Goal: Task Accomplishment & Management: Complete application form

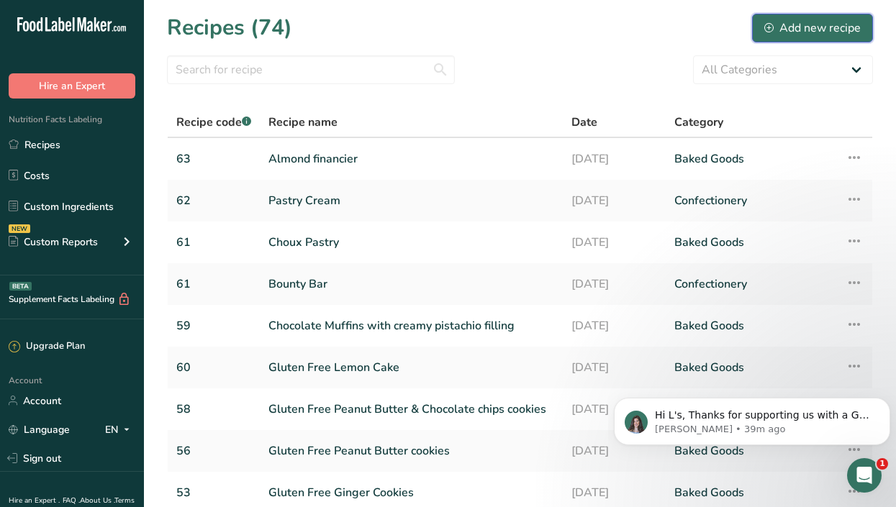
click at [814, 27] on div "Add new recipe" at bounding box center [812, 27] width 96 height 17
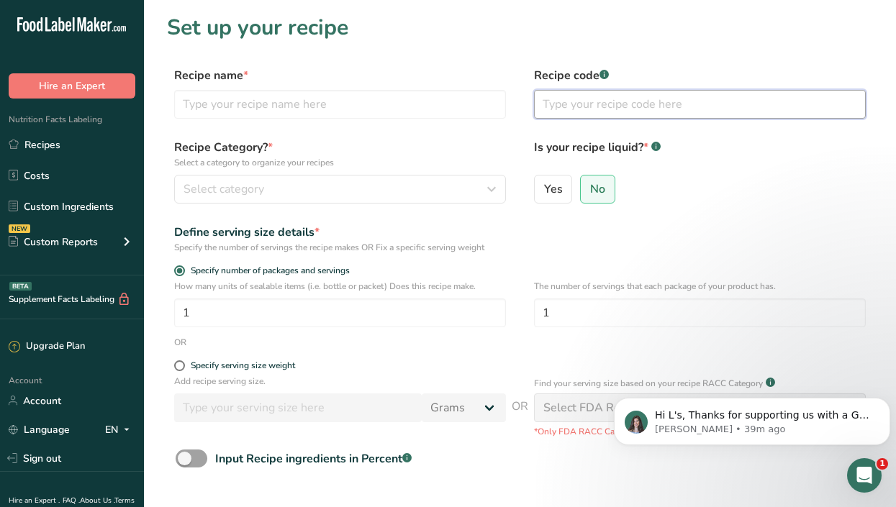
click at [628, 118] on input "text" at bounding box center [700, 104] width 332 height 29
type input "64"
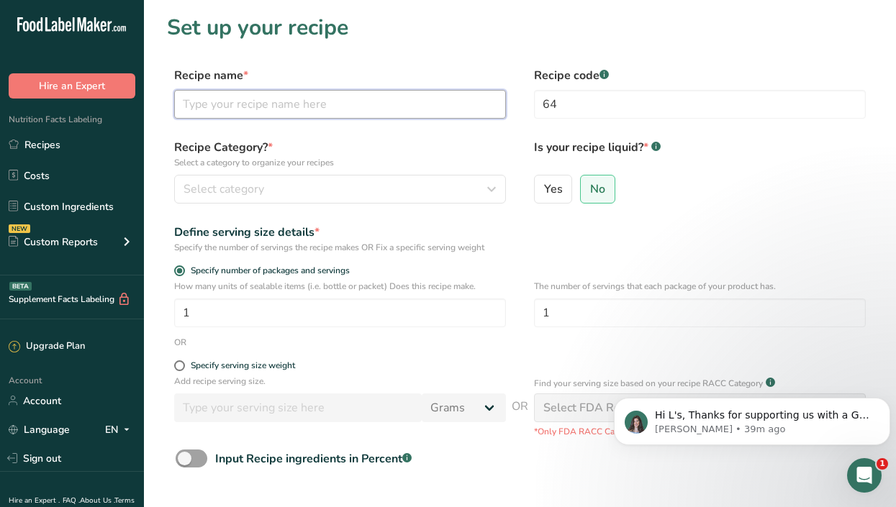
click at [268, 102] on input "text" at bounding box center [340, 104] width 332 height 29
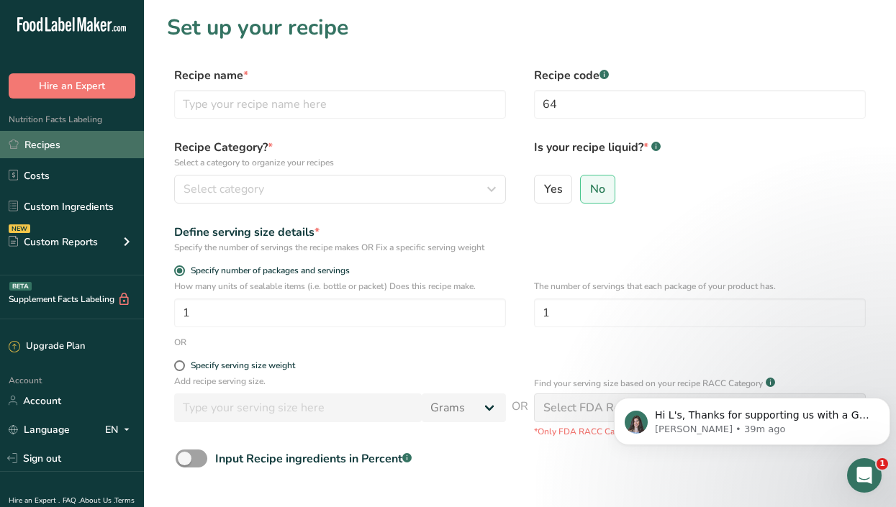
click at [59, 143] on link "Recipes" at bounding box center [72, 144] width 144 height 27
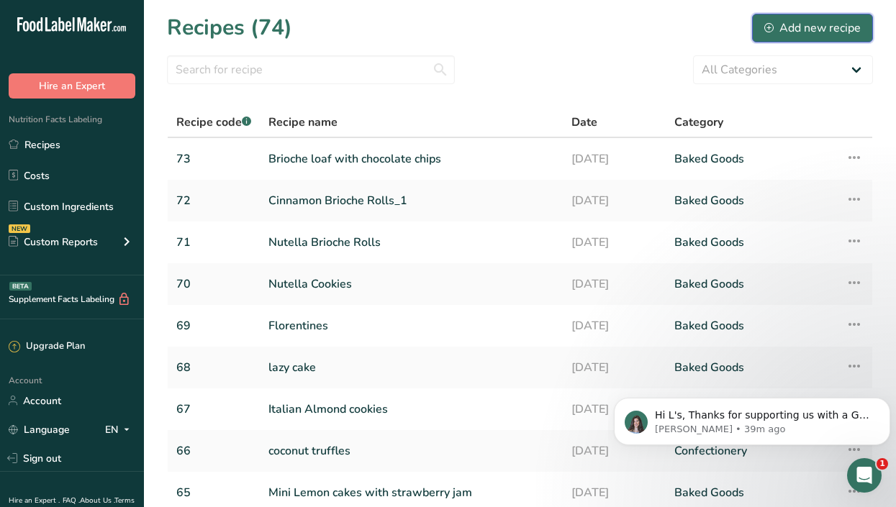
click at [802, 24] on div "Add new recipe" at bounding box center [812, 27] width 96 height 17
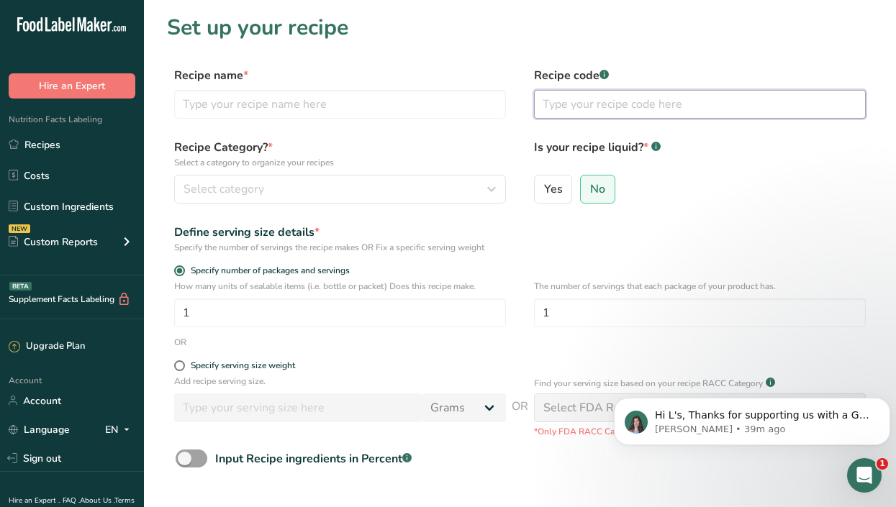
click at [575, 101] on input "text" at bounding box center [700, 104] width 332 height 29
type input "74"
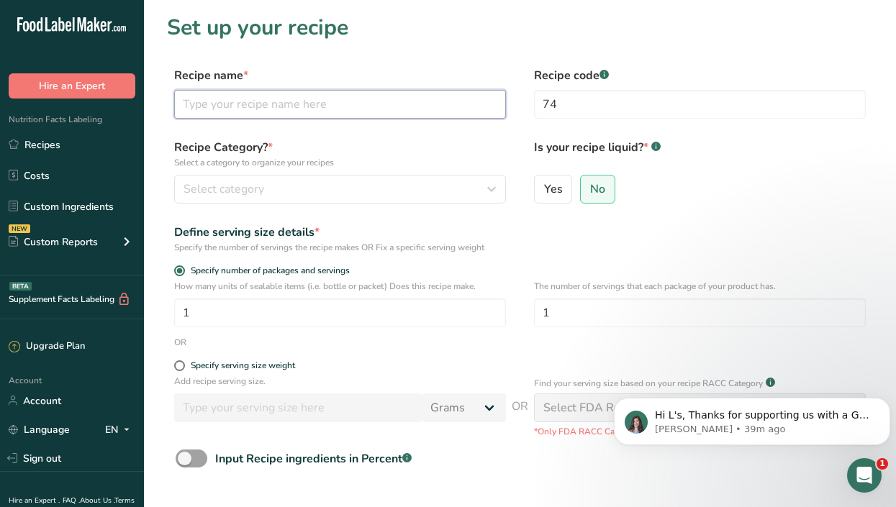
click at [388, 104] on input "text" at bounding box center [340, 104] width 332 height 29
type input "Miso Caramel & White Chocolate cookies"
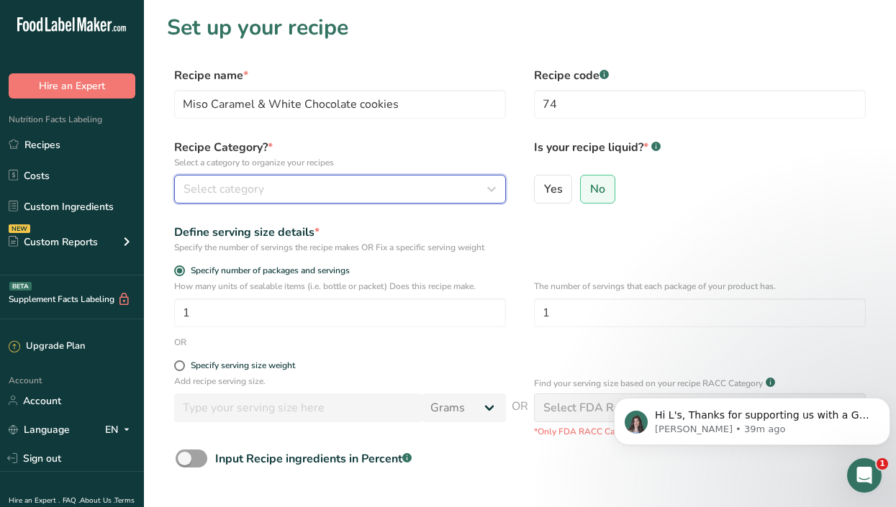
click at [301, 187] on div "Select category" at bounding box center [335, 189] width 304 height 17
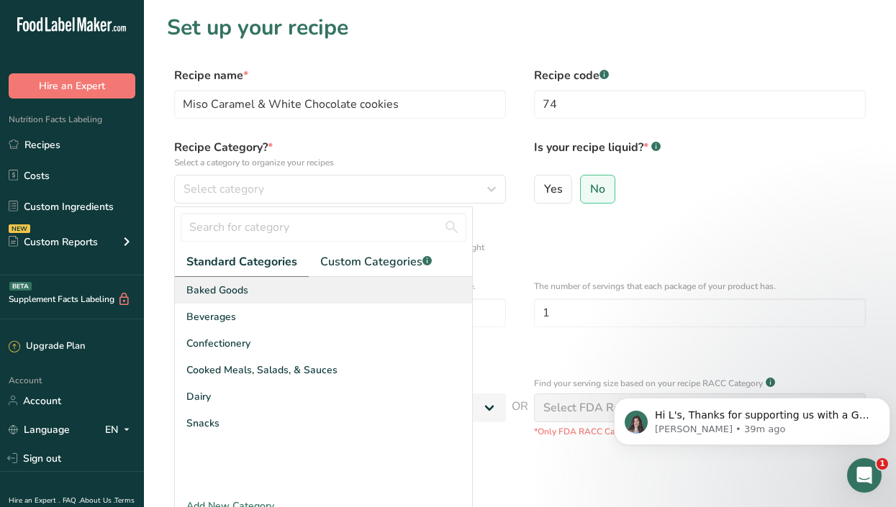
click at [259, 289] on div "Baked Goods" at bounding box center [323, 290] width 297 height 27
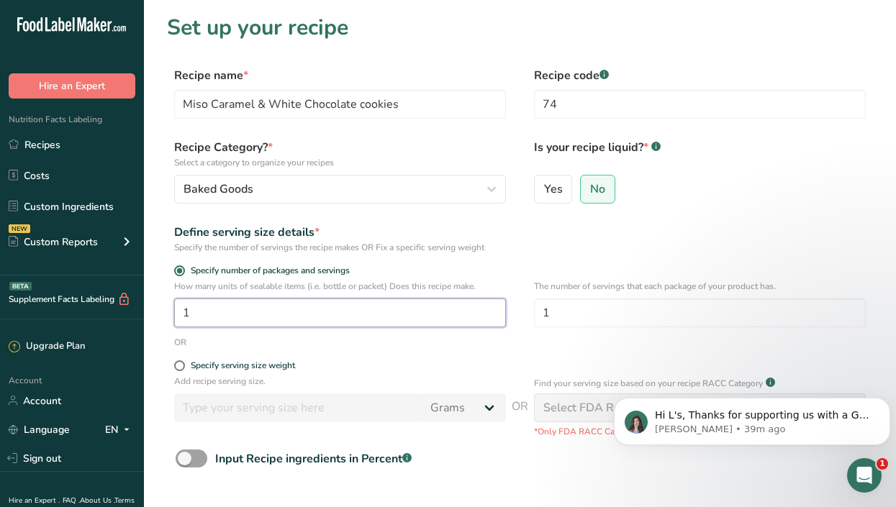
click at [256, 317] on input "1" at bounding box center [340, 313] width 332 height 29
type input "17"
click at [609, 315] on input "1" at bounding box center [700, 313] width 332 height 29
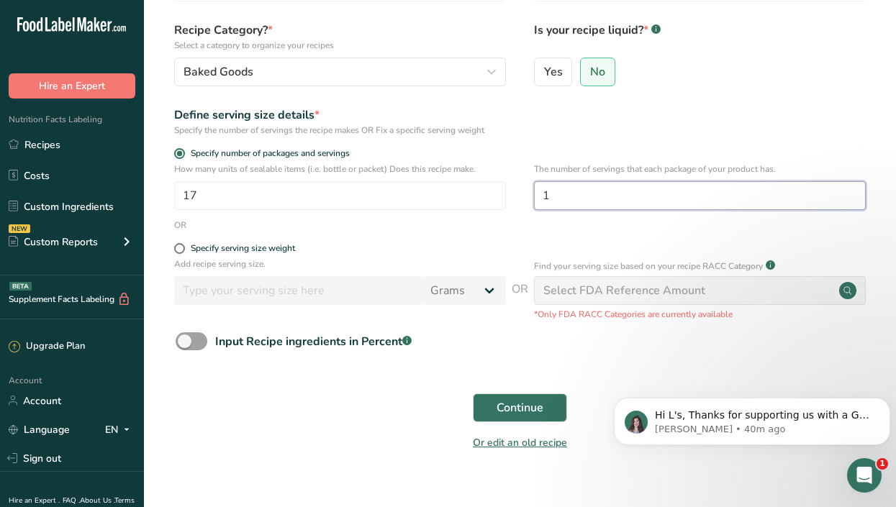
scroll to position [130, 0]
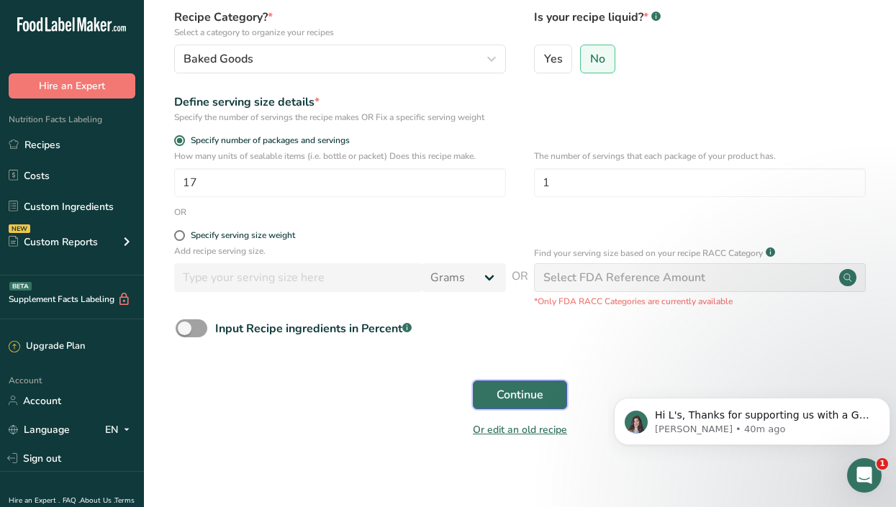
click at [506, 391] on span "Continue" at bounding box center [520, 394] width 47 height 17
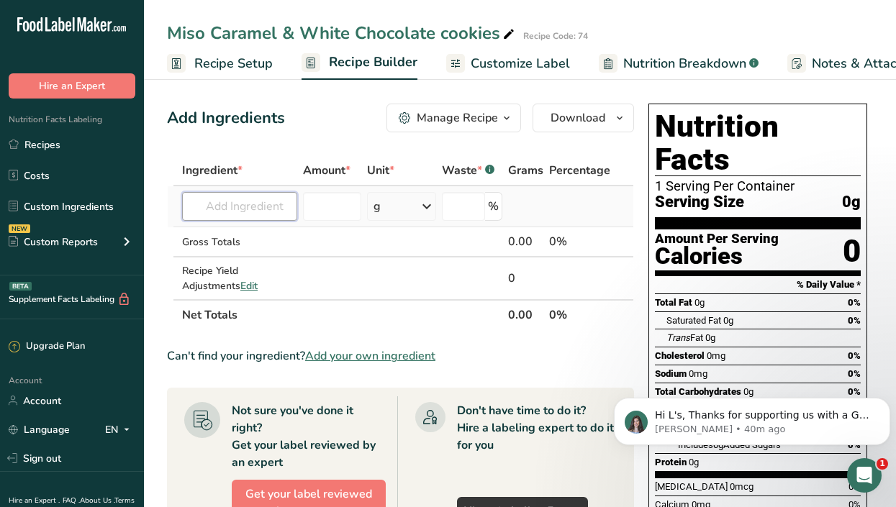
click at [246, 205] on input "text" at bounding box center [239, 206] width 115 height 29
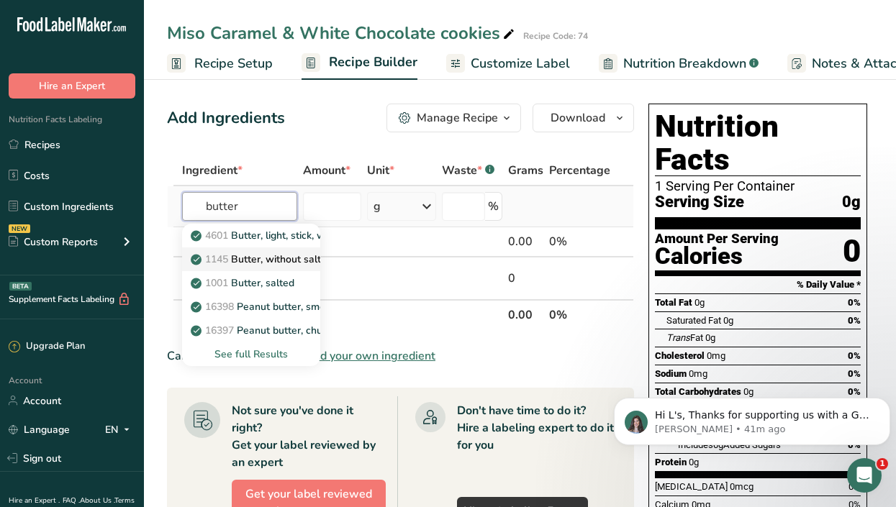
type input "butter"
click at [294, 255] on p "1145 Butter, without salt" at bounding box center [257, 259] width 127 height 15
type input "Butter, without salt"
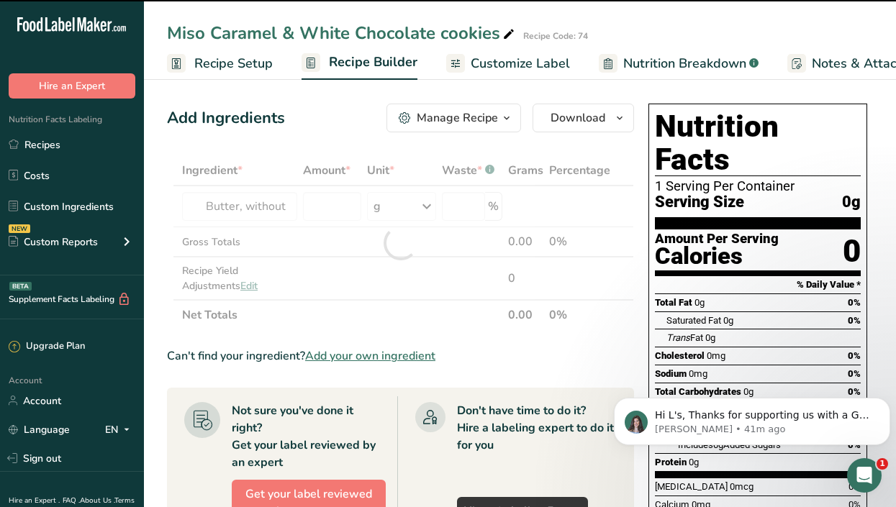
type input "0"
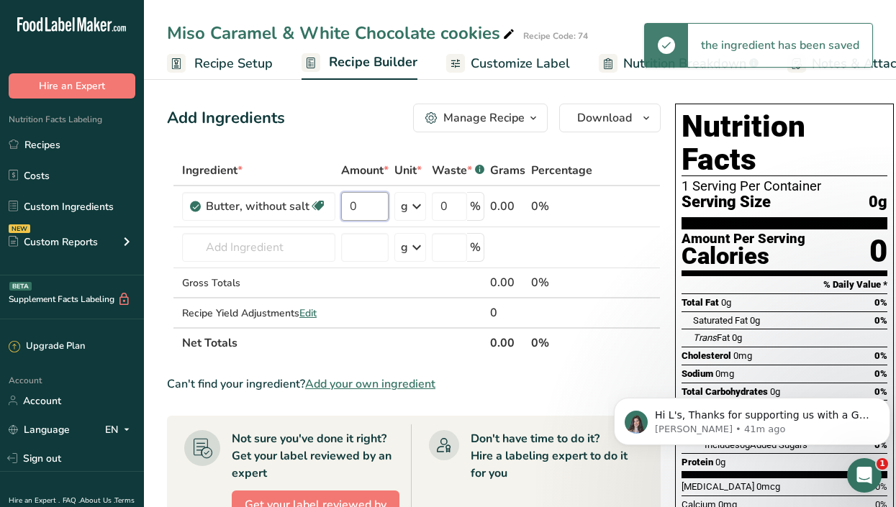
click at [341, 204] on input "0" at bounding box center [364, 206] width 47 height 29
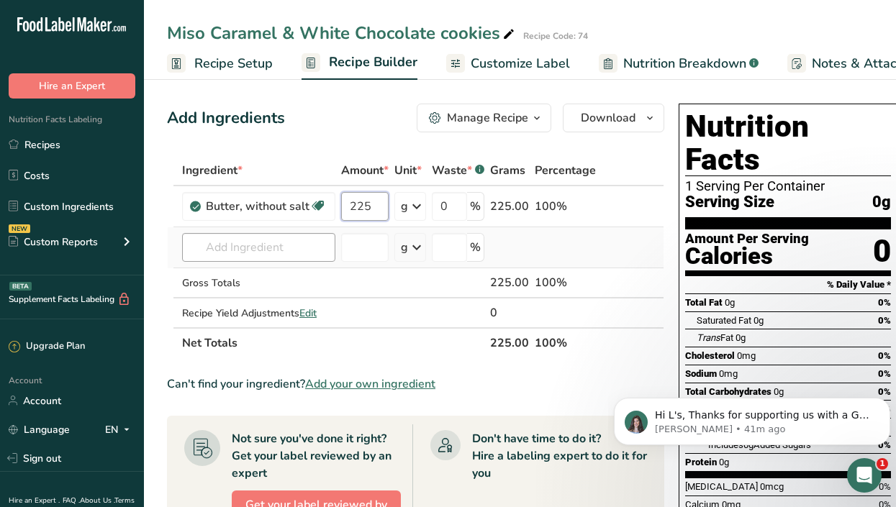
type input "225"
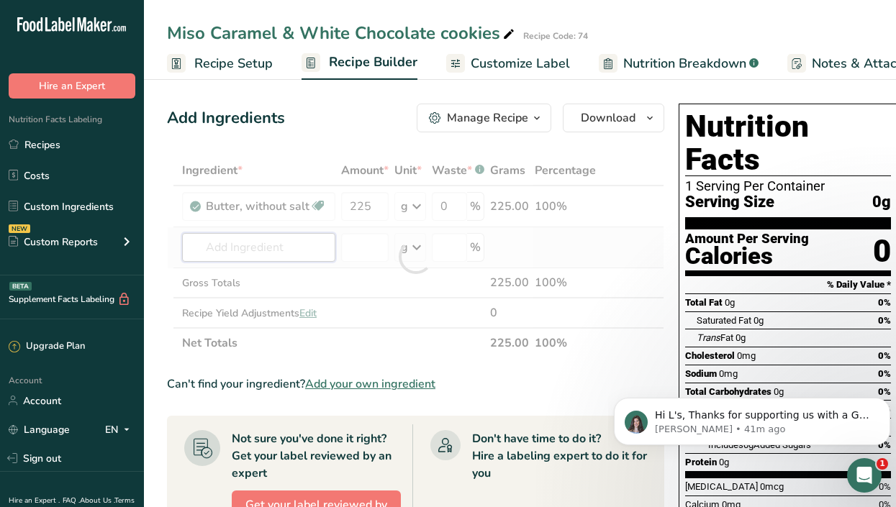
click at [207, 248] on div "Ingredient * Amount * Unit * Waste * .a-a{fill:#347362;}.b-a{fill:#fff;} Grams …" at bounding box center [415, 256] width 497 height 203
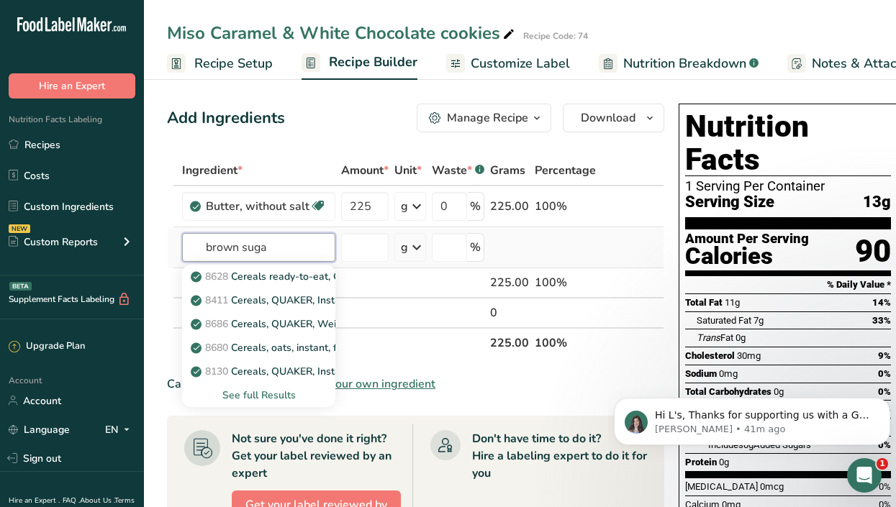
type input "brown suga"
click at [263, 394] on div "See full Results" at bounding box center [259, 395] width 130 height 15
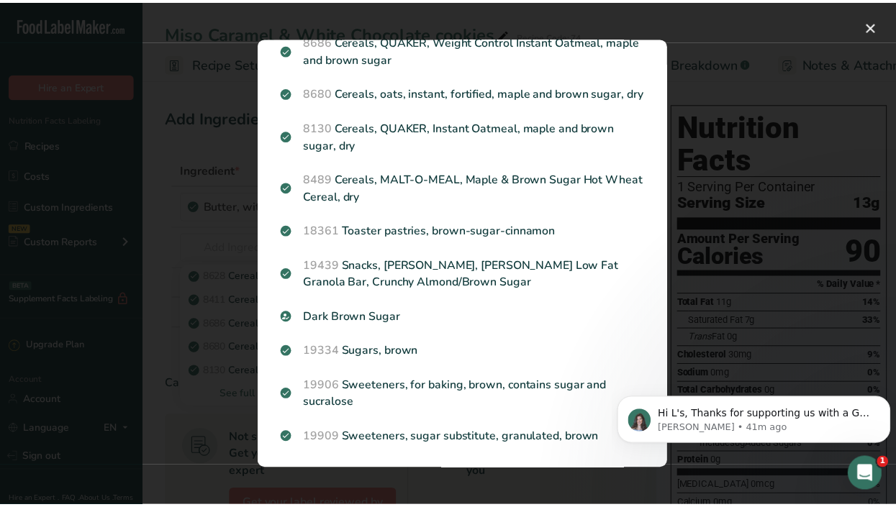
scroll to position [178, 0]
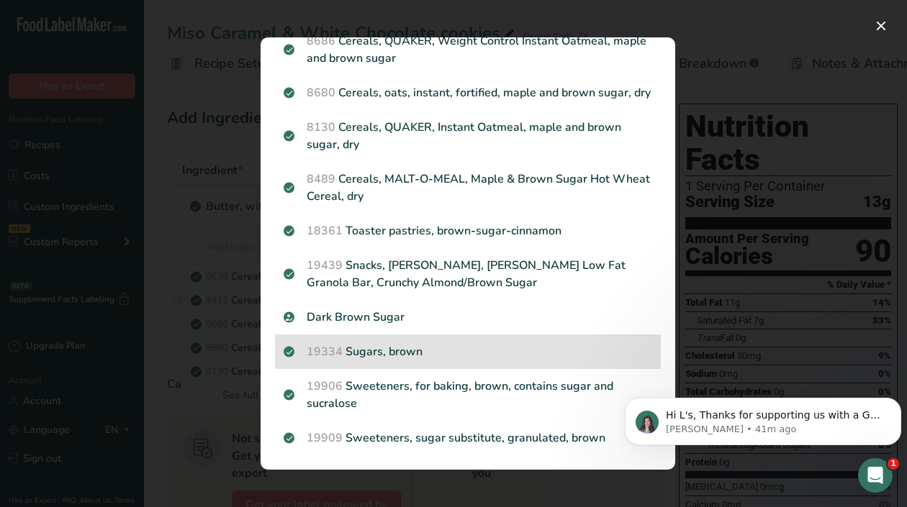
click at [395, 363] on div "19334 Sugars, brown" at bounding box center [468, 352] width 386 height 35
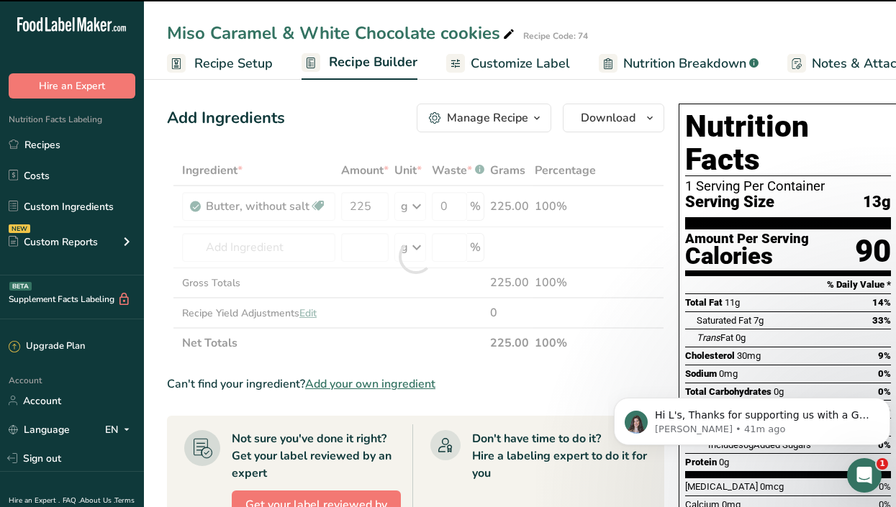
type input "0"
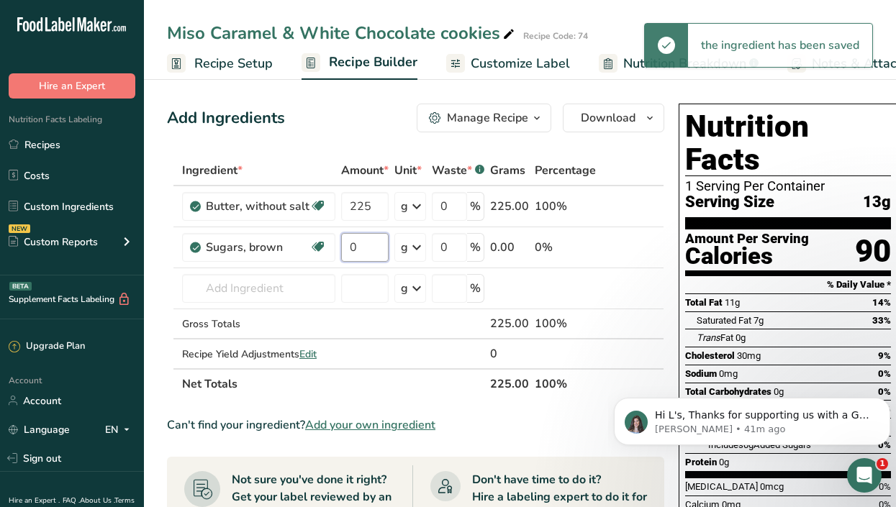
click at [361, 257] on input "0" at bounding box center [364, 247] width 47 height 29
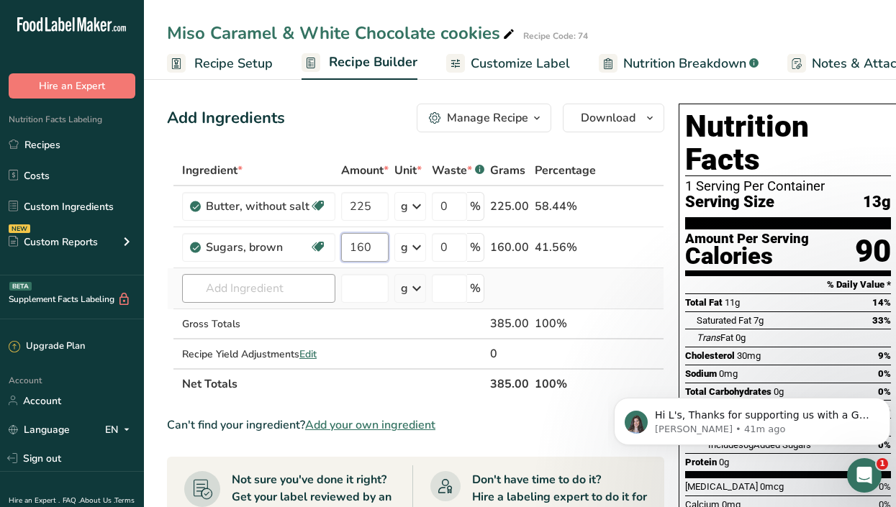
type input "160"
click at [246, 291] on div "Ingredient * Amount * Unit * Waste * .a-a{fill:#347362;}.b-a{fill:#fff;} Grams …" at bounding box center [415, 277] width 497 height 244
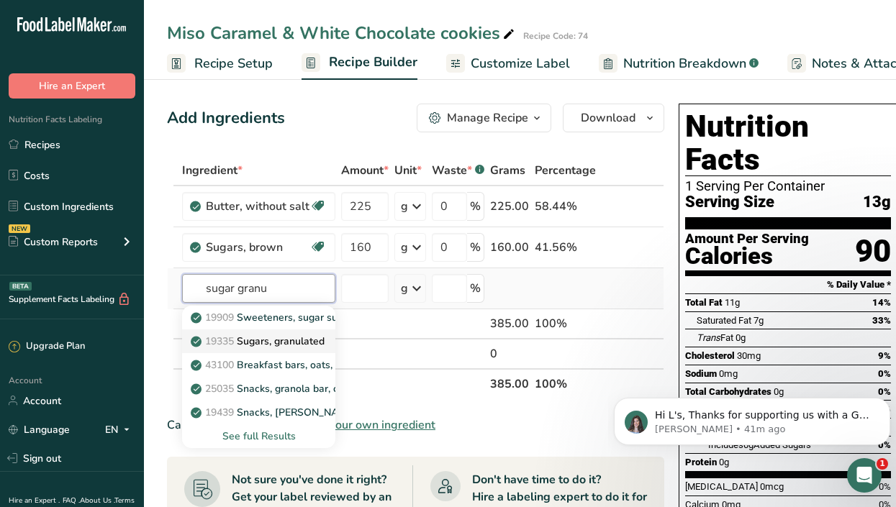
type input "sugar granu"
click at [276, 334] on p "19335 [GEOGRAPHIC_DATA], granulated" at bounding box center [259, 341] width 131 height 15
type input "Sugars, granulated"
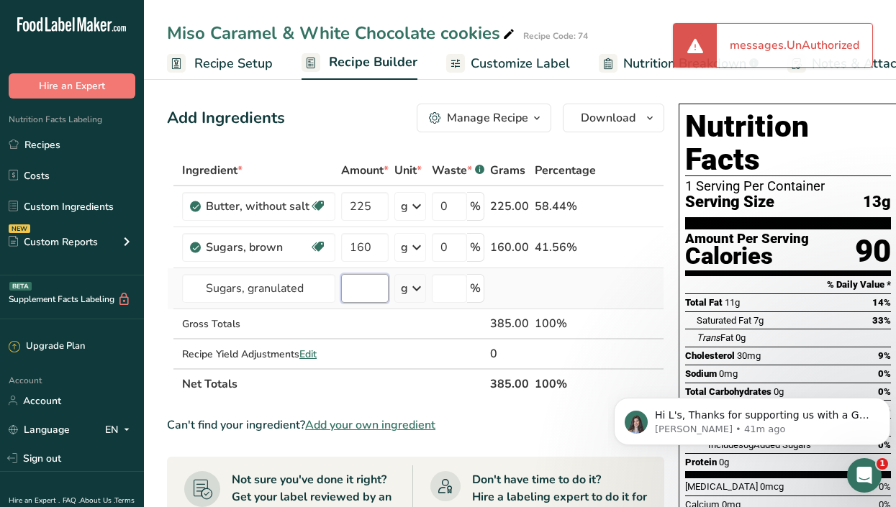
click at [363, 294] on input "number" at bounding box center [364, 288] width 47 height 29
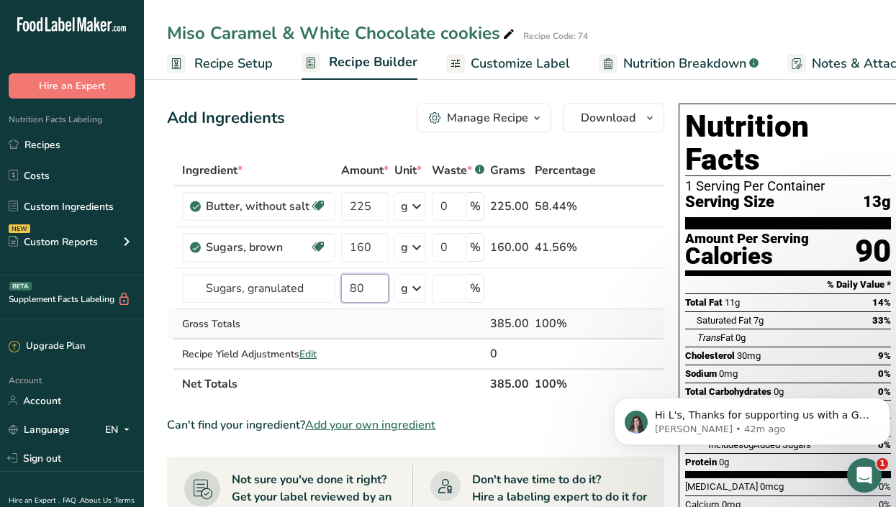
type input "80"
click at [599, 297] on td at bounding box center [622, 288] width 47 height 41
click at [316, 294] on input "Sugars, granulated" at bounding box center [258, 288] width 153 height 29
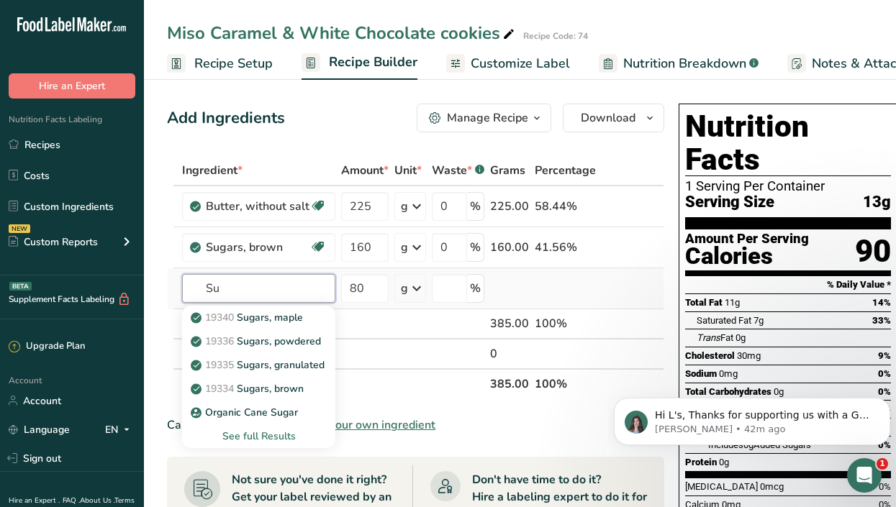
type input "S"
type input "sugar"
click at [276, 443] on div "See full Results" at bounding box center [259, 436] width 130 height 15
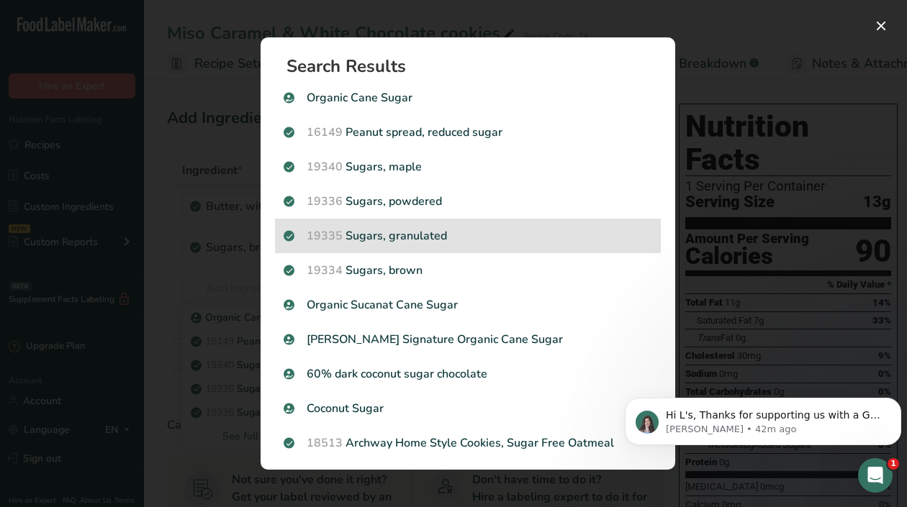
click at [399, 228] on p "19335 Sugars, granulated" at bounding box center [468, 235] width 368 height 17
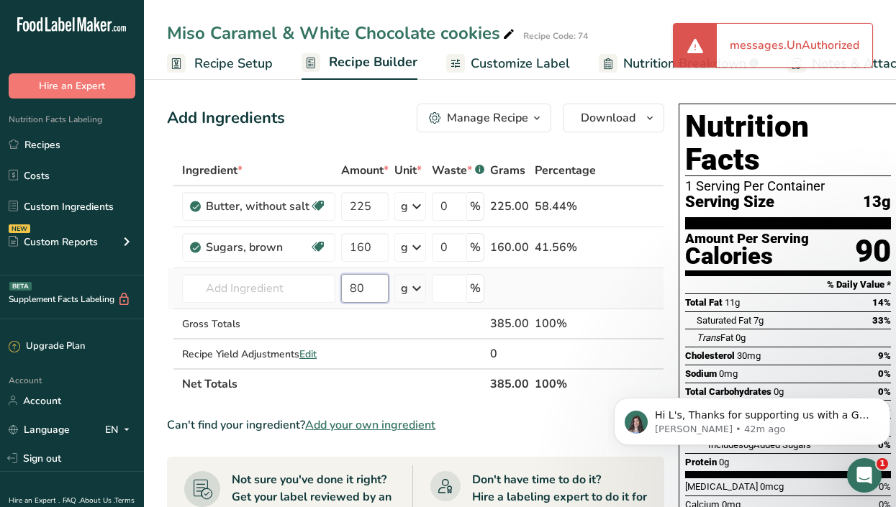
click at [377, 288] on input "80" at bounding box center [364, 288] width 47 height 29
type input "8"
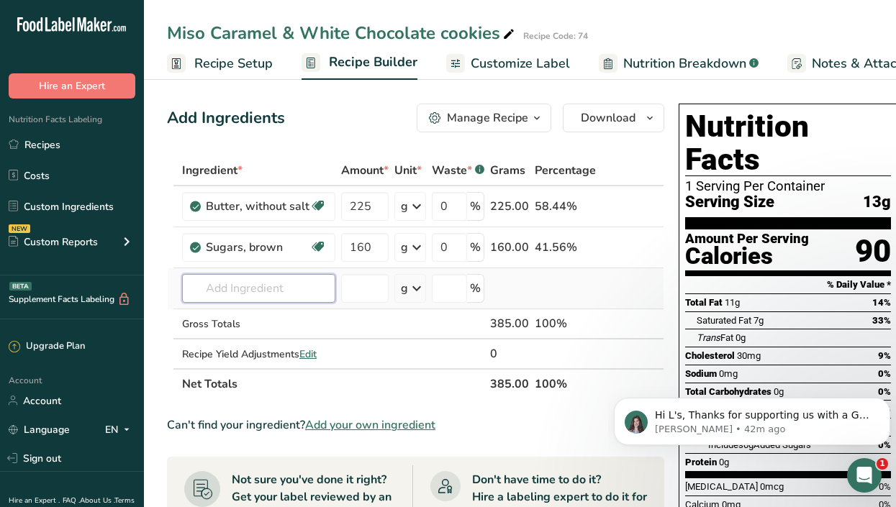
click at [230, 295] on input "text" at bounding box center [258, 288] width 153 height 29
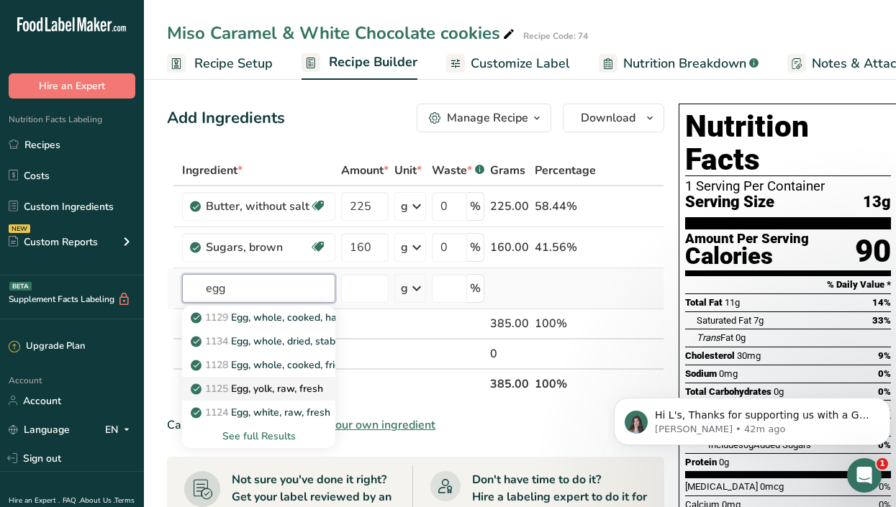
type input "egg"
click at [311, 386] on p "1125 Egg, yolk, raw, fresh" at bounding box center [259, 388] width 130 height 15
type input "Egg, yolk, raw, fresh"
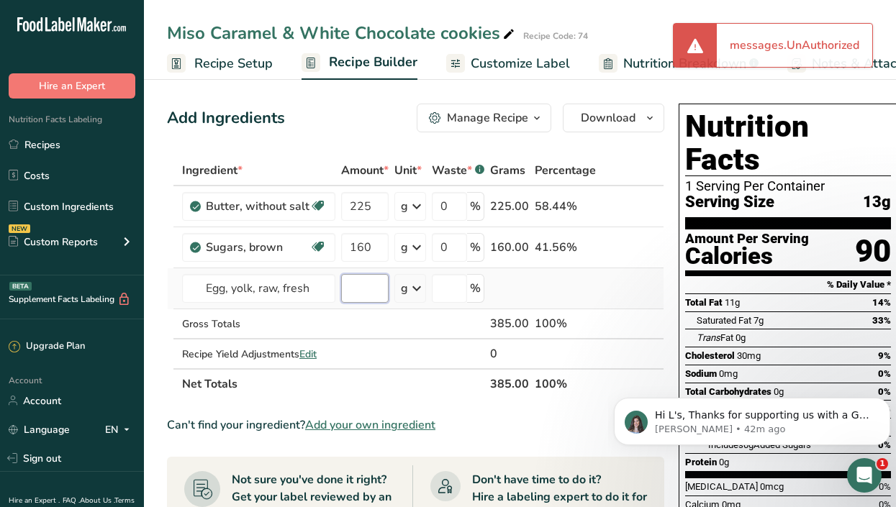
click at [358, 280] on input "number" at bounding box center [364, 288] width 47 height 29
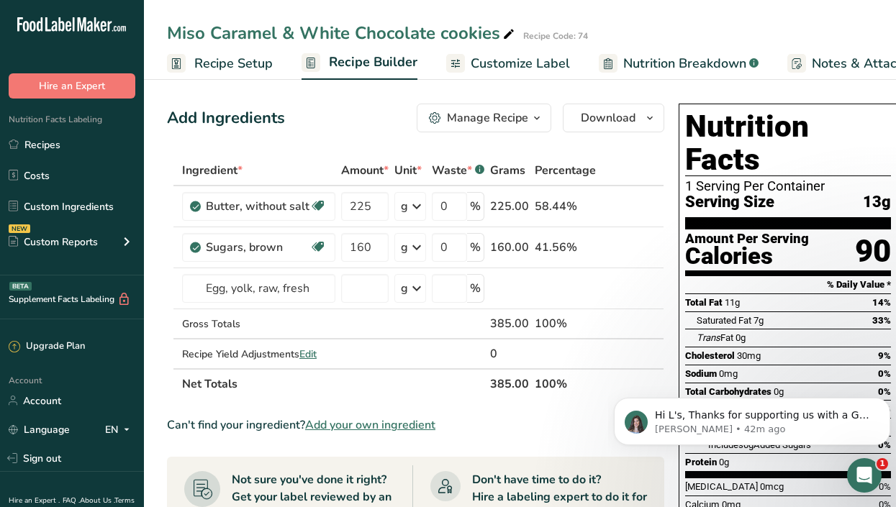
click at [756, 35] on div "Miso Caramel & White Chocolate cookies Recipe Code: 74" at bounding box center [520, 33] width 752 height 26
click at [881, 401] on button "Dismiss notification" at bounding box center [885, 402] width 19 height 19
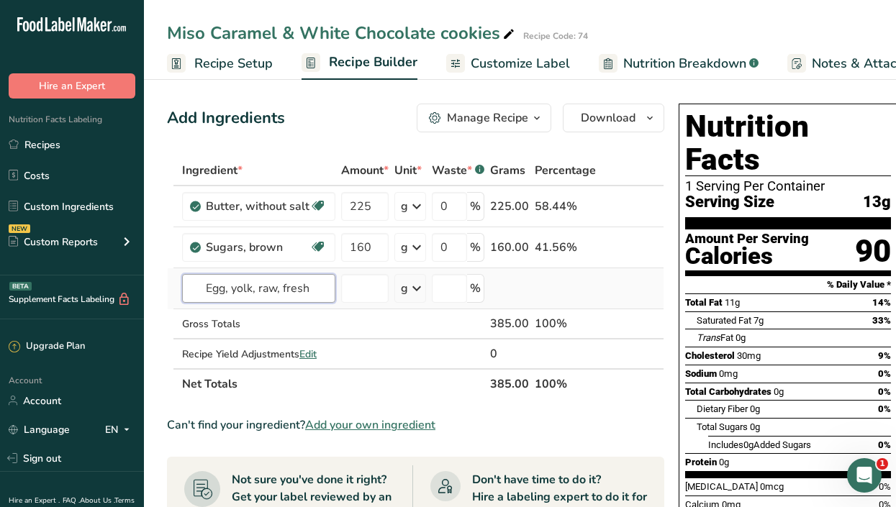
click at [203, 286] on input "Egg, yolk, raw, fresh" at bounding box center [258, 288] width 153 height 29
click at [368, 299] on input "number" at bounding box center [364, 288] width 47 height 29
click at [286, 291] on input "text" at bounding box center [258, 288] width 153 height 29
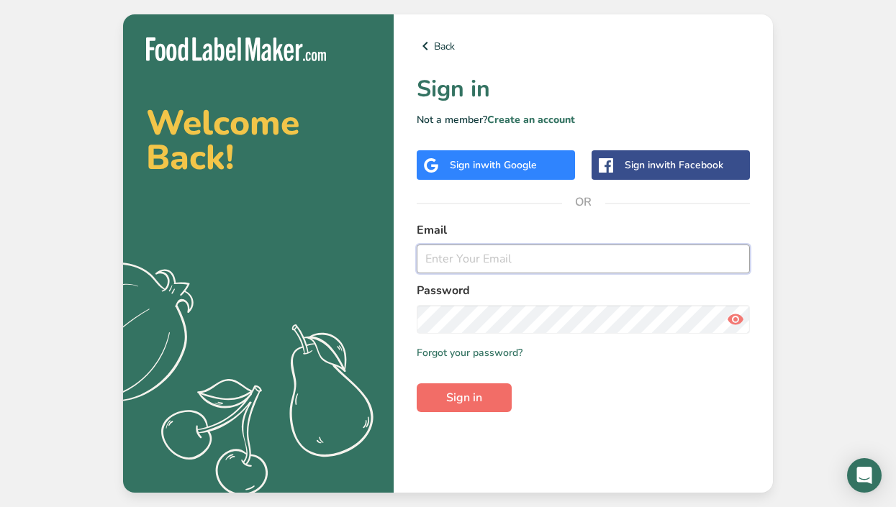
type input "[EMAIL_ADDRESS][DOMAIN_NAME]"
click at [477, 402] on span "Sign in" at bounding box center [464, 397] width 36 height 17
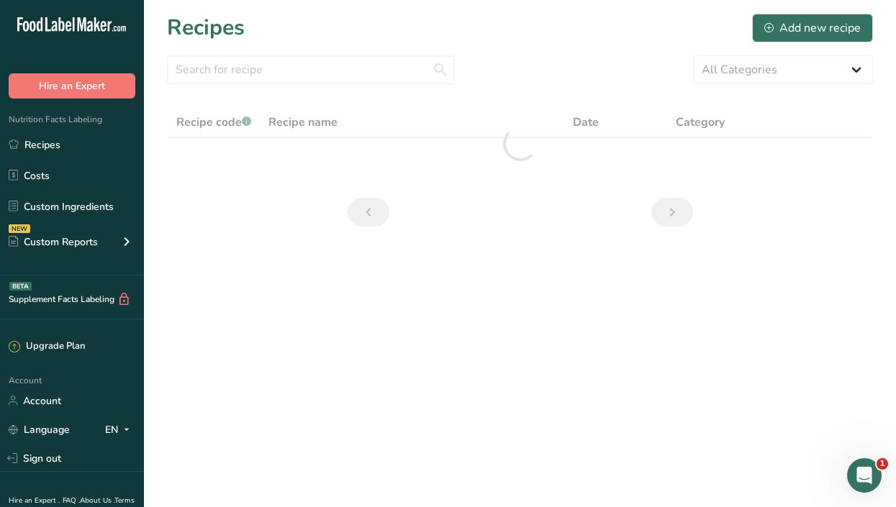
click at [477, 402] on div ".a-20{fill:#fff;} Hire an Expert Nutrition Facts Labeling Recipes Costs Custom …" at bounding box center [448, 253] width 896 height 507
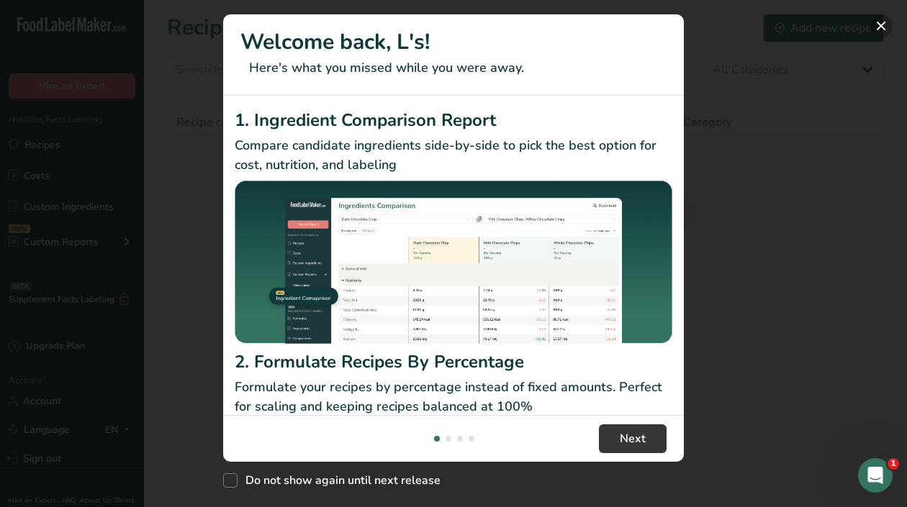
click at [884, 24] on button "New Features" at bounding box center [880, 25] width 23 height 23
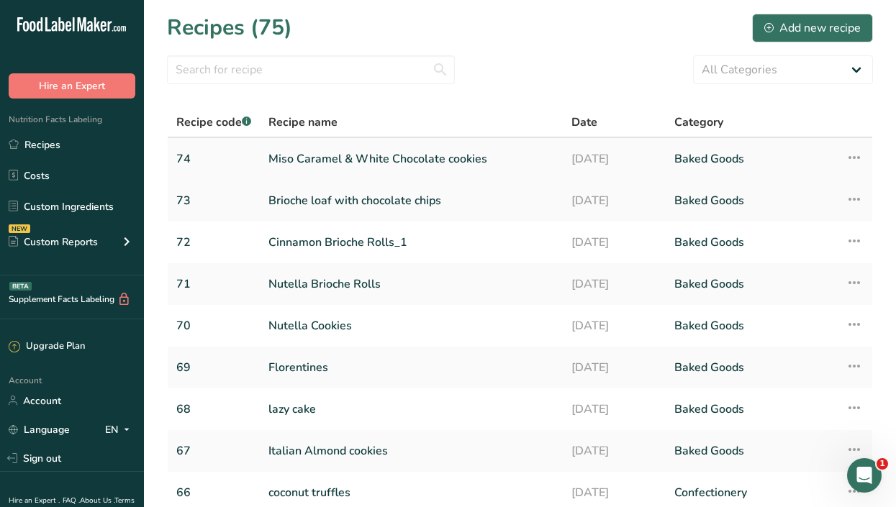
click at [412, 145] on link "Miso Caramel & White Chocolate cookies" at bounding box center [411, 159] width 286 height 30
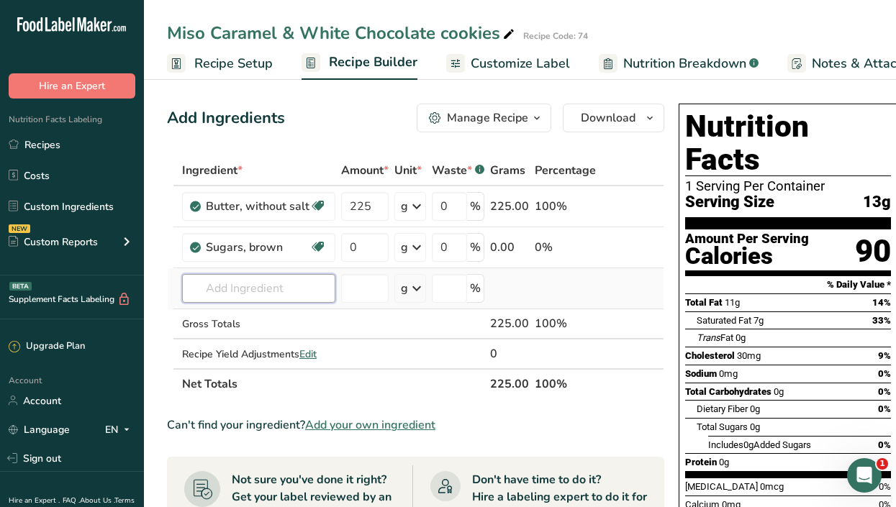
click at [248, 286] on input "text" at bounding box center [258, 288] width 153 height 29
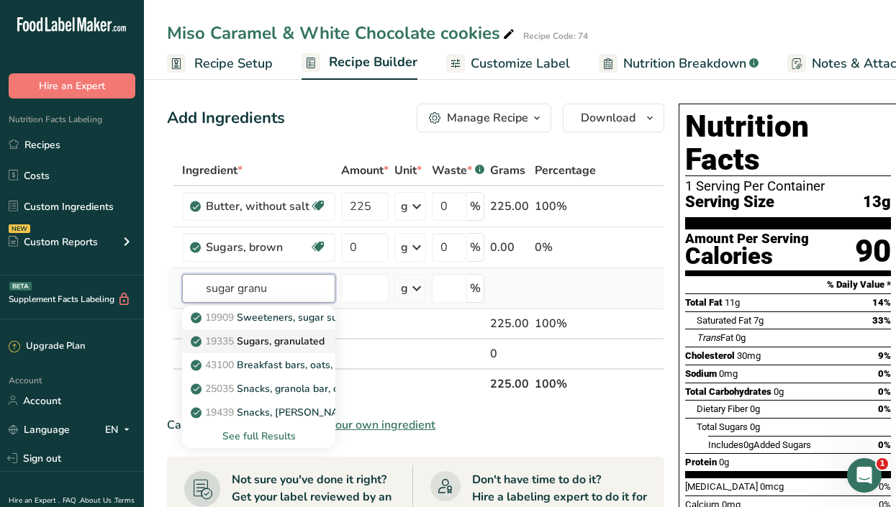
type input "sugar granu"
click at [271, 346] on p "19335 [GEOGRAPHIC_DATA], granulated" at bounding box center [259, 341] width 131 height 15
type input "Sugars, granulated"
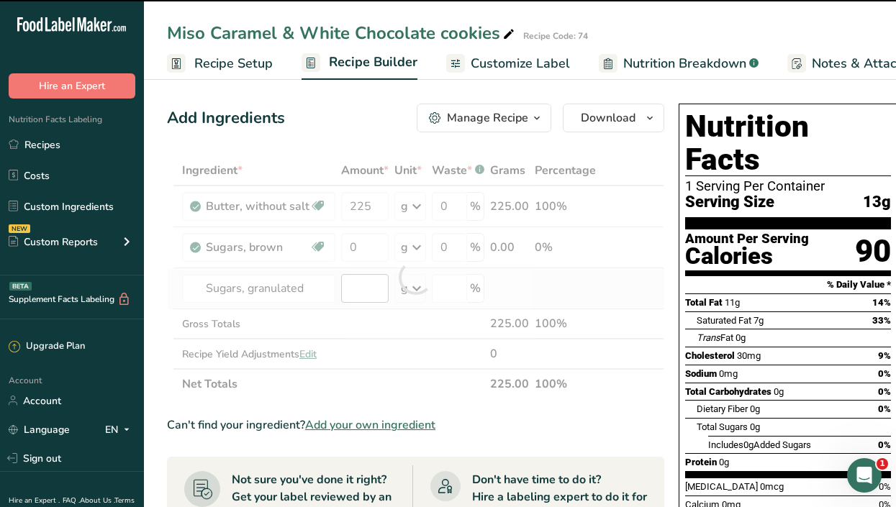
type input "0"
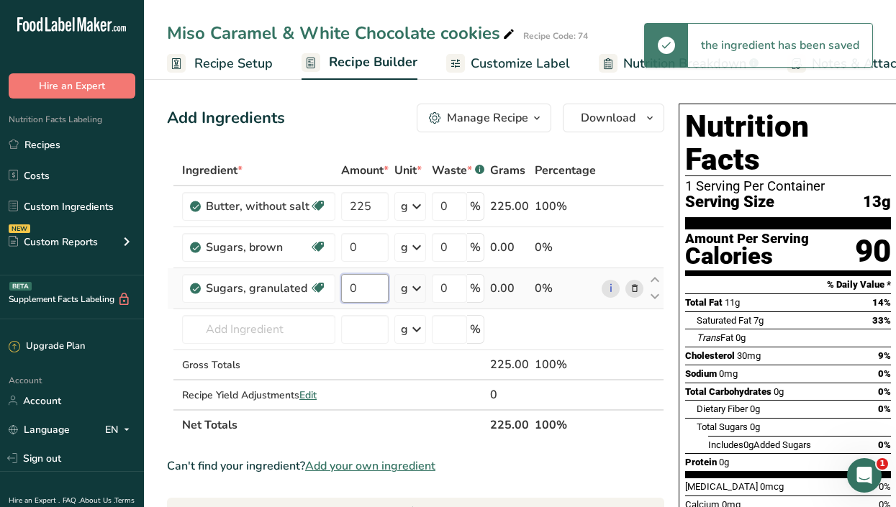
click at [371, 284] on input "0" at bounding box center [364, 288] width 47 height 29
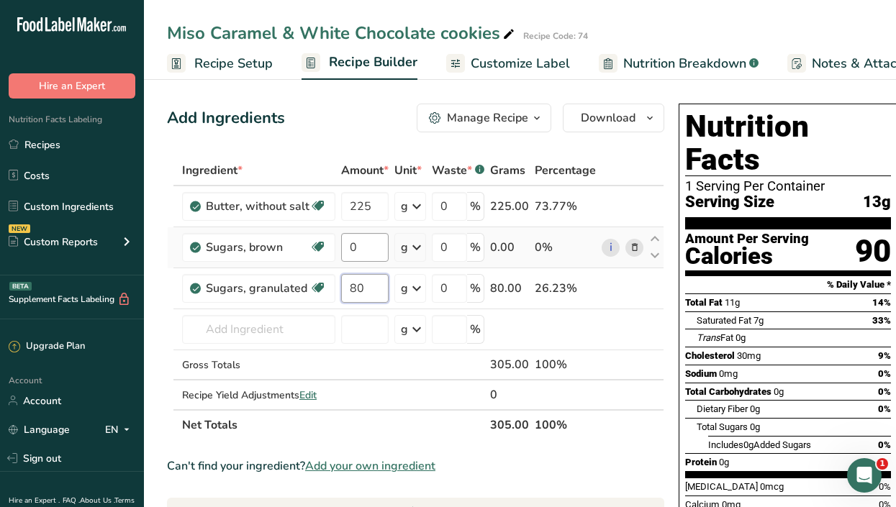
type input "80"
click at [371, 248] on div "Ingredient * Amount * Unit * Waste * .a-a{fill:#347362;}.b-a{fill:#fff;} Grams …" at bounding box center [415, 297] width 497 height 285
type input "160"
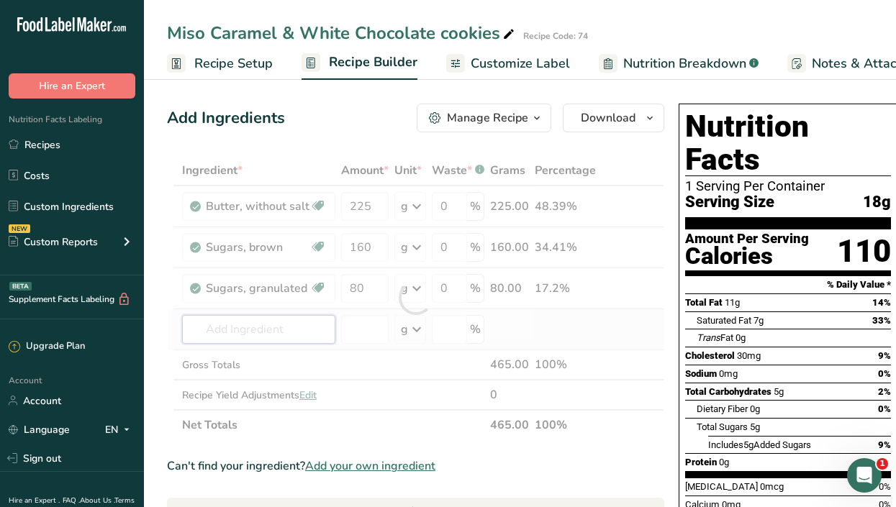
click at [265, 332] on div "Ingredient * Amount * Unit * Waste * .a-a{fill:#347362;}.b-a{fill:#fff;} Grams …" at bounding box center [415, 297] width 497 height 285
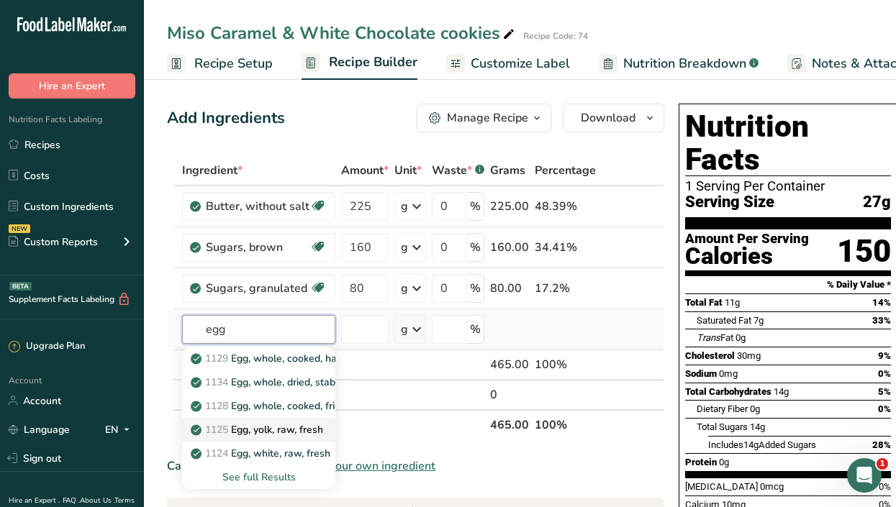
type input "egg"
click at [292, 427] on p "1125 Egg, yolk, raw, fresh" at bounding box center [259, 429] width 130 height 15
type input "Egg, yolk, raw, fresh"
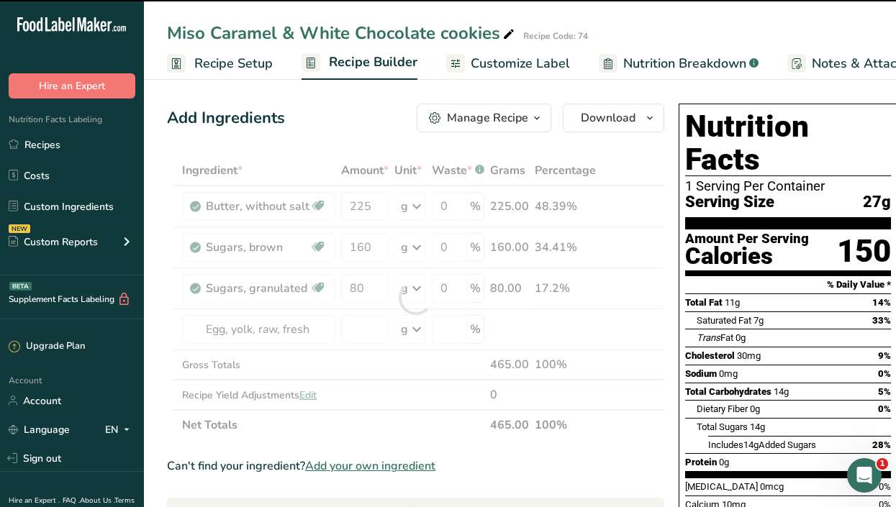
type input "0"
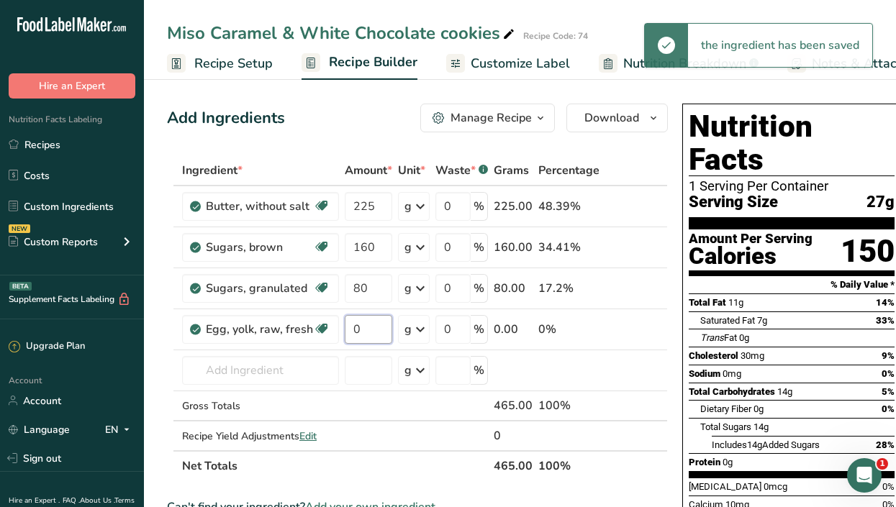
click at [368, 325] on input "0" at bounding box center [368, 329] width 47 height 29
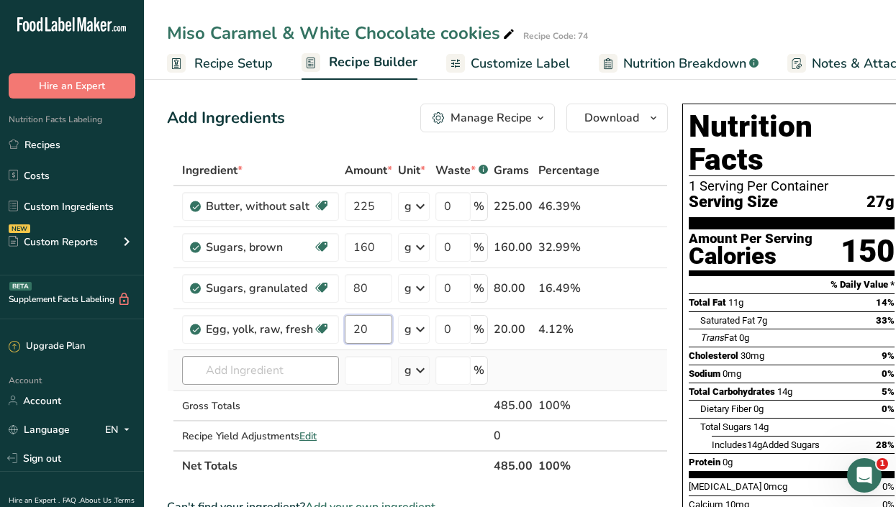
type input "20"
click at [228, 367] on div "Ingredient * Amount * Unit * Waste * .a-a{fill:#347362;}.b-a{fill:#fff;} Grams …" at bounding box center [417, 318] width 501 height 326
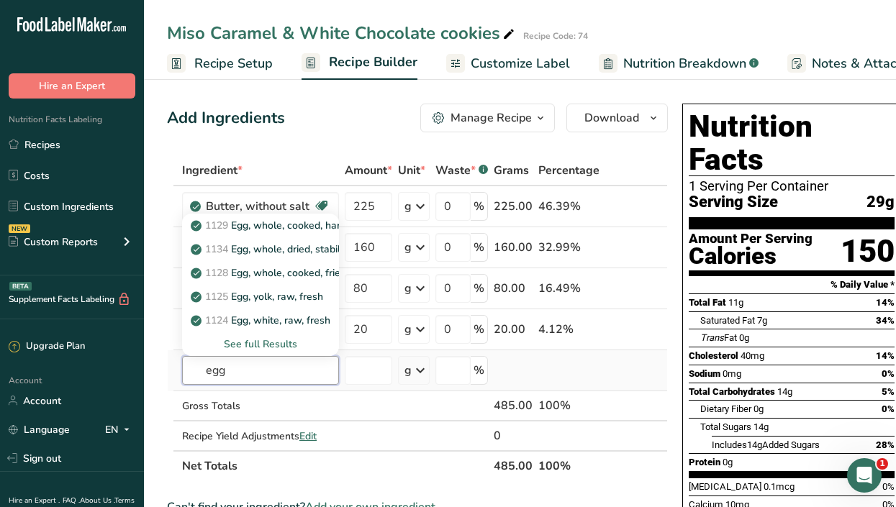
type input "egg"
click at [274, 343] on div "See full Results" at bounding box center [261, 344] width 134 height 15
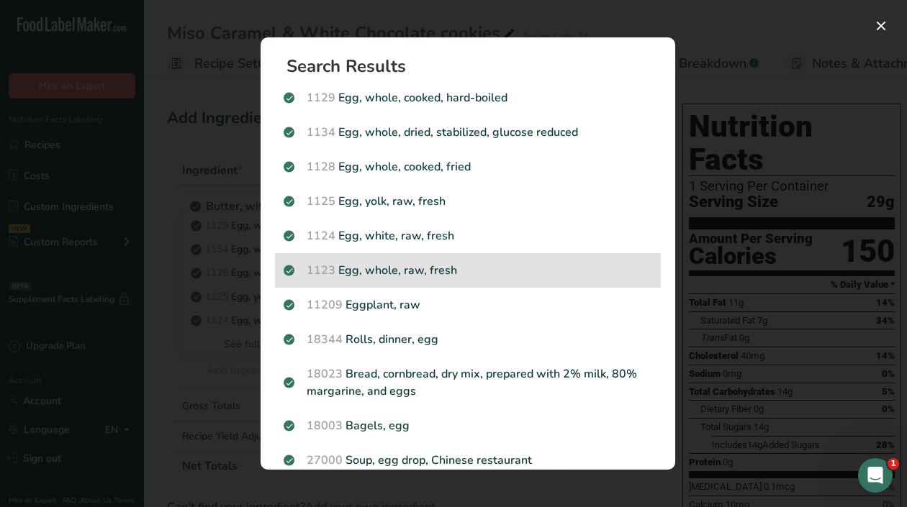
click at [401, 263] on p "1123 Egg, whole, raw, fresh" at bounding box center [468, 270] width 368 height 17
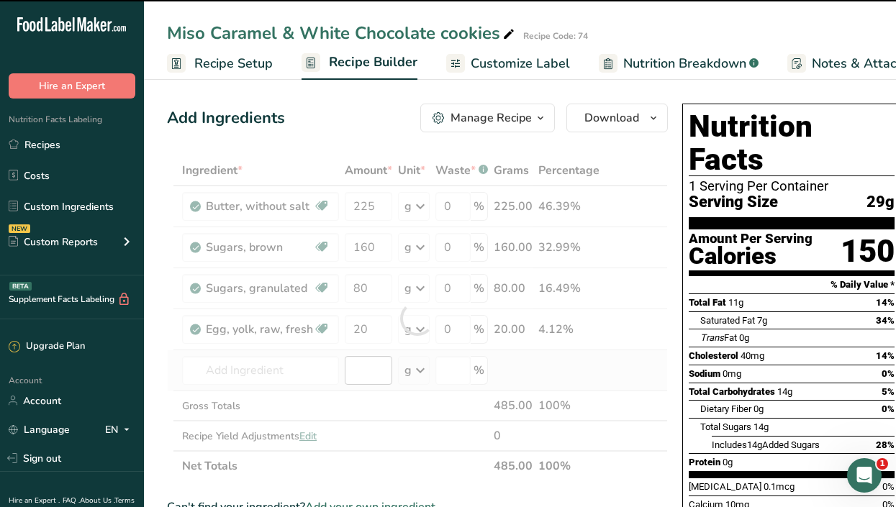
type input "0"
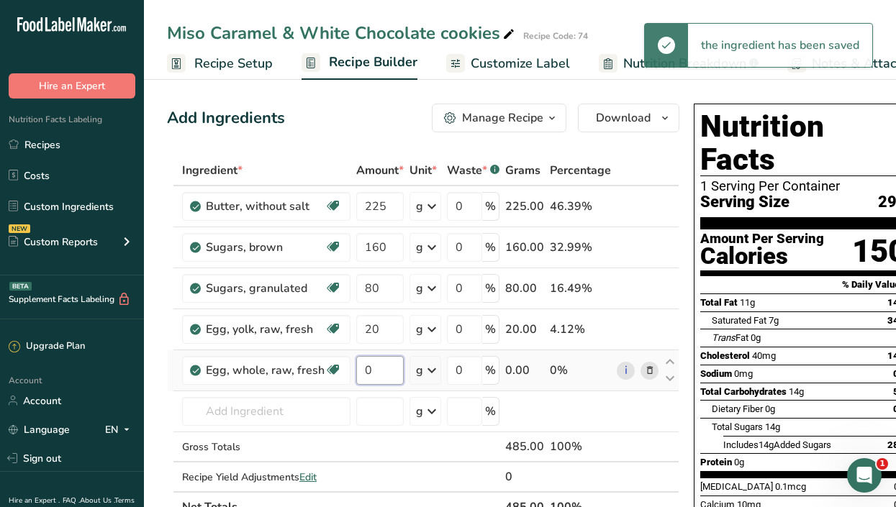
click at [372, 365] on input "0" at bounding box center [379, 370] width 47 height 29
type input "50"
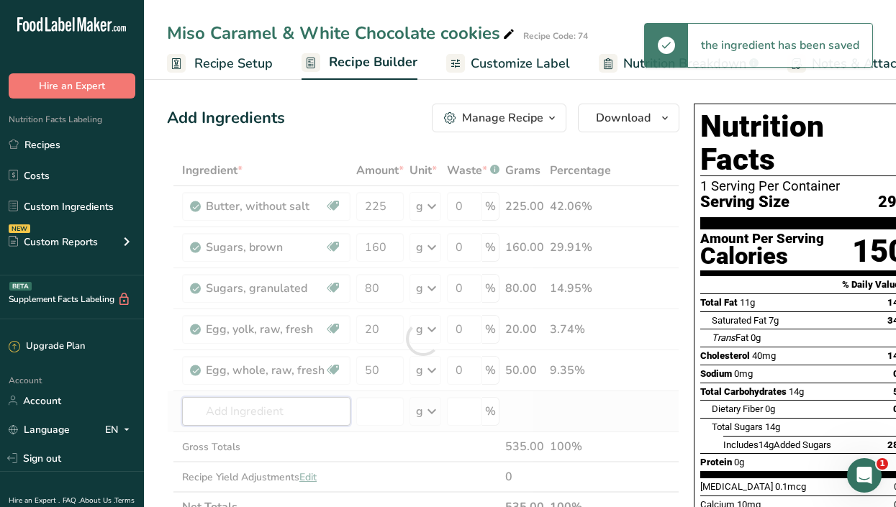
click at [284, 409] on div "Ingredient * Amount * Unit * Waste * .a-a{fill:#347362;}.b-a{fill:#fff;} Grams …" at bounding box center [423, 338] width 512 height 367
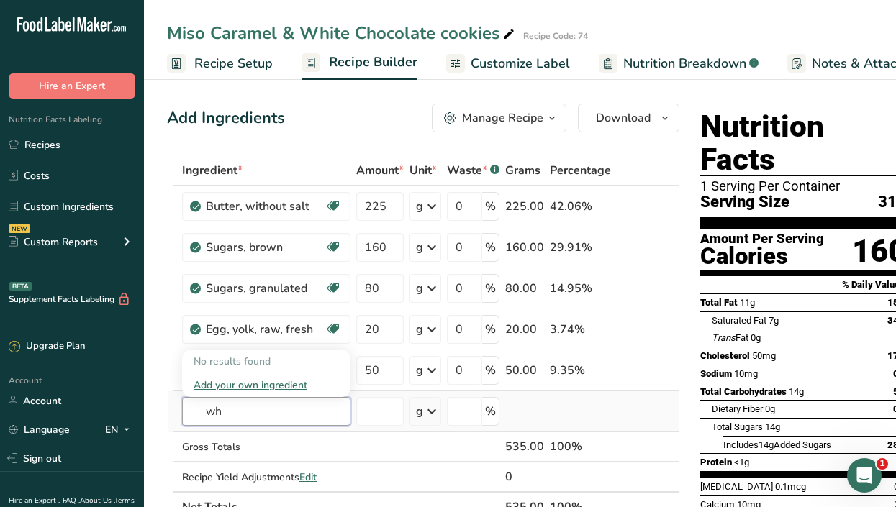
type input "w"
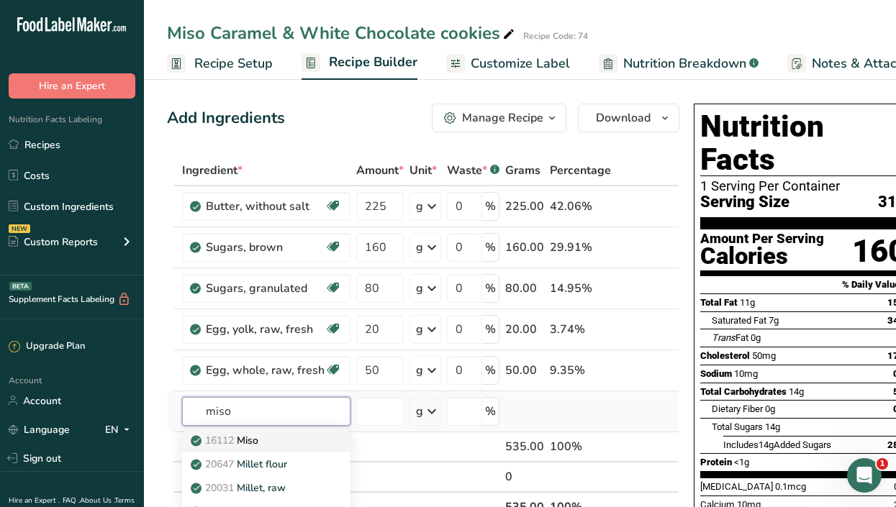
type input "miso"
click at [251, 441] on p "16112 Miso" at bounding box center [226, 440] width 65 height 15
type input "Miso"
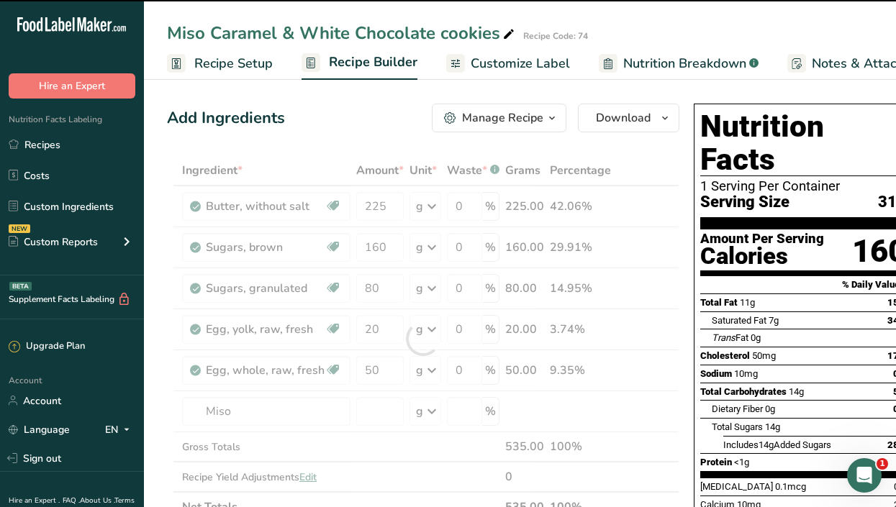
type input "0"
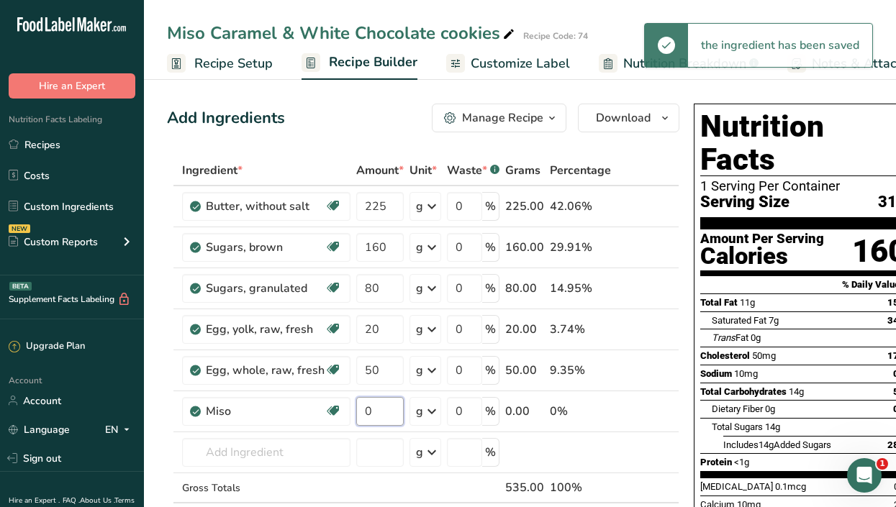
click at [379, 411] on input "0" at bounding box center [379, 411] width 47 height 29
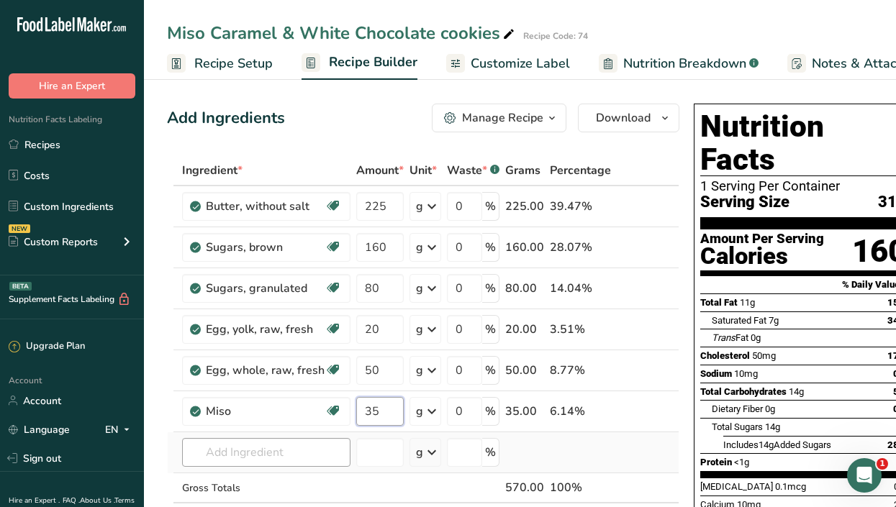
type input "35"
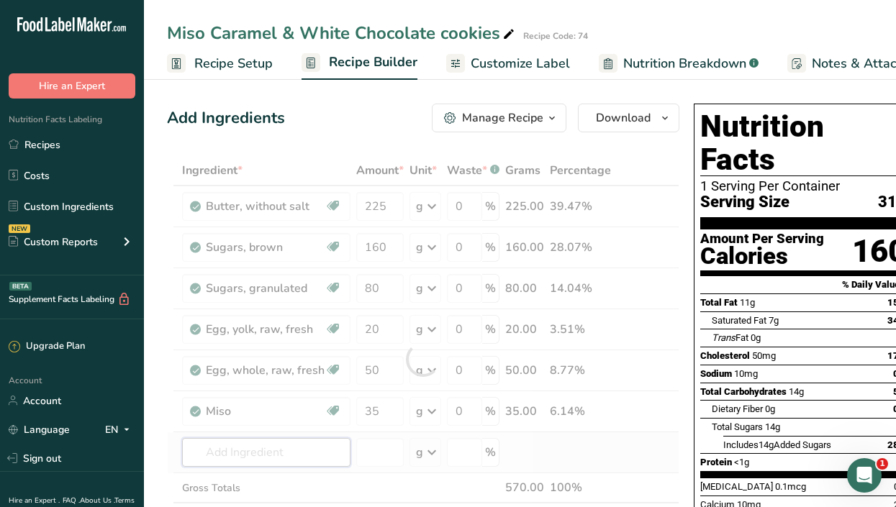
click at [276, 456] on div "Ingredient * Amount * Unit * Waste * .a-a{fill:#347362;}.b-a{fill:#fff;} Grams …" at bounding box center [423, 359] width 512 height 408
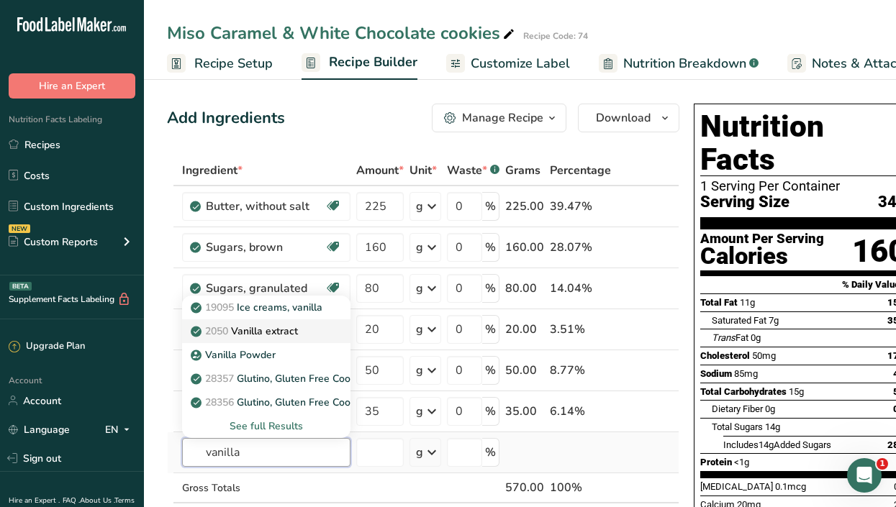
type input "vanilla"
click at [298, 333] on p "2050 Vanilla extract" at bounding box center [246, 331] width 104 height 15
type input "Vanilla extract"
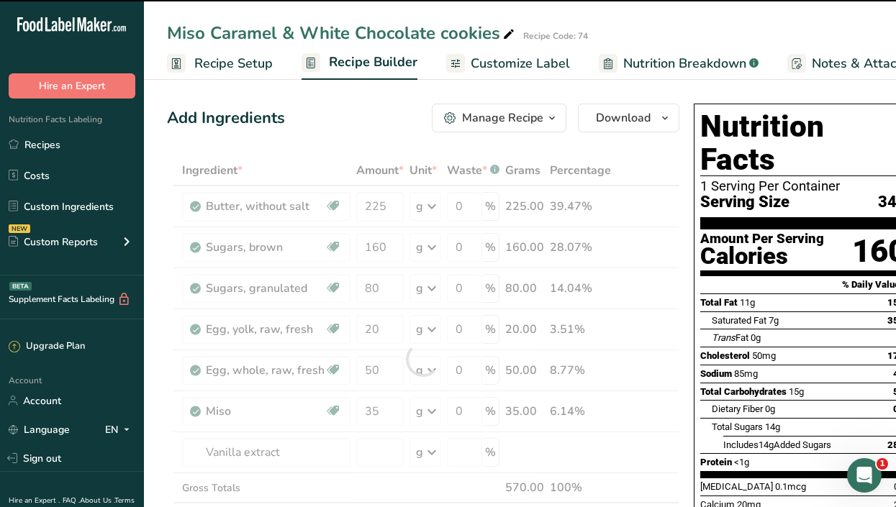
type input "0"
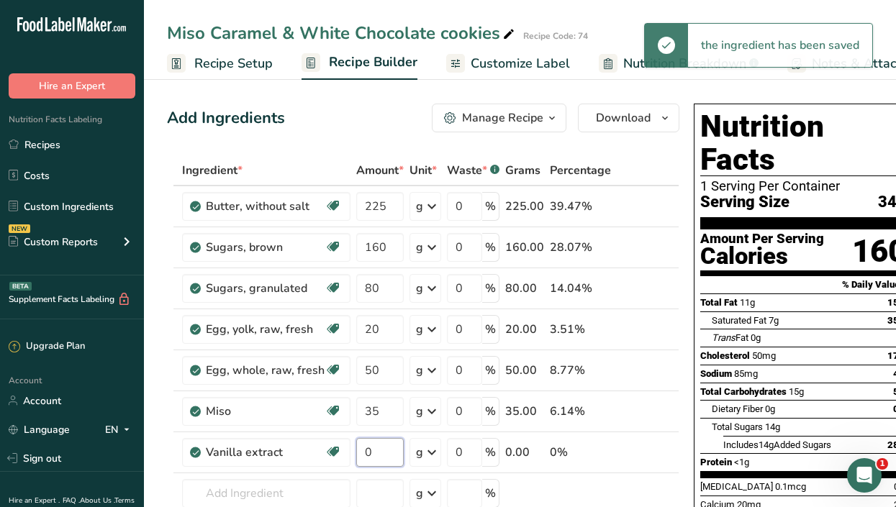
click at [389, 448] on input "0" at bounding box center [379, 452] width 47 height 29
type input "6"
click at [232, 495] on div "Ingredient * Amount * Unit * Waste * .a-a{fill:#347362;}.b-a{fill:#fff;} Grams …" at bounding box center [423, 379] width 512 height 449
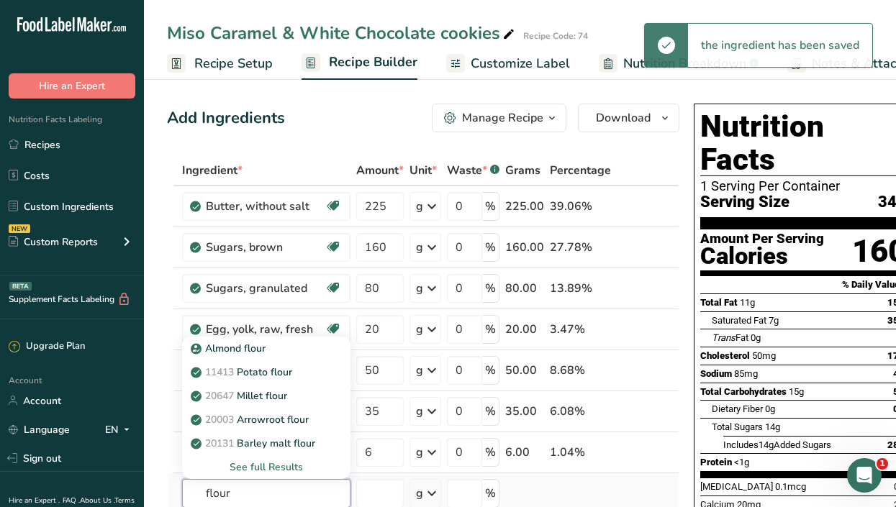
type input "flour"
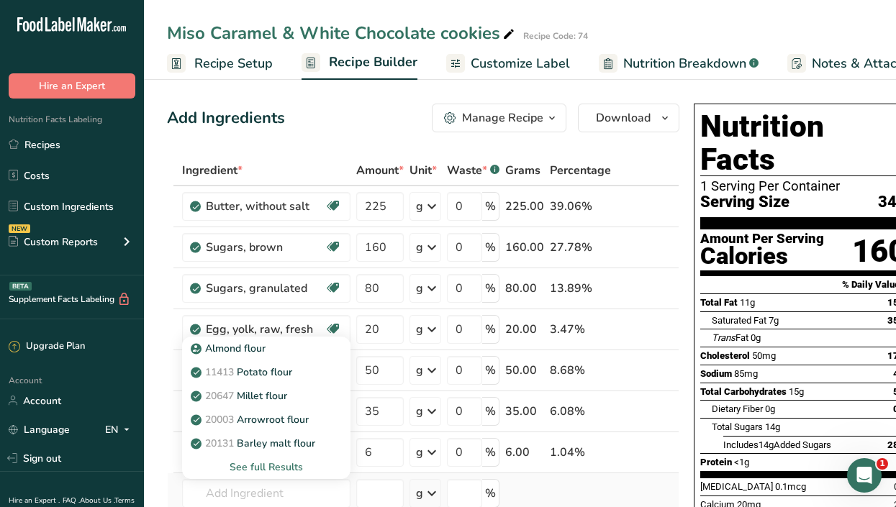
click at [262, 470] on div "See full Results" at bounding box center [266, 467] width 145 height 15
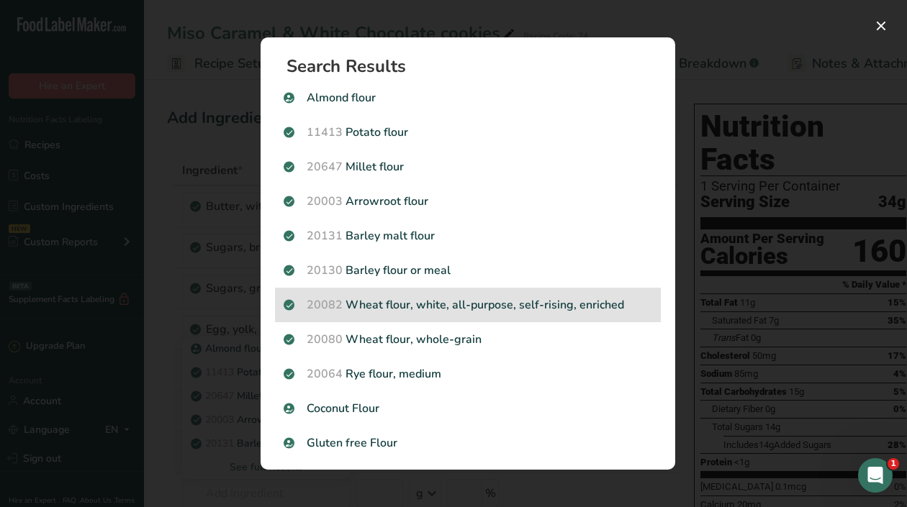
click at [412, 304] on p "20082 Wheat flour, white, all-purpose, self-rising, enriched" at bounding box center [468, 304] width 368 height 17
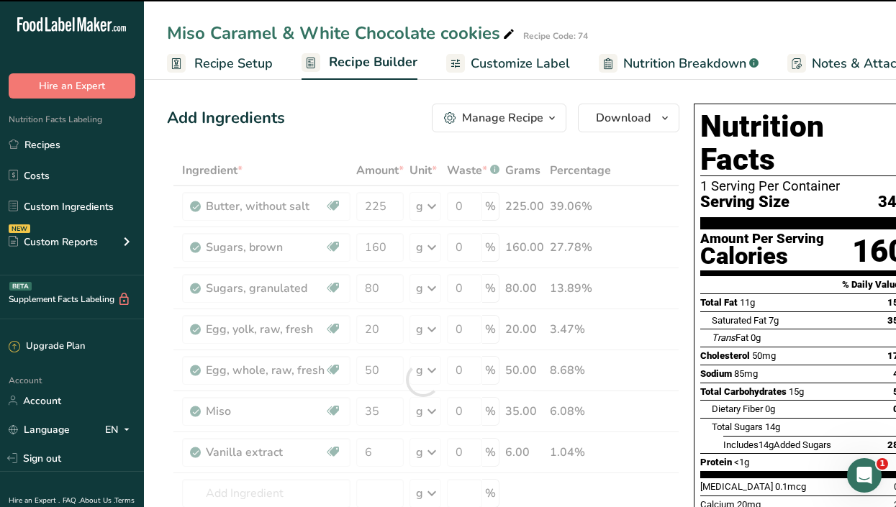
type input "0"
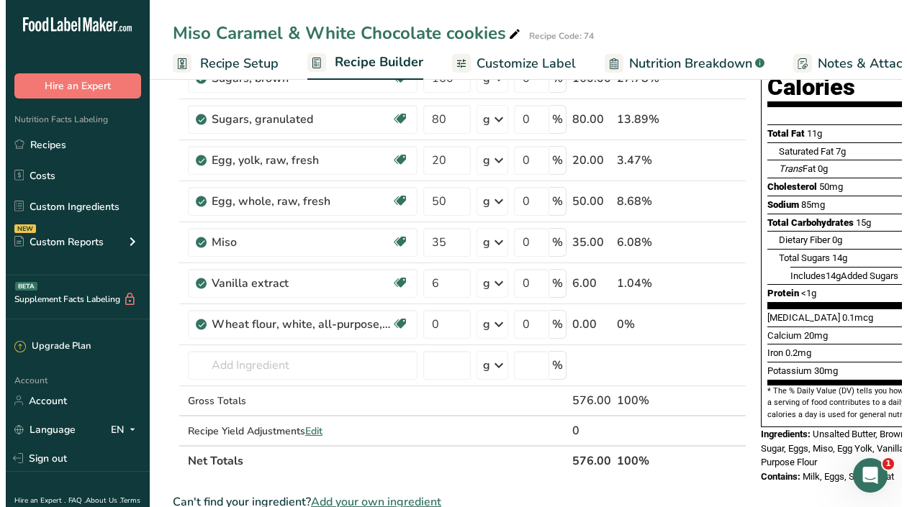
scroll to position [161, 0]
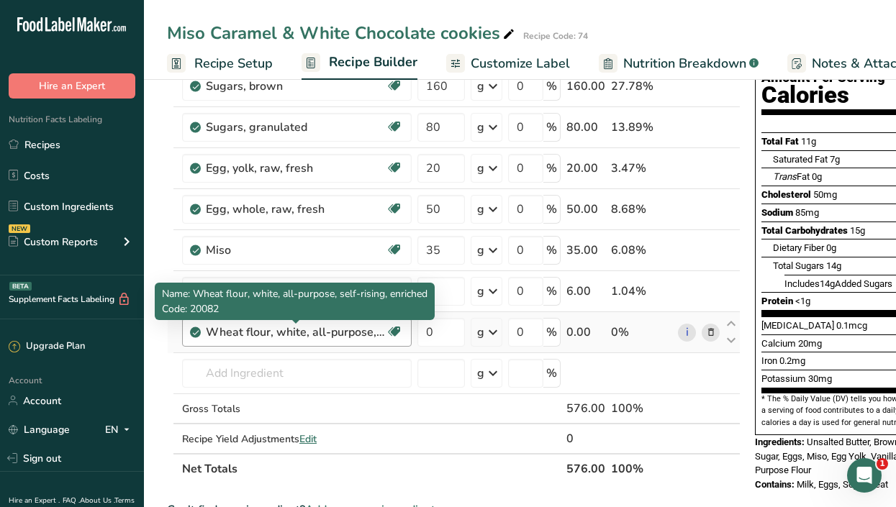
click at [349, 331] on div "Wheat flour, white, all-purpose, self-rising, enriched" at bounding box center [296, 332] width 180 height 17
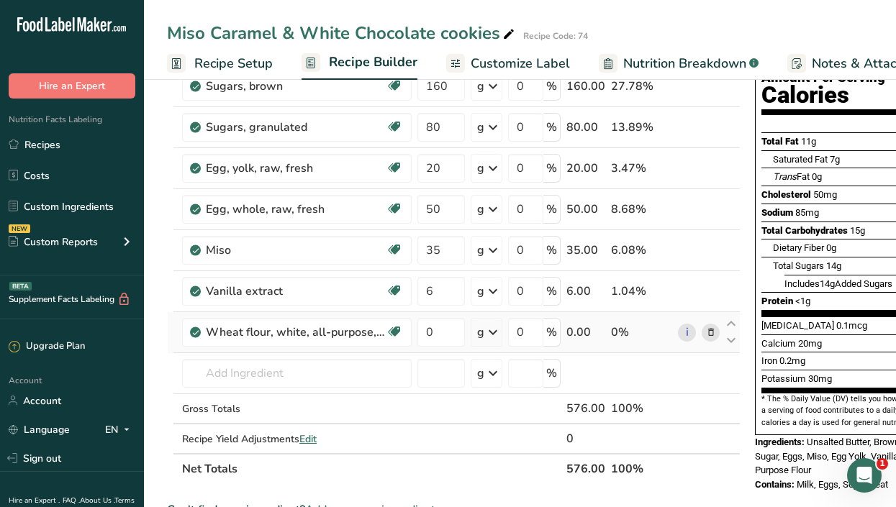
click at [710, 327] on icon at bounding box center [711, 332] width 10 height 15
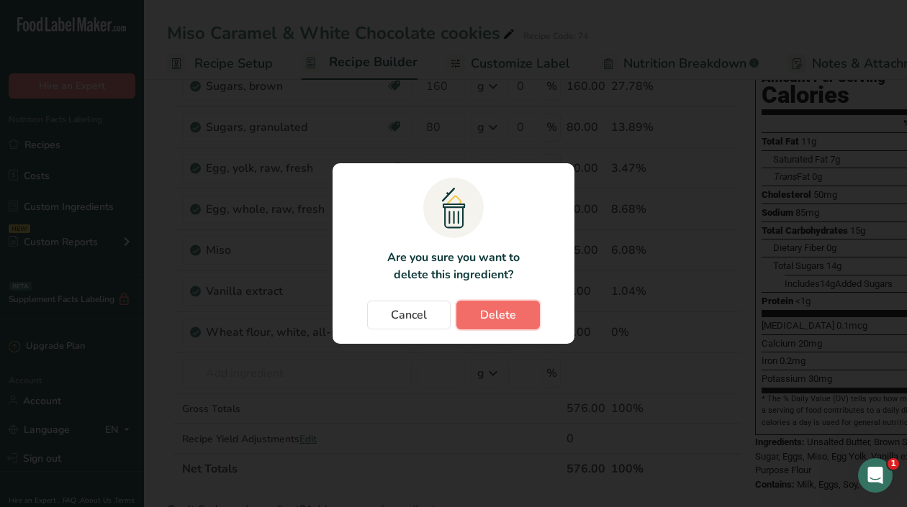
click at [492, 323] on span "Delete" at bounding box center [498, 315] width 36 height 17
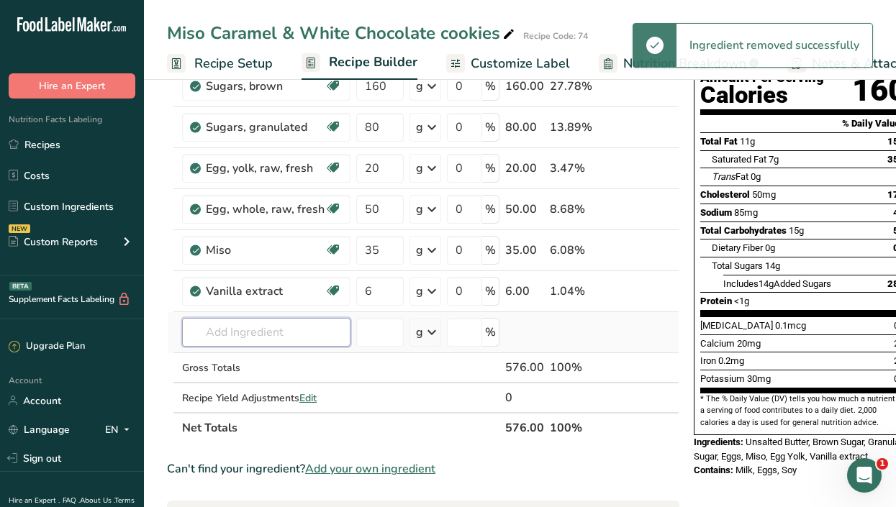
click at [238, 323] on input "text" at bounding box center [266, 332] width 168 height 29
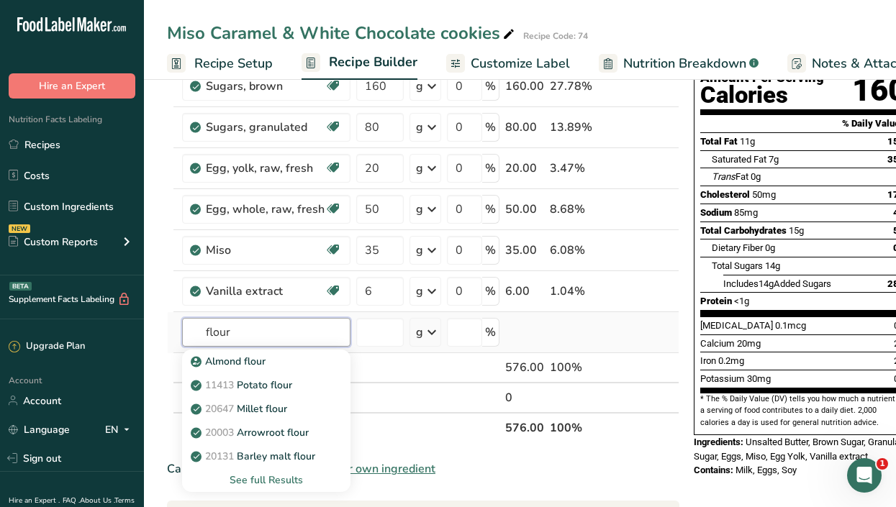
type input "flour"
click at [273, 477] on div "See full Results" at bounding box center [266, 480] width 145 height 15
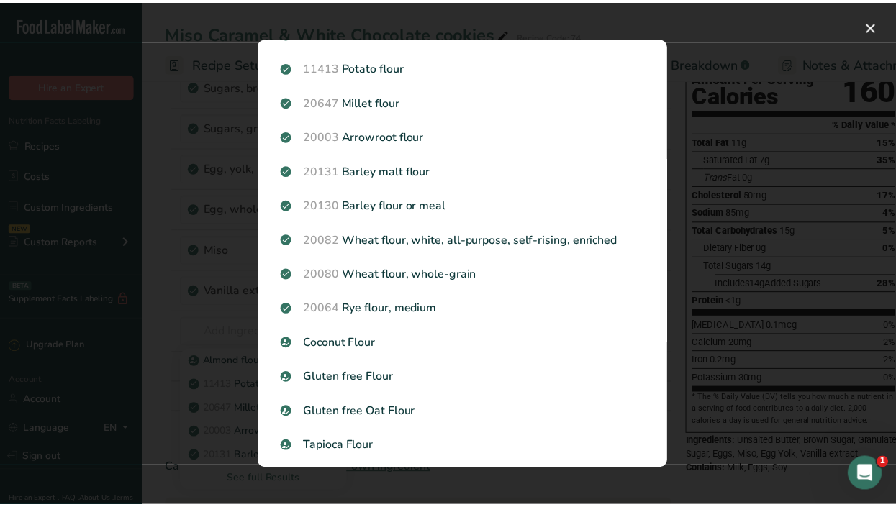
scroll to position [44, 0]
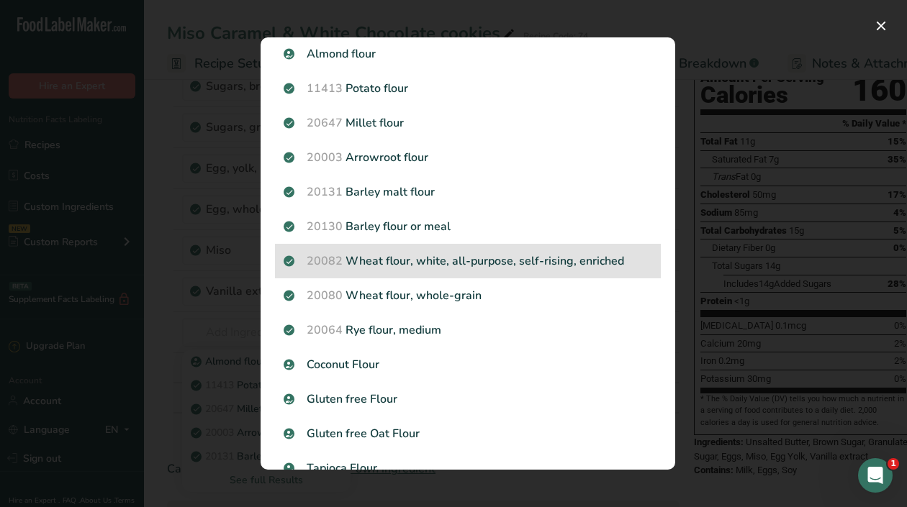
click at [545, 259] on p "20082 Wheat flour, white, all-purpose, self-rising, enriched" at bounding box center [468, 261] width 368 height 17
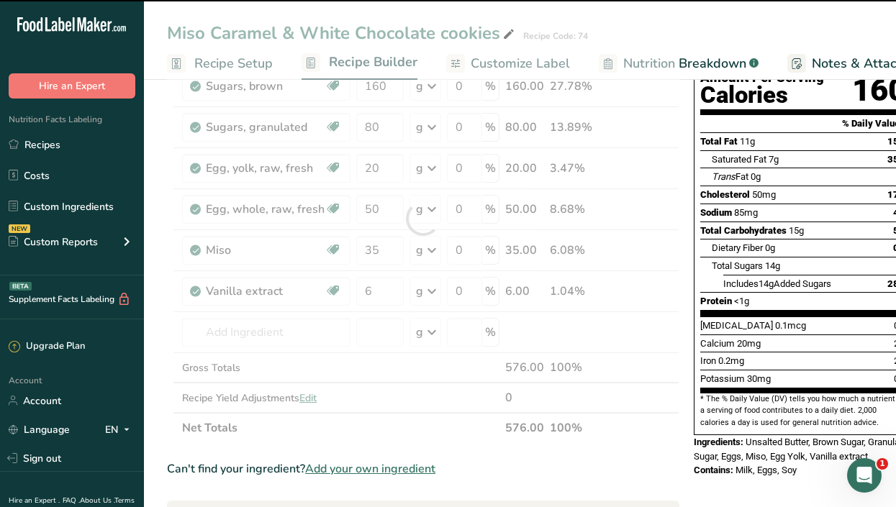
type input "0"
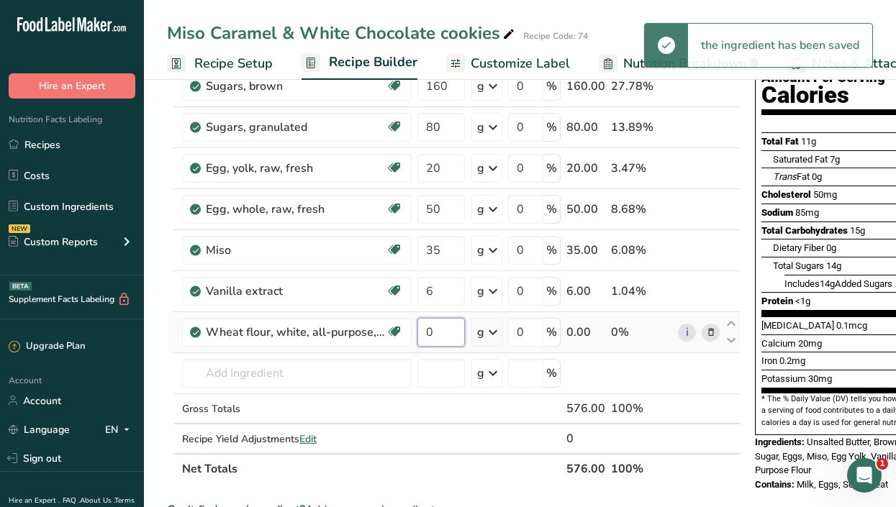
click at [447, 332] on input "0" at bounding box center [440, 332] width 47 height 29
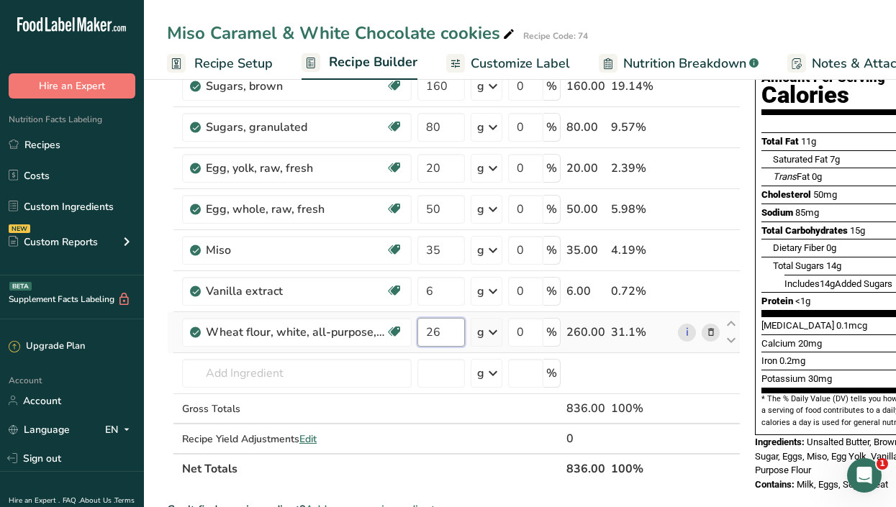
type input "2"
type input "350"
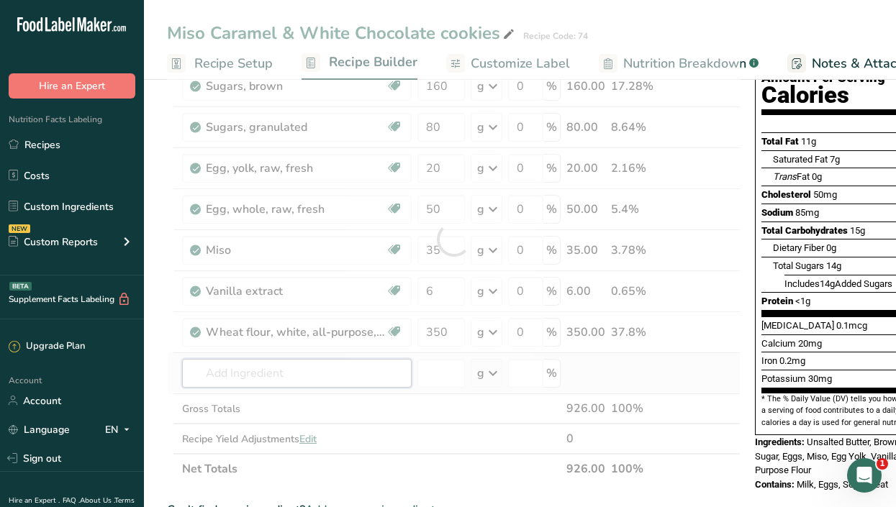
click at [307, 376] on div "Ingredient * Amount * Unit * Waste * .a-a{fill:#347362;}.b-a{fill:#fff;} Grams …" at bounding box center [454, 239] width 574 height 490
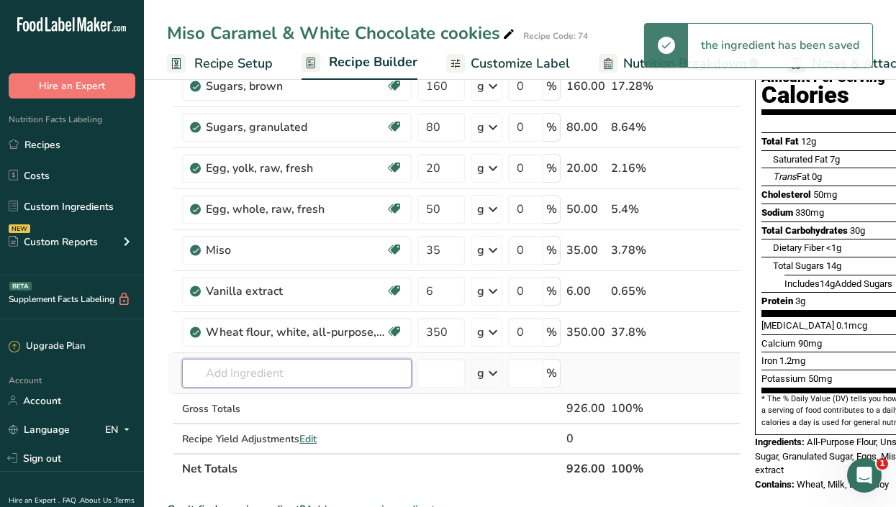
click at [312, 374] on input "text" at bounding box center [297, 373] width 230 height 29
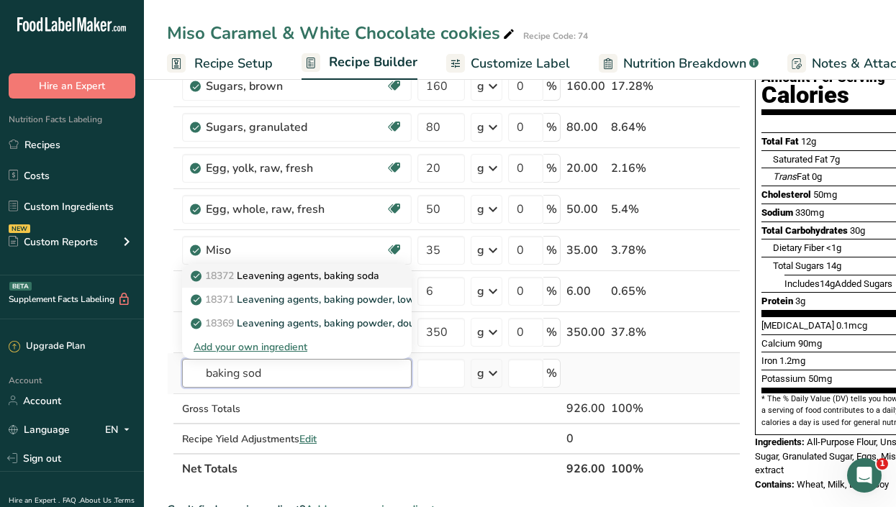
type input "baking sod"
click at [299, 281] on p "18372 Leavening agents, baking soda" at bounding box center [287, 275] width 186 height 15
type input "Leavening agents, baking soda"
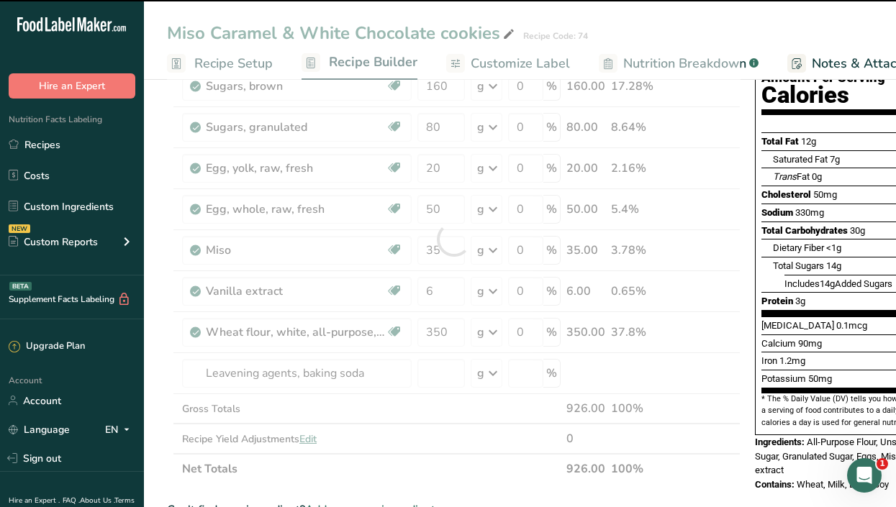
type input "0"
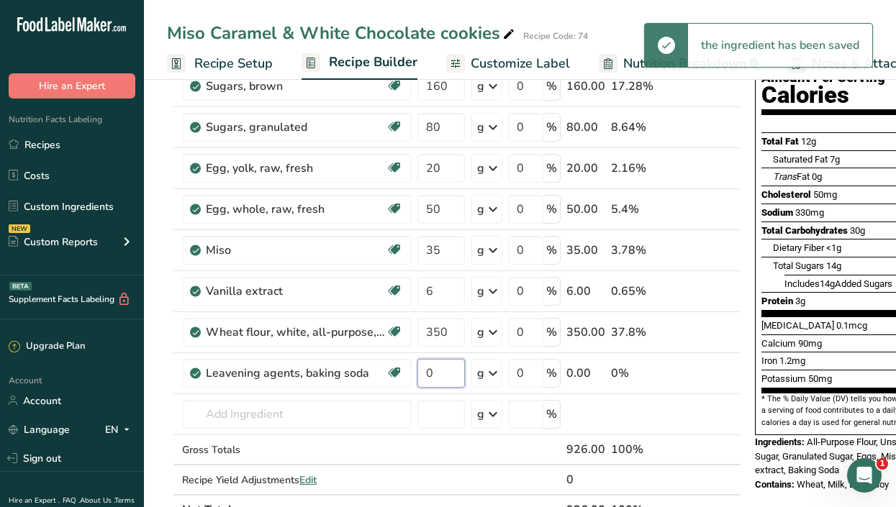
click at [442, 368] on input "0" at bounding box center [440, 373] width 47 height 29
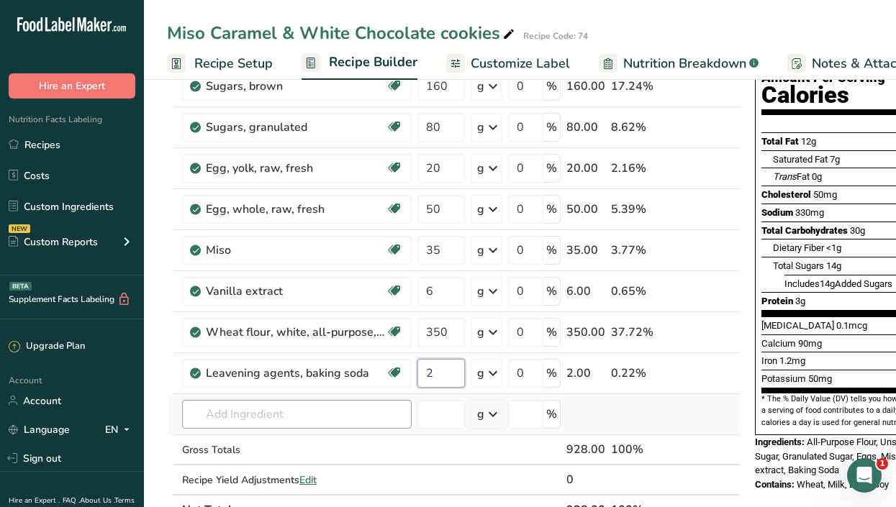
type input "2"
click at [349, 408] on div "Ingredient * Amount * Unit * Waste * .a-a{fill:#347362;}.b-a{fill:#fff;} Grams …" at bounding box center [454, 259] width 574 height 531
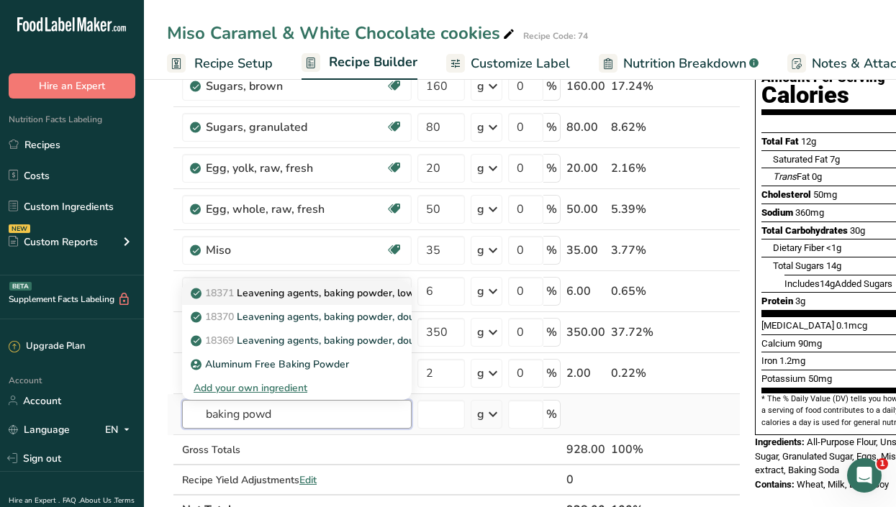
type input "baking powd"
click at [350, 295] on p "18371 Leavening agents, baking powder, low-sodium" at bounding box center [323, 293] width 258 height 15
type input "Leavening agents, baking powder, low-sodium"
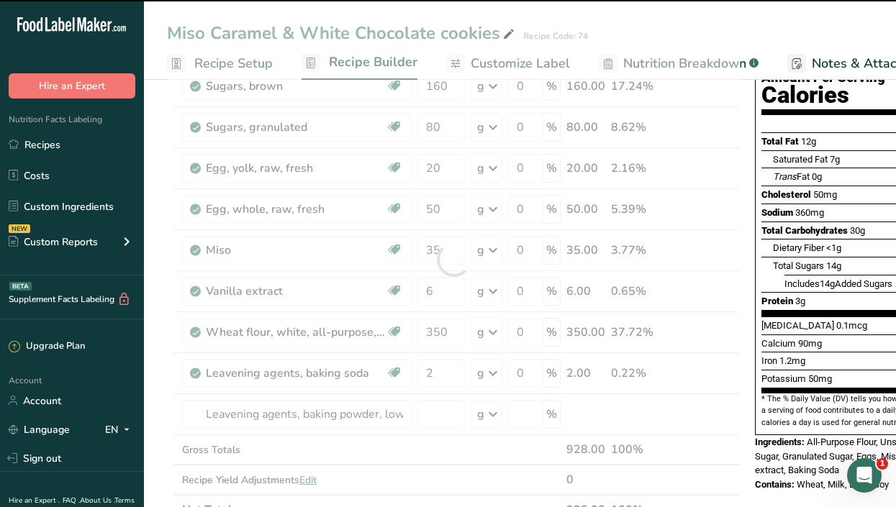
type input "0"
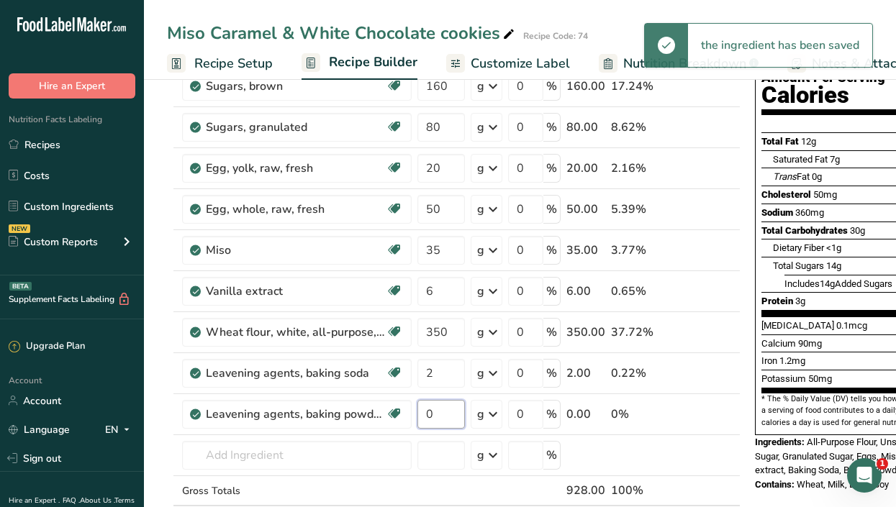
click at [441, 404] on input "0" at bounding box center [440, 414] width 47 height 29
type input "2"
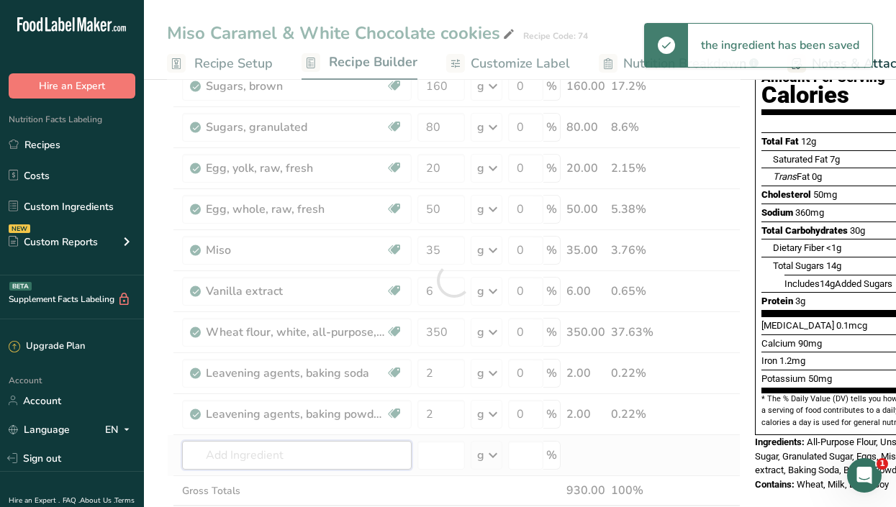
click at [342, 451] on div "Ingredient * Amount * Unit * Waste * .a-a{fill:#347362;}.b-a{fill:#fff;} Grams …" at bounding box center [454, 280] width 574 height 572
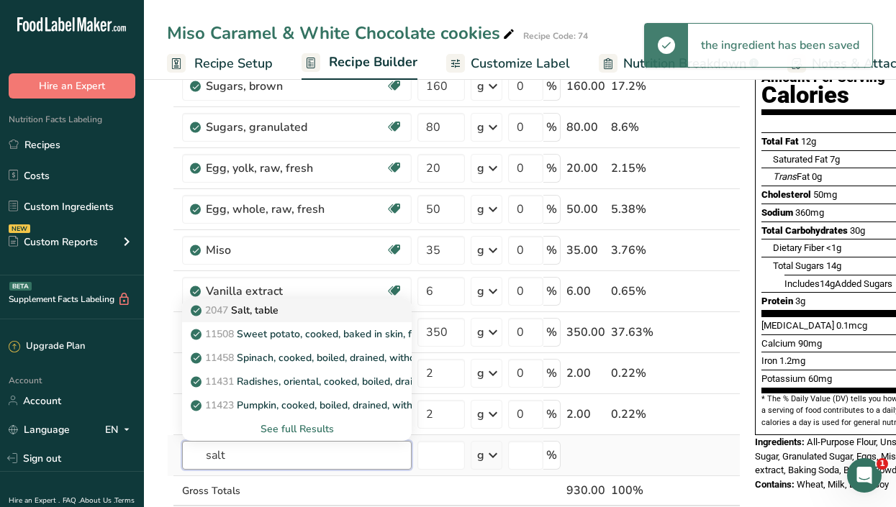
type input "salt"
click at [282, 312] on div "2047 Salt, table" at bounding box center [285, 310] width 183 height 15
type input "Salt, table"
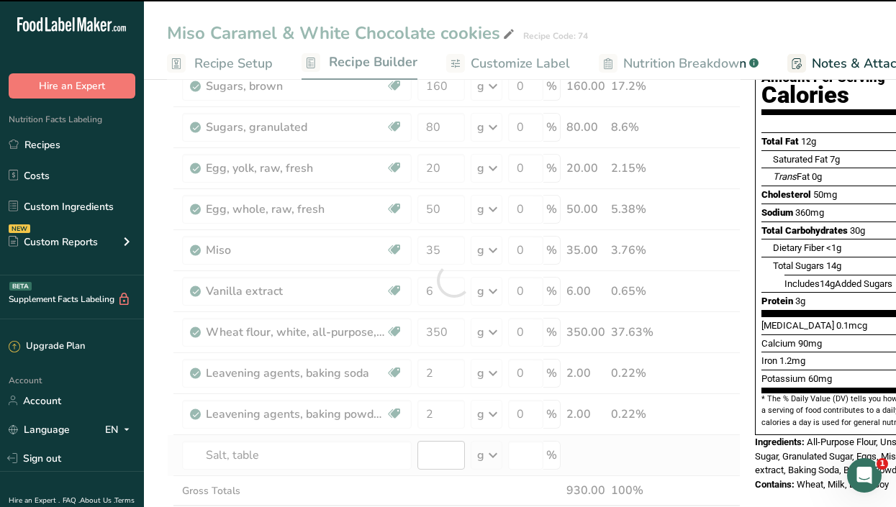
type input "0"
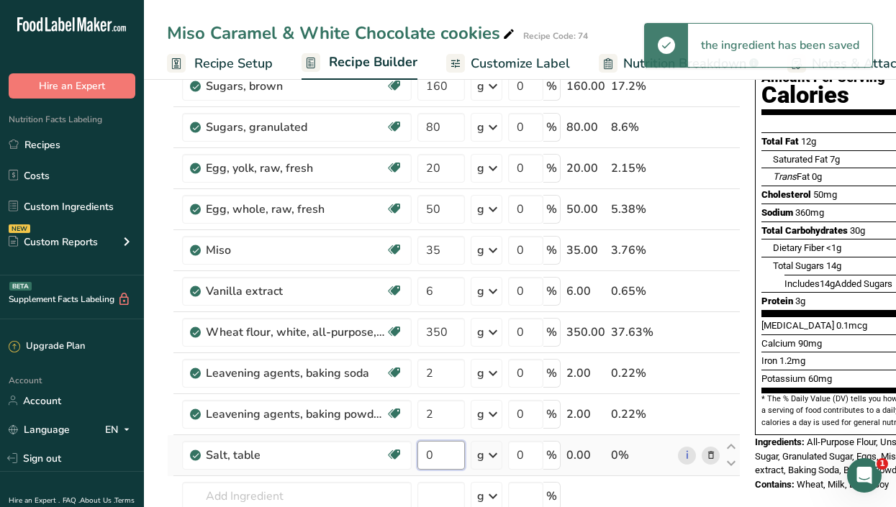
click at [452, 453] on input "0" at bounding box center [440, 455] width 47 height 29
type input "2"
click at [242, 495] on div "Ingredient * Amount * Unit * Waste * .a-a{fill:#347362;}.b-a{fill:#fff;} Grams …" at bounding box center [454, 300] width 574 height 613
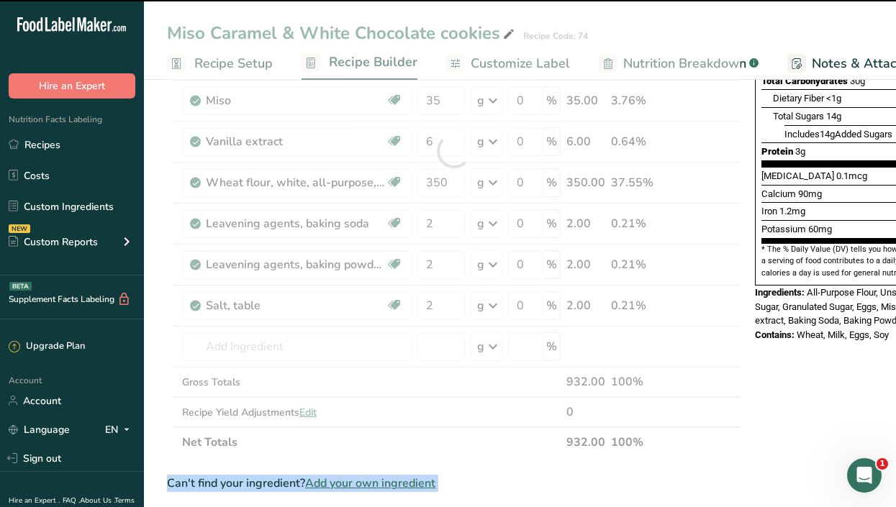
scroll to position [601, 0]
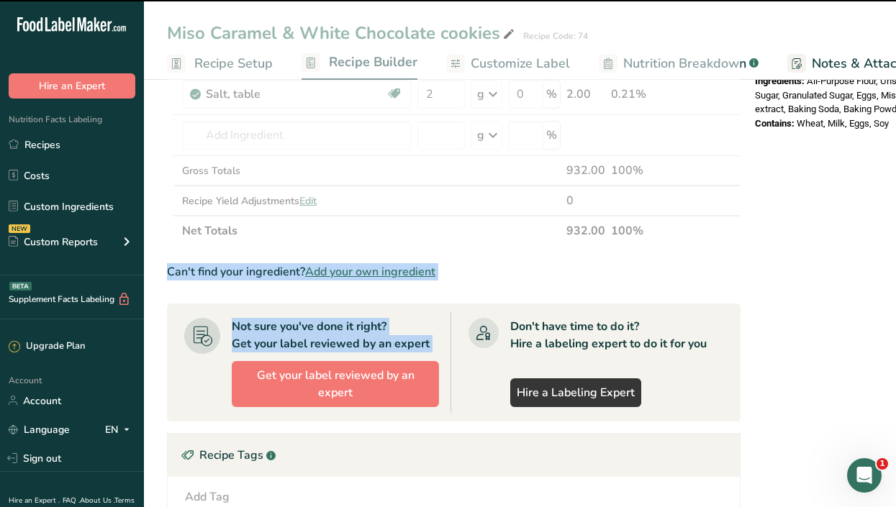
drag, startPoint x: 242, startPoint y: 495, endPoint x: 236, endPoint y: 541, distance: 46.4
click at [236, 507] on html ".a-20{fill:#fff;} Hire an Expert Nutrition Facts Labeling Recipes Costs Custom …" at bounding box center [448, 125] width 896 height 1295
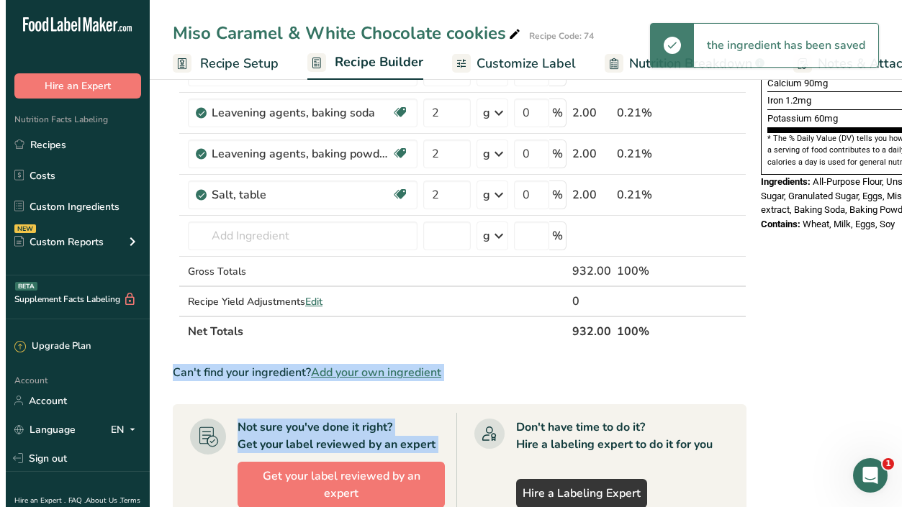
scroll to position [418, 0]
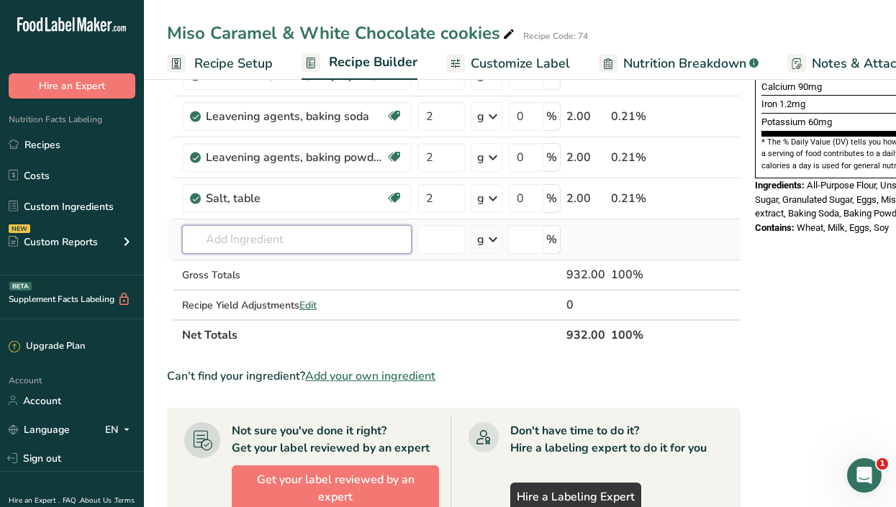
click at [280, 232] on input "text" at bounding box center [297, 239] width 230 height 29
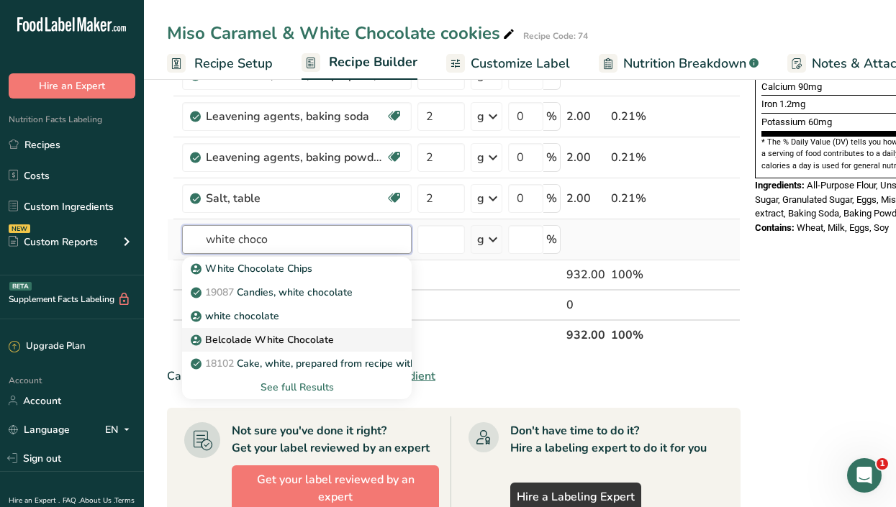
type input "white choco"
click at [286, 334] on p "Belcolade White Chocolate" at bounding box center [264, 339] width 140 height 15
type input "Belcolade White Chocolate"
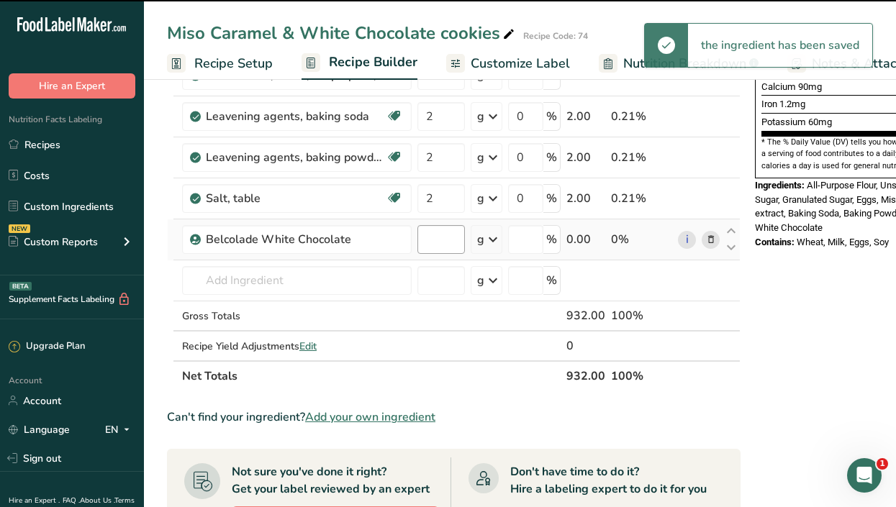
type input "0"
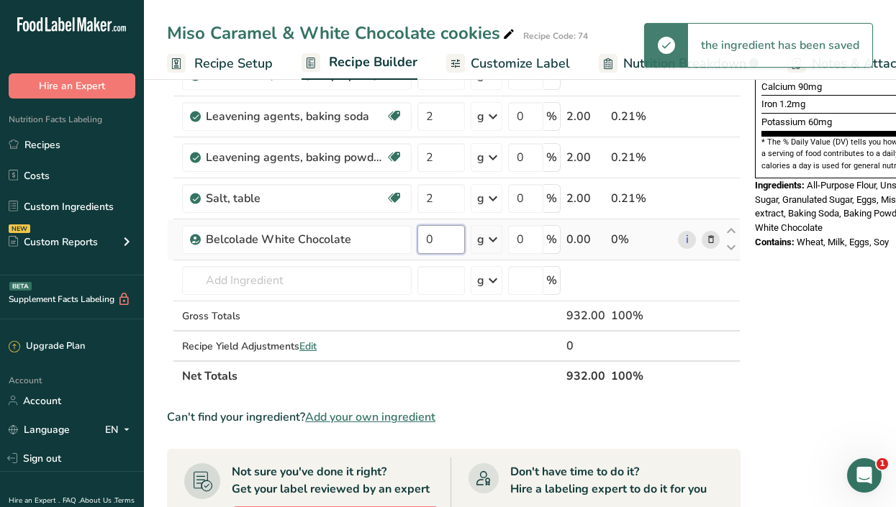
click at [448, 243] on input "0" at bounding box center [440, 239] width 47 height 29
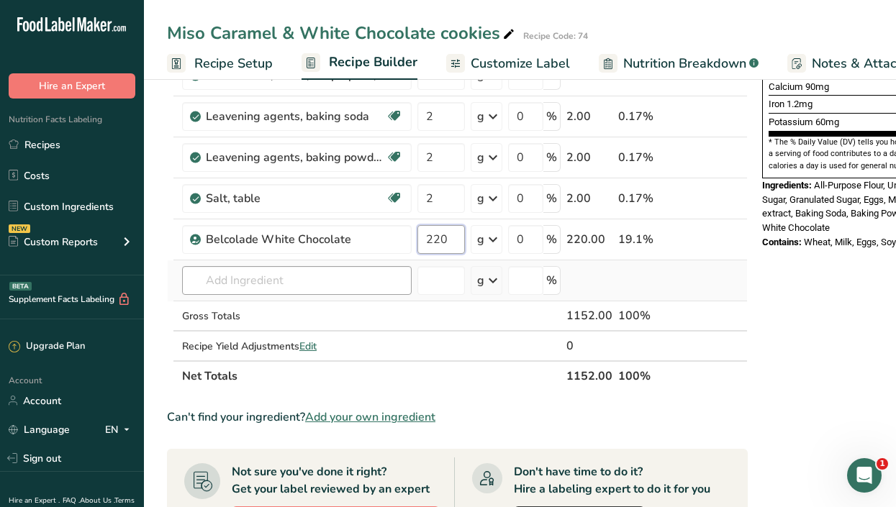
type input "220"
click at [238, 284] on div "Ingredient * Amount * Unit * Waste * .a-a{fill:#347362;}.b-a{fill:#fff;} Grams …" at bounding box center [457, 64] width 581 height 654
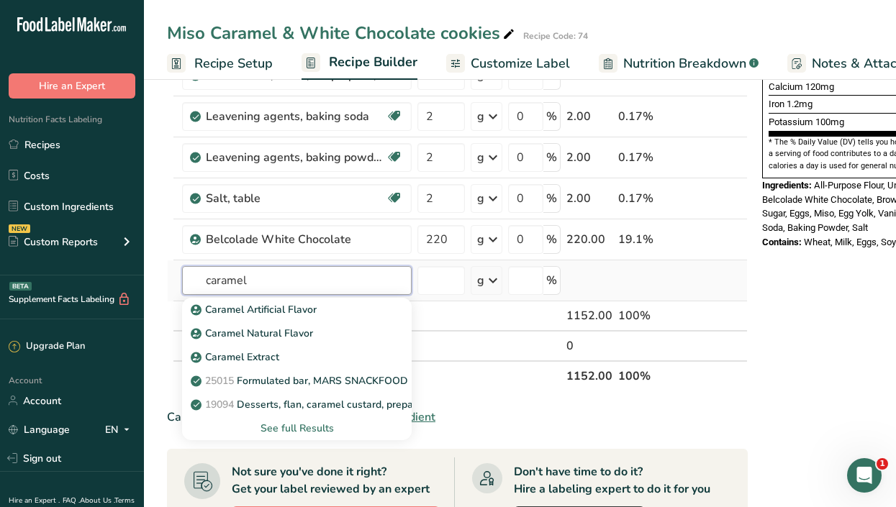
type input "caramel"
click at [289, 426] on div "See full Results" at bounding box center [297, 428] width 207 height 15
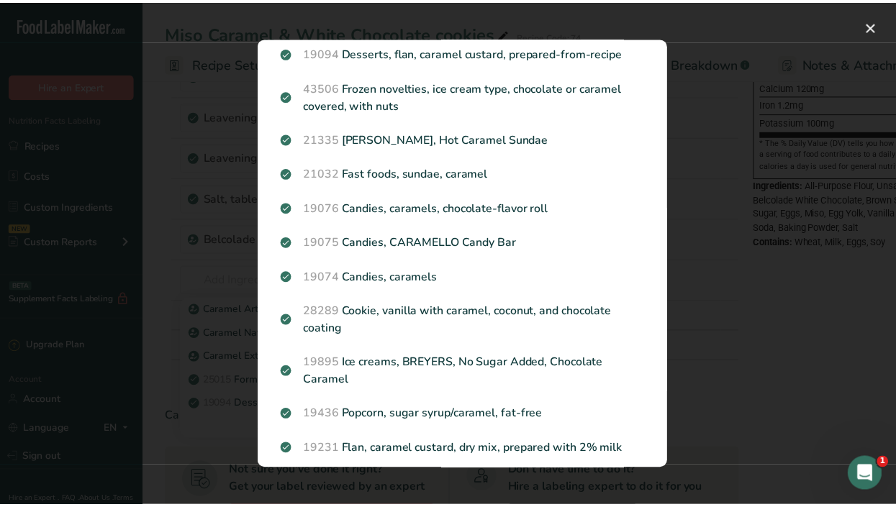
scroll to position [166, 0]
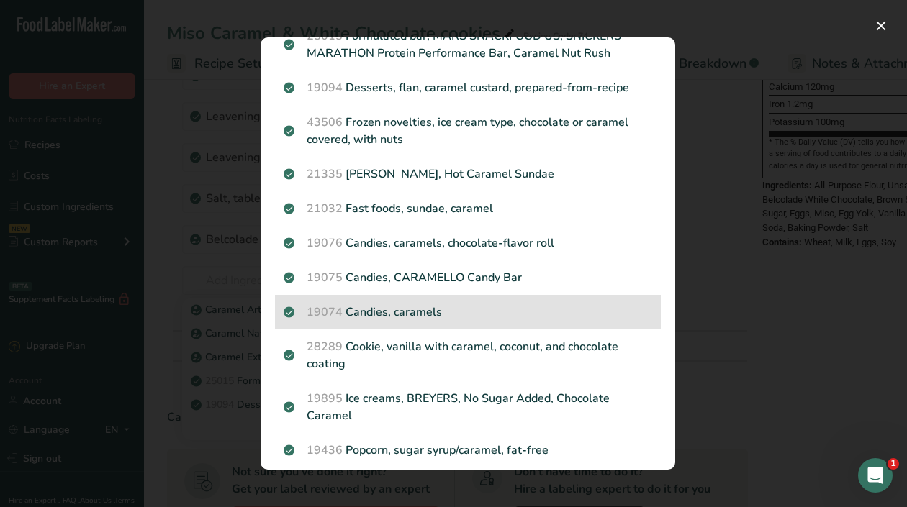
click at [409, 306] on p "19074 Candies, caramels" at bounding box center [468, 312] width 368 height 17
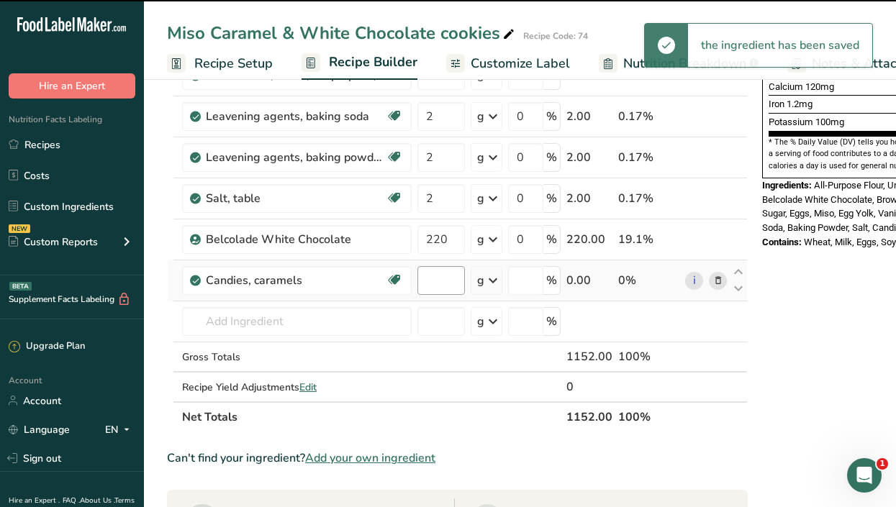
type input "0"
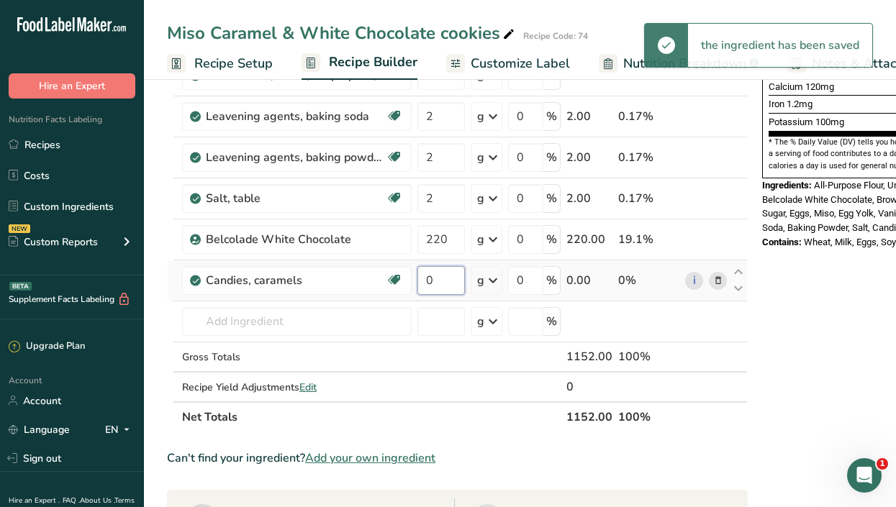
click at [453, 282] on input "0" at bounding box center [440, 280] width 47 height 29
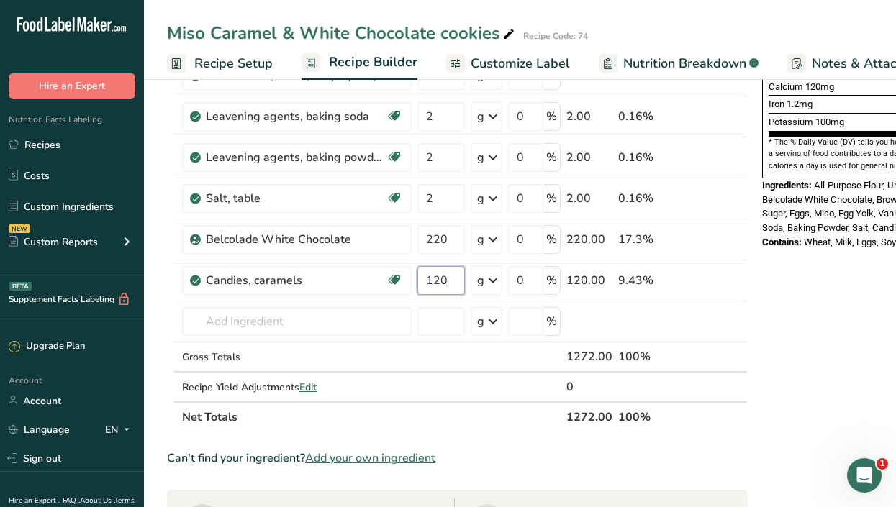
type input "120"
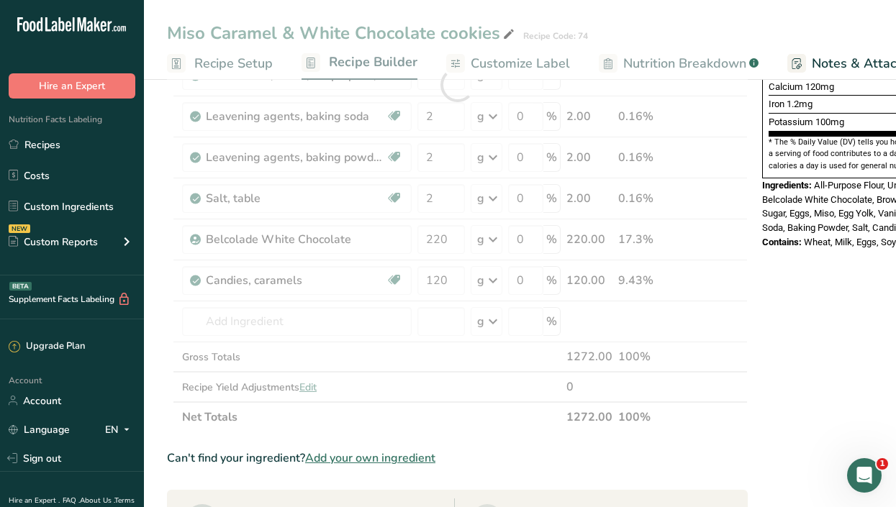
click at [806, 353] on div "Nutrition Facts 1 Serving Per Container Serving Size 68g Amount Per Serving Cal…" at bounding box center [871, 299] width 230 height 1238
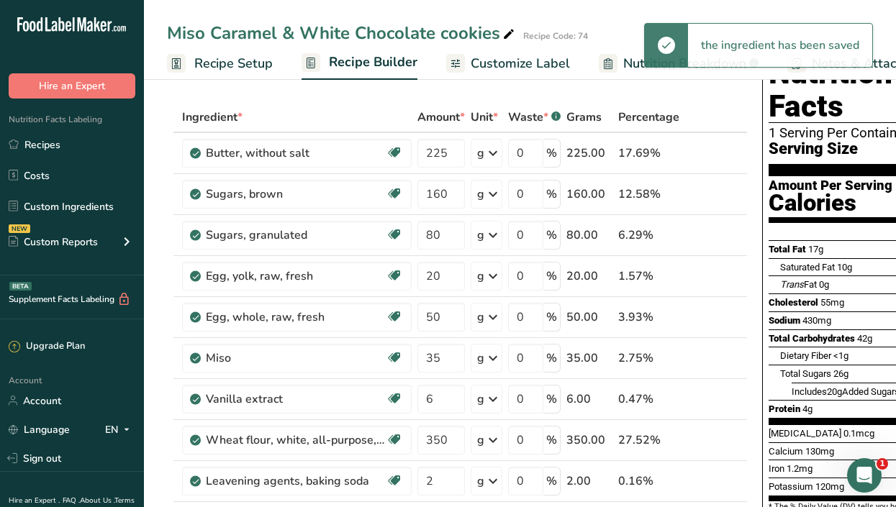
scroll to position [0, 0]
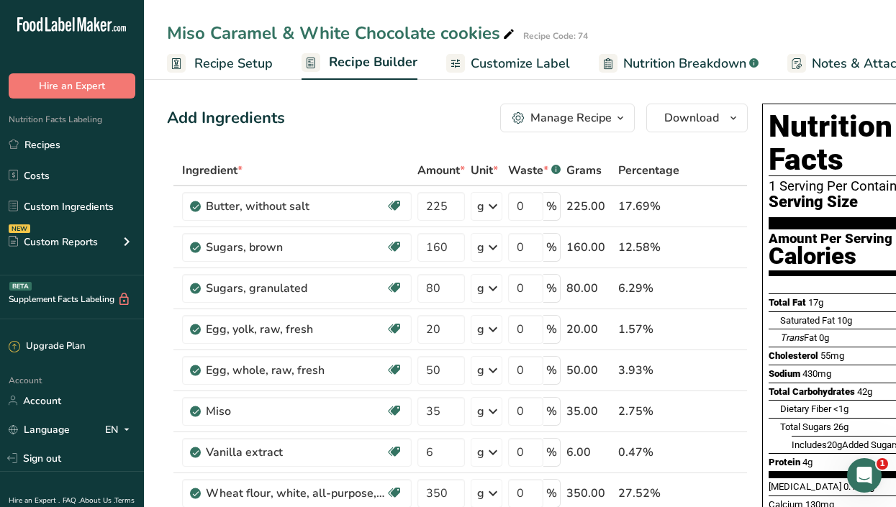
click at [493, 63] on span "Customize Label" at bounding box center [520, 63] width 99 height 19
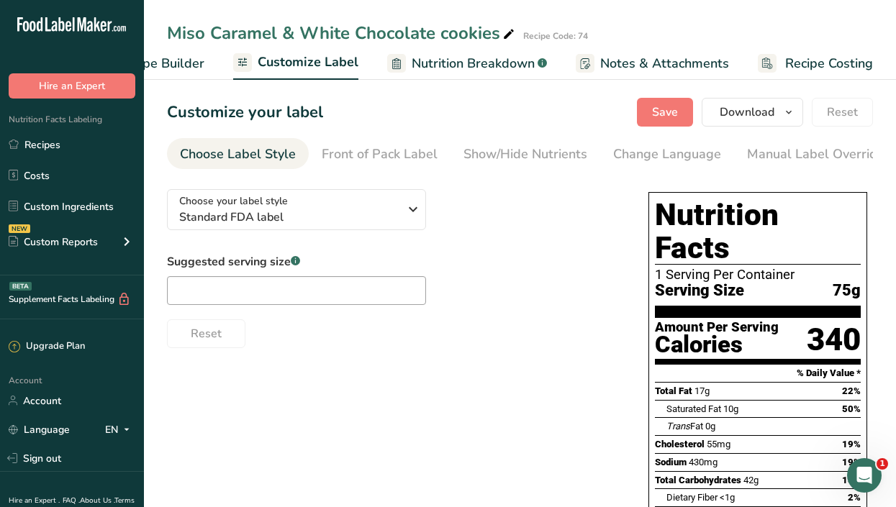
click at [804, 60] on span "Recipe Costing" at bounding box center [829, 63] width 88 height 19
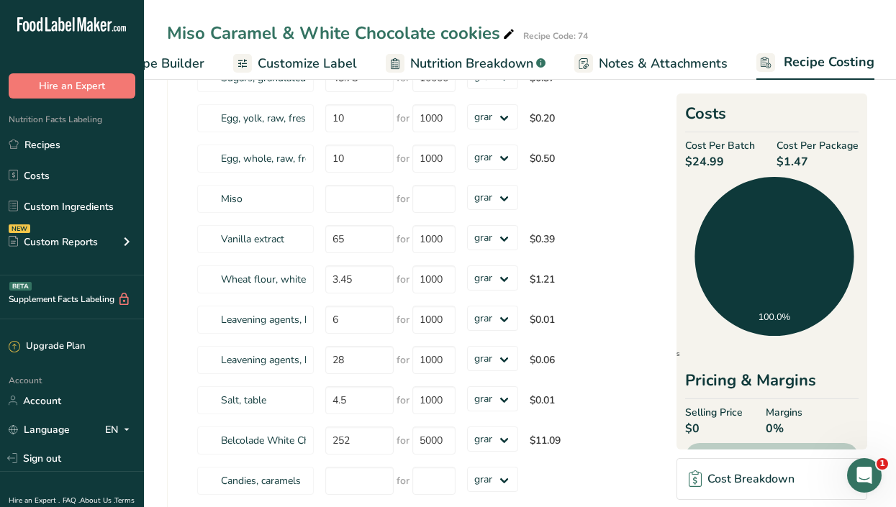
scroll to position [244, 0]
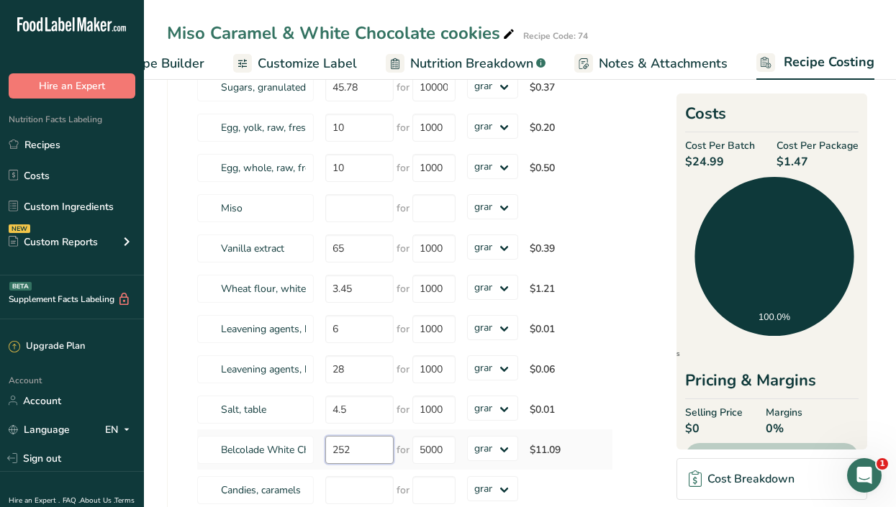
click at [373, 450] on input "252" at bounding box center [359, 450] width 68 height 28
type input "2"
type input "350"
click at [648, 442] on section "Download Ingredient Costs 1 Enter the total price you pay for each ingredient I…" at bounding box center [520, 276] width 706 height 845
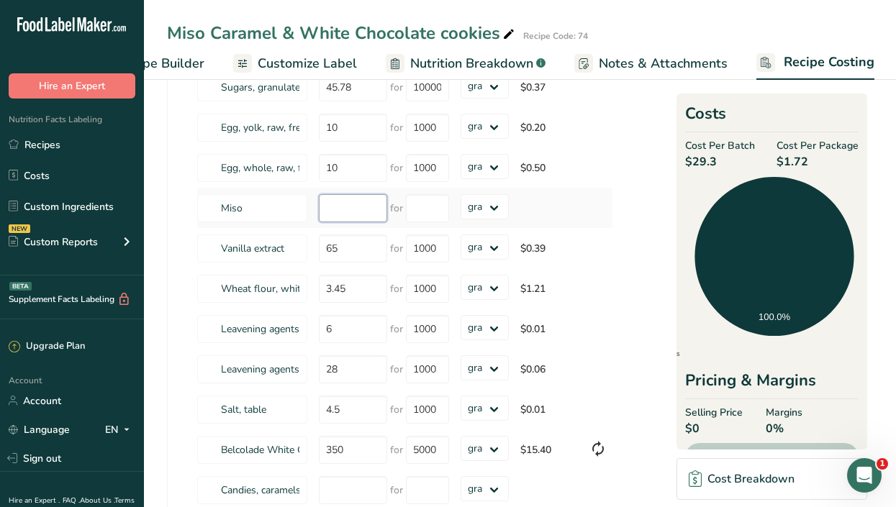
click at [345, 213] on input "number" at bounding box center [353, 208] width 68 height 28
type input "20"
click at [438, 214] on input "number" at bounding box center [427, 208] width 43 height 28
type input "1000"
click at [640, 284] on section "Download Ingredient Costs 1 Enter the total price you pay for each ingredient I…" at bounding box center [520, 276] width 706 height 845
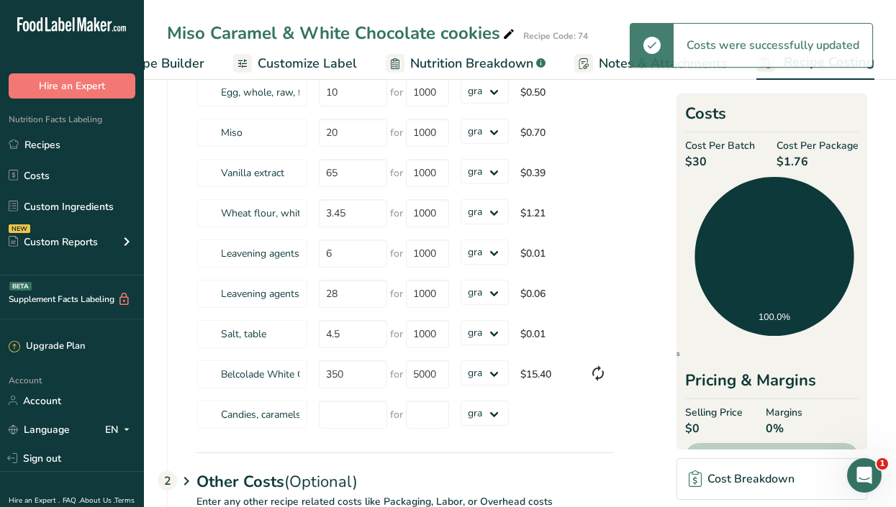
scroll to position [339, 0]
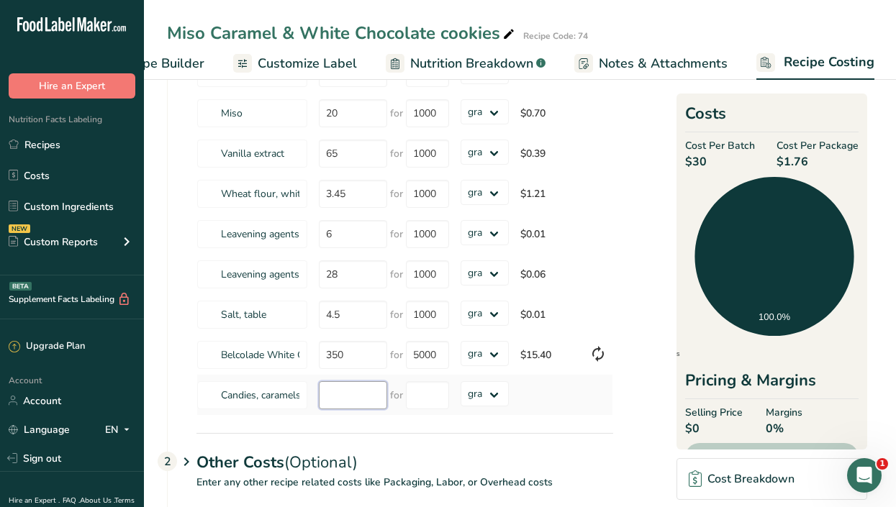
click at [358, 404] on input "number" at bounding box center [353, 395] width 68 height 28
type input "25"
click at [421, 394] on input "number" at bounding box center [427, 395] width 43 height 28
type input "1000"
click at [646, 253] on section "Download Ingredient Costs 1 Enter the total price you pay for each ingredient I…" at bounding box center [520, 181] width 706 height 845
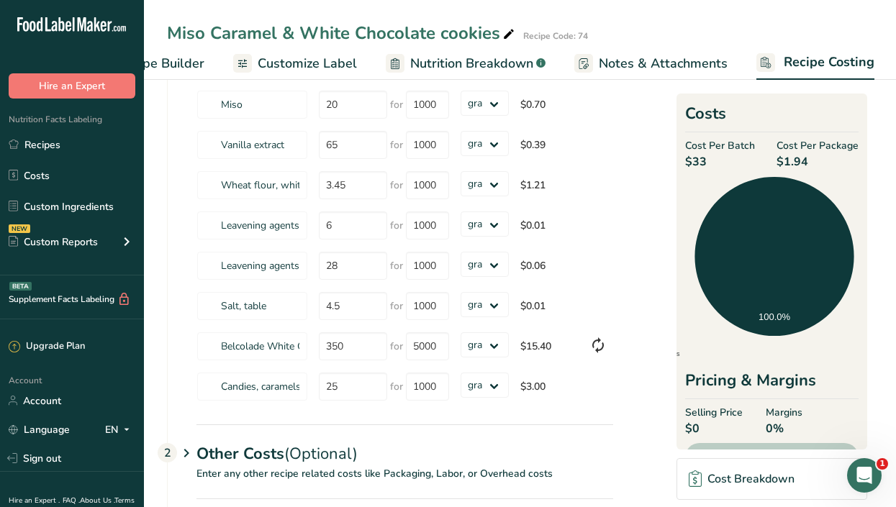
scroll to position [330, 0]
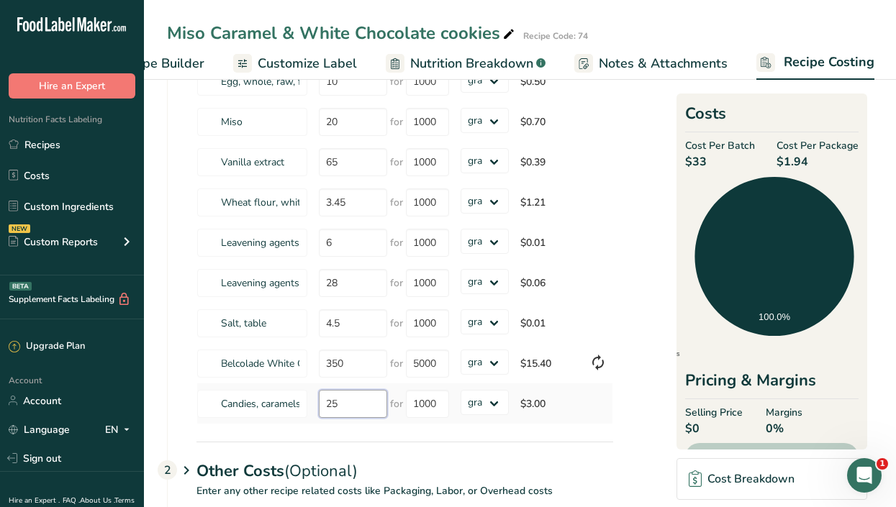
click at [345, 404] on input "25" at bounding box center [353, 404] width 68 height 28
type input "2"
type input "35"
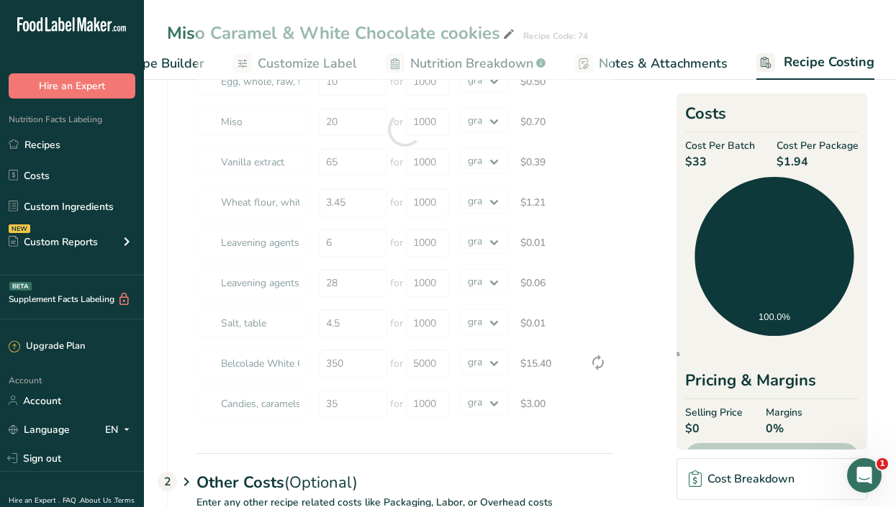
click at [653, 332] on section "Download Ingredient Costs 1 Enter the total price you pay for each ingredient I…" at bounding box center [520, 196] width 706 height 856
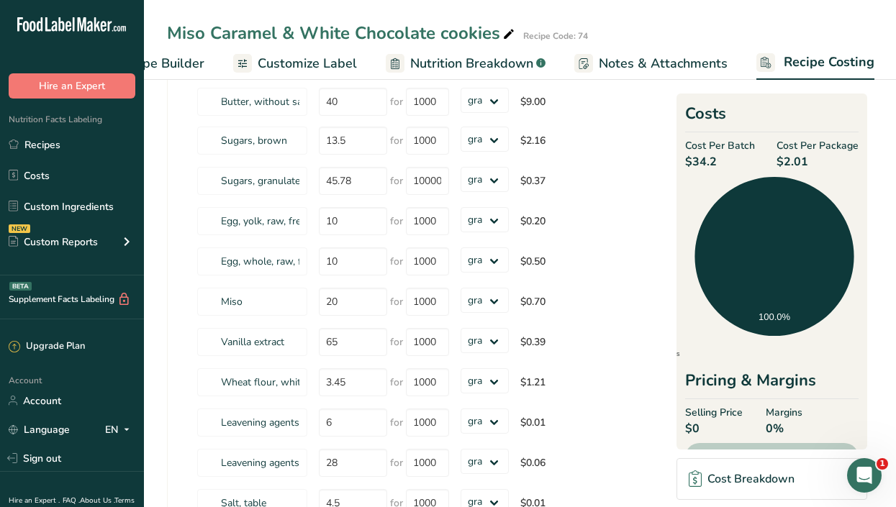
scroll to position [149, 0]
click at [352, 219] on input "10" at bounding box center [353, 223] width 68 height 28
type input "1"
type input "25"
click at [633, 237] on section "Download Ingredient Costs 1 Enter the total price you pay for each ingredient I…" at bounding box center [520, 371] width 706 height 845
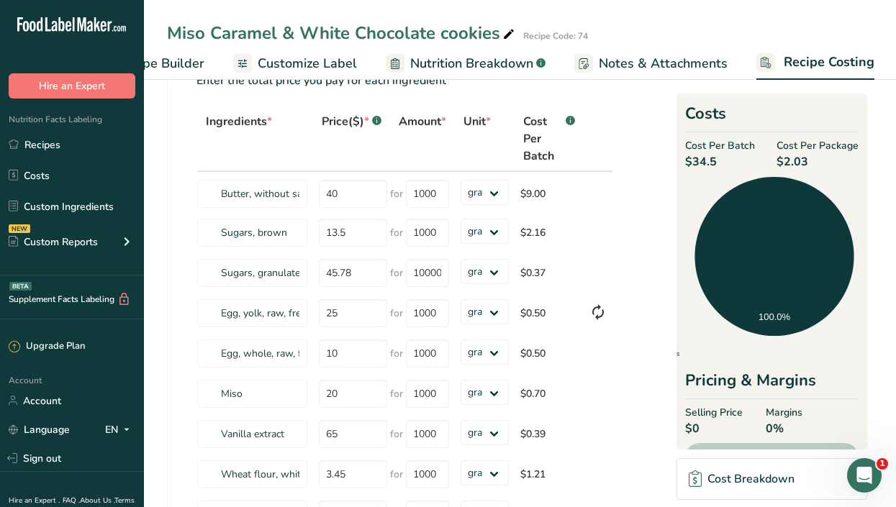
scroll to position [58, 0]
click at [348, 190] on input "40" at bounding box center [353, 195] width 68 height 28
type input "42"
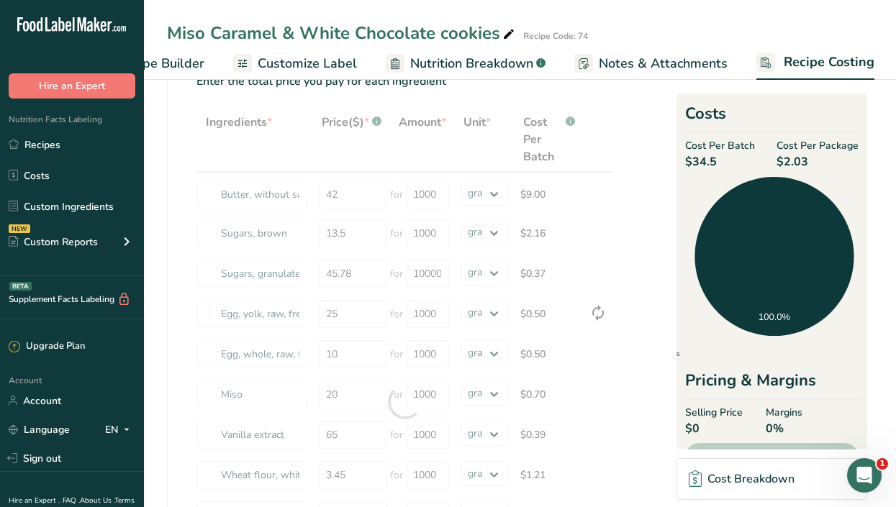
click at [632, 246] on section "Download Ingredient Costs 1 Enter the total price you pay for each ingredient I…" at bounding box center [520, 468] width 706 height 856
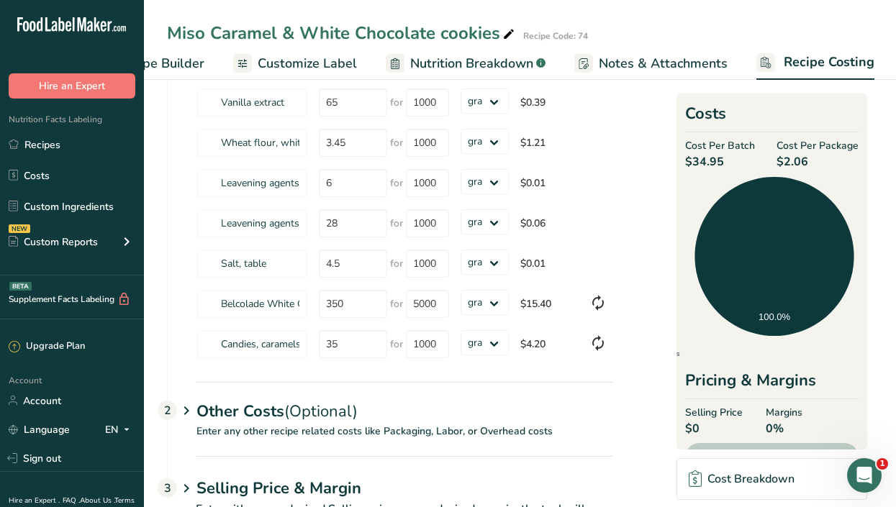
scroll to position [458, 0]
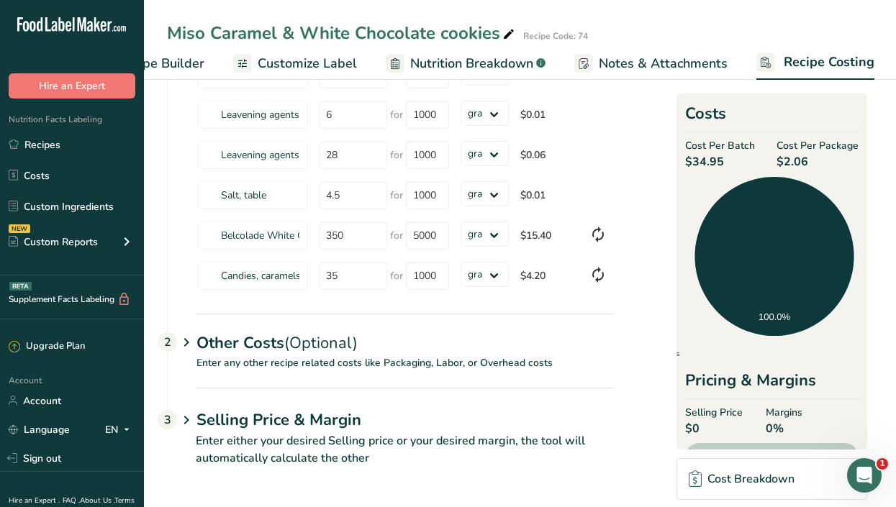
click at [181, 62] on span "Recipe Builder" at bounding box center [161, 63] width 86 height 19
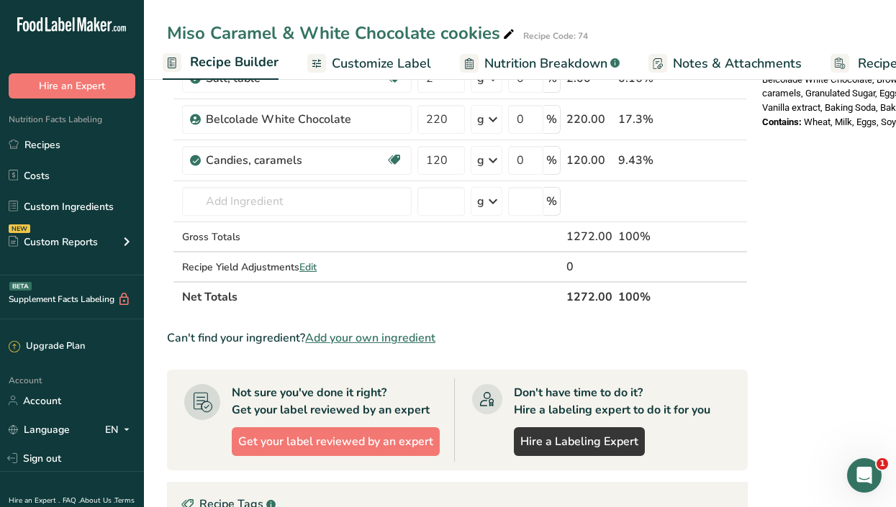
scroll to position [546, 0]
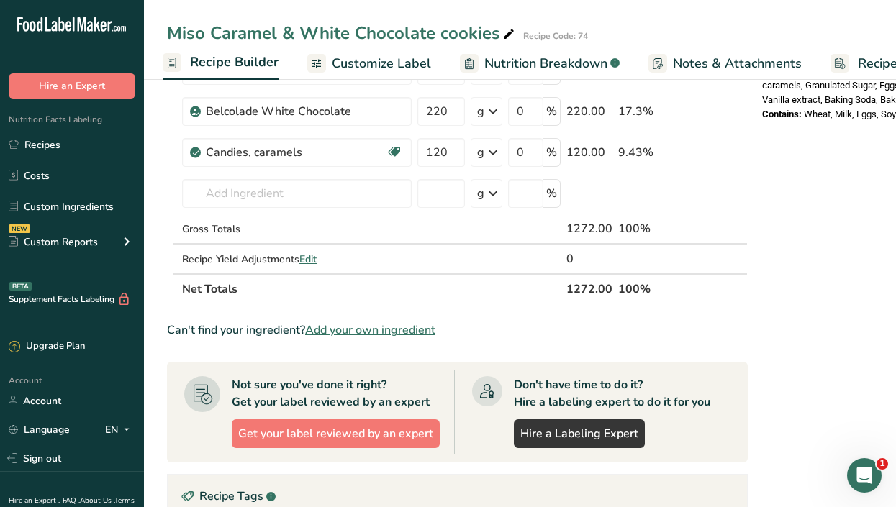
click at [210, 64] on span "Recipe Builder" at bounding box center [234, 62] width 89 height 19
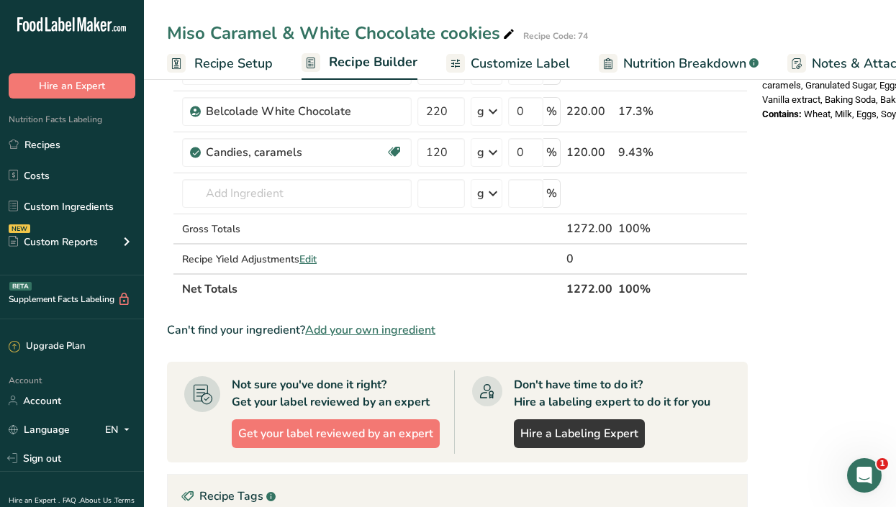
click at [235, 51] on link "Recipe Setup" at bounding box center [220, 63] width 106 height 32
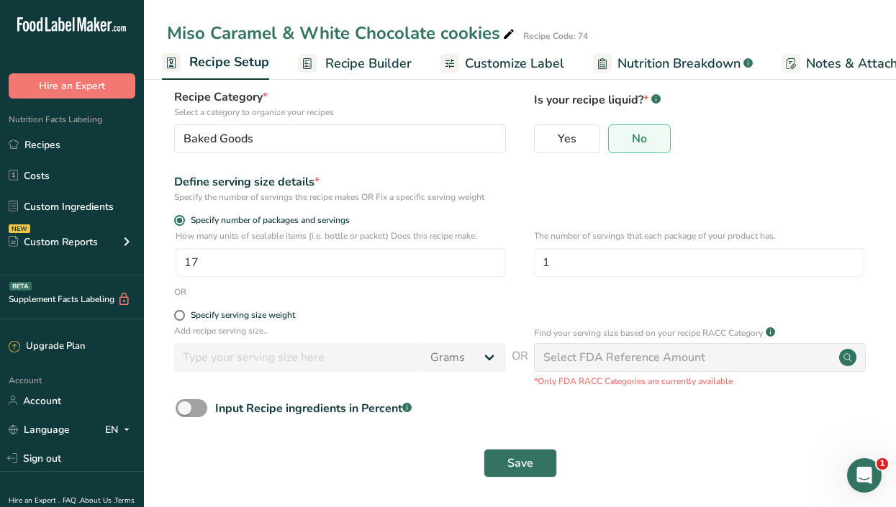
scroll to position [89, 0]
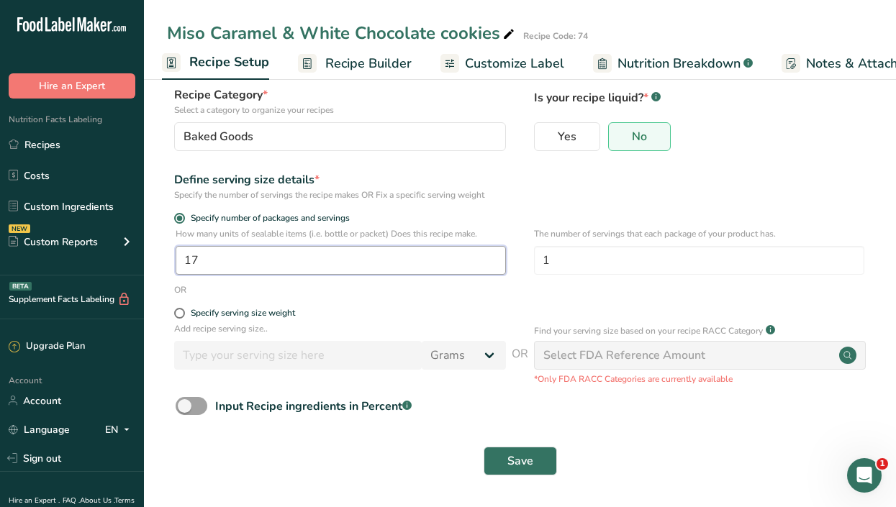
click at [225, 267] on input "17" at bounding box center [341, 260] width 330 height 29
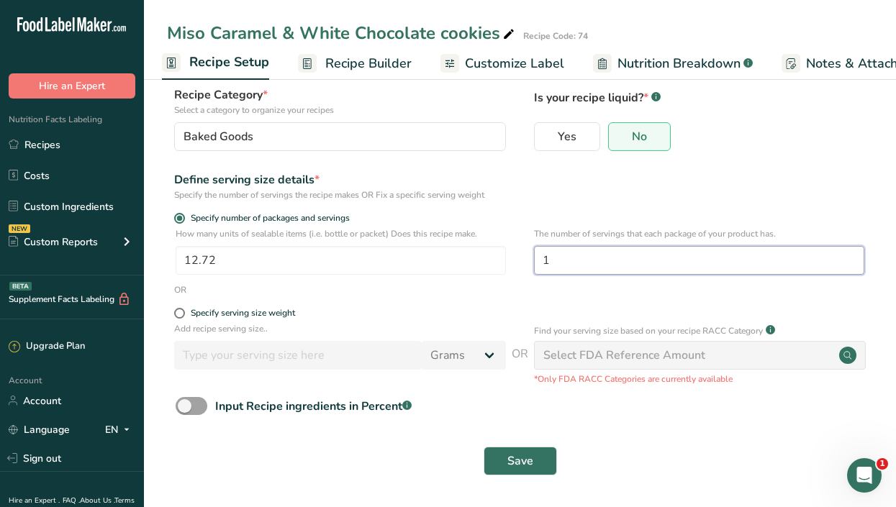
click at [561, 255] on input "1" at bounding box center [699, 260] width 330 height 29
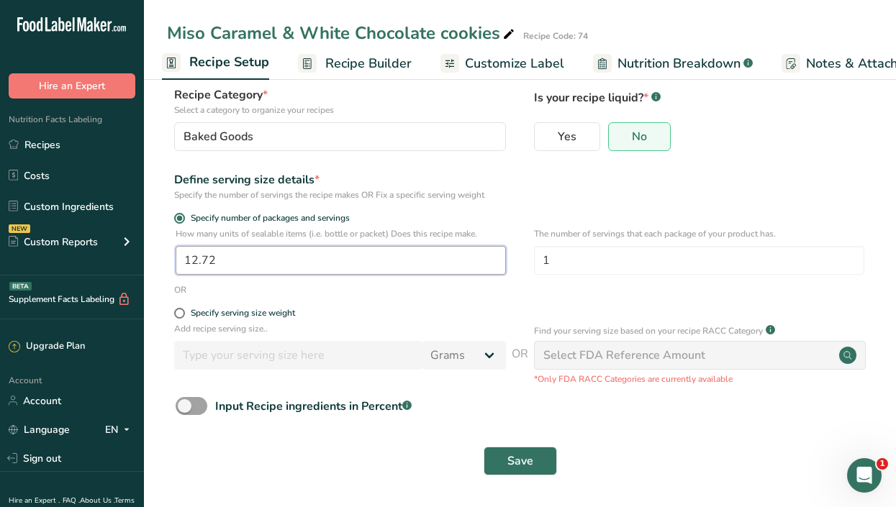
click at [232, 255] on input "12.72" at bounding box center [341, 260] width 330 height 29
type input "12"
click at [522, 467] on span "Save" at bounding box center [520, 461] width 26 height 17
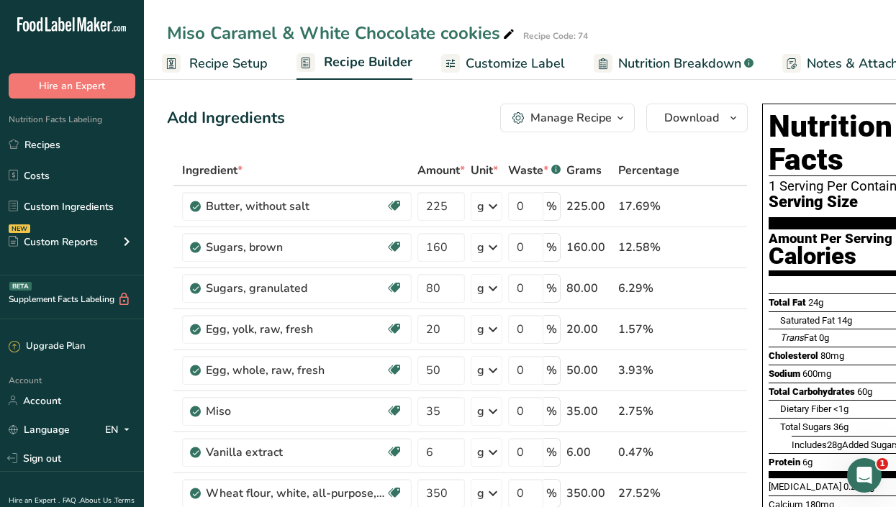
click at [489, 61] on span "Customize Label" at bounding box center [515, 63] width 99 height 19
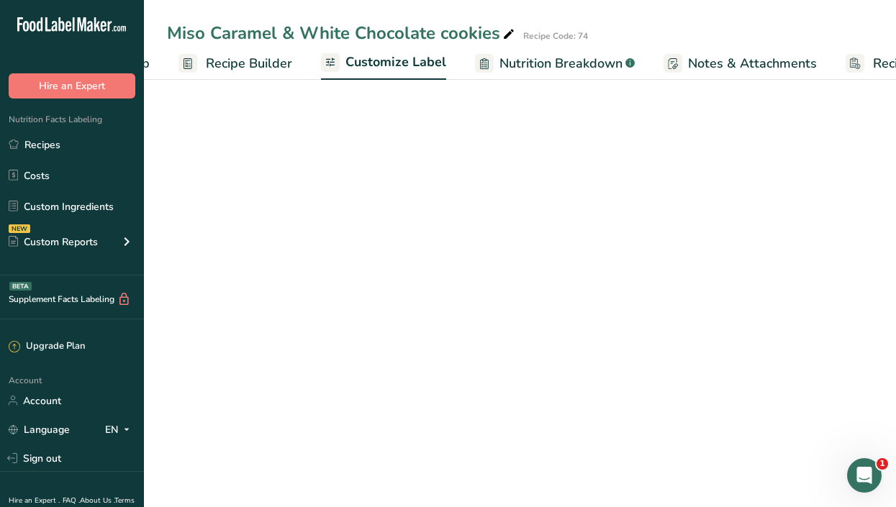
scroll to position [0, 211]
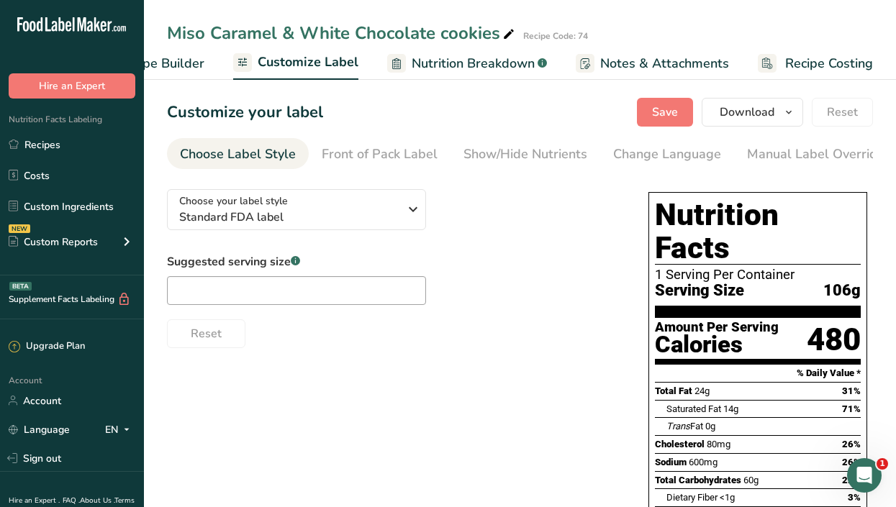
click at [830, 59] on span "Recipe Costing" at bounding box center [829, 63] width 88 height 19
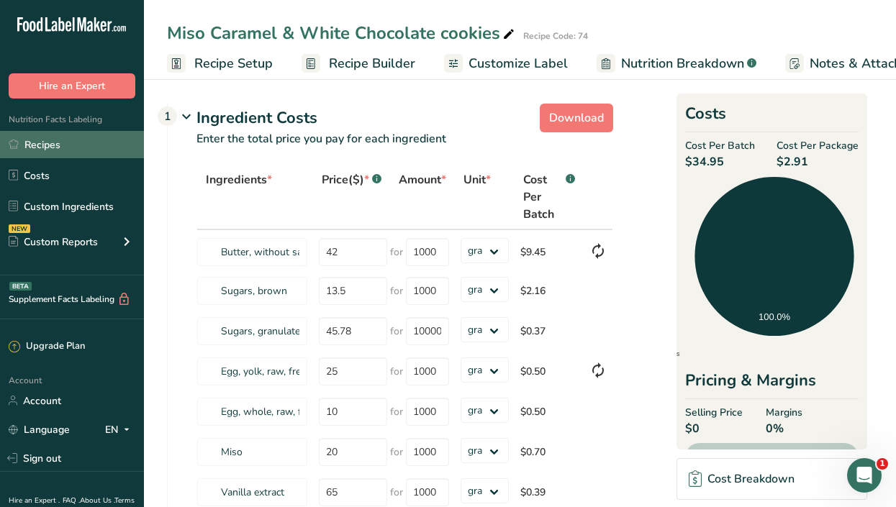
click at [50, 152] on link "Recipes" at bounding box center [72, 144] width 144 height 27
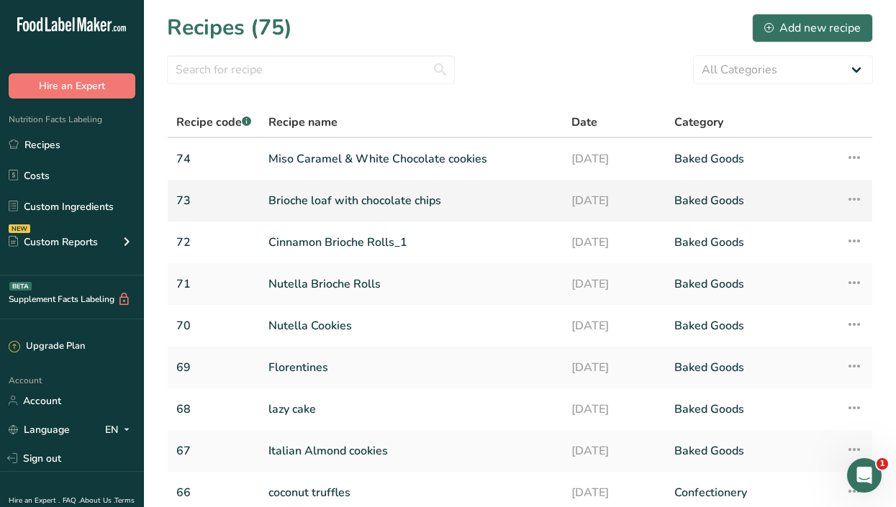
click at [362, 192] on link "Brioche loaf with chocolate chips" at bounding box center [411, 201] width 286 height 30
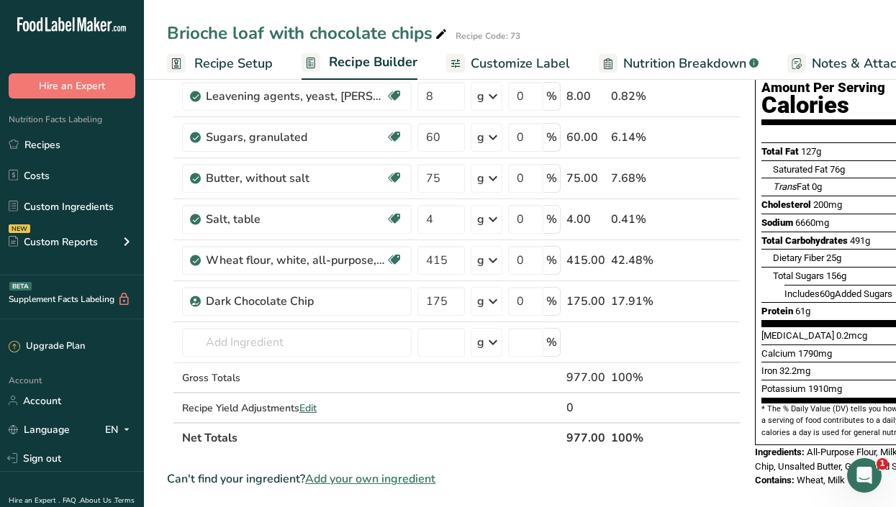
scroll to position [150, 0]
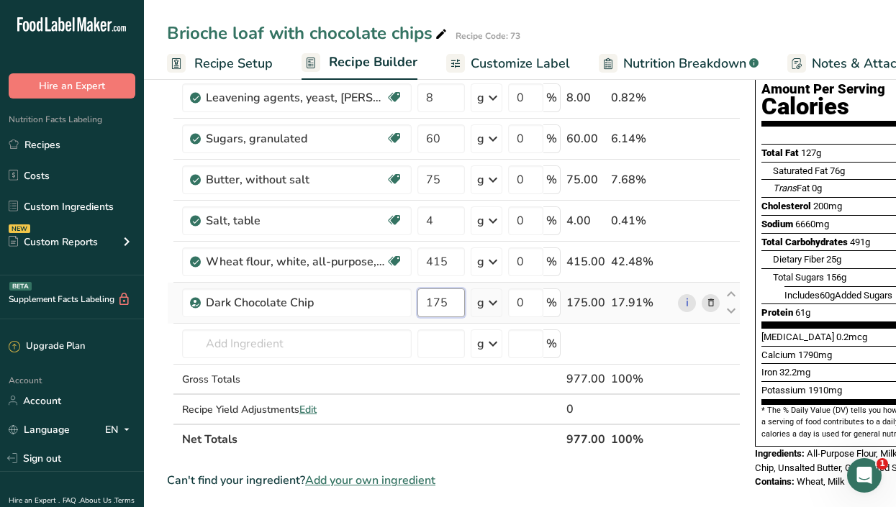
click at [450, 296] on input "175" at bounding box center [440, 303] width 47 height 29
type input "1"
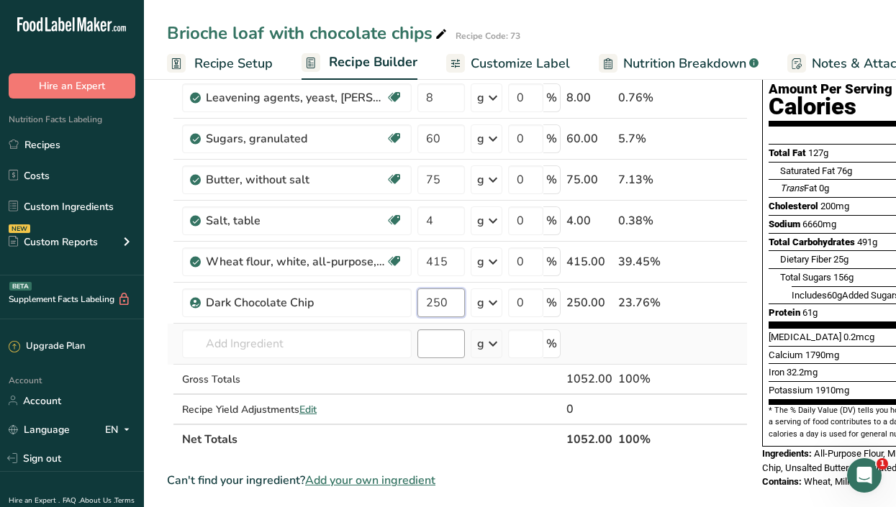
type input "250"
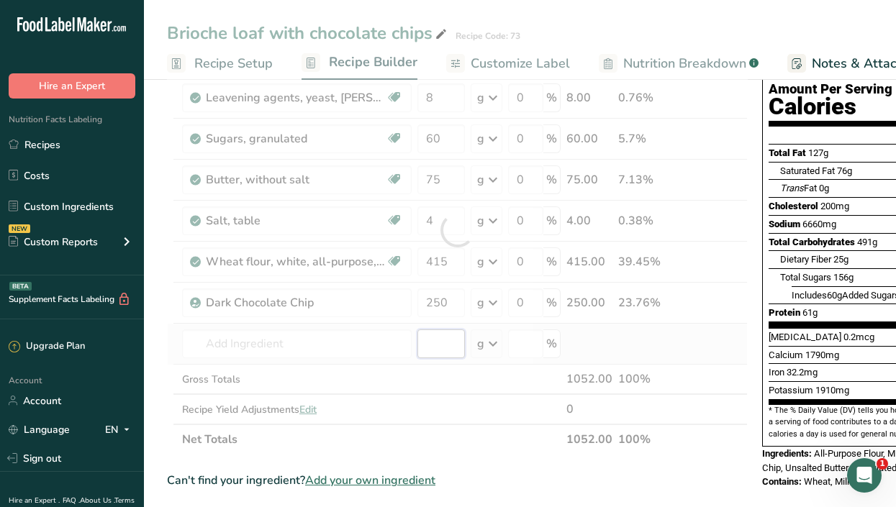
click at [444, 343] on div "Ingredient * Amount * Unit * Waste * .a-a{fill:#347362;}.b-a{fill:#fff;} Grams …" at bounding box center [457, 230] width 581 height 449
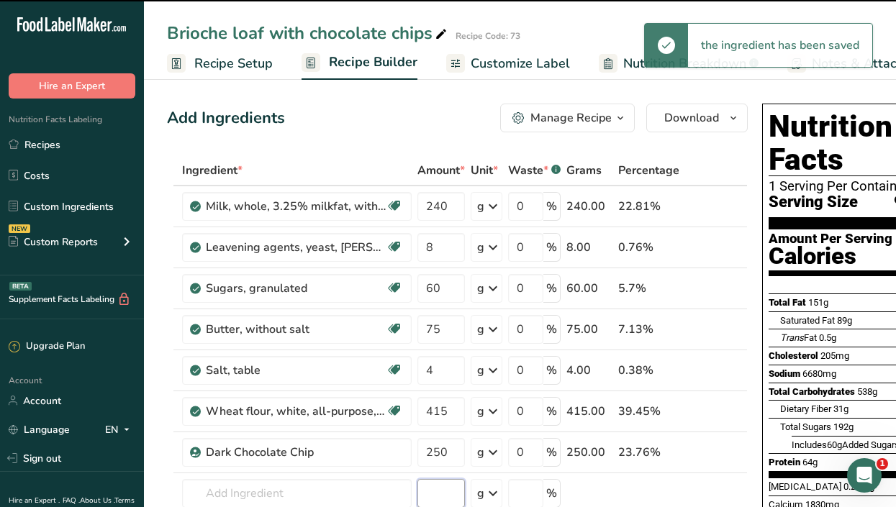
scroll to position [0, 211]
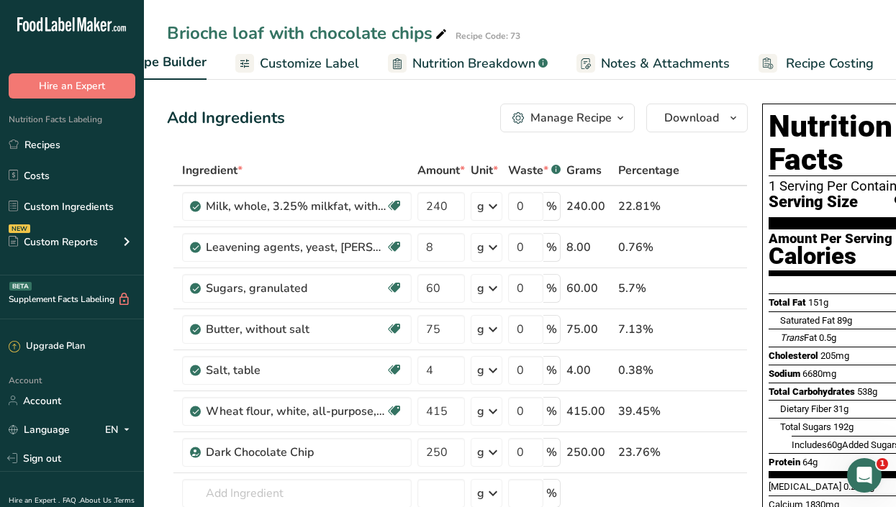
click at [815, 59] on span "Recipe Costing" at bounding box center [830, 63] width 88 height 19
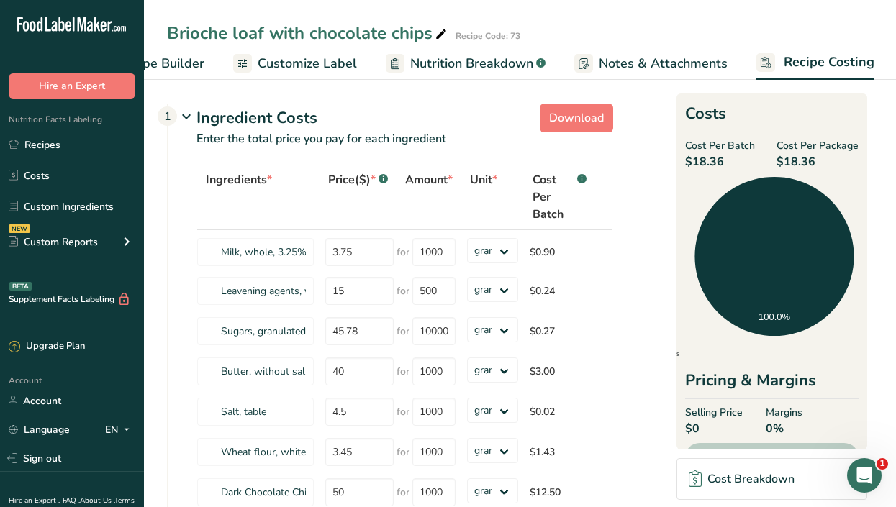
click at [190, 91] on section "Download Ingredient Costs 1 Enter the total price you pay for each ingredient I…" at bounding box center [520, 399] width 752 height 649
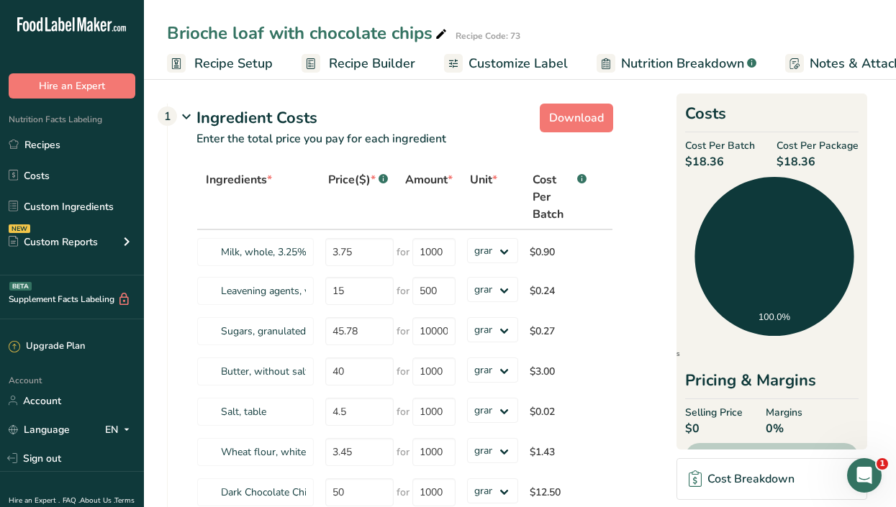
click at [242, 58] on span "Recipe Setup" at bounding box center [233, 63] width 78 height 19
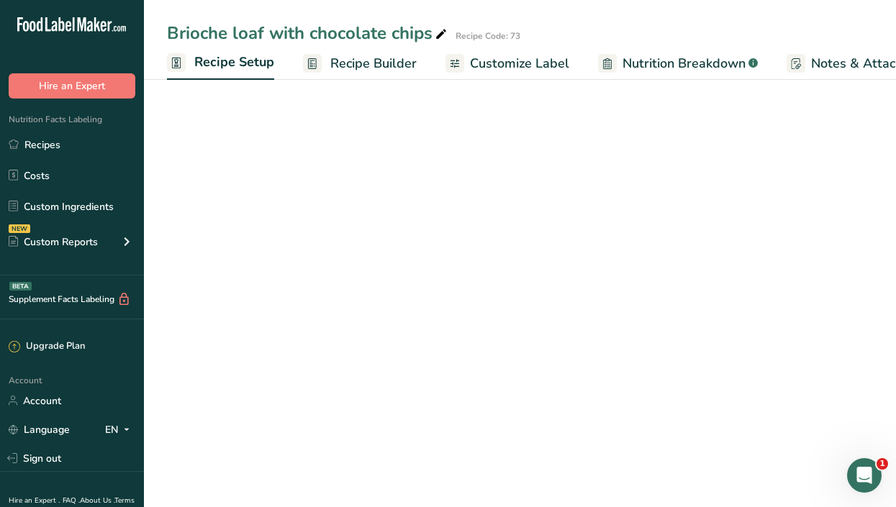
scroll to position [0, 5]
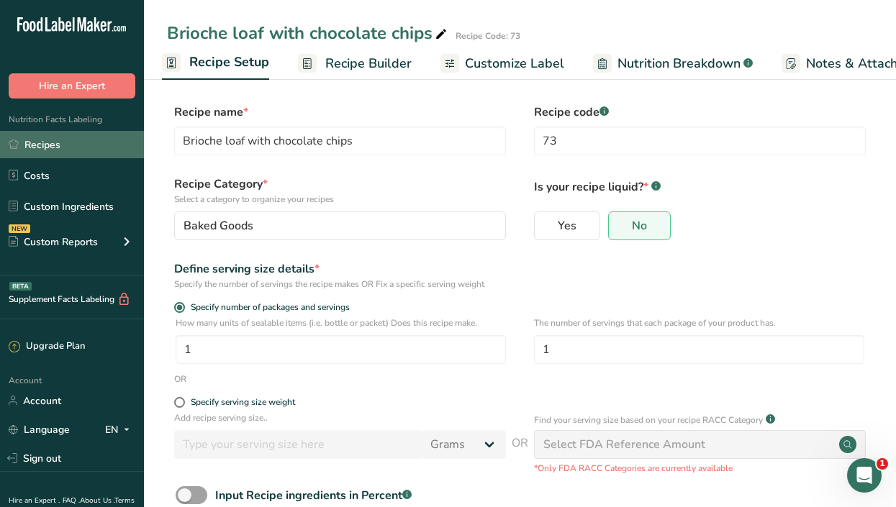
click at [43, 143] on link "Recipes" at bounding box center [72, 144] width 144 height 27
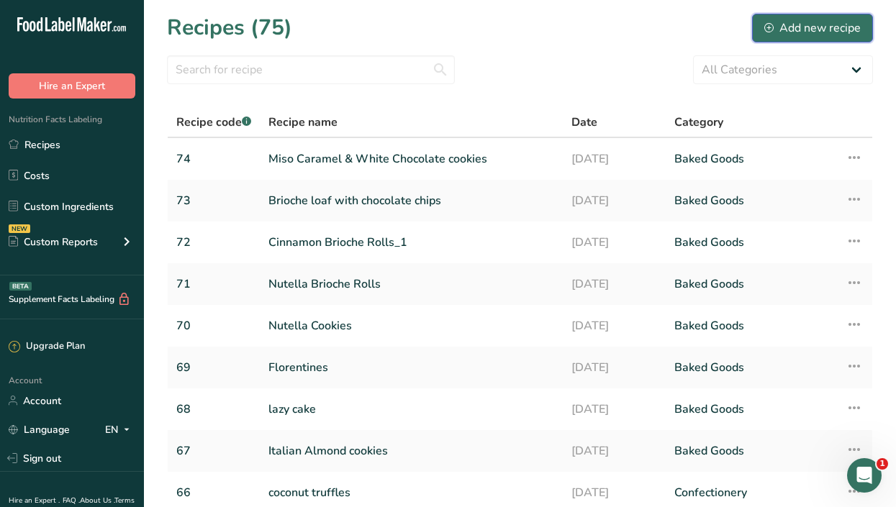
click at [809, 24] on div "Add new recipe" at bounding box center [812, 27] width 96 height 17
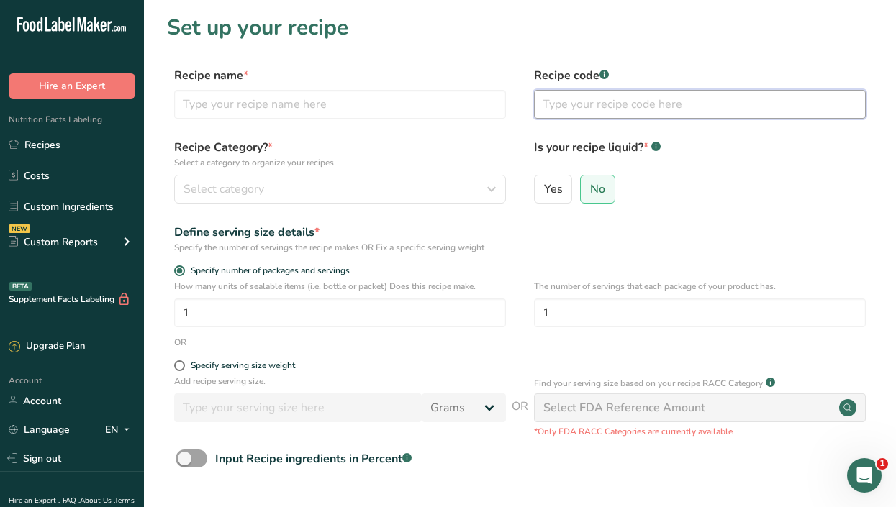
click at [607, 98] on input "text" at bounding box center [700, 104] width 332 height 29
type input "75"
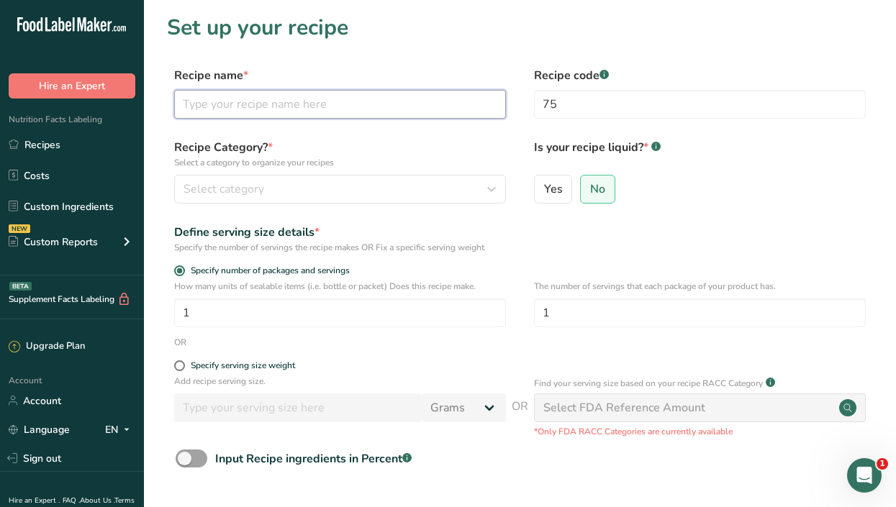
click at [223, 111] on input "text" at bounding box center [340, 104] width 332 height 29
type input "Matcha White Chocolate Cookies"
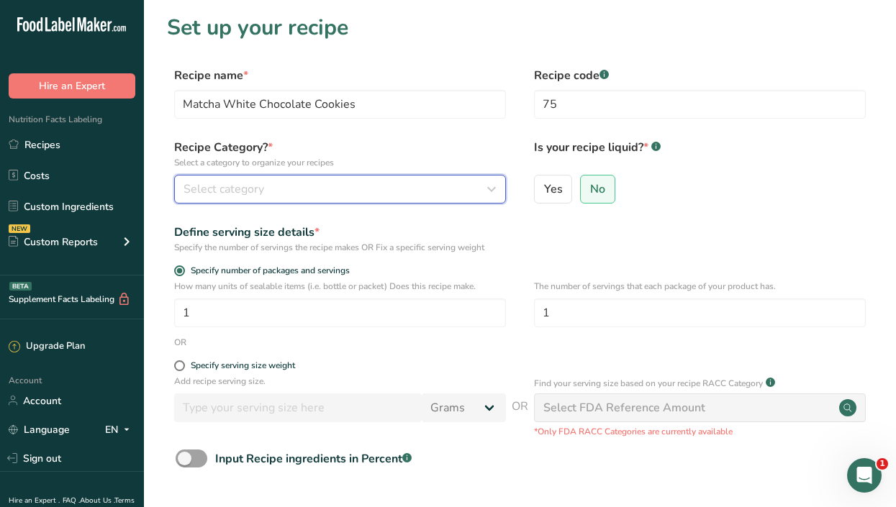
click at [283, 187] on div "Select category" at bounding box center [335, 189] width 304 height 17
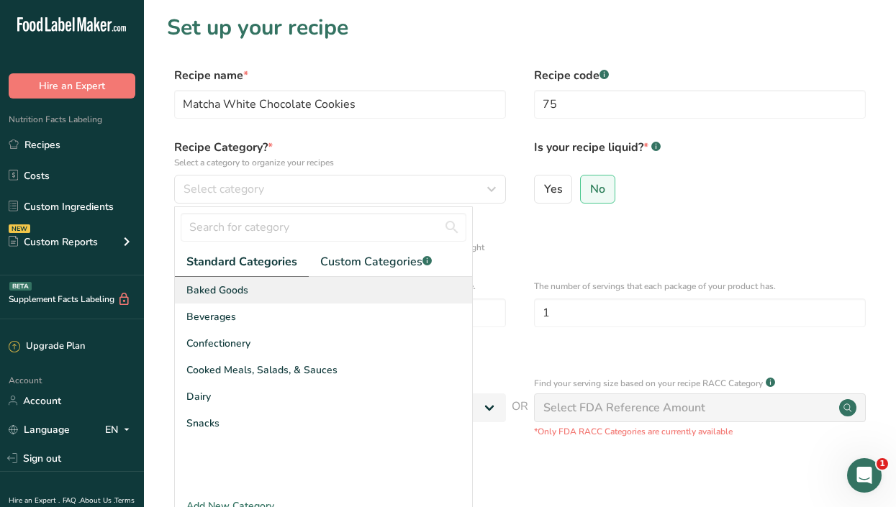
click at [246, 291] on span "Baked Goods" at bounding box center [217, 290] width 62 height 15
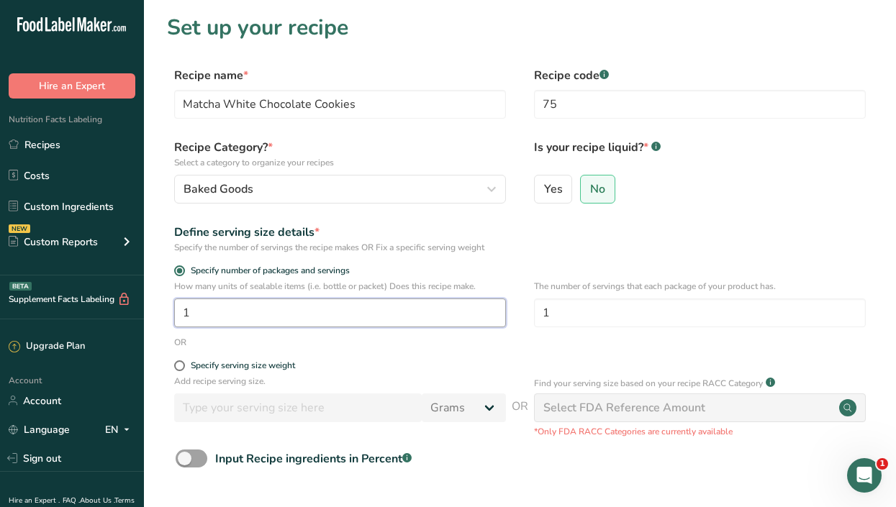
click at [253, 311] on input "1" at bounding box center [340, 313] width 332 height 29
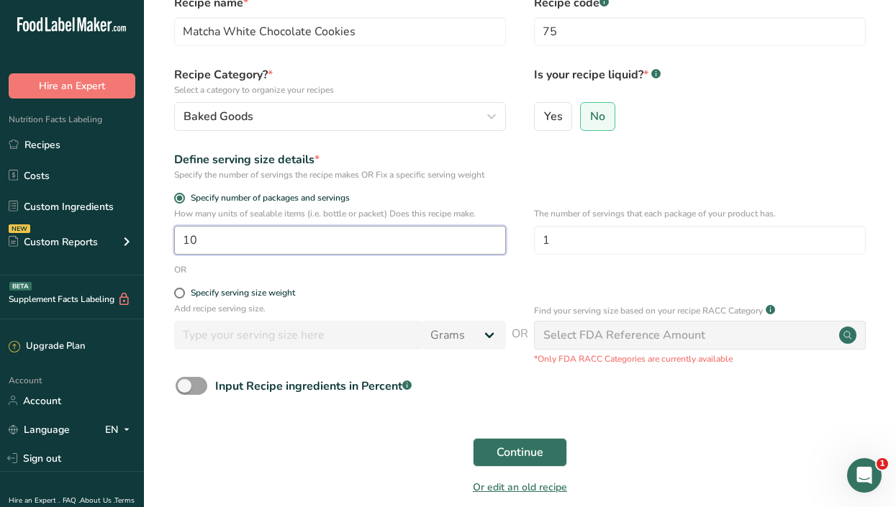
scroll to position [71, 0]
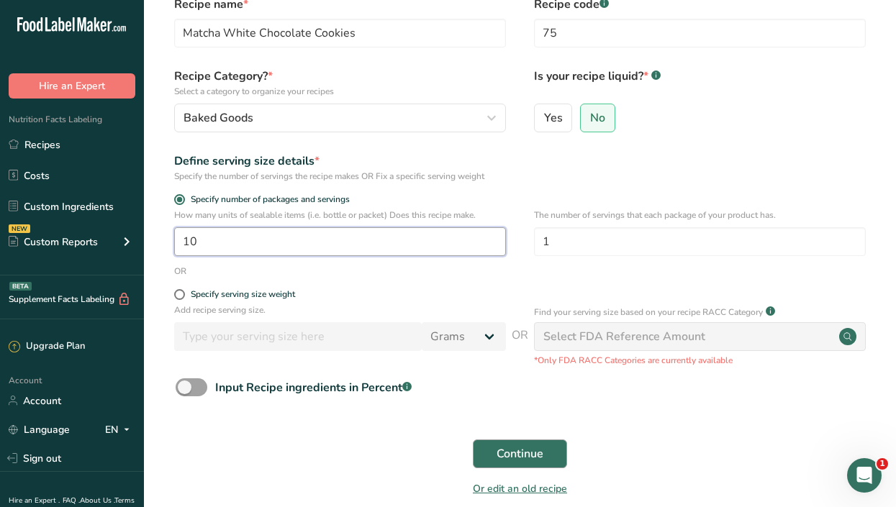
type input "10"
click at [540, 461] on span "Continue" at bounding box center [520, 453] width 47 height 17
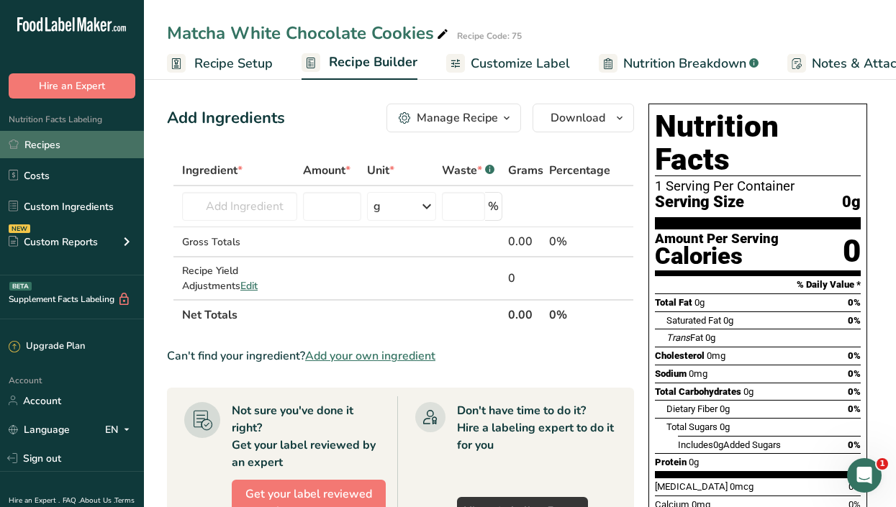
click at [60, 145] on link "Recipes" at bounding box center [72, 144] width 144 height 27
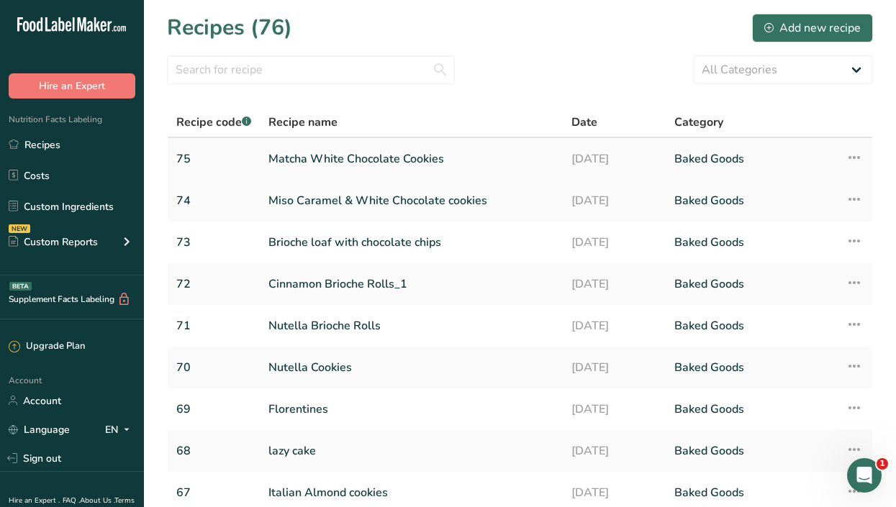
click at [858, 163] on icon at bounding box center [854, 158] width 17 height 26
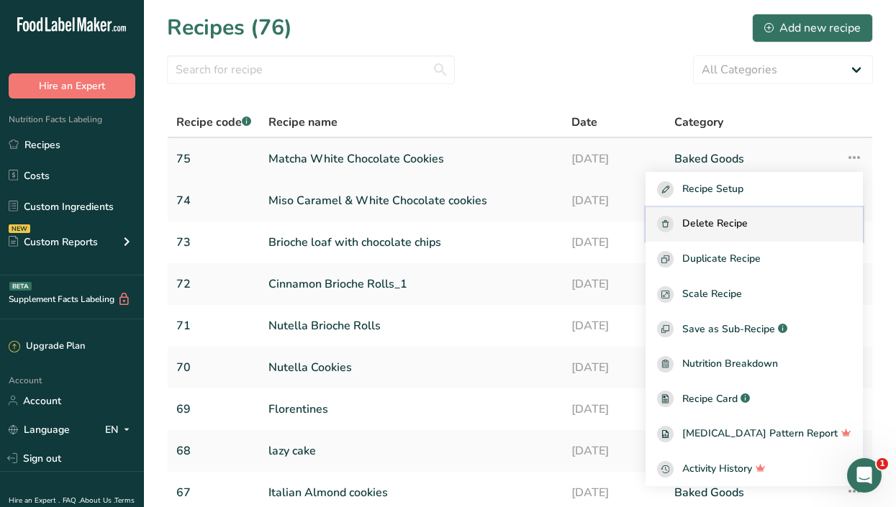
click at [748, 224] on span "Delete Recipe" at bounding box center [714, 224] width 65 height 17
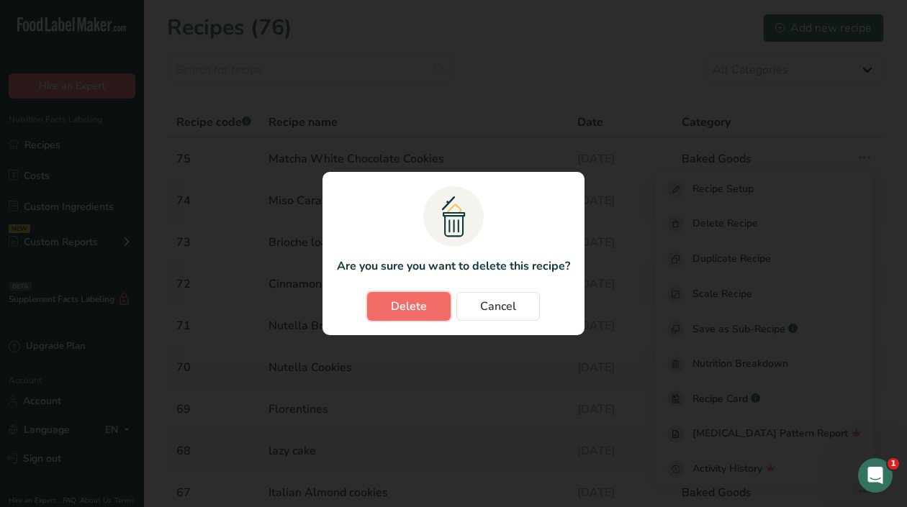
click at [409, 309] on span "Delete" at bounding box center [409, 306] width 36 height 17
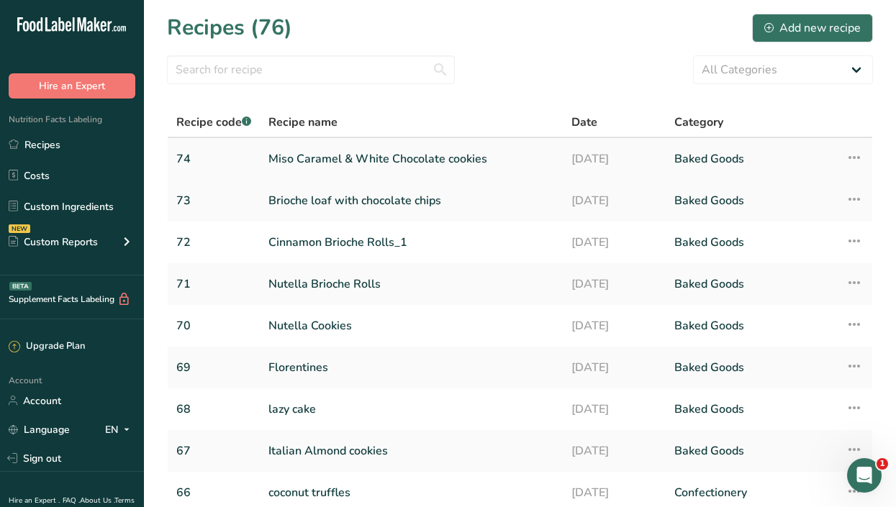
click at [372, 154] on link "Miso Caramel & White Chocolate cookies" at bounding box center [411, 159] width 286 height 30
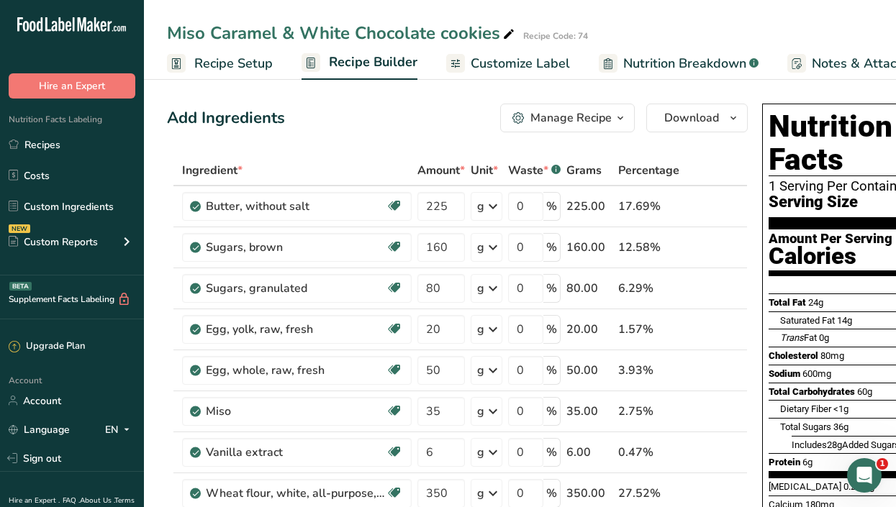
click at [621, 119] on icon "button" at bounding box center [621, 118] width 12 height 18
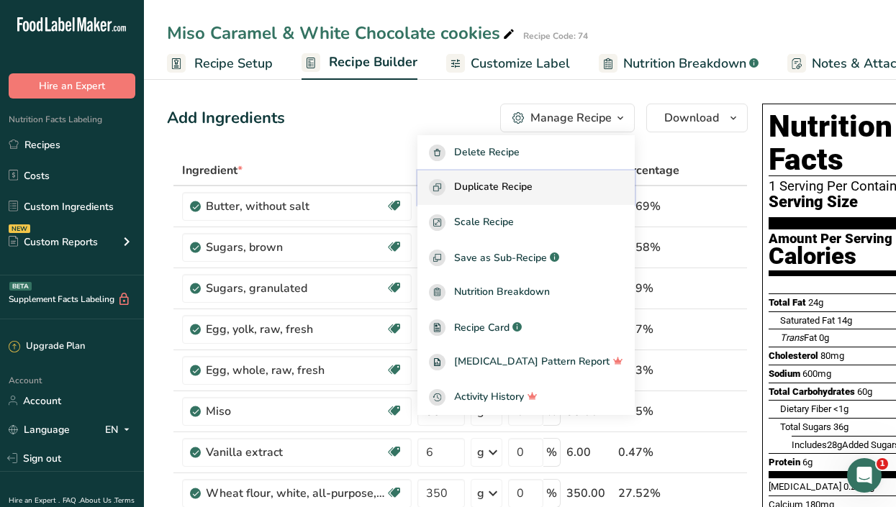
click at [499, 185] on span "Duplicate Recipe" at bounding box center [493, 187] width 78 height 17
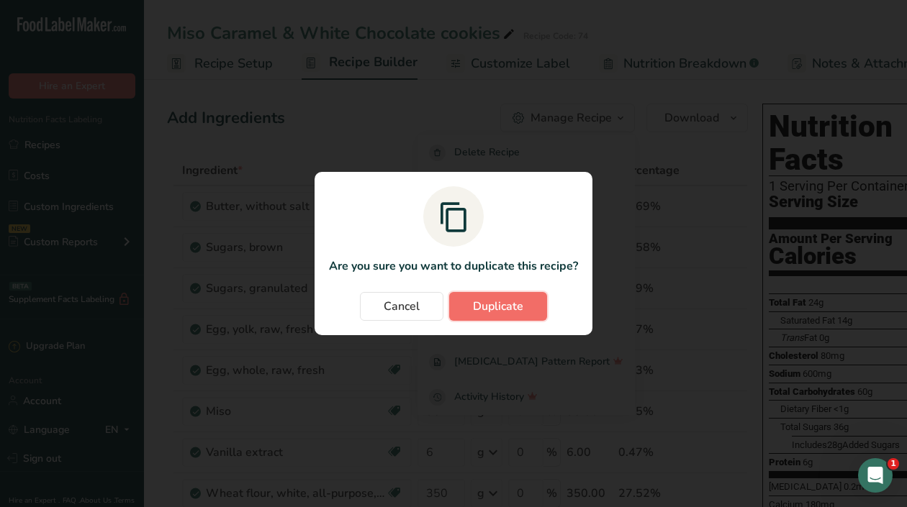
click at [483, 303] on span "Duplicate" at bounding box center [498, 306] width 50 height 17
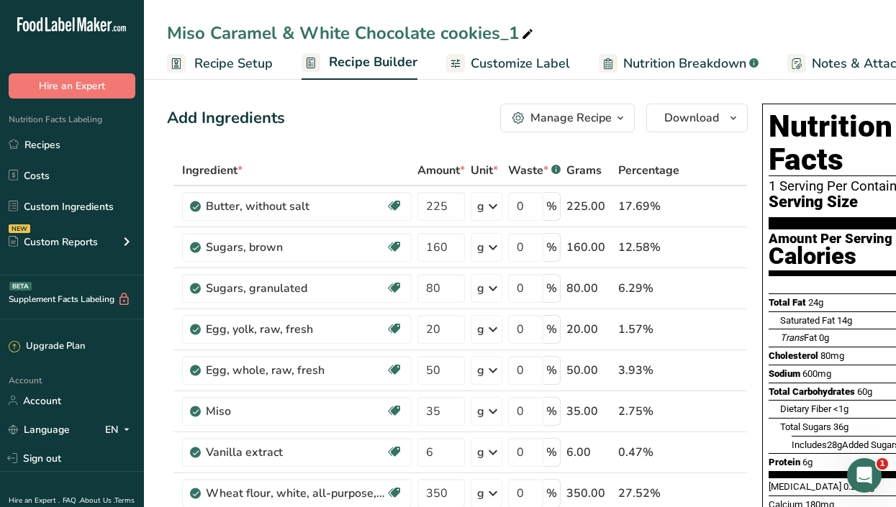
click at [217, 61] on span "Recipe Setup" at bounding box center [233, 63] width 78 height 19
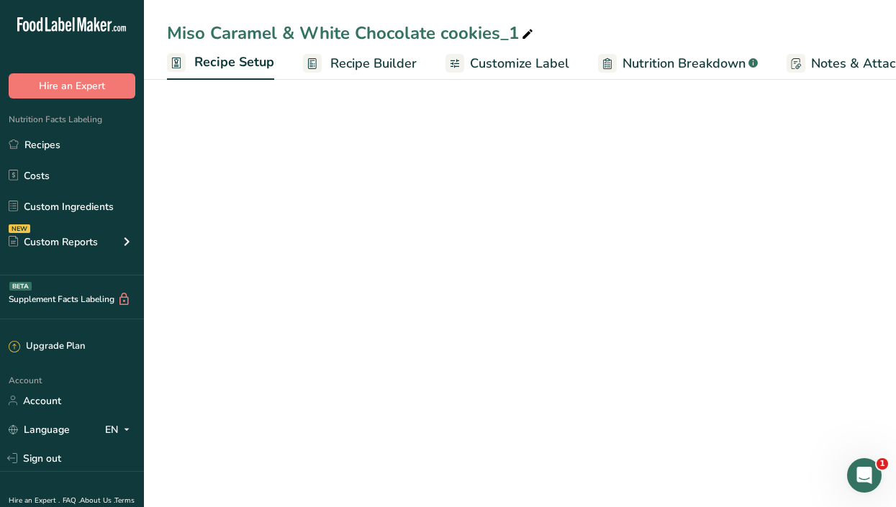
scroll to position [0, 5]
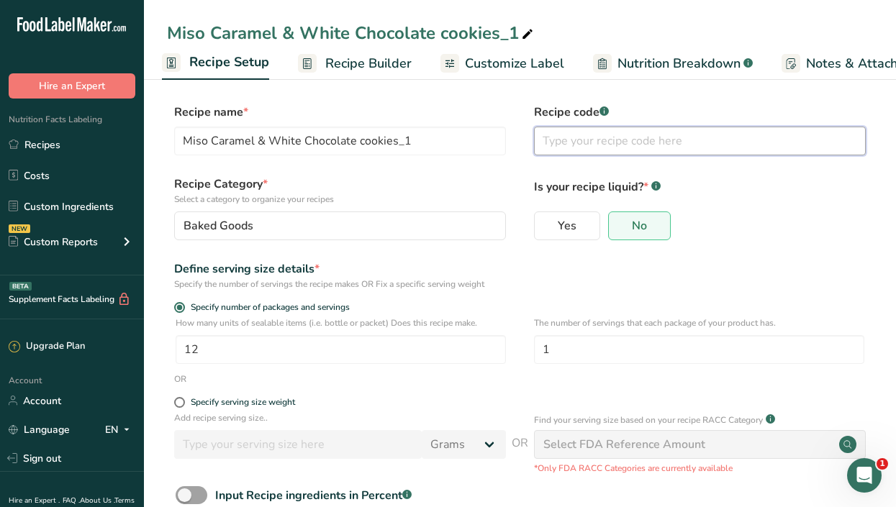
click at [561, 133] on input "text" at bounding box center [700, 141] width 332 height 29
type input "75"
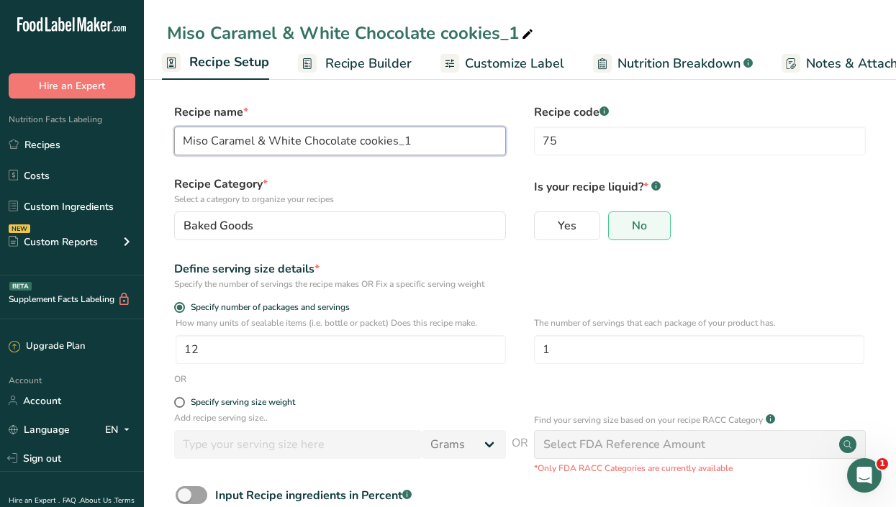
drag, startPoint x: 440, startPoint y: 135, endPoint x: 252, endPoint y: 137, distance: 188.5
click at [252, 137] on input "Miso Caramel & White Chocolate cookies_1" at bounding box center [340, 141] width 332 height 29
drag, startPoint x: 230, startPoint y: 140, endPoint x: 196, endPoint y: 137, distance: 33.2
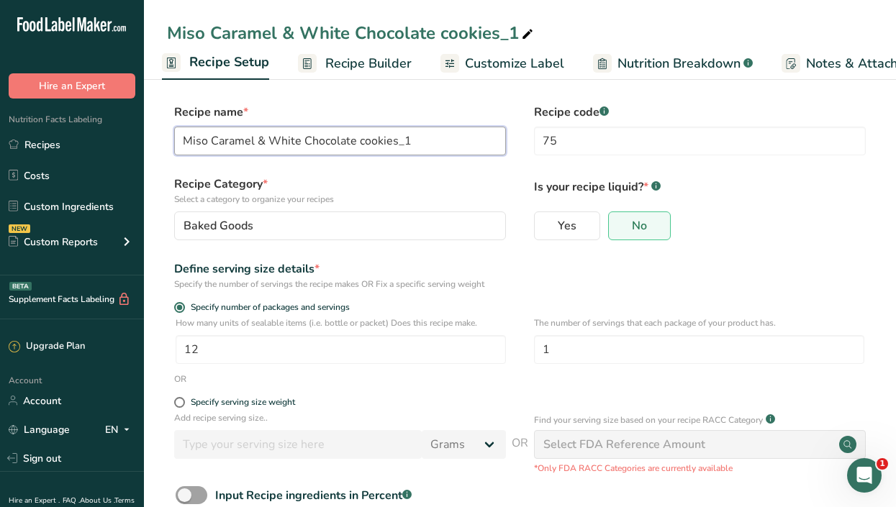
click at [196, 137] on input "Miso Caramel & White Chocolate cookies_1" at bounding box center [340, 141] width 332 height 29
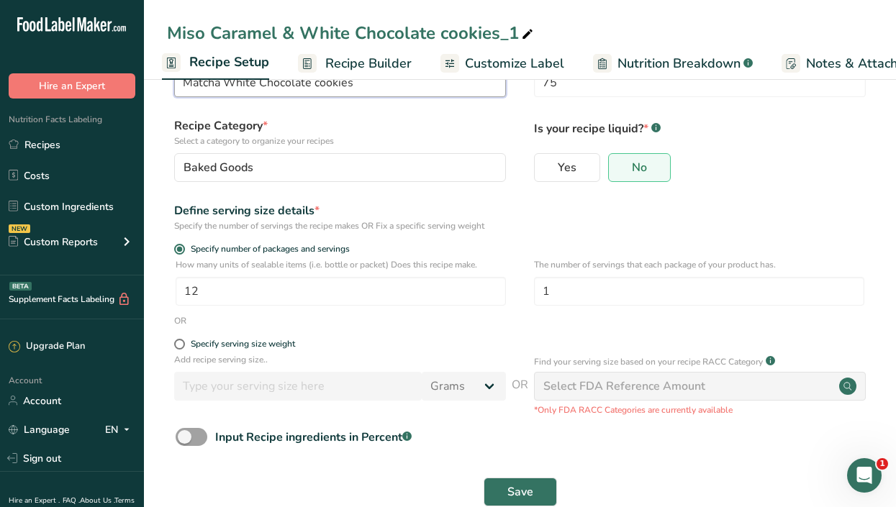
scroll to position [89, 0]
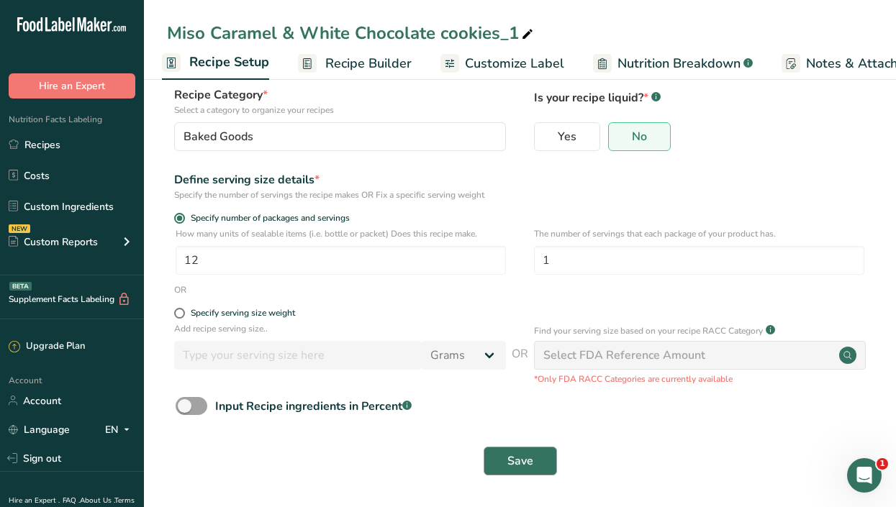
type input "Matcha White Chocolate cookies"
click at [532, 462] on span "Save" at bounding box center [520, 461] width 26 height 17
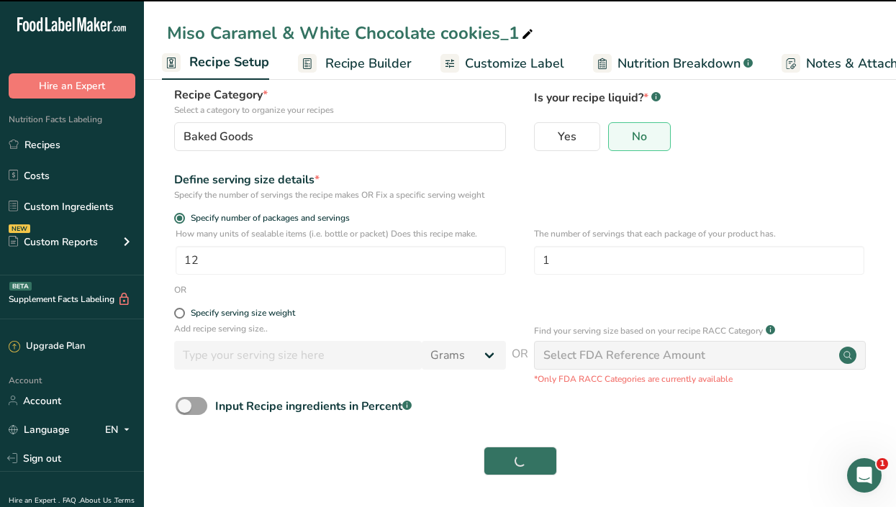
click at [338, 66] on span "Recipe Builder" at bounding box center [368, 63] width 86 height 19
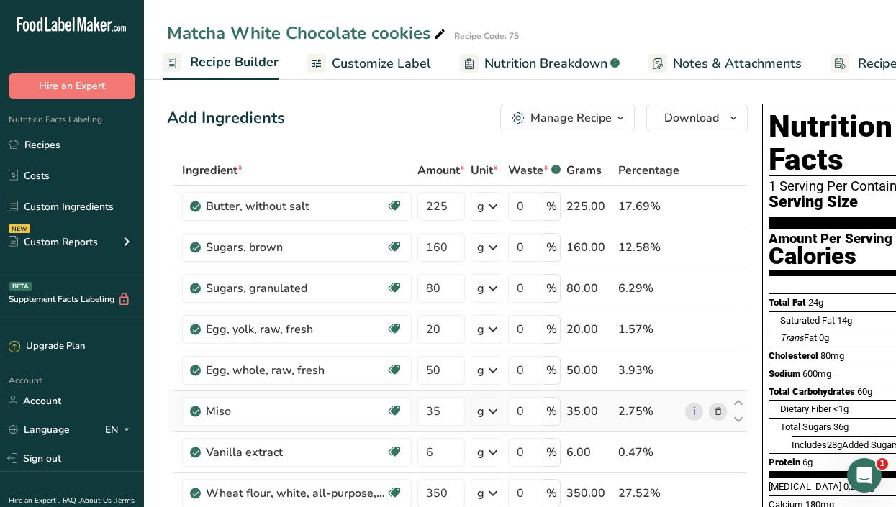
click at [719, 409] on icon at bounding box center [718, 411] width 10 height 15
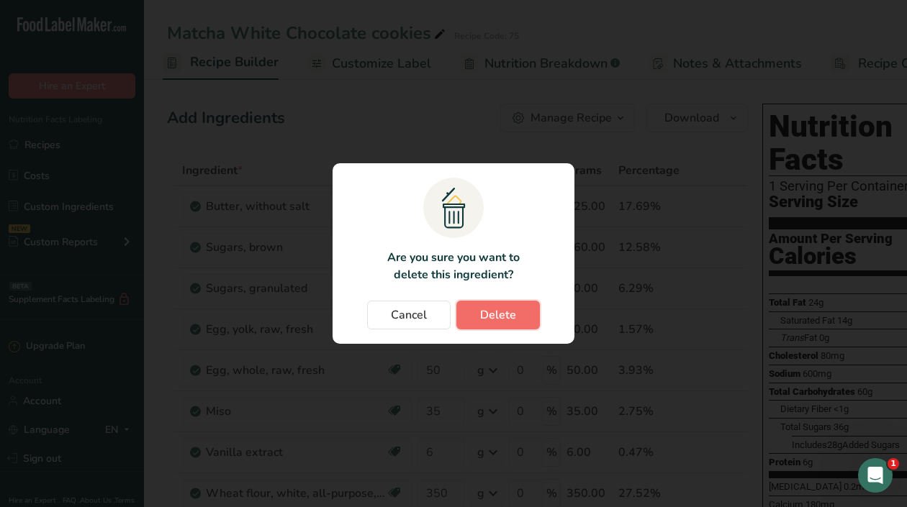
click at [469, 314] on button "Delete" at bounding box center [497, 315] width 83 height 29
type input "6"
type input "350"
type input "2"
type input "220"
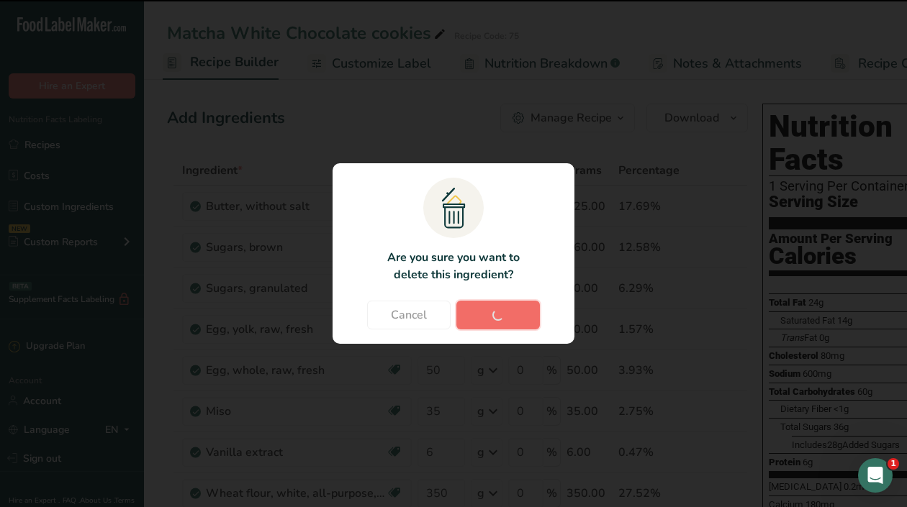
type input "120"
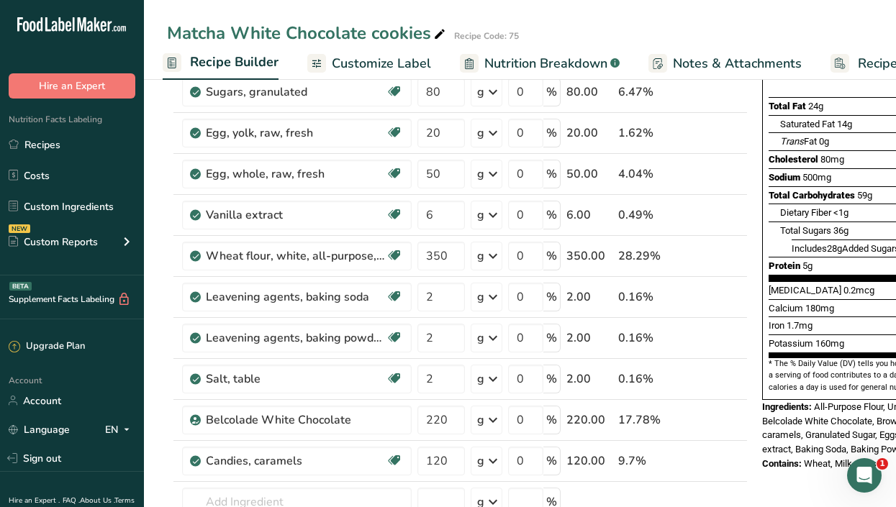
scroll to position [198, 0]
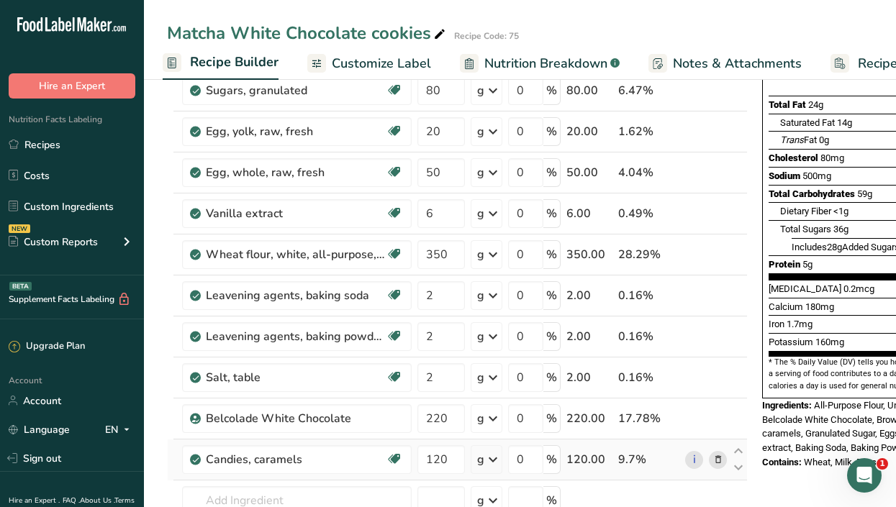
click at [718, 461] on icon at bounding box center [718, 460] width 10 height 15
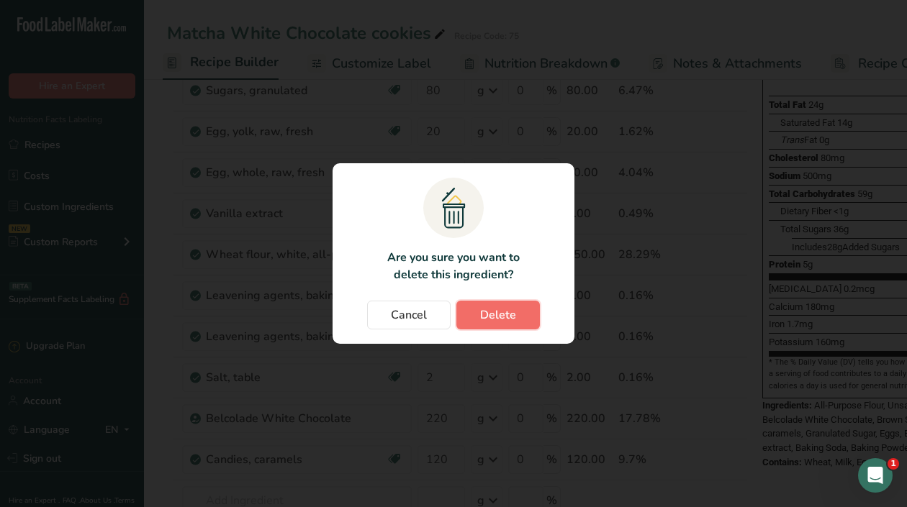
click at [480, 306] on button "Delete" at bounding box center [497, 315] width 83 height 29
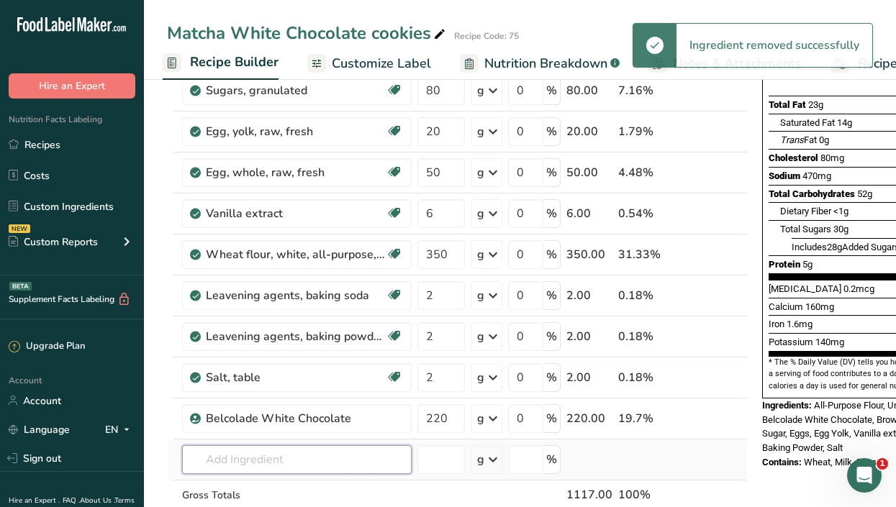
click at [276, 459] on input "text" at bounding box center [297, 459] width 230 height 29
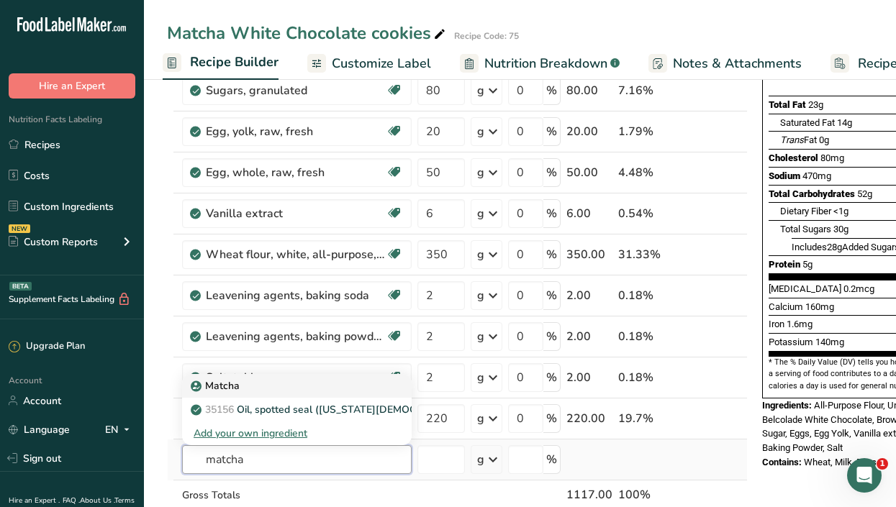
type input "matcha"
click at [235, 383] on p "Matcha" at bounding box center [217, 386] width 46 height 15
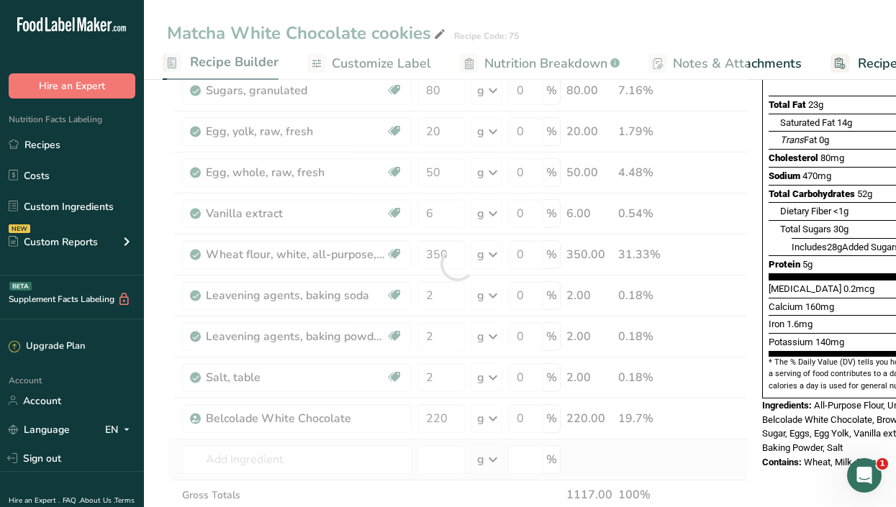
type input "Matcha"
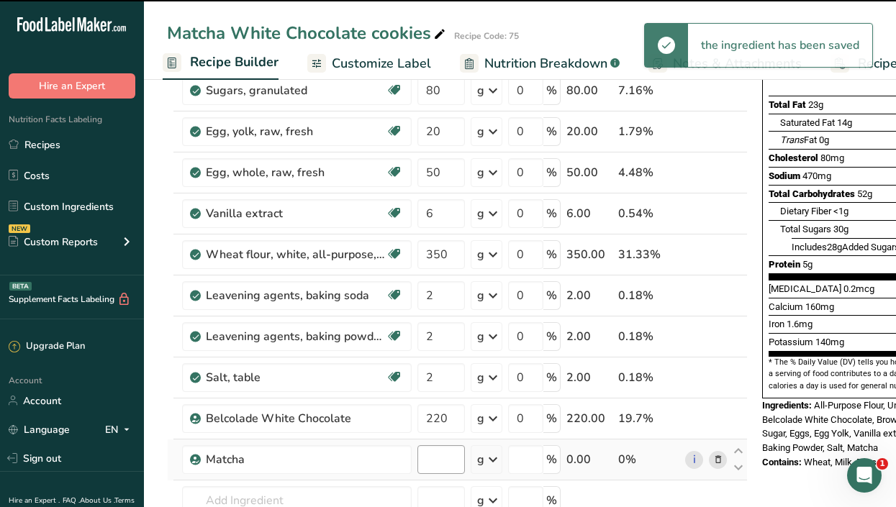
type input "0"
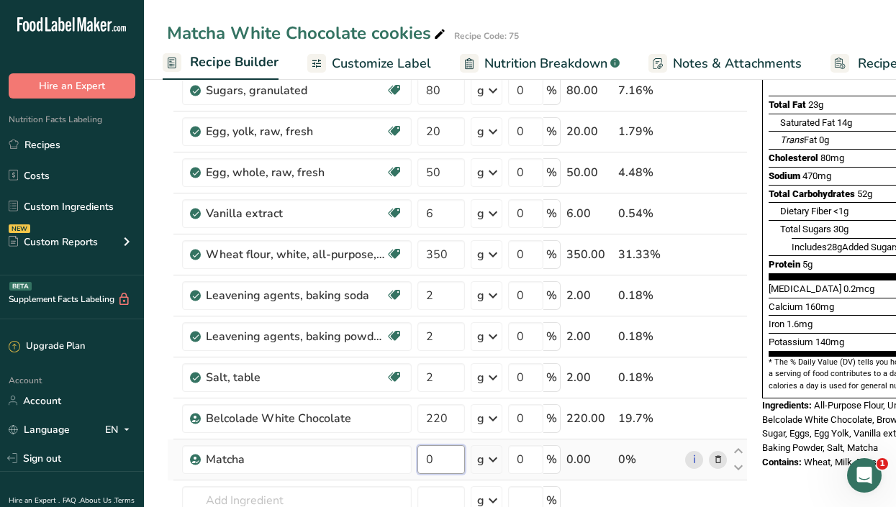
click at [458, 461] on input "0" at bounding box center [440, 459] width 47 height 29
type input "12"
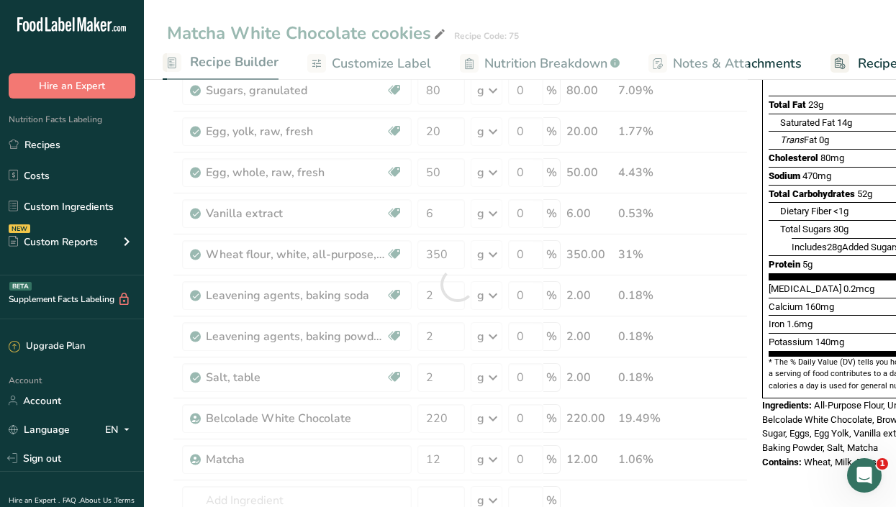
click at [791, 483] on div "Nutrition Facts 1 Serving Per Container Serving Size 93g Amount Per Serving Cal…" at bounding box center [871, 498] width 230 height 1197
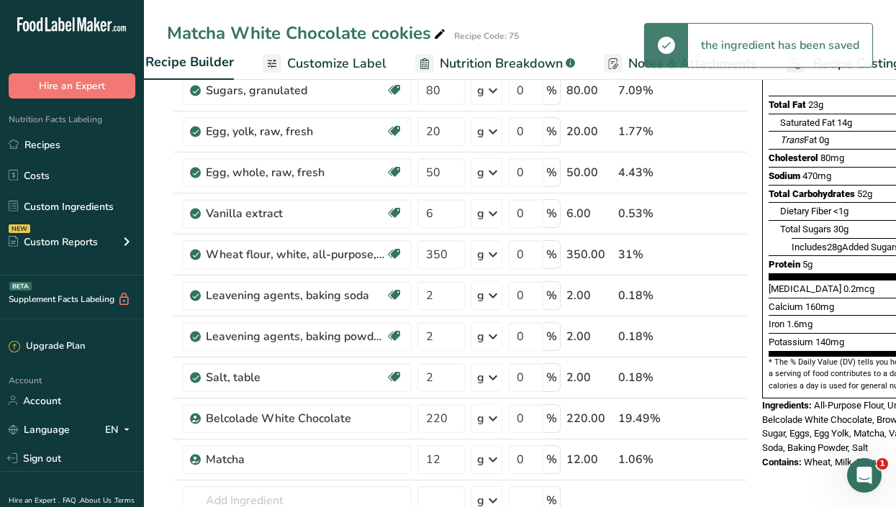
scroll to position [0, 211]
click at [844, 67] on div "the ingredient has been saved" at bounding box center [758, 45] width 229 height 45
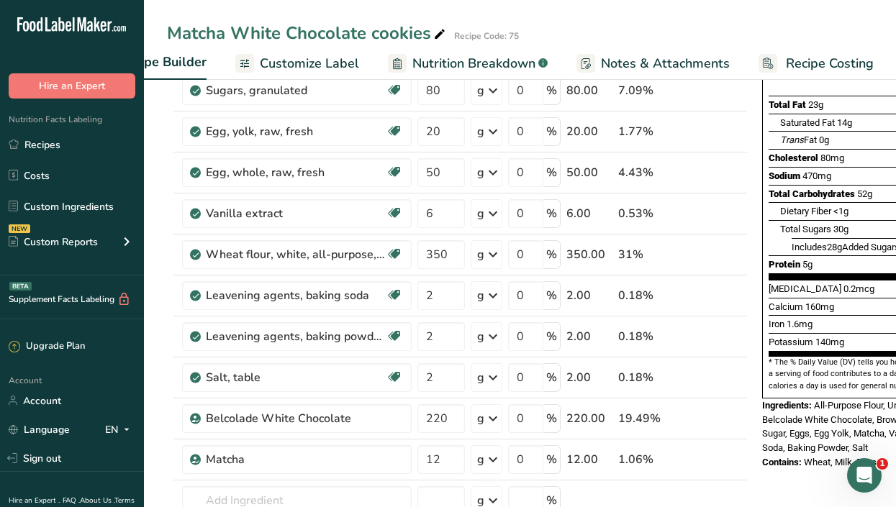
click at [835, 57] on span "Recipe Costing" at bounding box center [830, 63] width 88 height 19
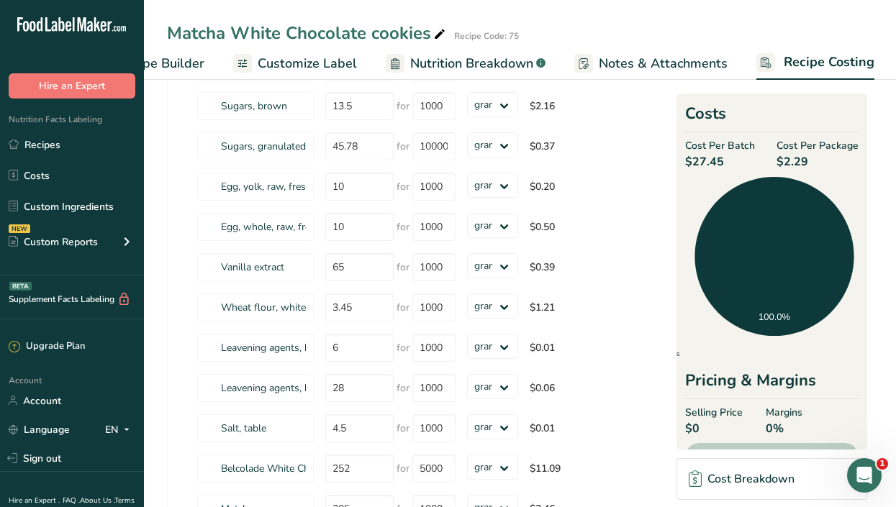
scroll to position [184, 0]
click at [305, 66] on span "Customize Label" at bounding box center [307, 63] width 99 height 19
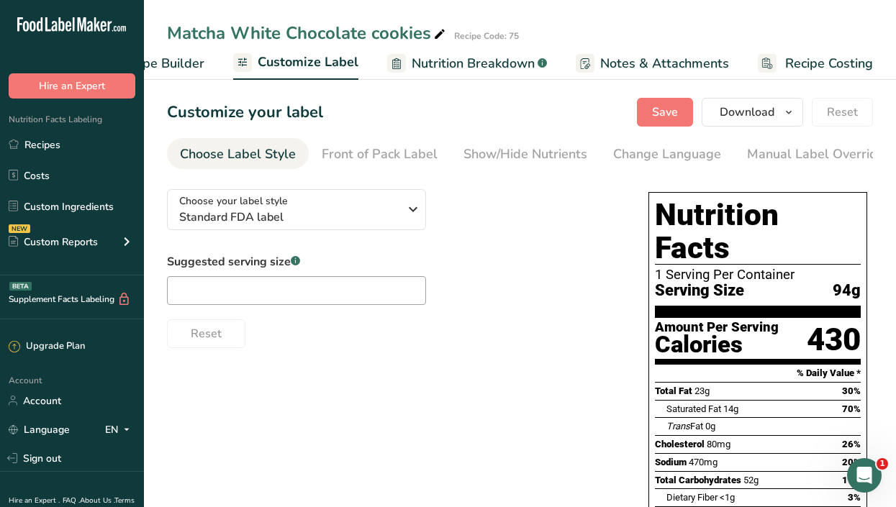
click at [258, 91] on section "Customize your label Save Download Choose what to show on your downloaded label…" at bounding box center [520, 434] width 752 height 718
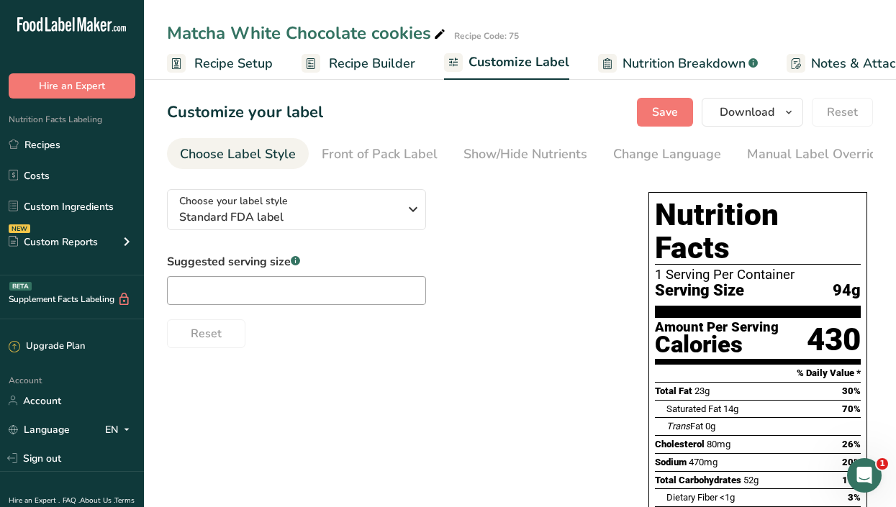
click at [229, 63] on span "Recipe Setup" at bounding box center [233, 63] width 78 height 19
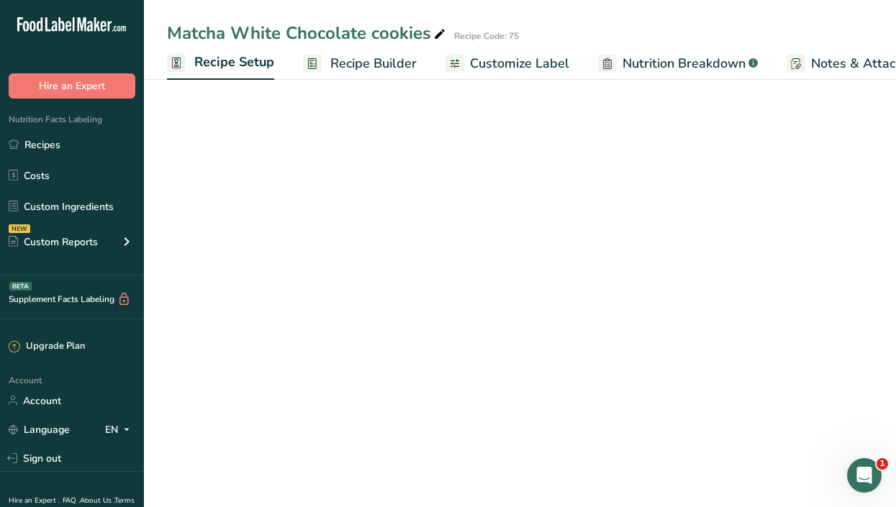
scroll to position [0, 5]
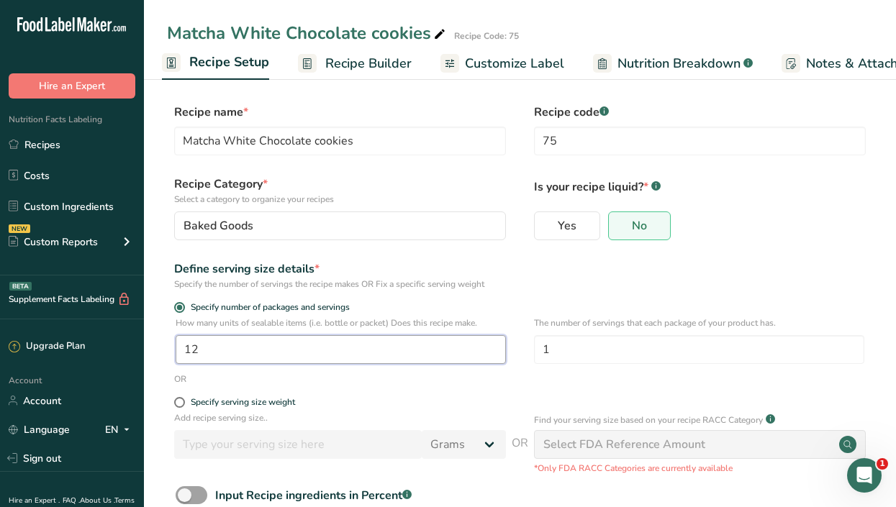
click at [235, 351] on input "12" at bounding box center [341, 349] width 330 height 29
type input "11"
click at [736, 297] on form "Recipe name * Matcha White Chocolate cookies Recipe code .a-a{fill:#347362;}.b-…" at bounding box center [520, 339] width 706 height 470
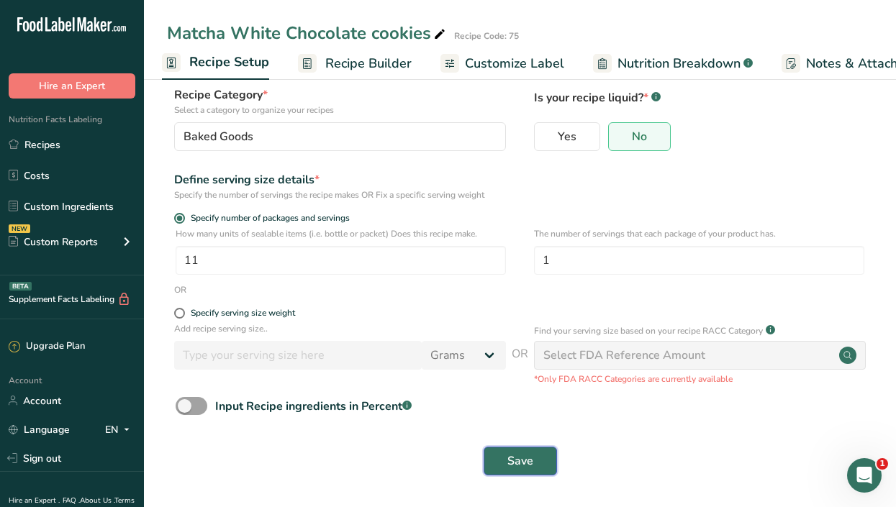
click at [529, 466] on span "Save" at bounding box center [520, 461] width 26 height 17
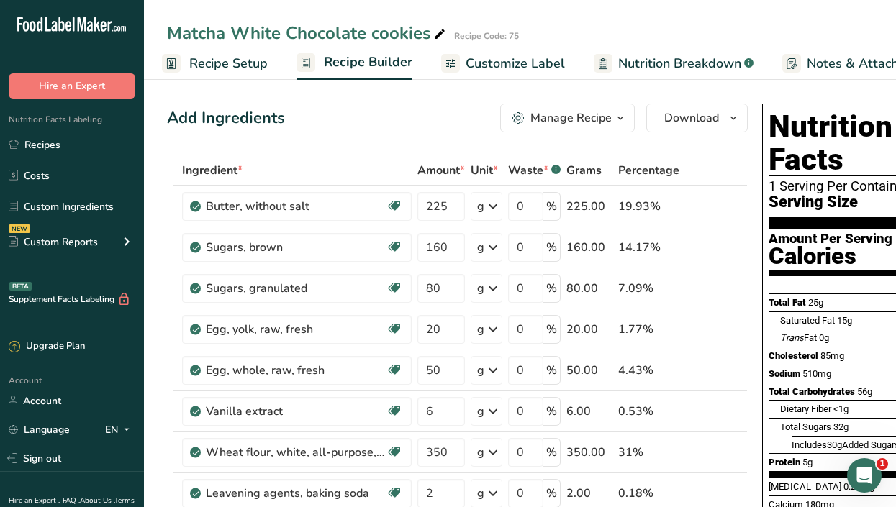
scroll to position [0, 211]
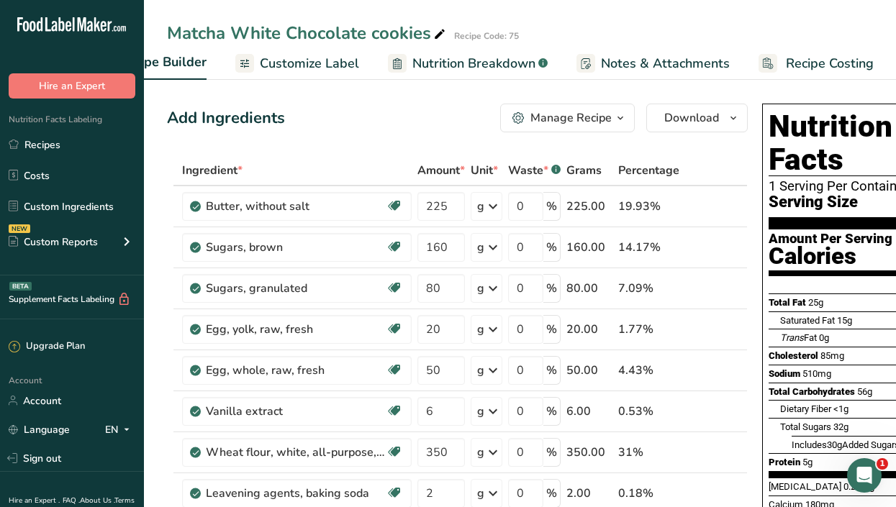
click at [839, 59] on span "Recipe Costing" at bounding box center [830, 63] width 88 height 19
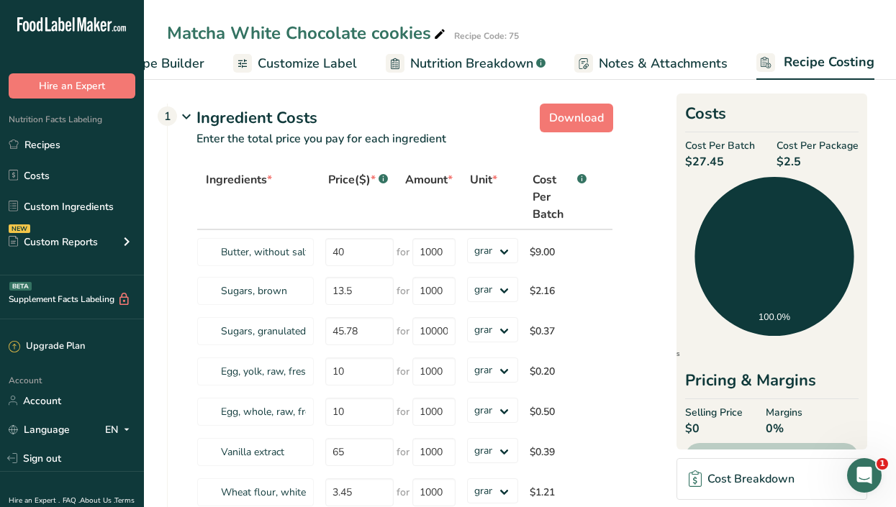
click at [323, 58] on span "Customize Label" at bounding box center [307, 63] width 99 height 19
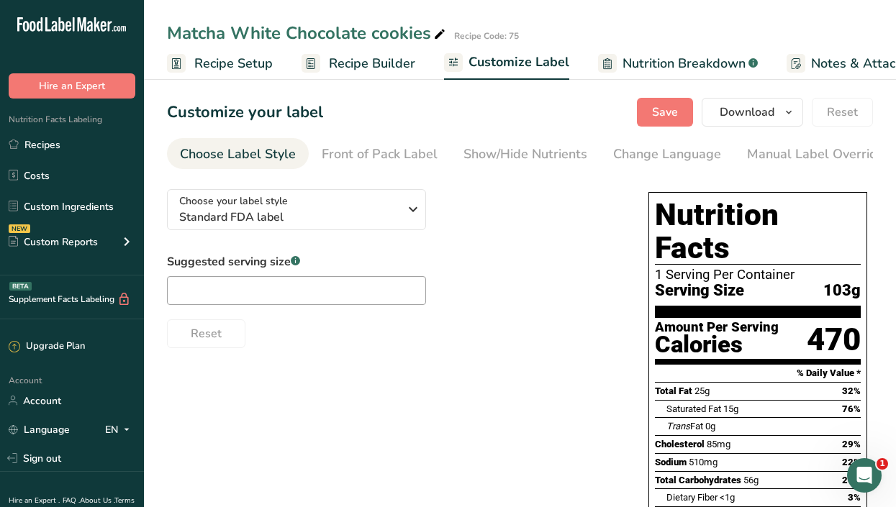
click at [233, 56] on span "Recipe Setup" at bounding box center [233, 63] width 78 height 19
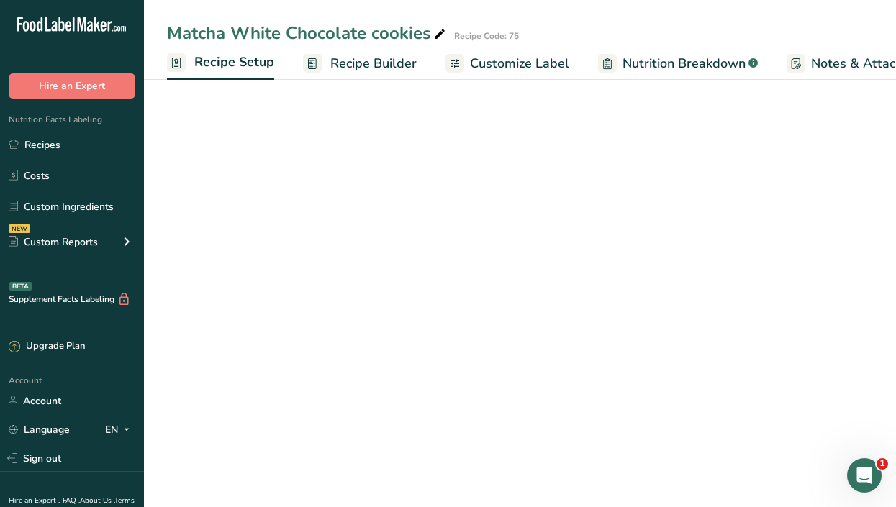
scroll to position [0, 5]
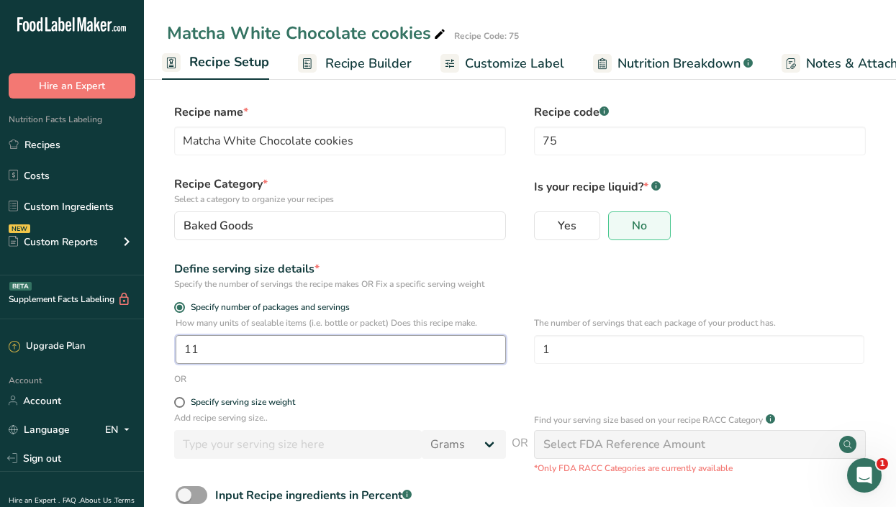
click at [250, 345] on input "11" at bounding box center [341, 349] width 330 height 29
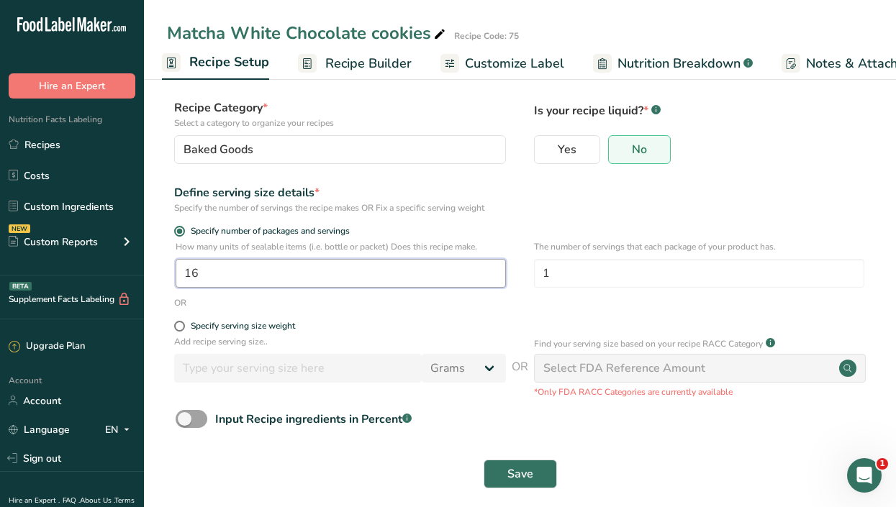
scroll to position [76, 0]
type input "16"
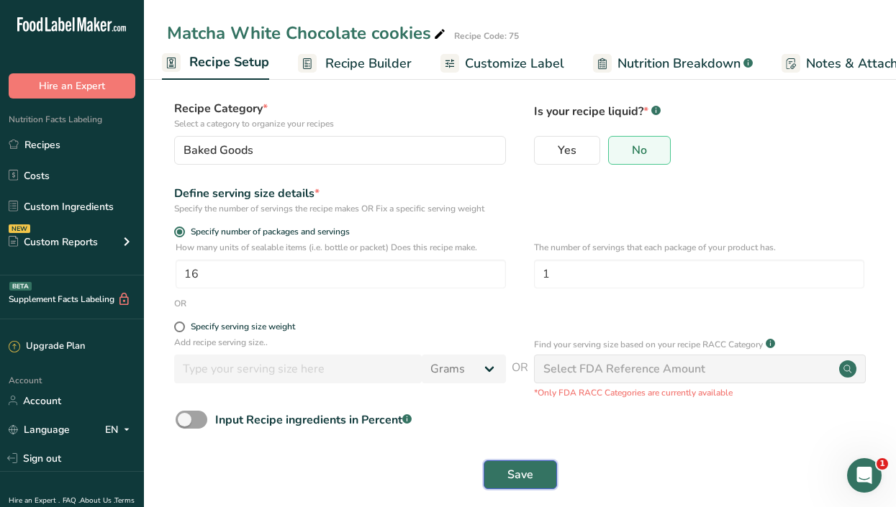
click at [534, 470] on button "Save" at bounding box center [520, 475] width 73 height 29
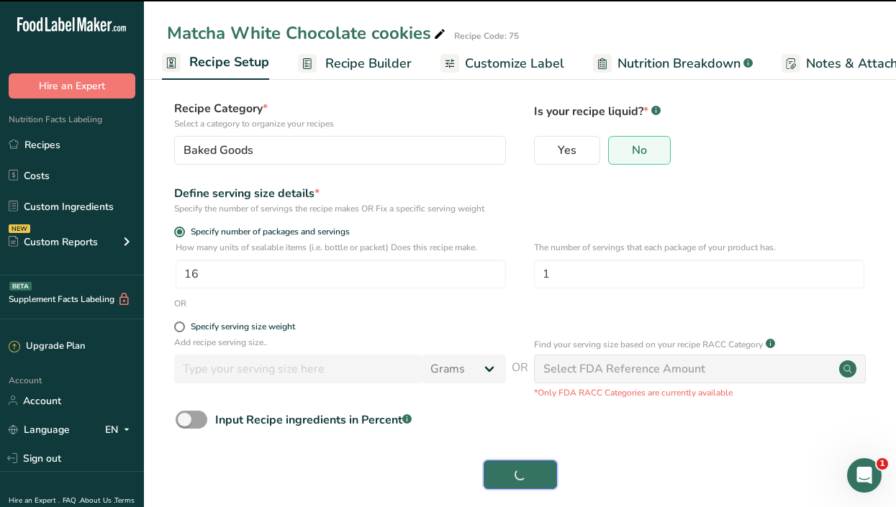
scroll to position [0, 211]
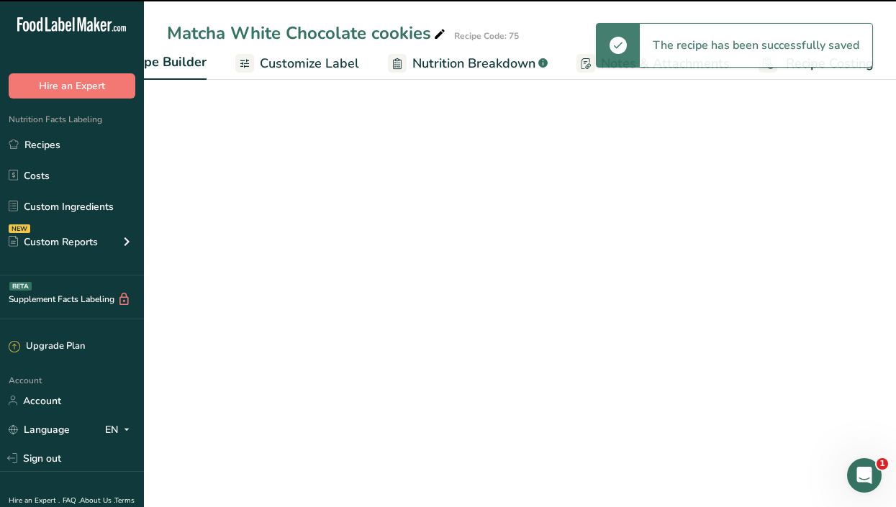
click at [829, 61] on div "The recipe has been successfully saved" at bounding box center [756, 45] width 232 height 43
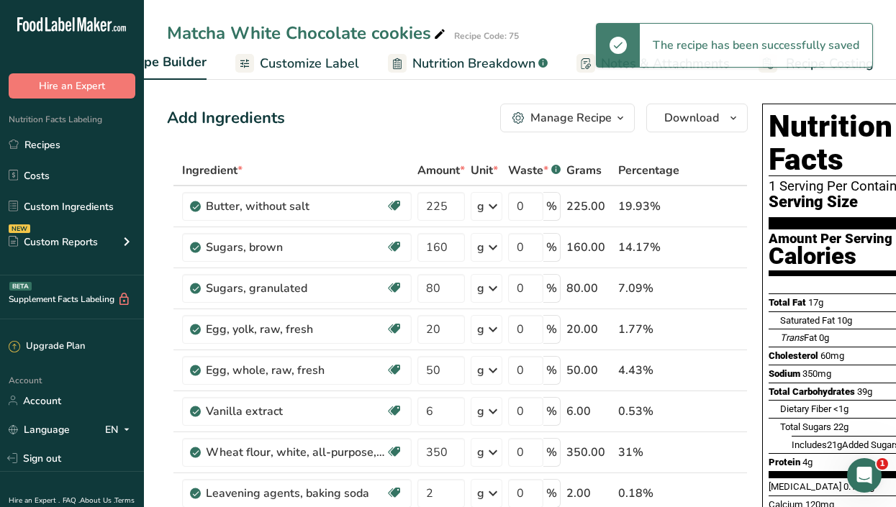
click at [829, 65] on div "The recipe has been successfully saved" at bounding box center [756, 45] width 232 height 43
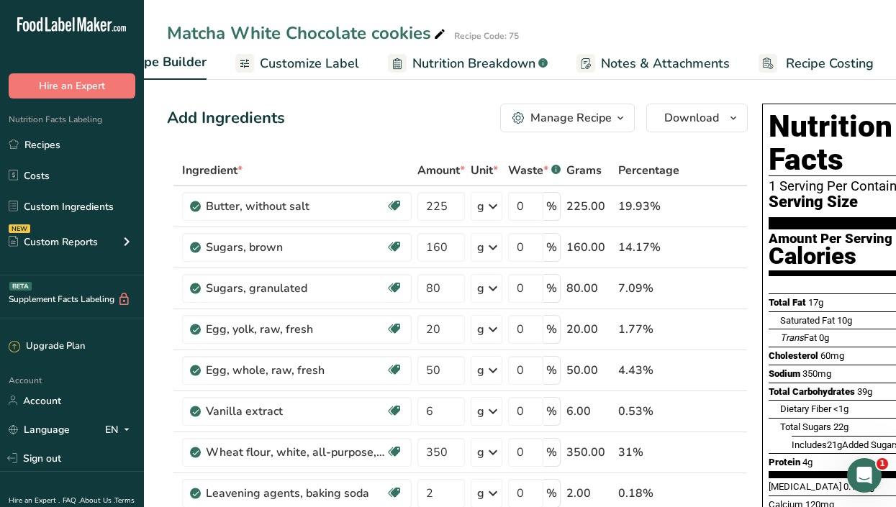
click at [292, 62] on span "Customize Label" at bounding box center [309, 63] width 99 height 19
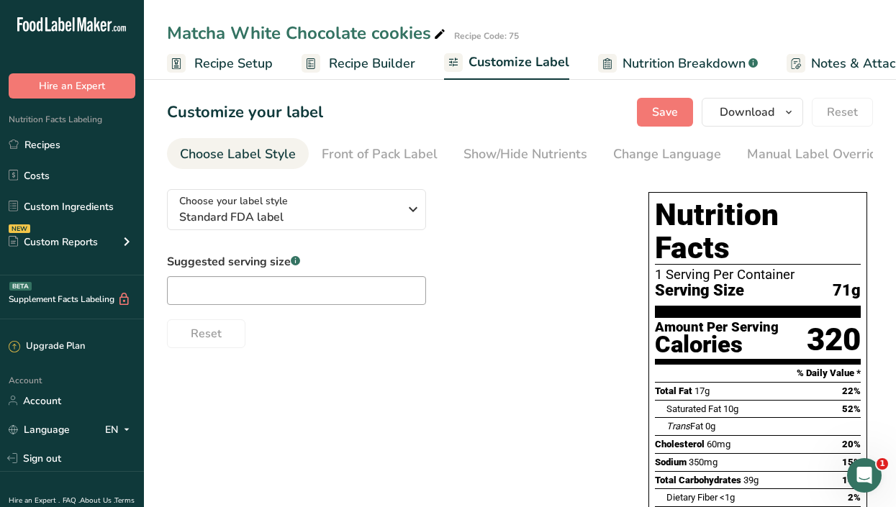
click at [214, 63] on span "Recipe Setup" at bounding box center [233, 63] width 78 height 19
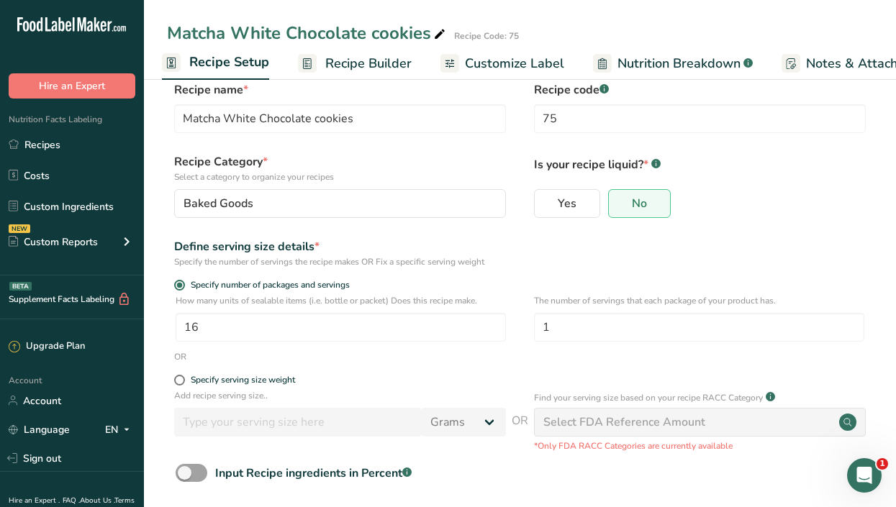
scroll to position [33, 0]
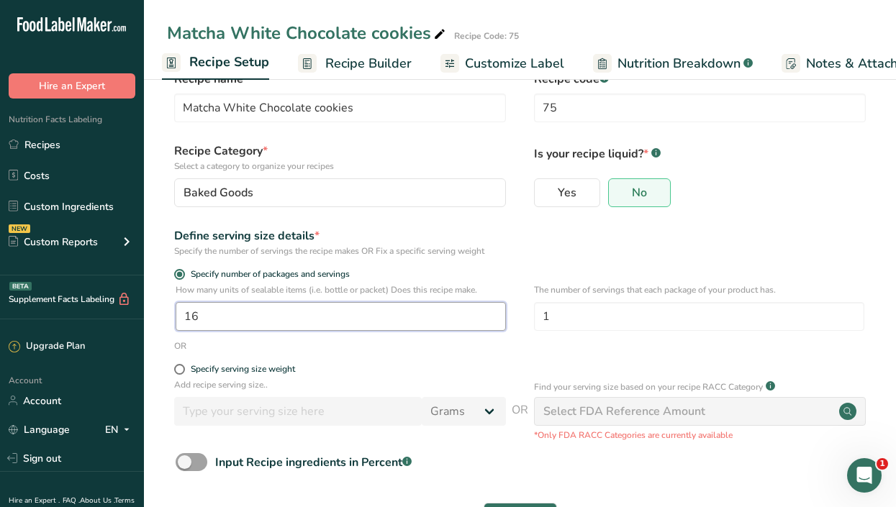
click at [284, 304] on input "16" at bounding box center [341, 316] width 330 height 29
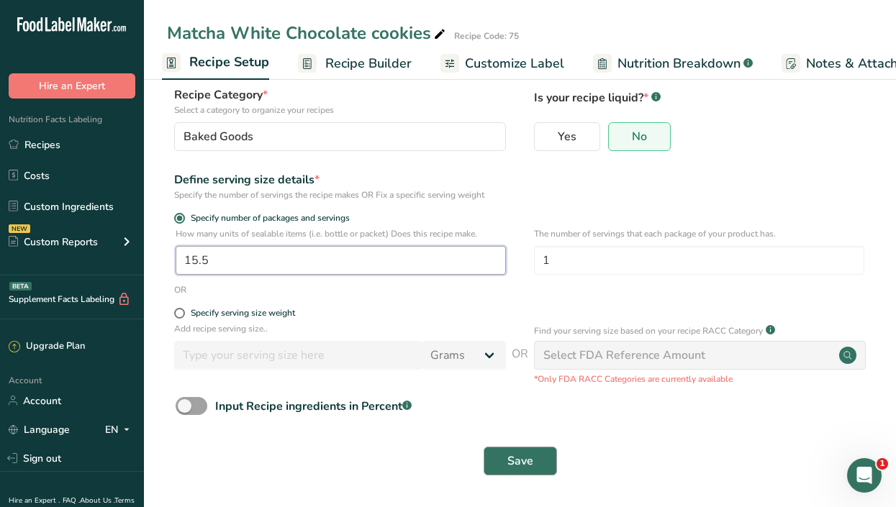
type input "15.5"
click at [503, 464] on button "Save" at bounding box center [520, 461] width 73 height 29
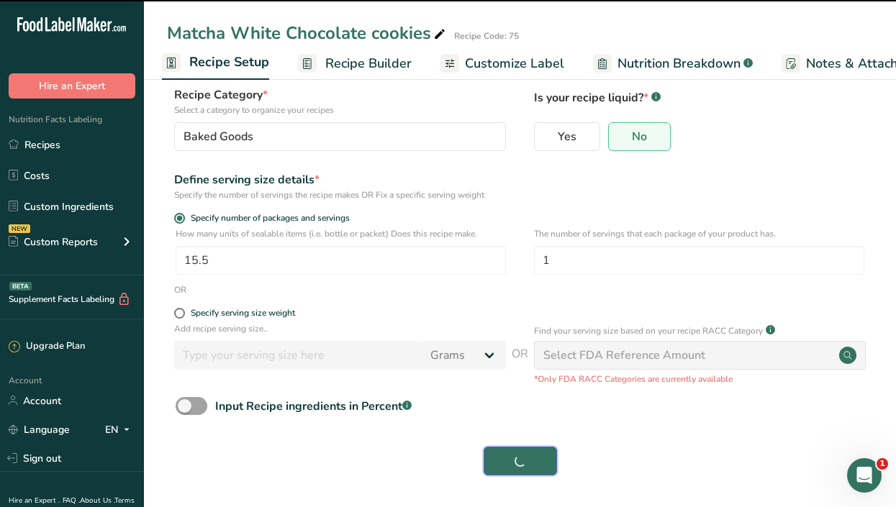
scroll to position [0, 211]
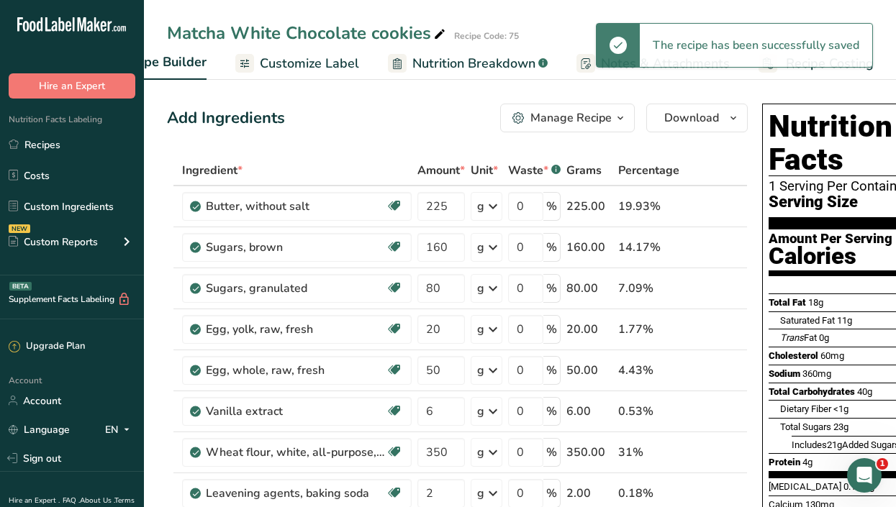
click at [309, 59] on span "Customize Label" at bounding box center [309, 63] width 99 height 19
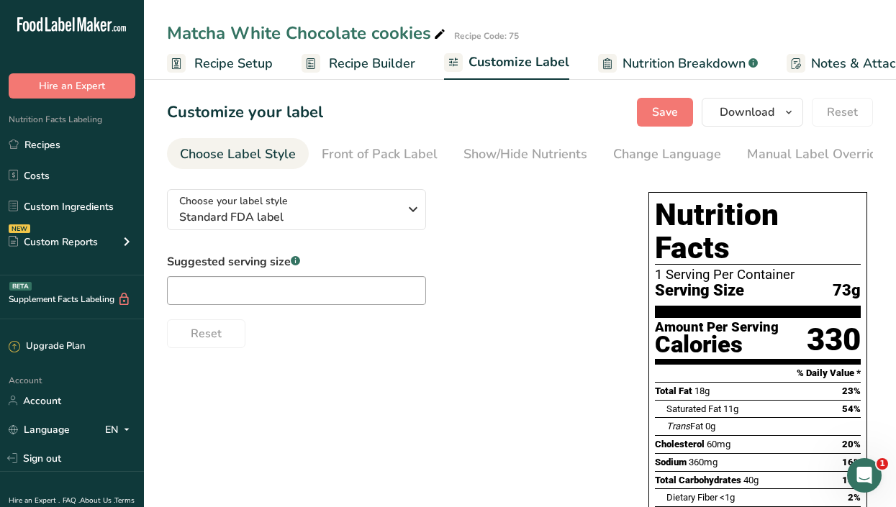
click at [228, 63] on span "Recipe Setup" at bounding box center [233, 63] width 78 height 19
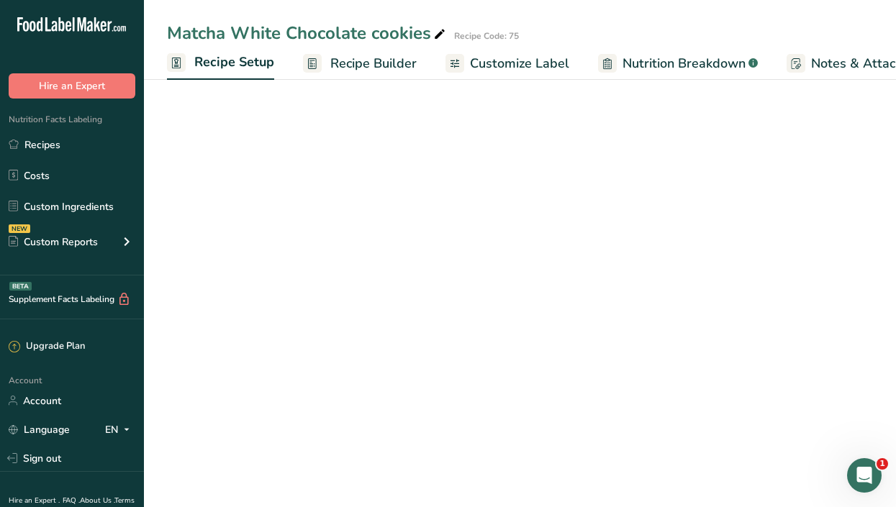
scroll to position [0, 5]
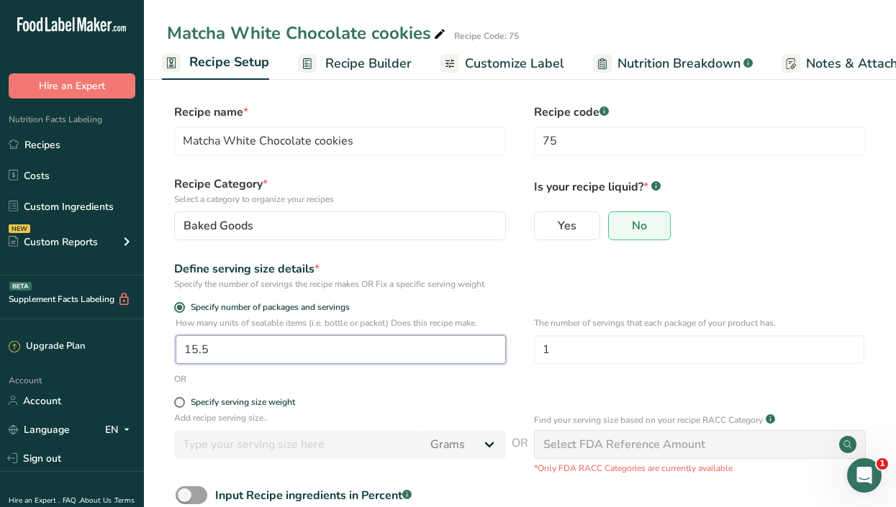
click at [263, 353] on input "15.5" at bounding box center [341, 349] width 330 height 29
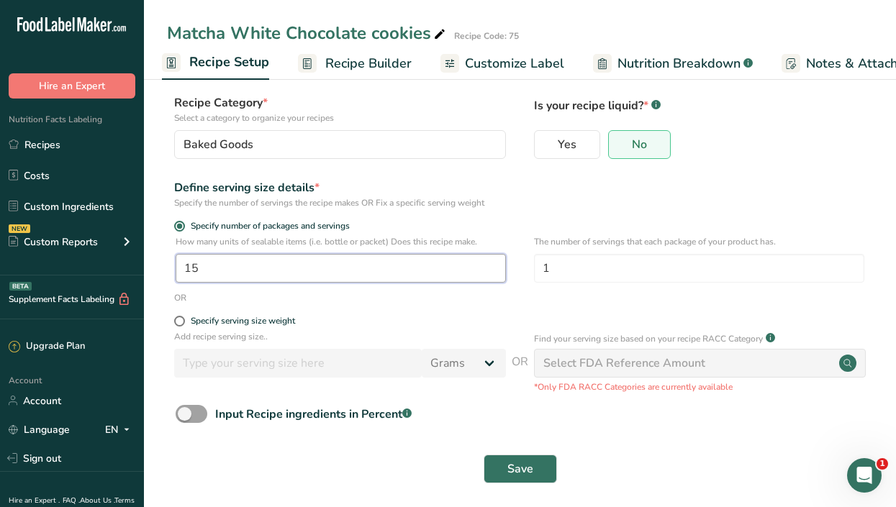
scroll to position [89, 0]
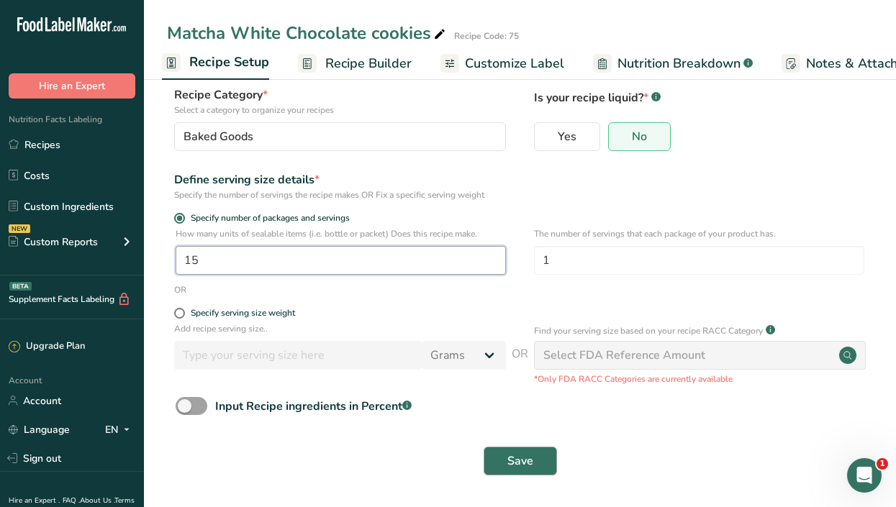
type input "15"
click at [511, 466] on span "Save" at bounding box center [520, 461] width 26 height 17
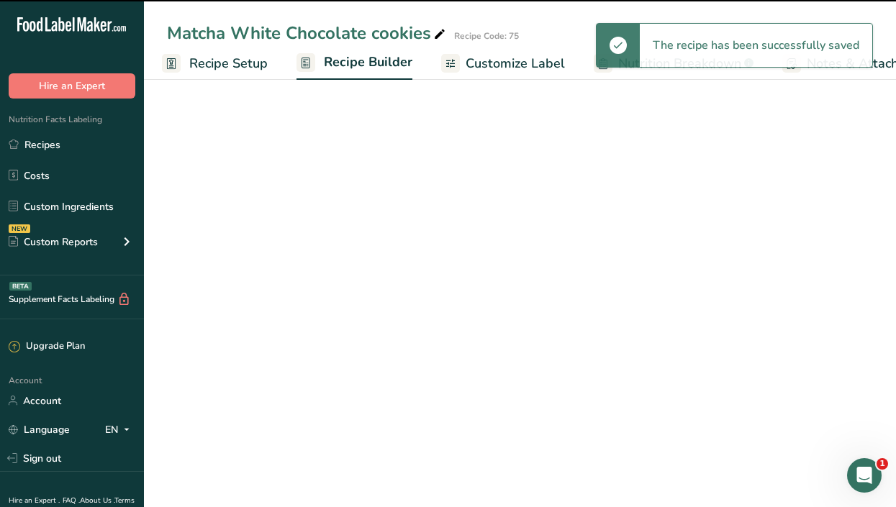
click at [484, 63] on span "Customize Label" at bounding box center [515, 63] width 99 height 19
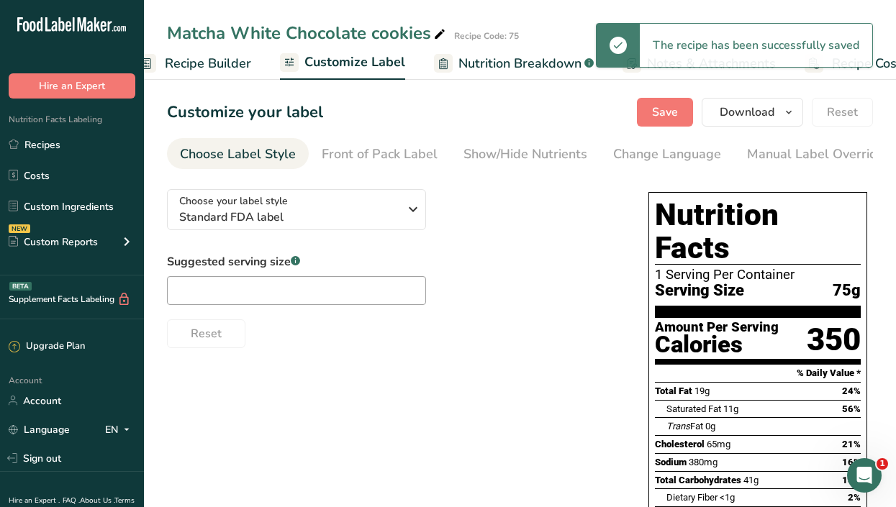
scroll to position [0, 211]
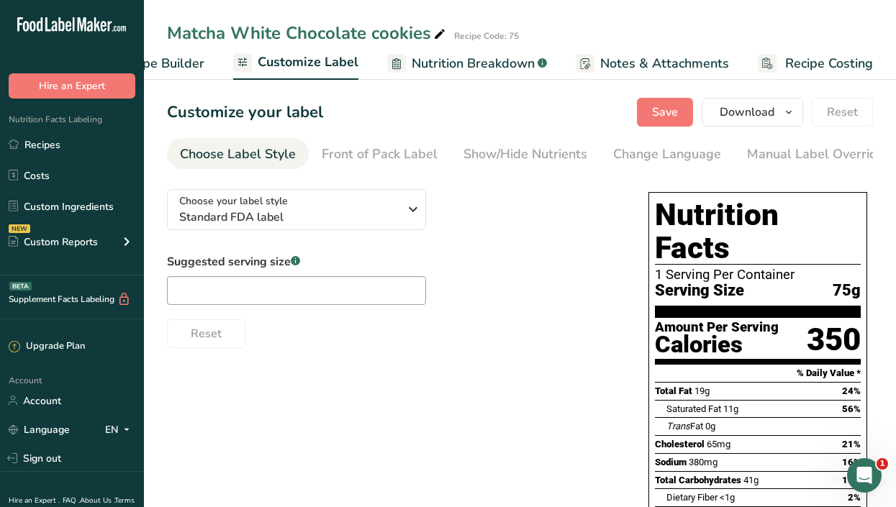
click at [832, 70] on span "Recipe Costing" at bounding box center [829, 63] width 88 height 19
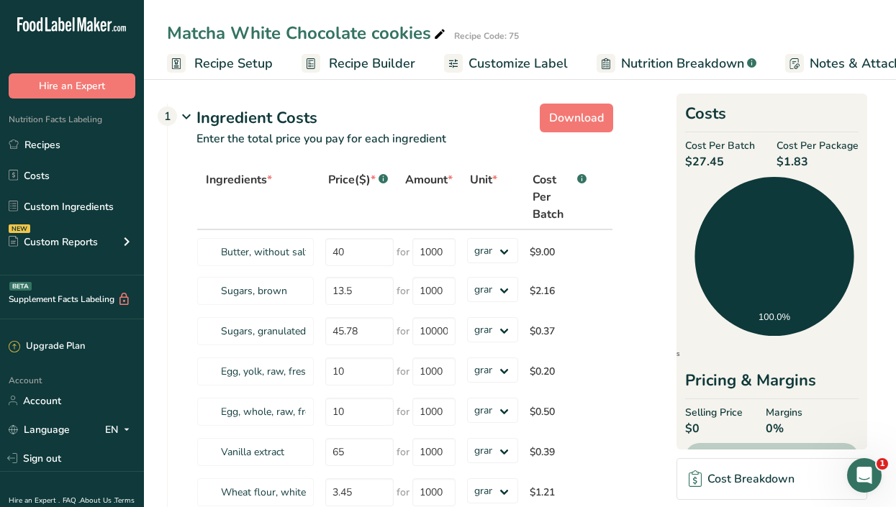
click at [362, 60] on span "Recipe Builder" at bounding box center [372, 63] width 86 height 19
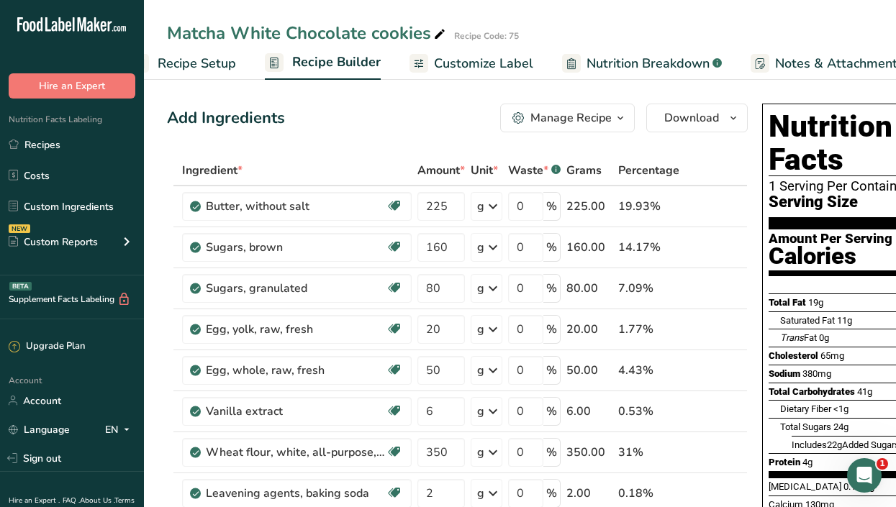
scroll to position [0, 139]
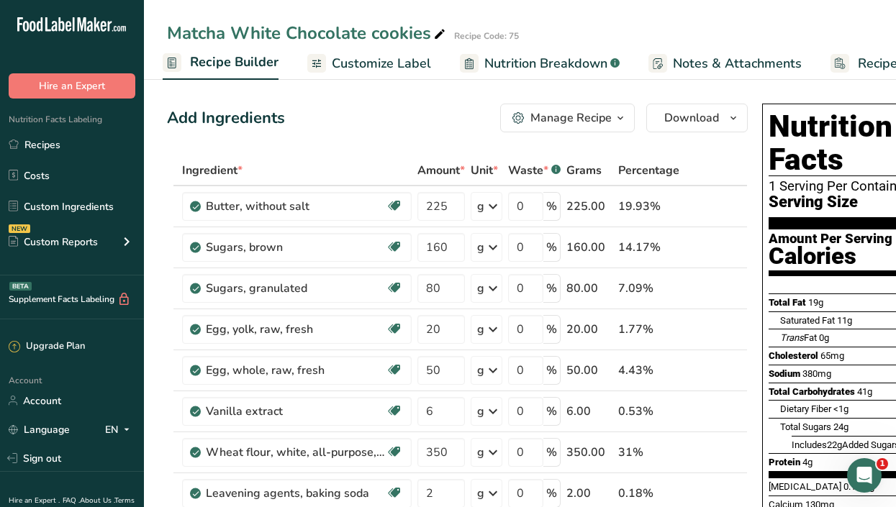
click at [625, 117] on span "button" at bounding box center [620, 117] width 17 height 17
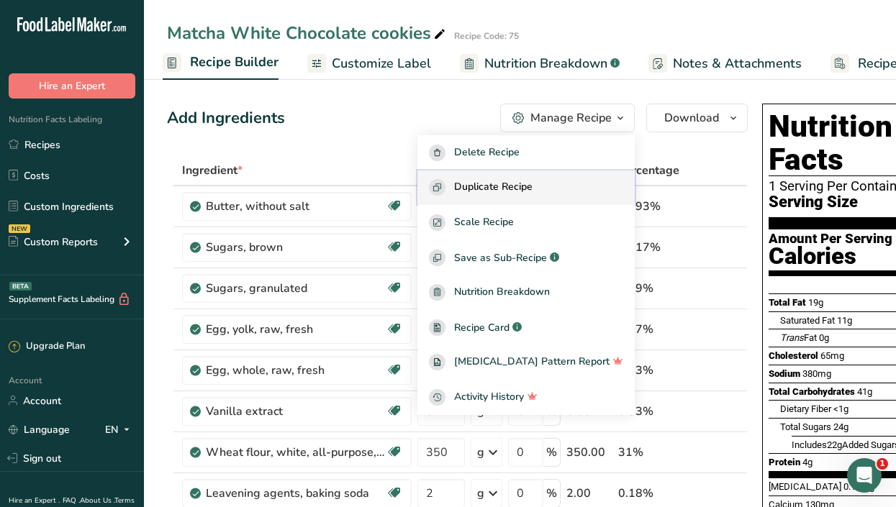
click at [532, 188] on span "Duplicate Recipe" at bounding box center [493, 187] width 78 height 17
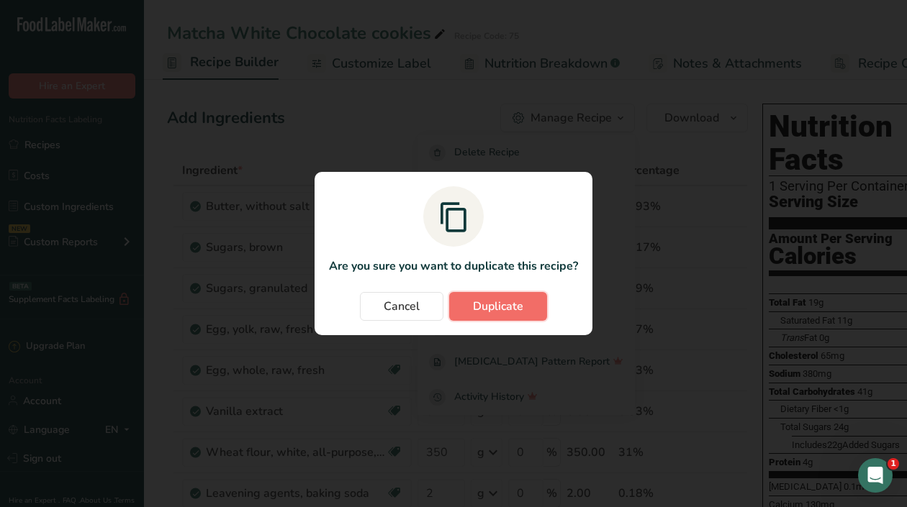
click at [472, 315] on button "Duplicate" at bounding box center [498, 306] width 98 height 29
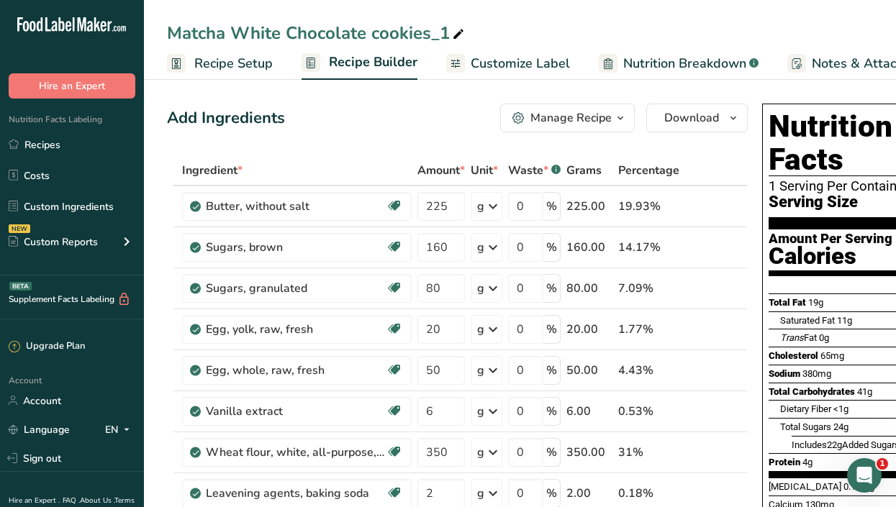
click at [212, 68] on span "Recipe Setup" at bounding box center [233, 63] width 78 height 19
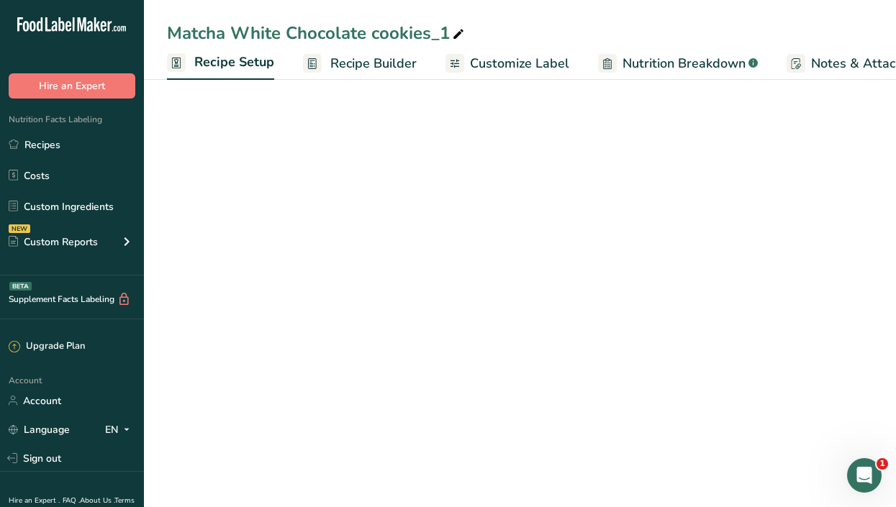
scroll to position [0, 5]
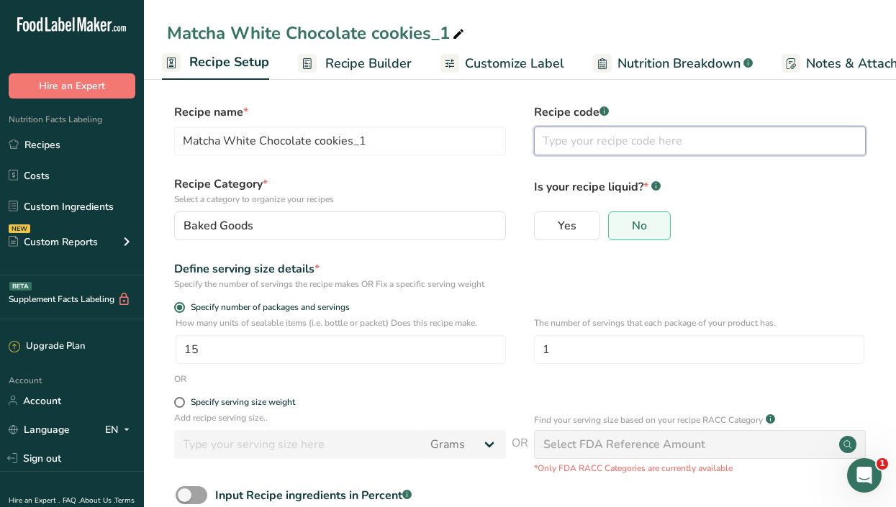
click at [583, 143] on input "text" at bounding box center [700, 141] width 332 height 29
type input "76"
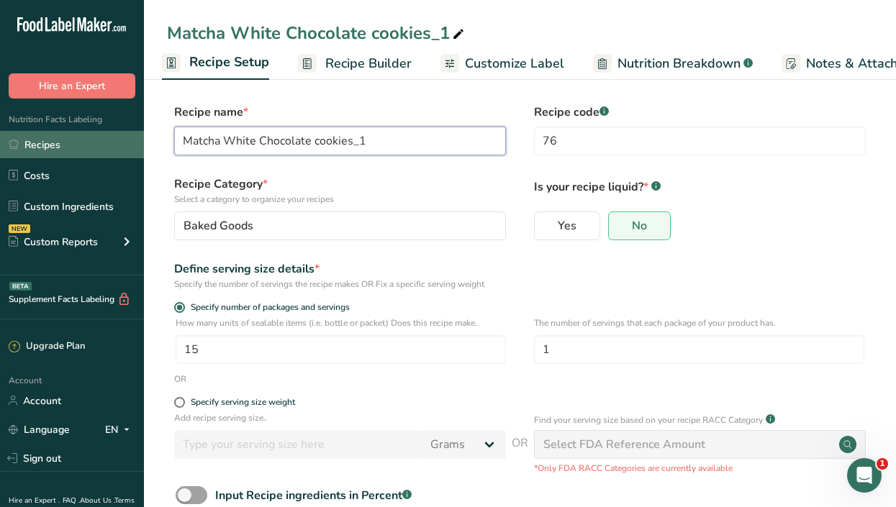
drag, startPoint x: 257, startPoint y: 139, endPoint x: 140, endPoint y: 146, distance: 117.5
click at [140, 146] on div ".a-20{fill:#fff;} Hire an Expert Nutrition Facts Labeling Recipes Costs Custom …" at bounding box center [448, 298] width 896 height 597
type input "Karak Cheesecake cookies"
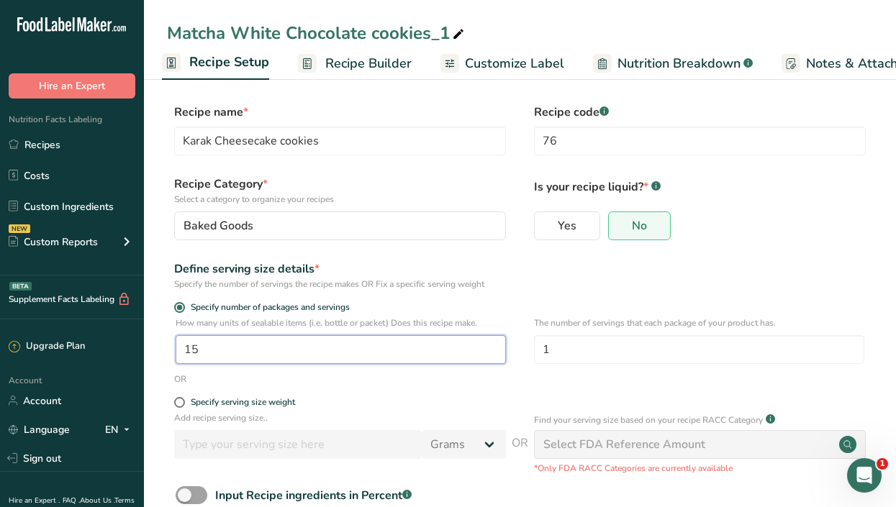
click at [229, 347] on input "15" at bounding box center [341, 349] width 330 height 29
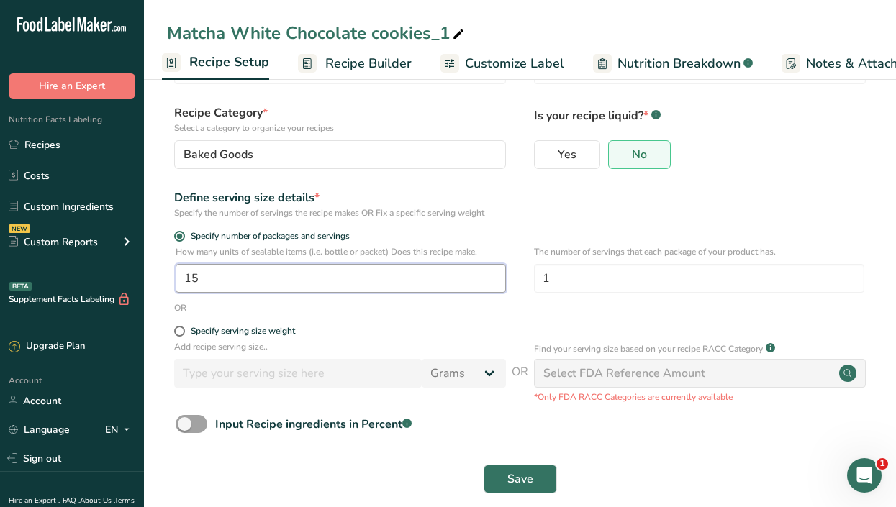
scroll to position [89, 0]
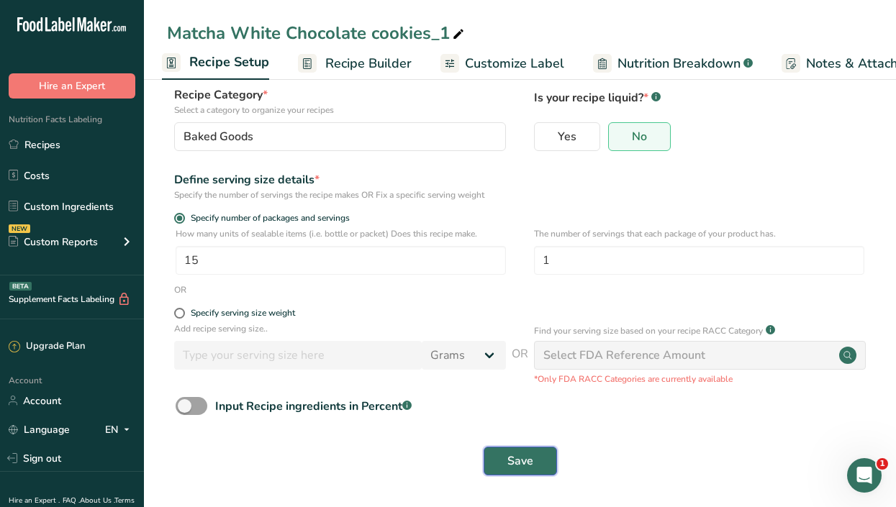
click at [520, 463] on span "Save" at bounding box center [520, 461] width 26 height 17
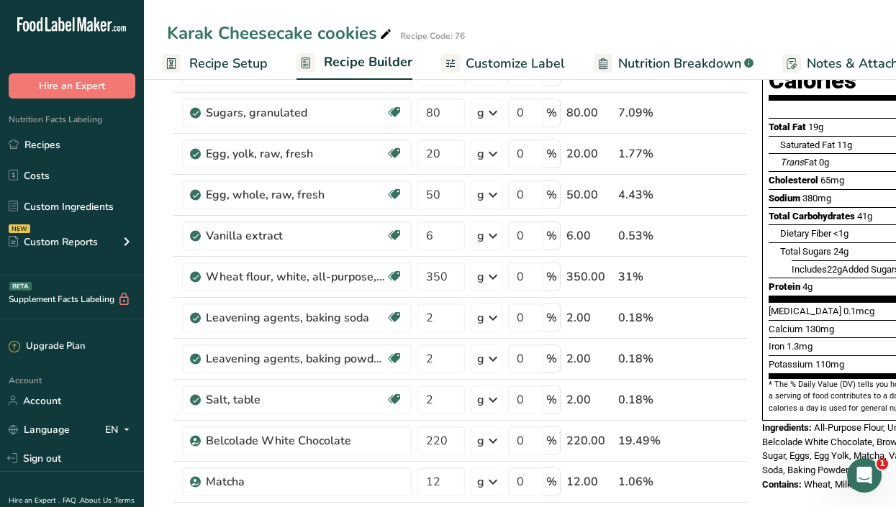
scroll to position [185, 0]
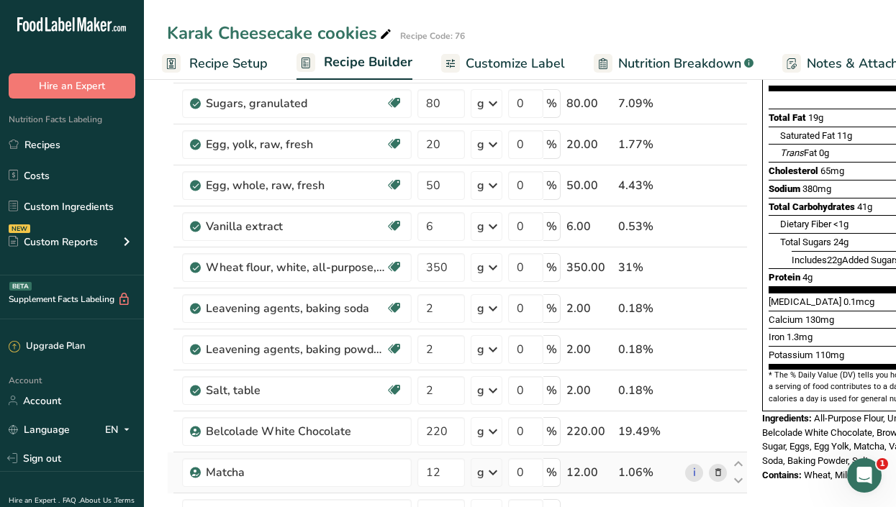
click at [718, 475] on icon at bounding box center [718, 473] width 10 height 15
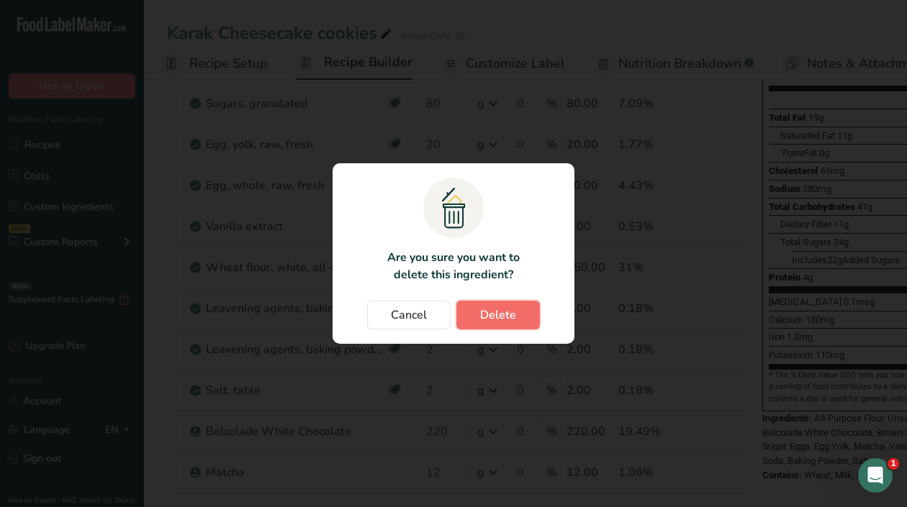
click at [481, 316] on span "Delete" at bounding box center [498, 315] width 36 height 17
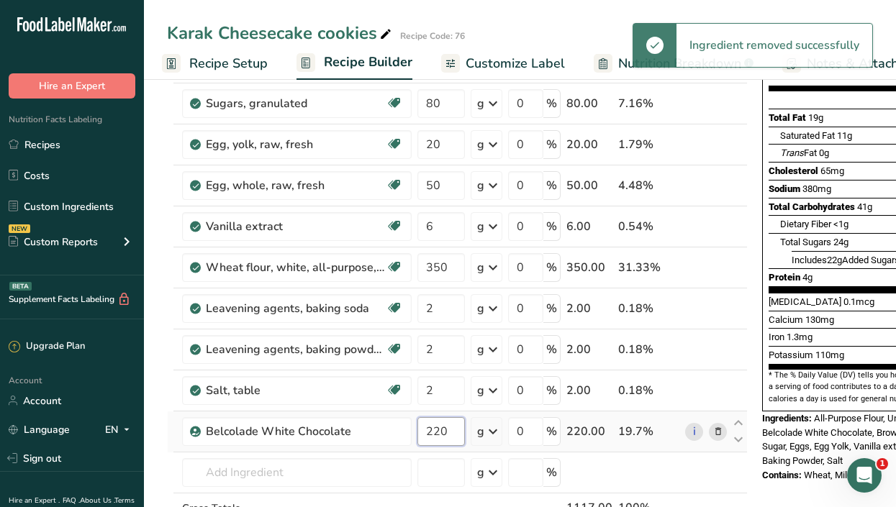
click at [448, 432] on input "220" at bounding box center [440, 431] width 47 height 29
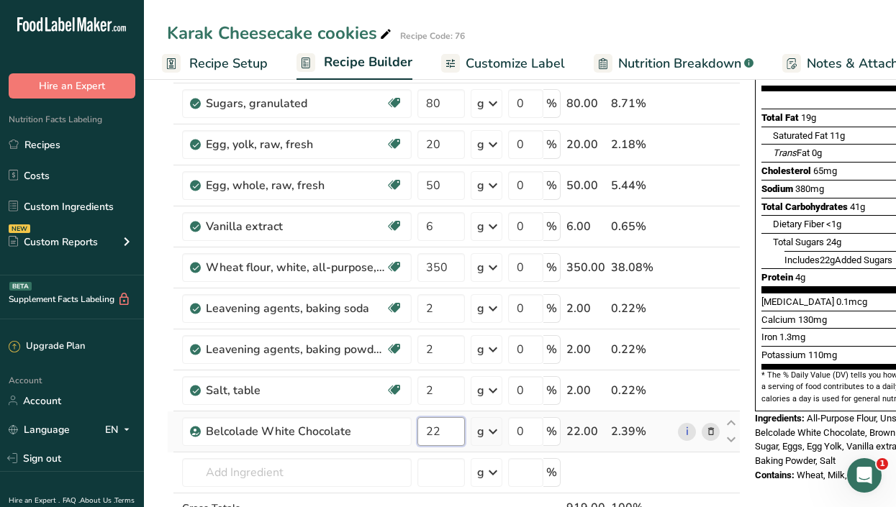
type input "2"
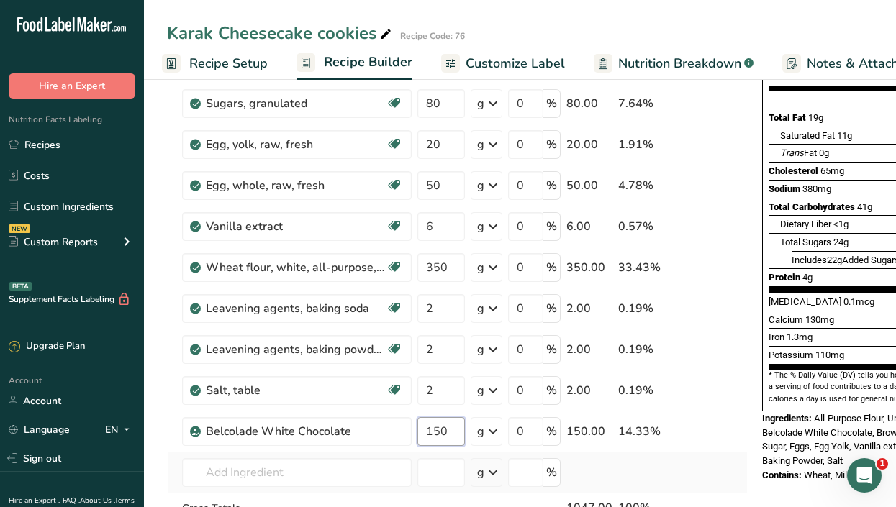
type input "150"
click at [704, 488] on div "Ingredient * Amount * Unit * Waste * .a-a{fill:#347362;}.b-a{fill:#fff;} Grams …" at bounding box center [457, 276] width 581 height 613
click at [286, 472] on input "text" at bounding box center [297, 472] width 230 height 29
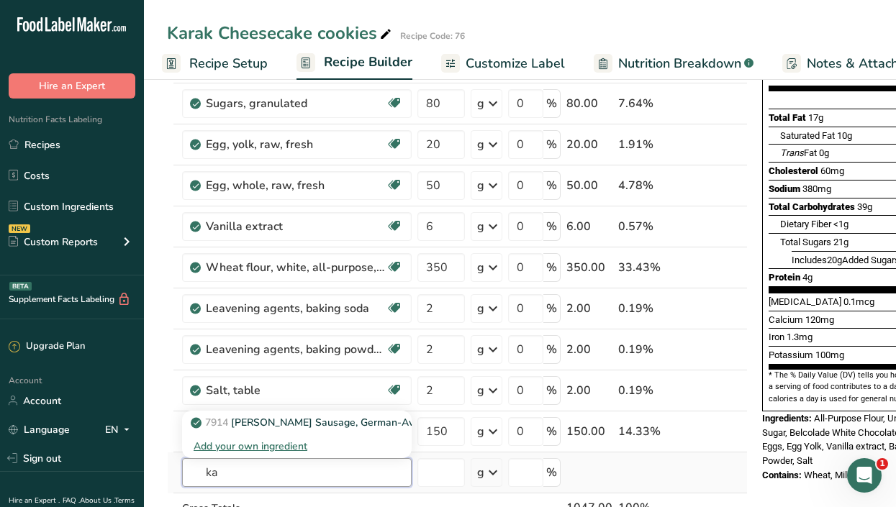
type input "k"
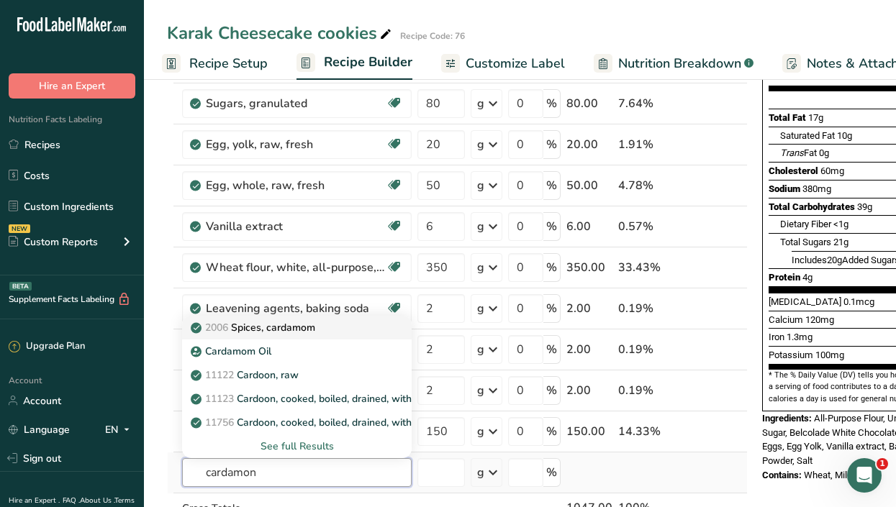
type input "cardamon"
click at [336, 327] on div "2006 Spices, cardamom" at bounding box center [285, 327] width 183 height 15
type input "Spices, cardamom"
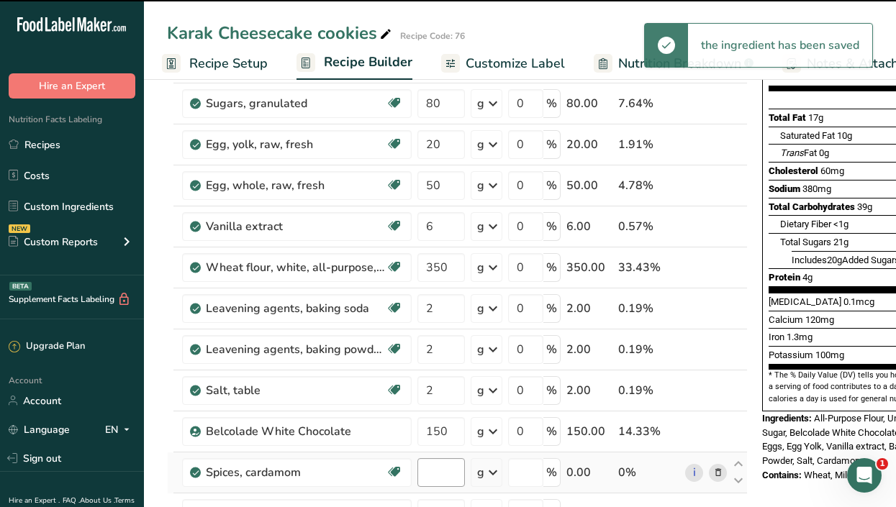
type input "0"
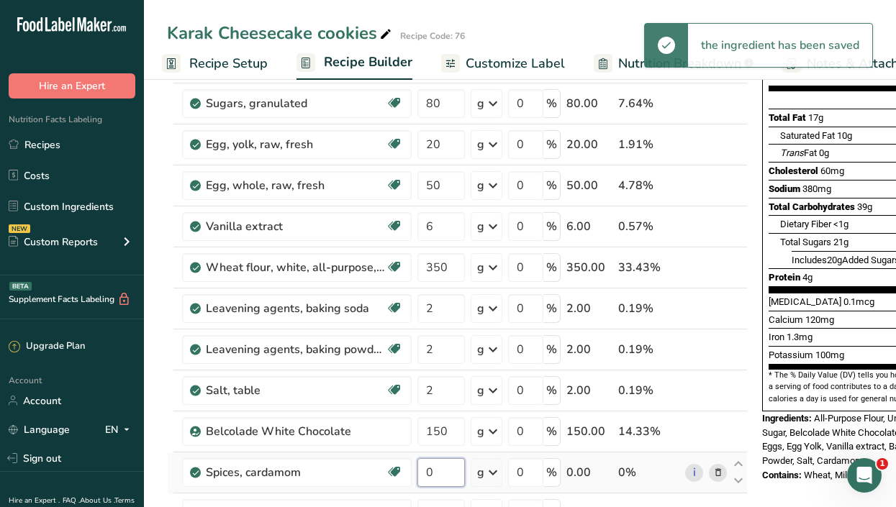
click at [457, 468] on input "0" at bounding box center [440, 472] width 47 height 29
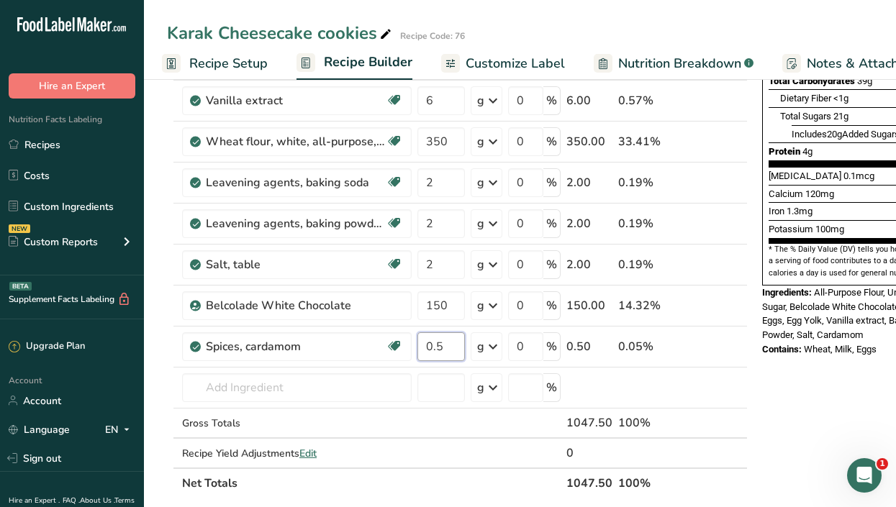
scroll to position [319, 0]
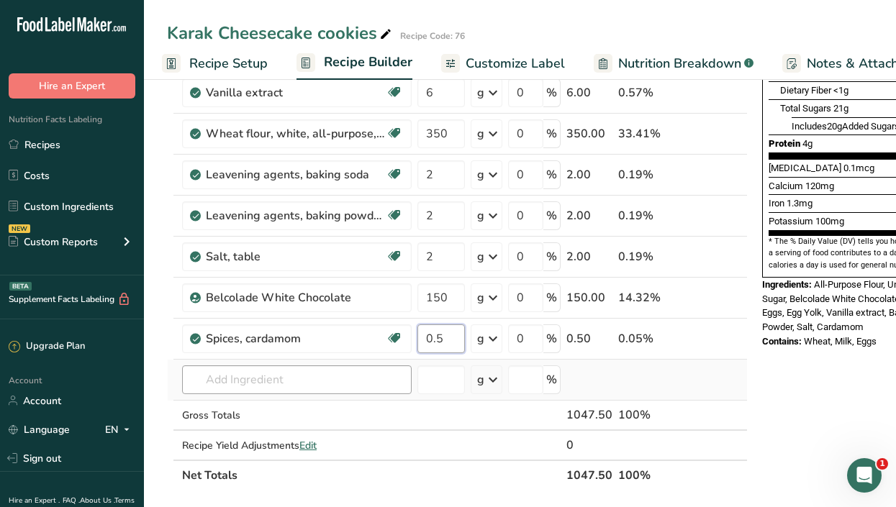
type input "0.5"
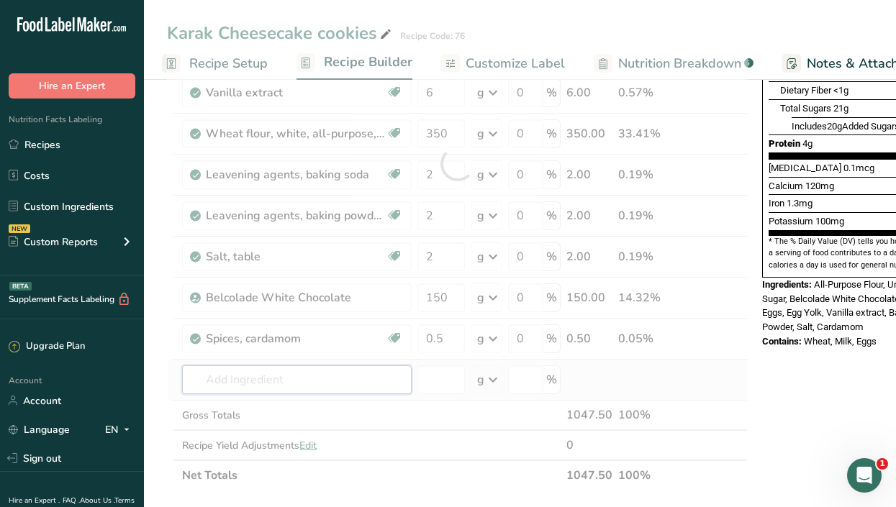
click at [236, 380] on div "Ingredient * Amount * Unit * Waste * .a-a{fill:#347362;}.b-a{fill:#fff;} Grams …" at bounding box center [457, 164] width 581 height 654
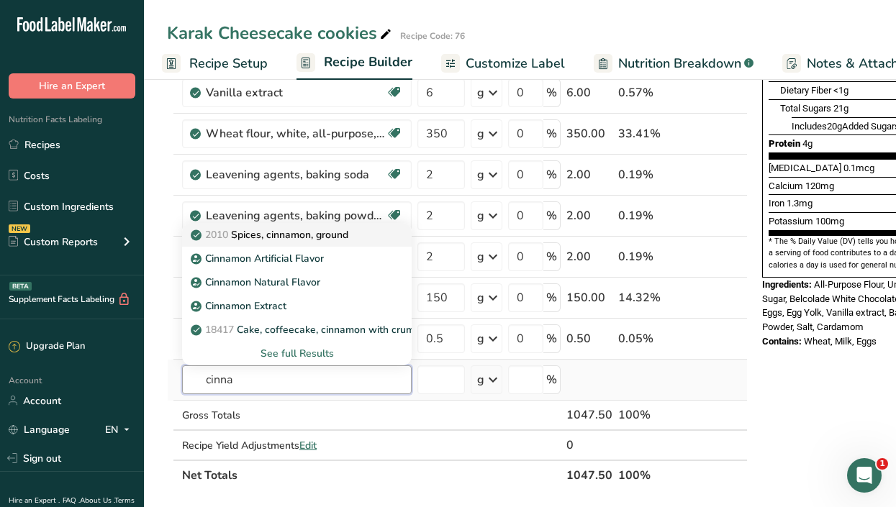
type input "cinna"
click at [293, 225] on link "2010 Spices, cinnamon, ground" at bounding box center [297, 235] width 230 height 24
type input "Spices, cinnamon, ground"
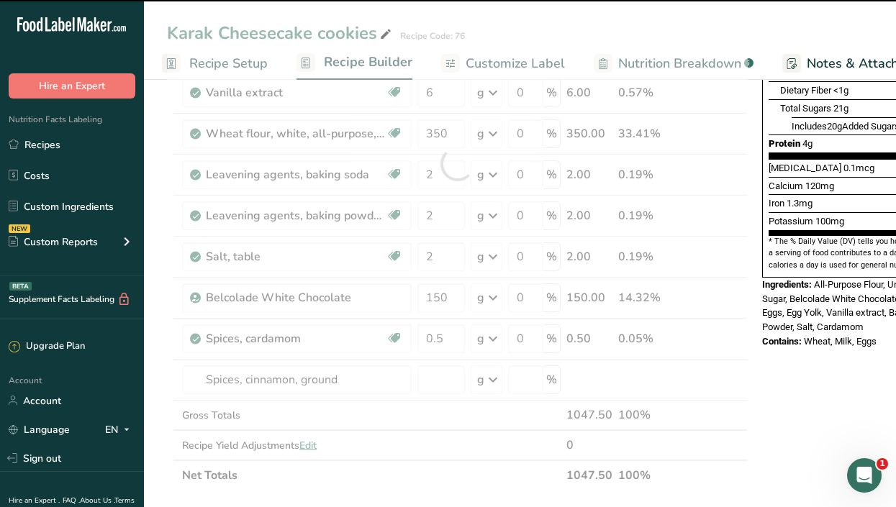
type input "0"
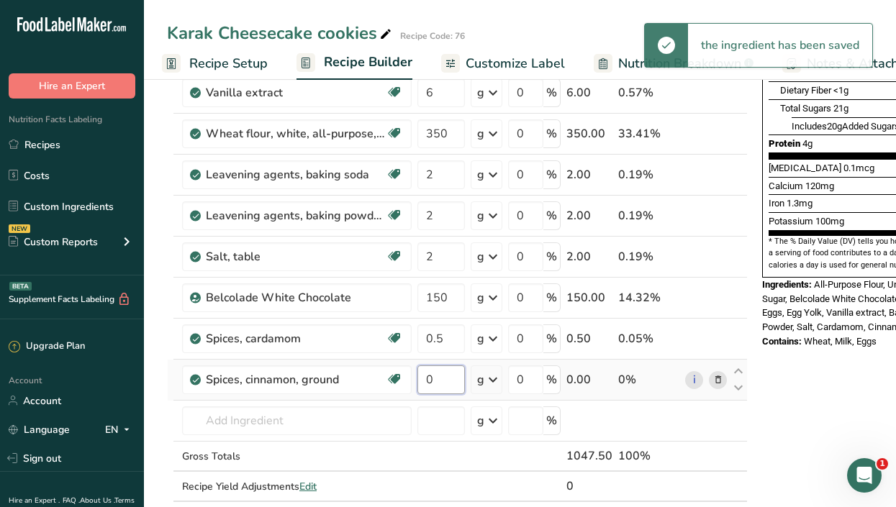
click at [445, 379] on input "0" at bounding box center [440, 380] width 47 height 29
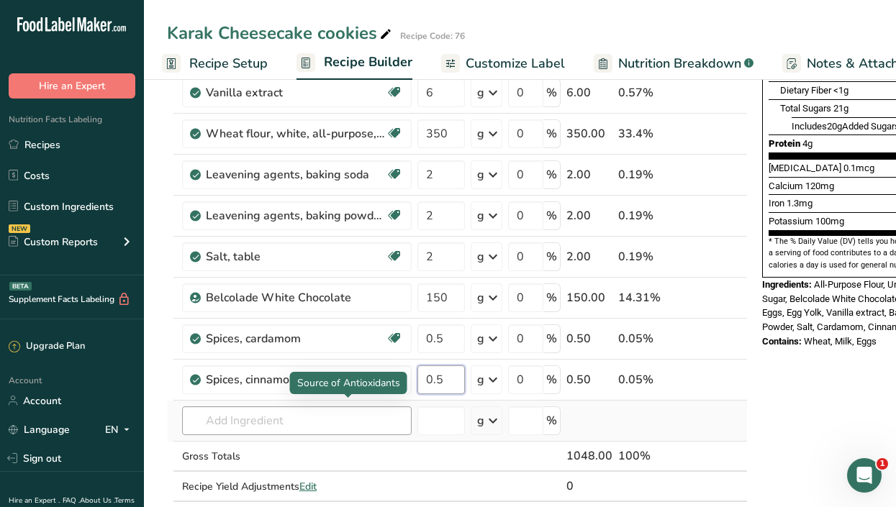
type input "0.5"
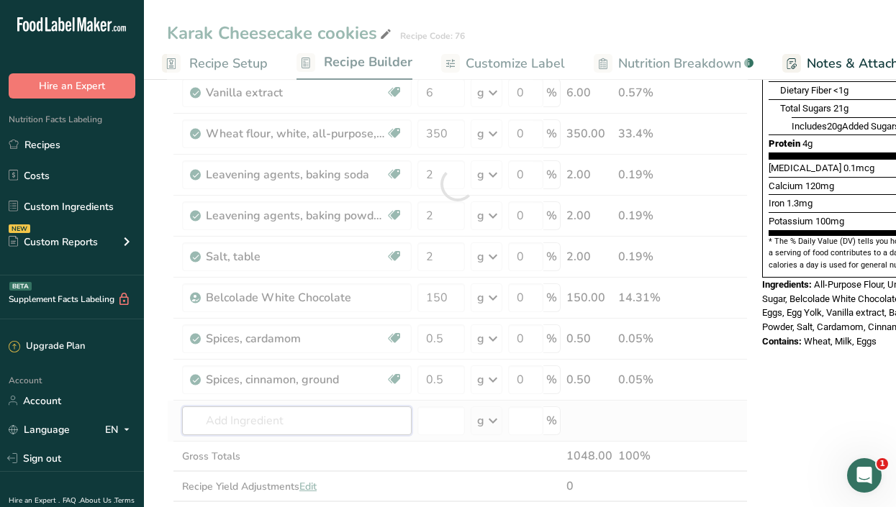
click at [289, 412] on div "Ingredient * Amount * Unit * Waste * .a-a{fill:#347362;}.b-a{fill:#fff;} Grams …" at bounding box center [457, 184] width 581 height 695
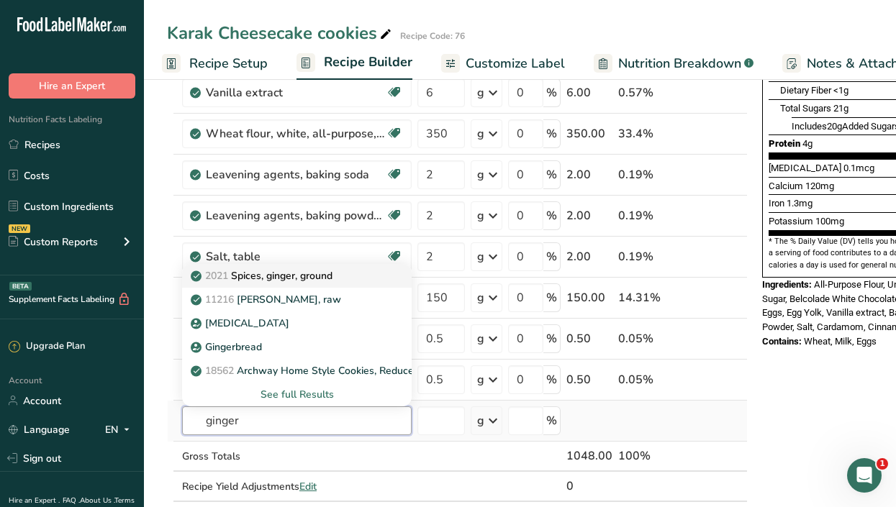
type input "ginger"
click at [300, 266] on link "2021 Spices, ginger, ground" at bounding box center [297, 276] width 230 height 24
type input "Spices, ginger, ground"
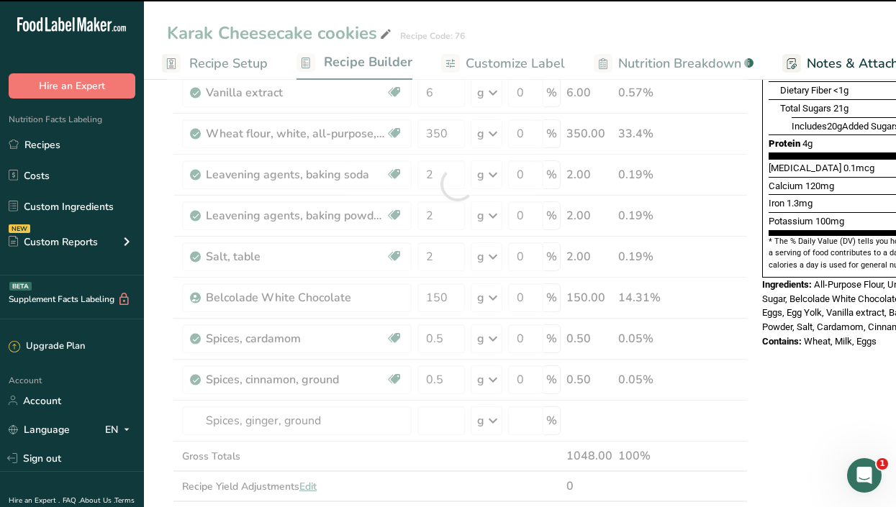
type input "0"
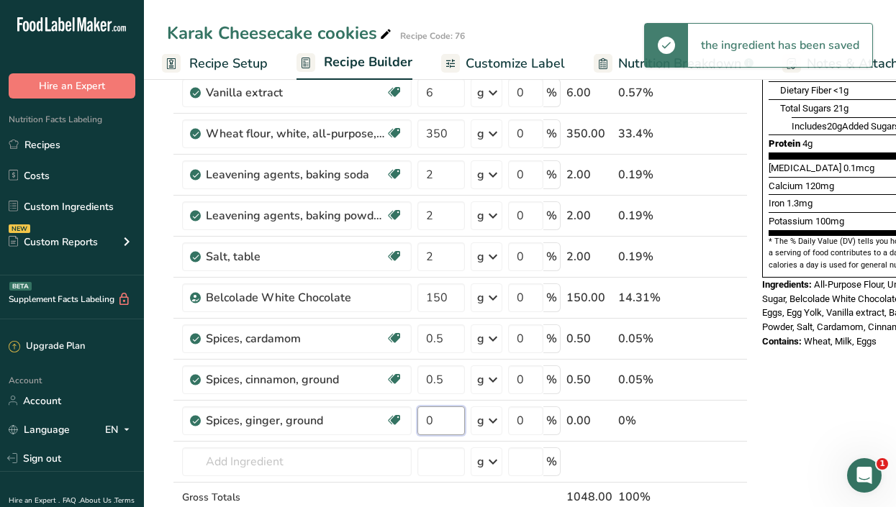
click at [447, 418] on input "0" at bounding box center [440, 421] width 47 height 29
type input "0"
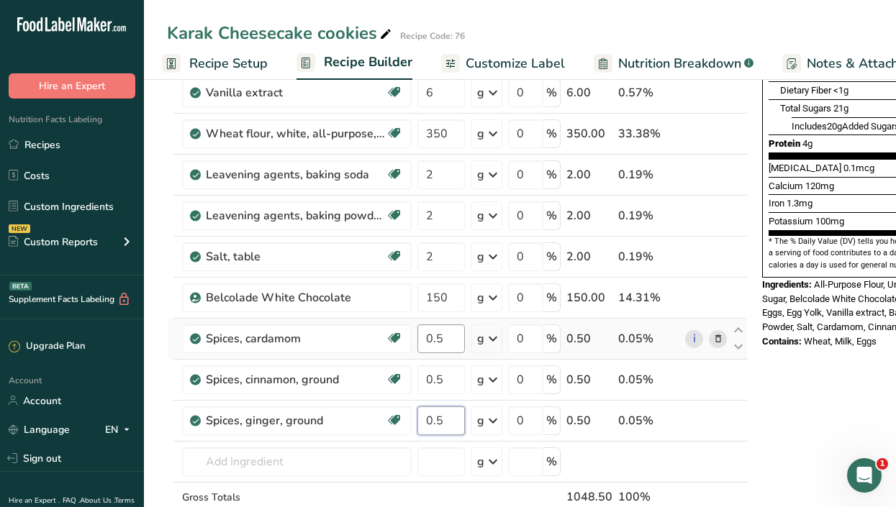
type input "0.5"
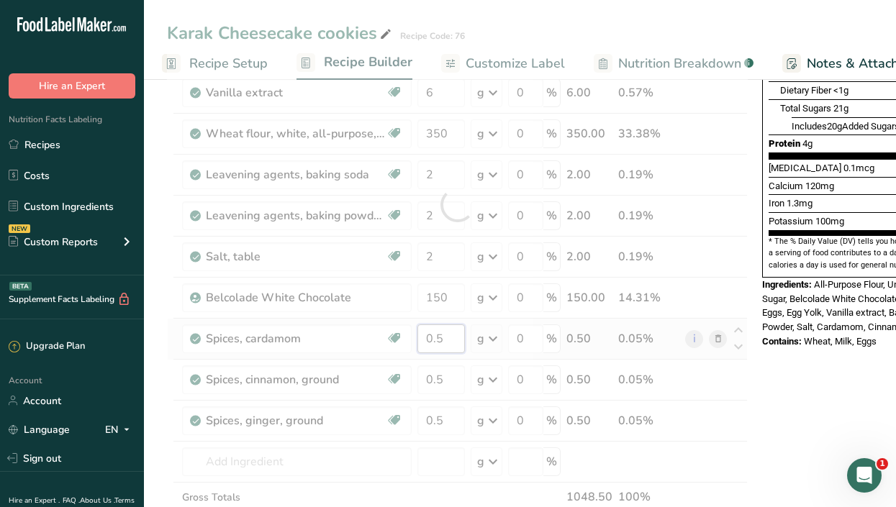
click at [452, 339] on div "Ingredient * Amount * Unit * Waste * .a-a{fill:#347362;}.b-a{fill:#fff;} Grams …" at bounding box center [457, 205] width 581 height 736
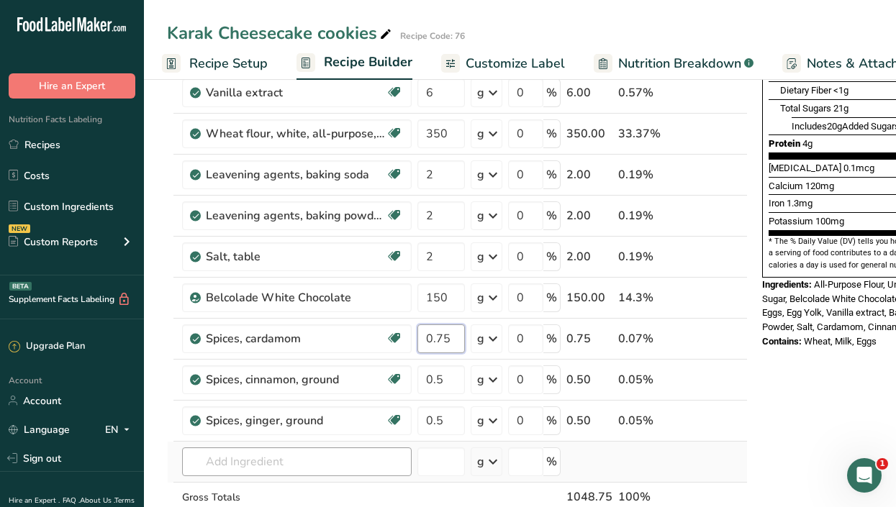
type input "0.75"
click at [291, 464] on div "Ingredient * Amount * Unit * Waste * .a-a{fill:#347362;}.b-a{fill:#fff;} Grams …" at bounding box center [457, 205] width 581 height 736
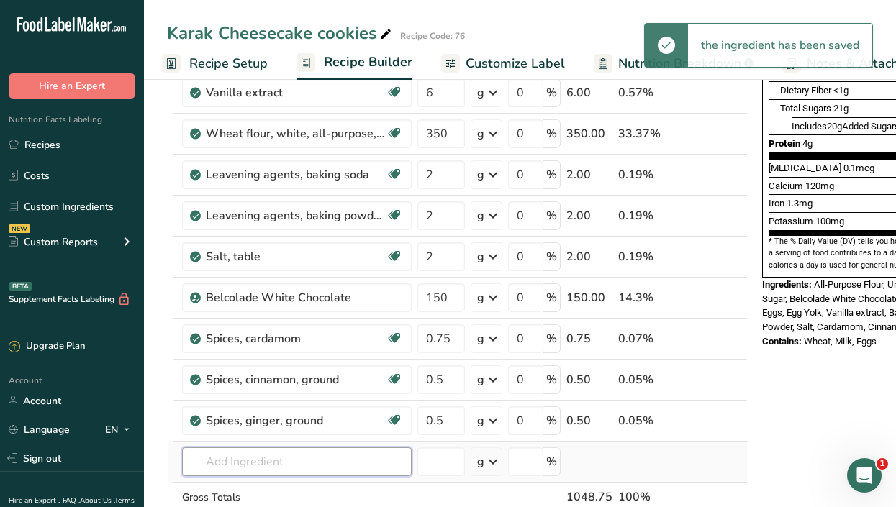
click at [291, 464] on input "text" at bounding box center [297, 462] width 230 height 29
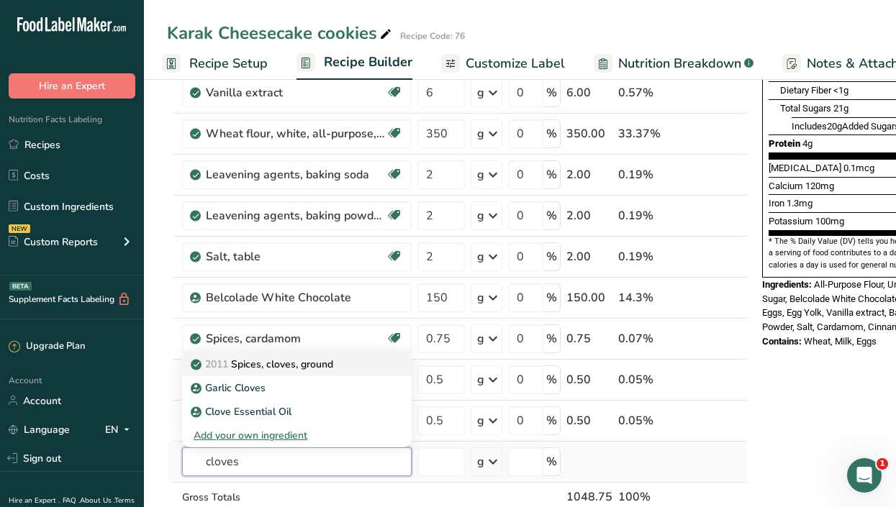
type input "cloves"
click at [297, 364] on p "2011 Spices, cloves, ground" at bounding box center [264, 364] width 140 height 15
type input "Spices, cloves, ground"
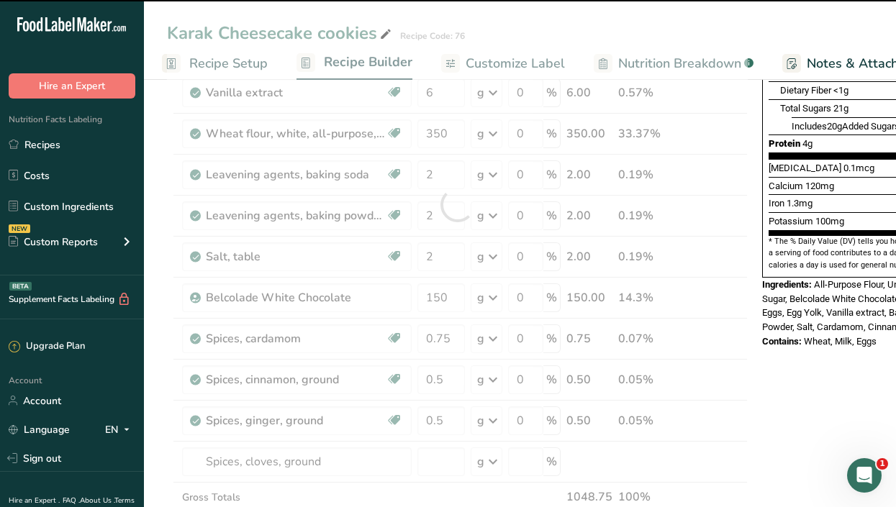
type input "0"
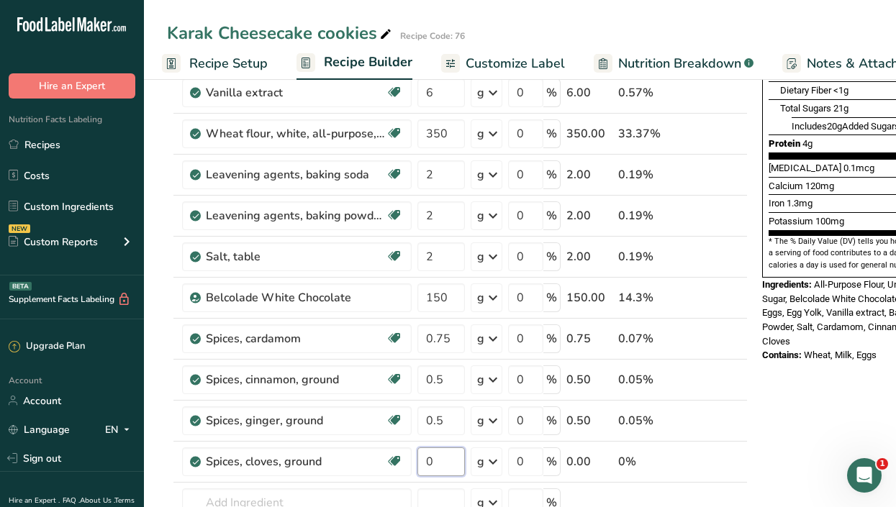
click at [445, 463] on input "0" at bounding box center [440, 462] width 47 height 29
type input "0.5"
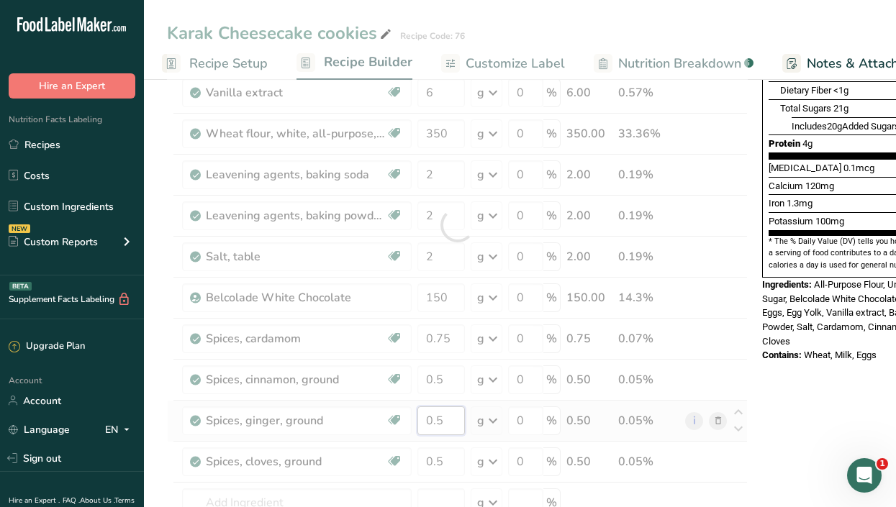
click at [454, 420] on div "Ingredient * Amount * Unit * Waste * .a-a{fill:#347362;}.b-a{fill:#fff;} Grams …" at bounding box center [457, 225] width 581 height 777
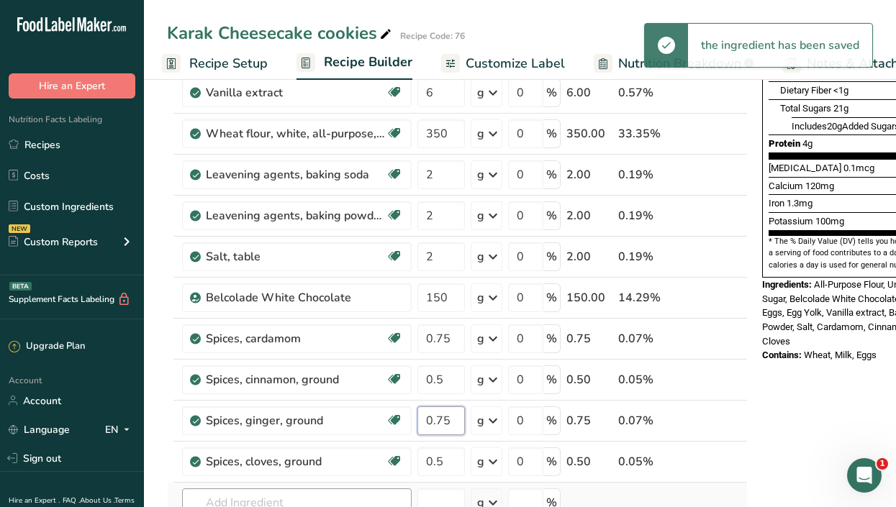
type input "0.75"
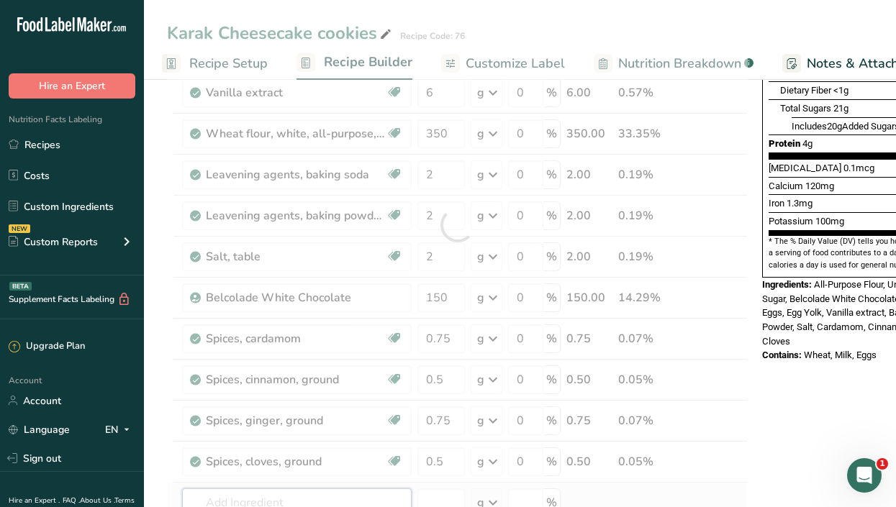
click at [325, 497] on div "Ingredient * Amount * Unit * Waste * .a-a{fill:#347362;}.b-a{fill:#fff;} Grams …" at bounding box center [457, 225] width 581 height 777
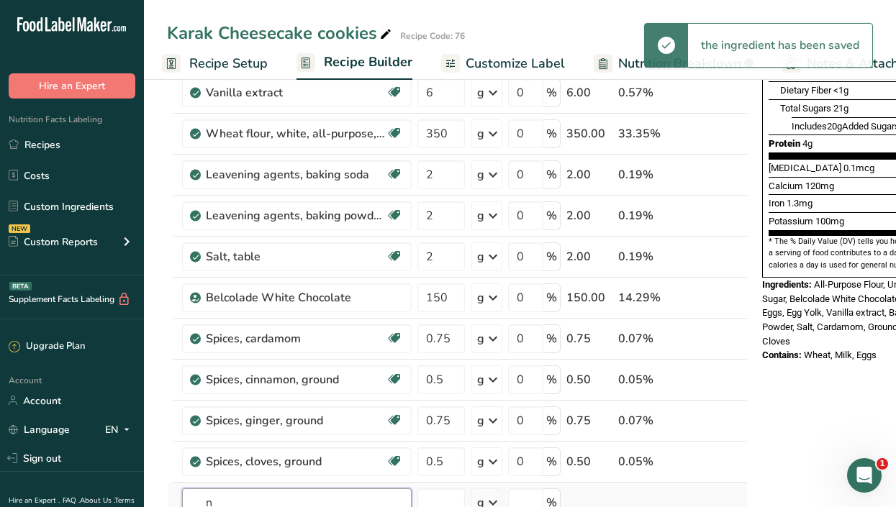
scroll to position [322, 0]
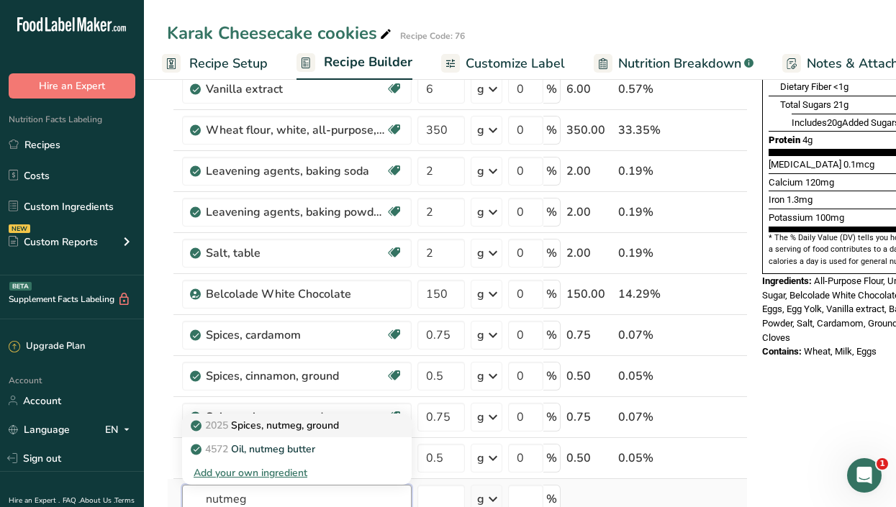
type input "nutmeg"
click at [308, 417] on link "2025 Spices, nutmeg, ground" at bounding box center [297, 426] width 230 height 24
type input "Spices, nutmeg, ground"
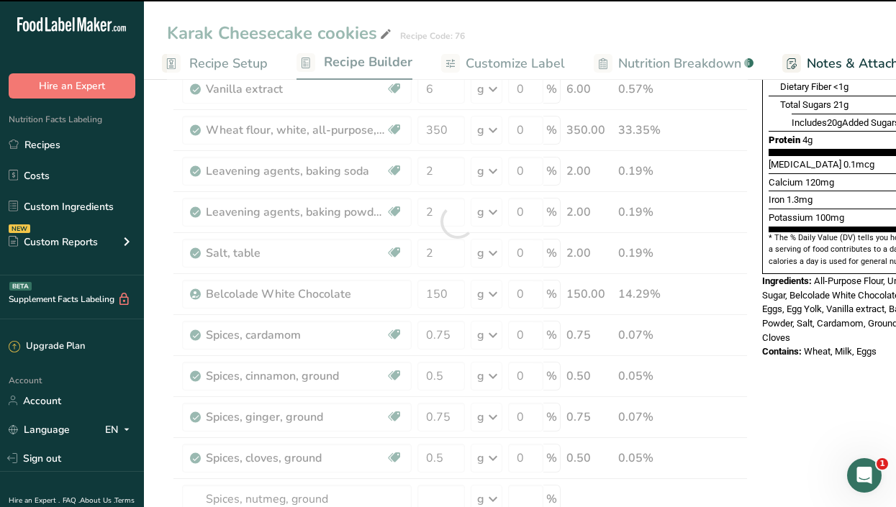
type input "0"
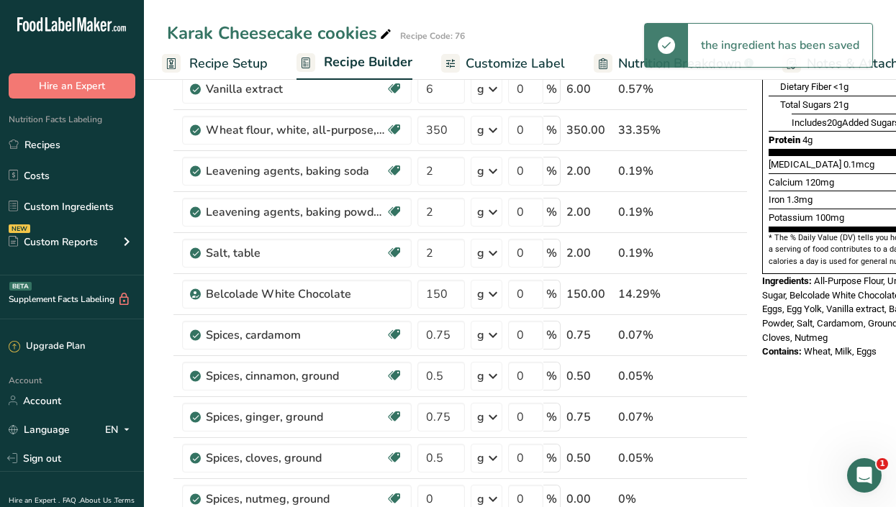
click at [441, 484] on td "0" at bounding box center [440, 499] width 53 height 41
click at [445, 497] on input "0" at bounding box center [440, 499] width 47 height 29
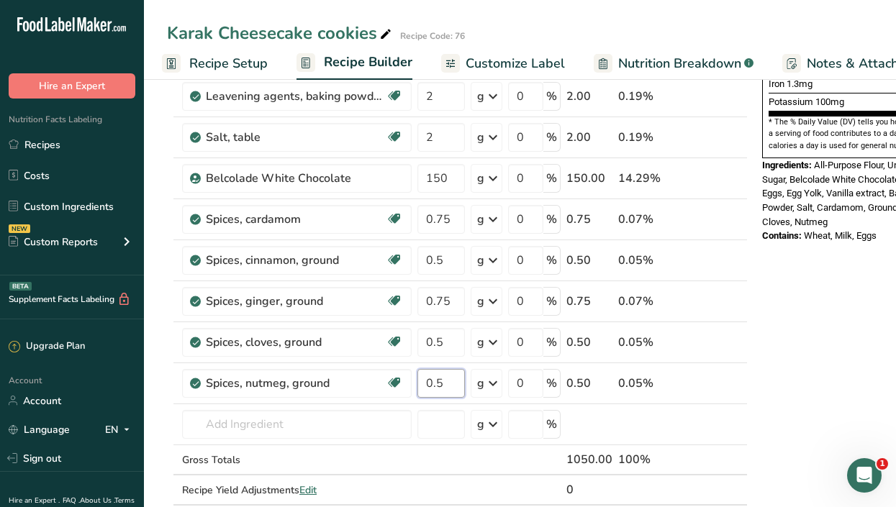
scroll to position [443, 0]
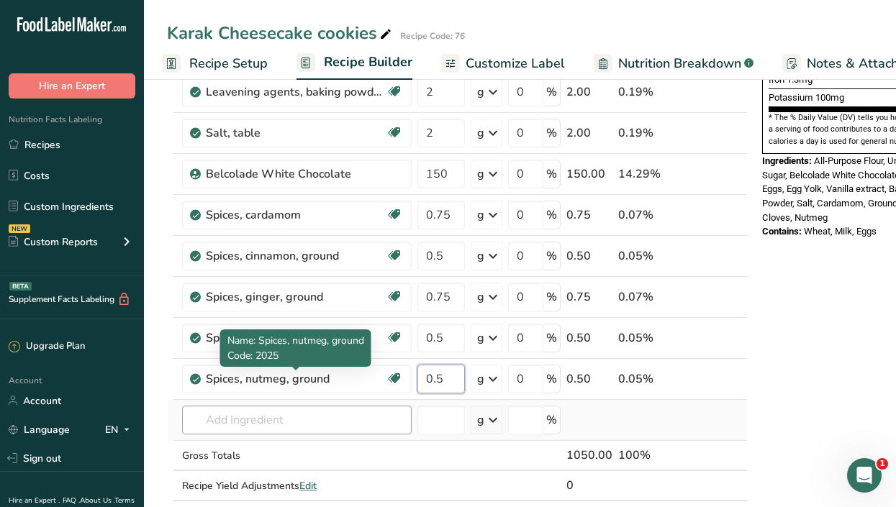
type input "0.5"
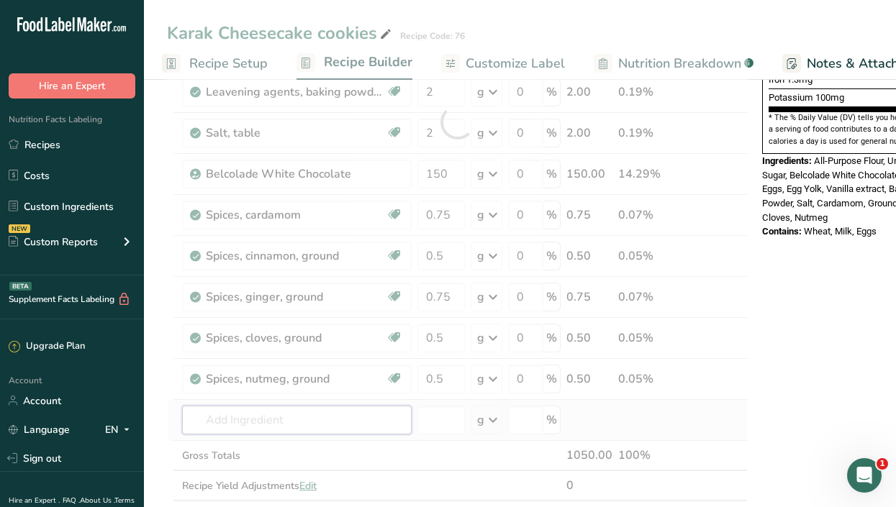
click at [239, 425] on div "Ingredient * Amount * Unit * Waste * .a-a{fill:#347362;}.b-a{fill:#fff;} Grams …" at bounding box center [457, 122] width 581 height 818
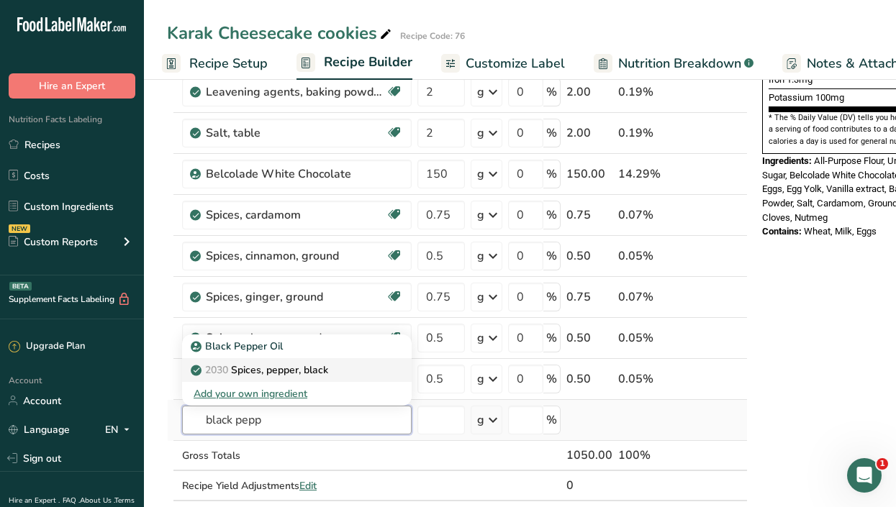
type input "black pepp"
click at [285, 375] on p "2030 Spices, pepper, black" at bounding box center [261, 370] width 135 height 15
type input "Spices, pepper, black"
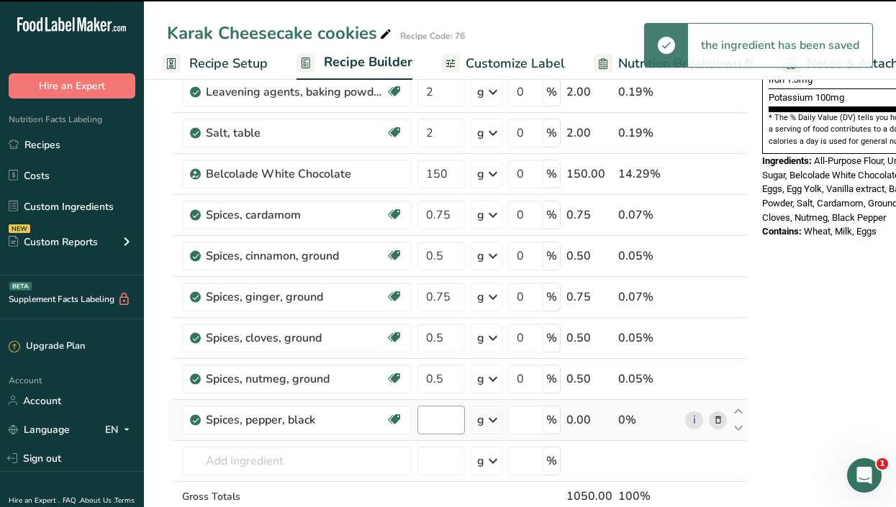
type input "0"
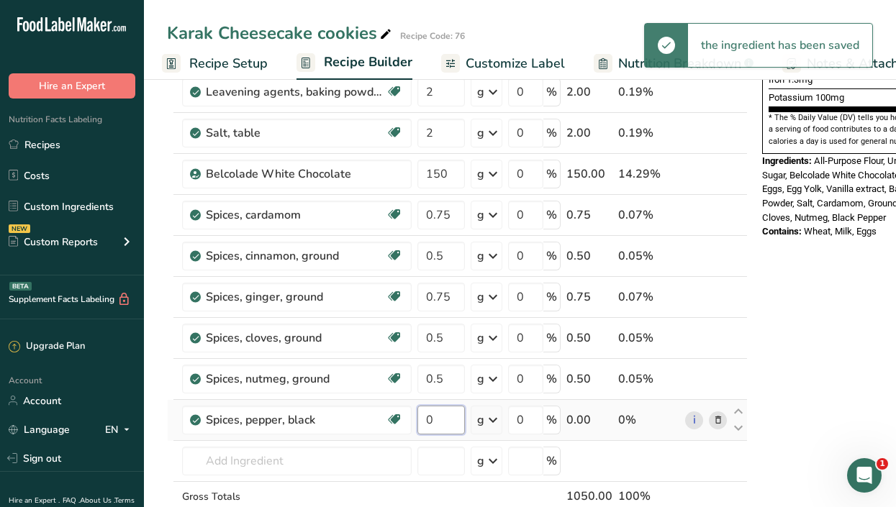
click at [445, 422] on input "0" at bounding box center [440, 420] width 47 height 29
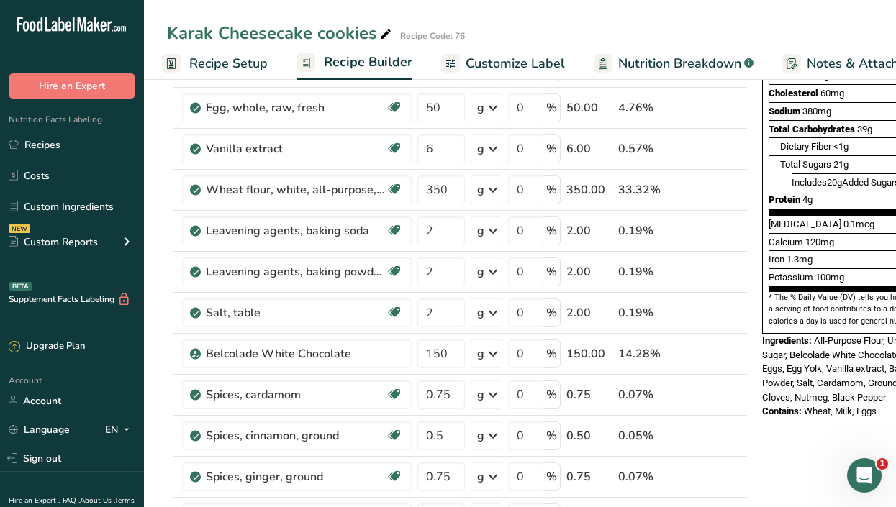
scroll to position [265, 0]
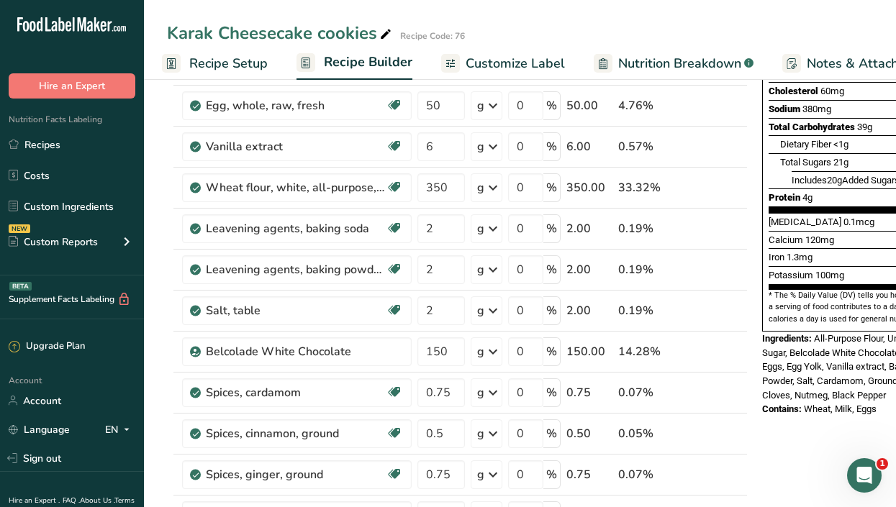
type input "0.5"
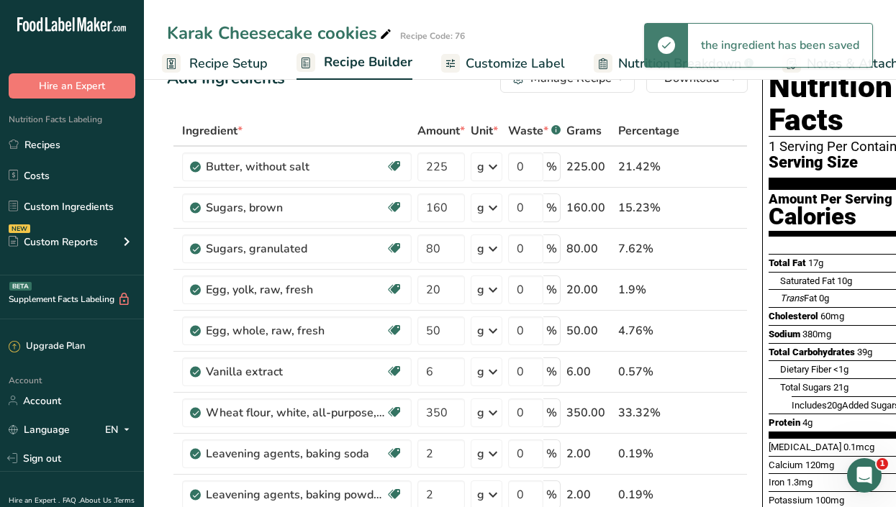
scroll to position [31, 0]
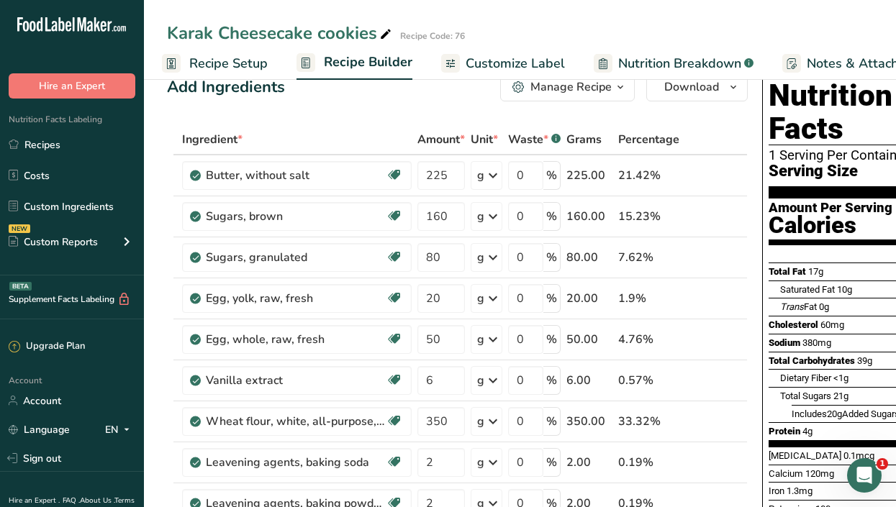
click at [526, 61] on span "Customize Label" at bounding box center [515, 63] width 99 height 19
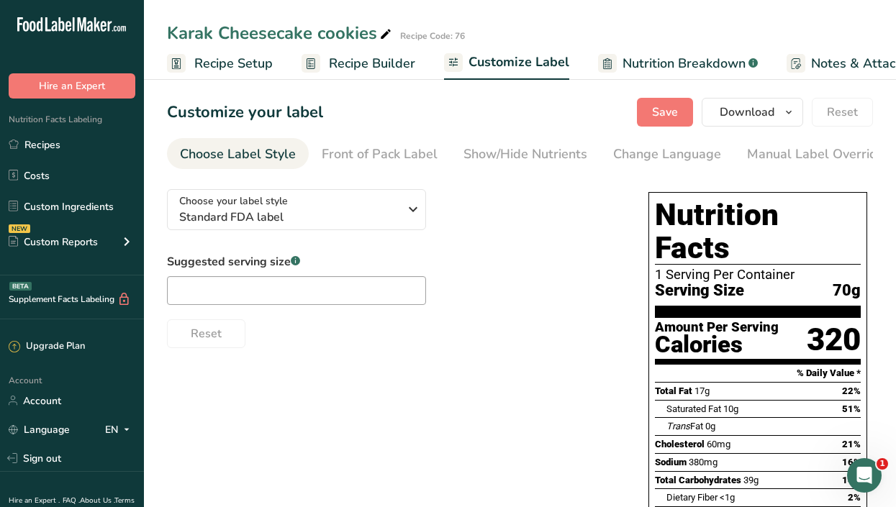
click at [222, 59] on span "Recipe Setup" at bounding box center [233, 63] width 78 height 19
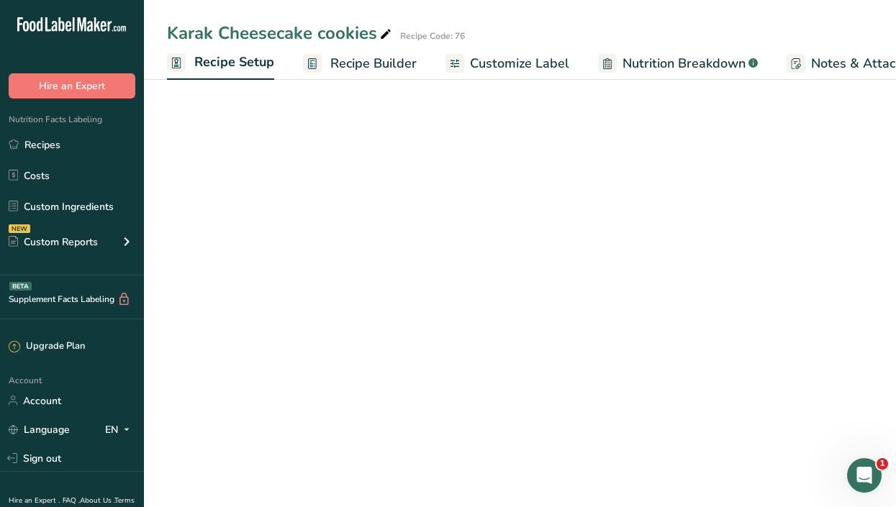
scroll to position [0, 5]
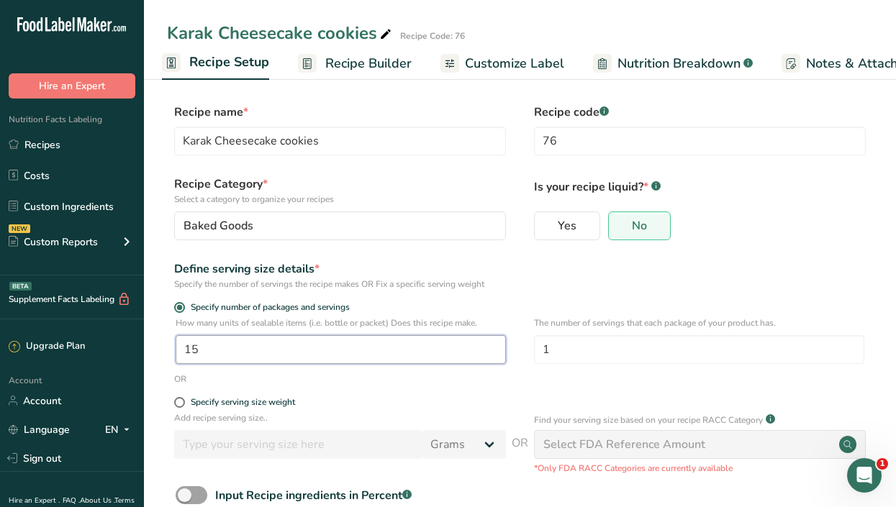
click at [248, 355] on input "15" at bounding box center [341, 349] width 330 height 29
type input "10"
click at [498, 58] on span "Customize Label" at bounding box center [514, 63] width 99 height 19
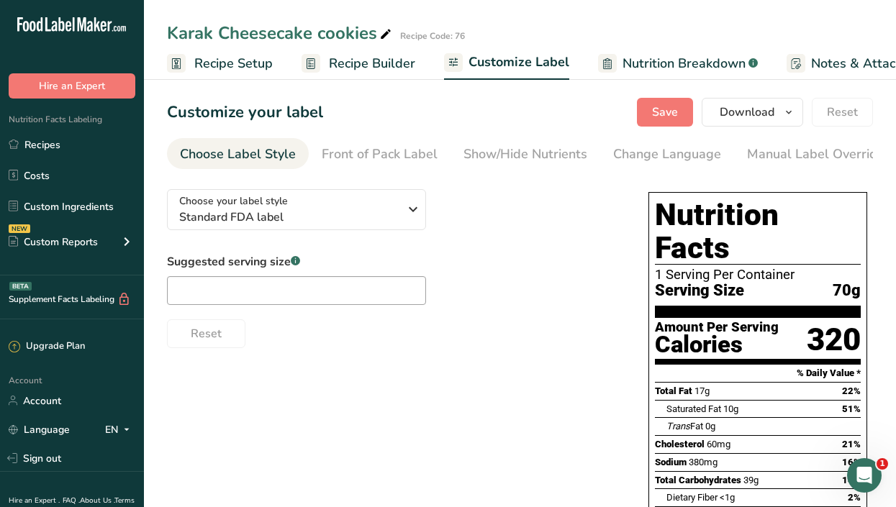
click at [230, 65] on span "Recipe Setup" at bounding box center [233, 63] width 78 height 19
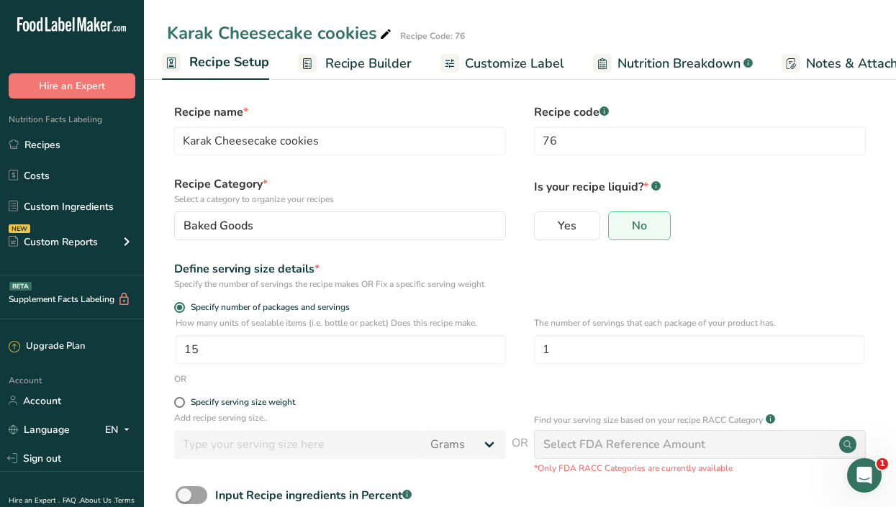
scroll to position [89, 0]
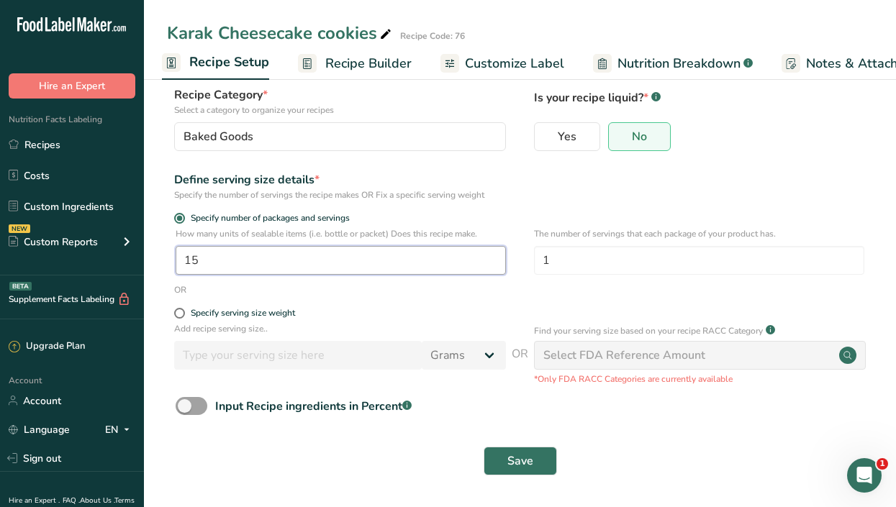
click at [248, 261] on input "15" at bounding box center [341, 260] width 330 height 29
type input "10"
click at [514, 457] on span "Save" at bounding box center [520, 461] width 26 height 17
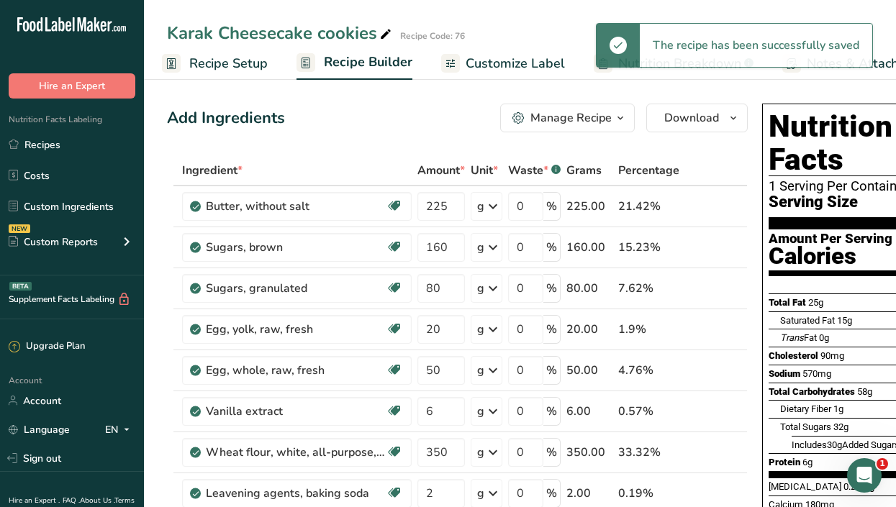
scroll to position [0, 211]
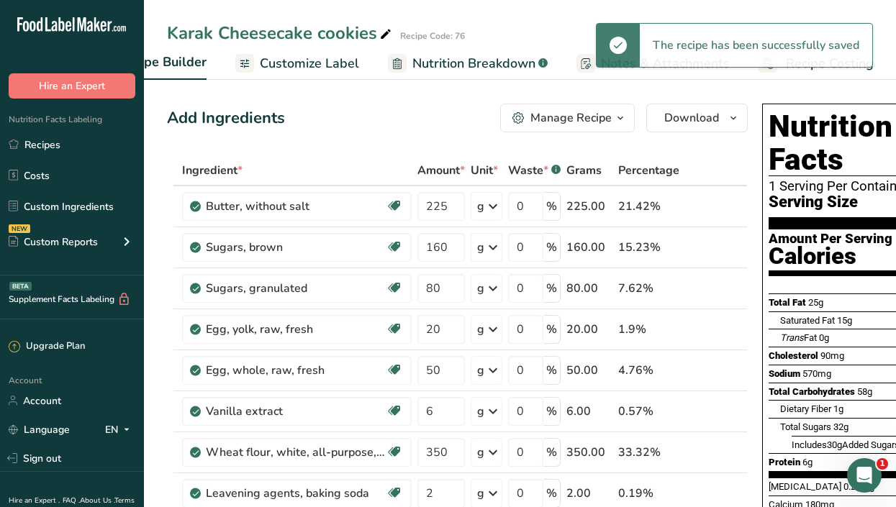
click at [810, 67] on div "The recipe has been successfully saved" at bounding box center [734, 45] width 277 height 45
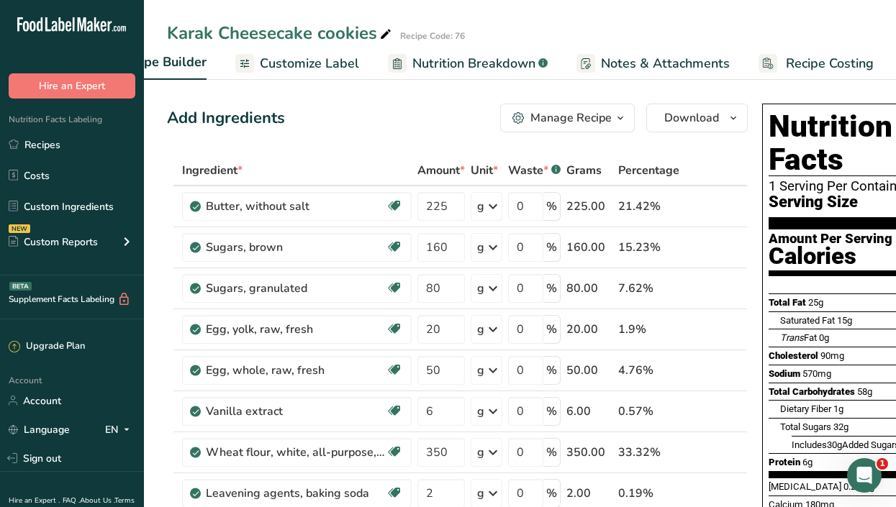
click at [805, 58] on span "Recipe Costing" at bounding box center [830, 63] width 88 height 19
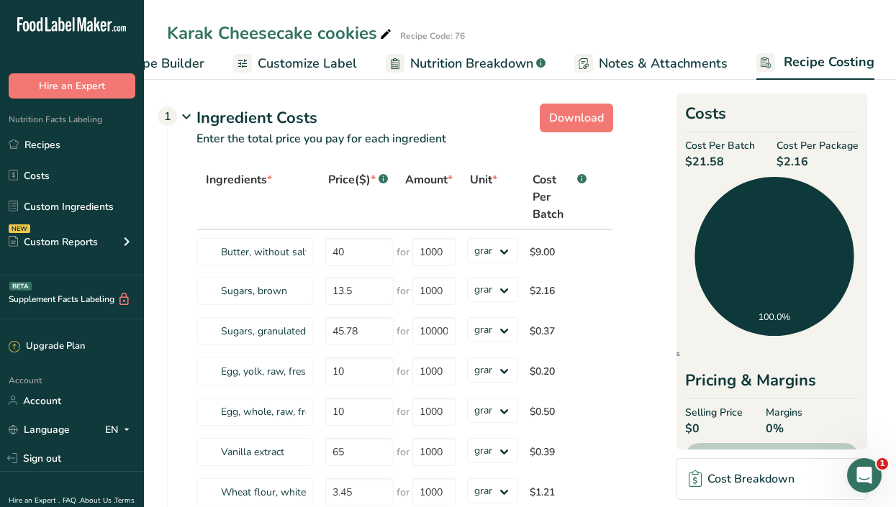
click at [304, 67] on span "Customize Label" at bounding box center [307, 63] width 99 height 19
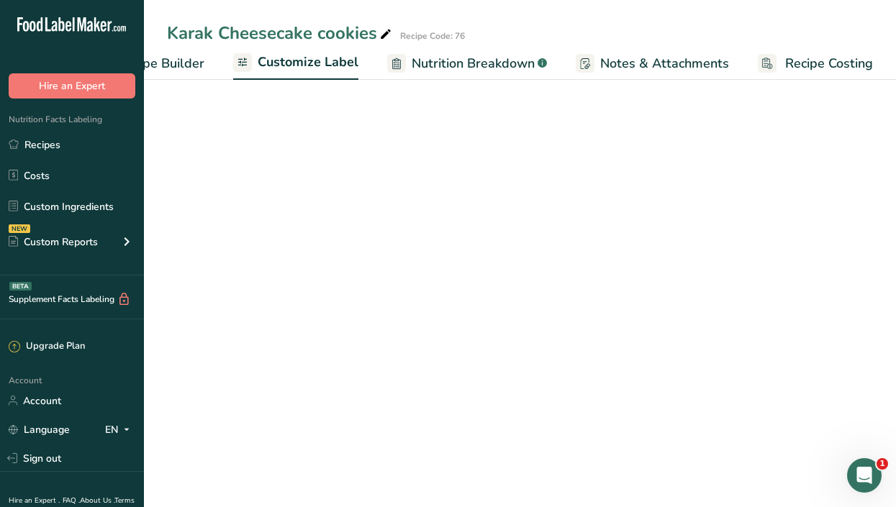
scroll to position [0, 211]
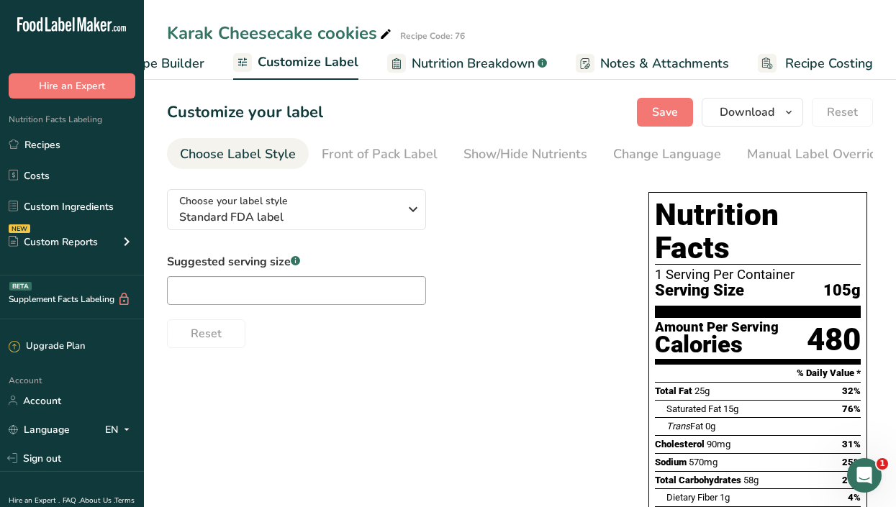
click at [828, 62] on span "Recipe Costing" at bounding box center [829, 63] width 88 height 19
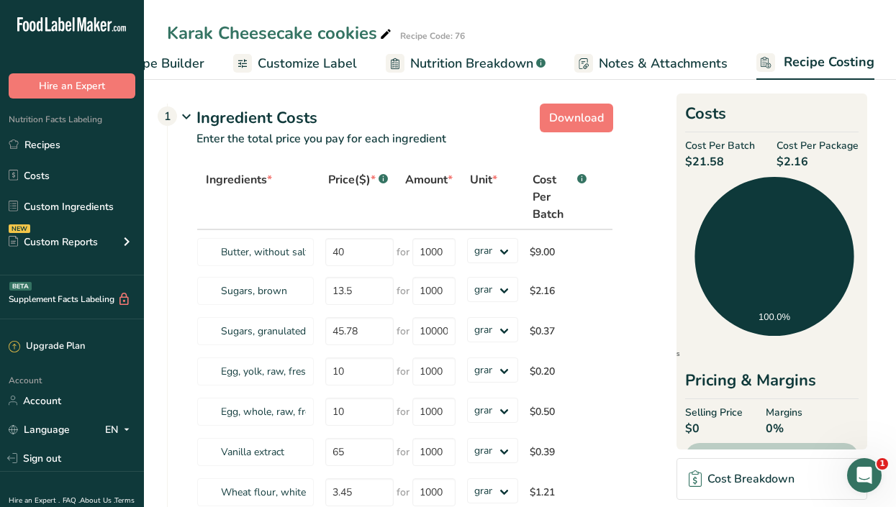
click at [168, 63] on span "Recipe Builder" at bounding box center [161, 63] width 86 height 19
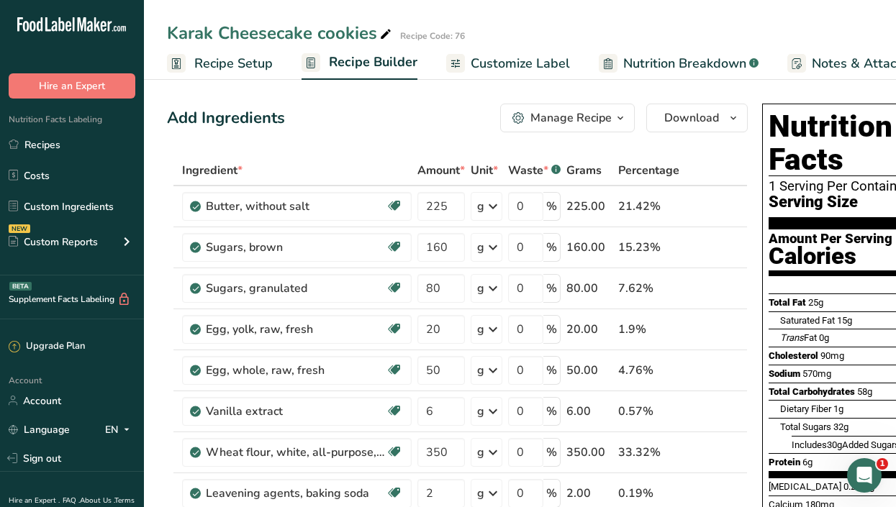
click at [221, 61] on span "Recipe Setup" at bounding box center [233, 63] width 78 height 19
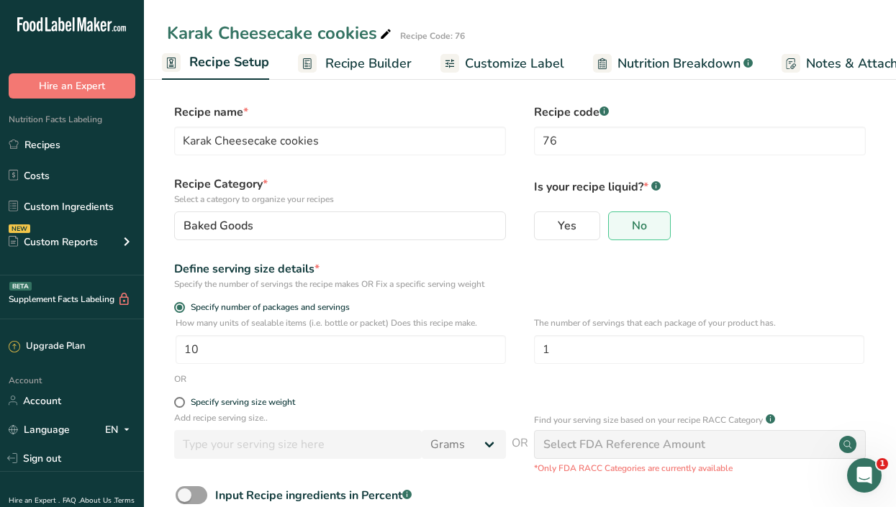
click at [373, 65] on span "Recipe Builder" at bounding box center [368, 63] width 86 height 19
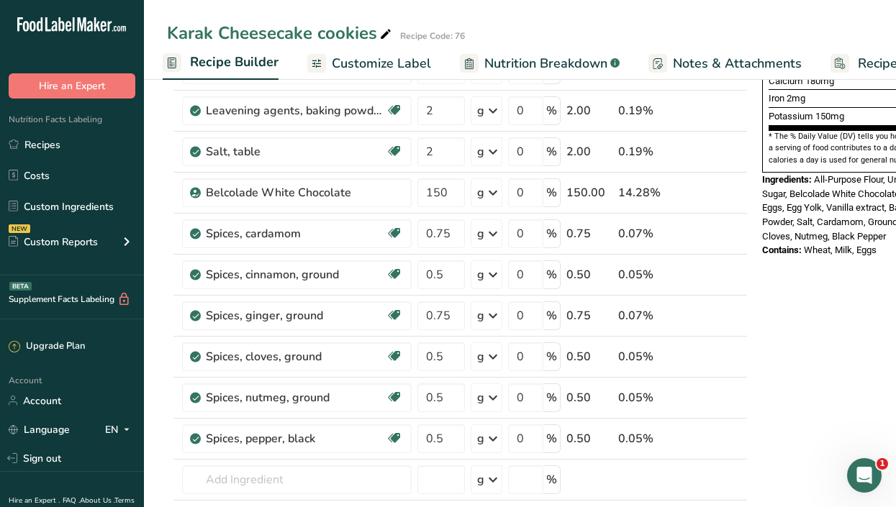
scroll to position [415, 0]
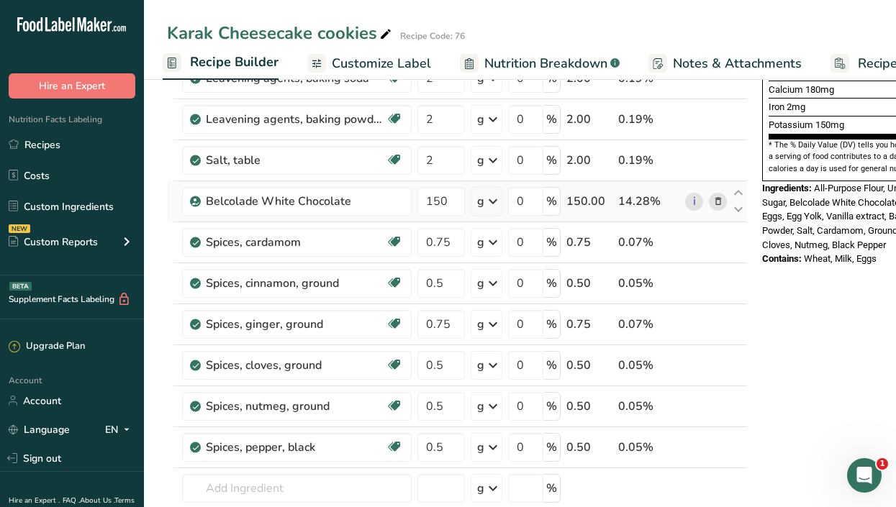
click at [714, 199] on icon at bounding box center [718, 201] width 10 height 15
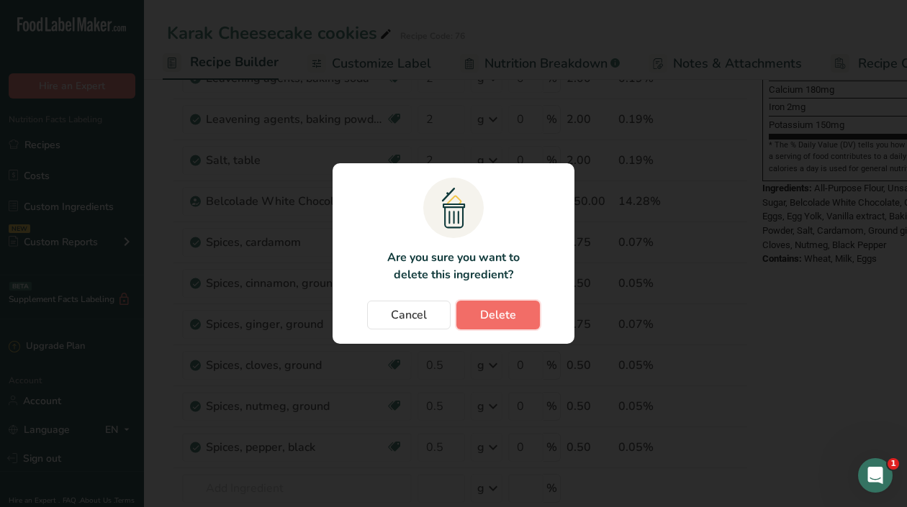
click at [488, 313] on span "Delete" at bounding box center [498, 315] width 36 height 17
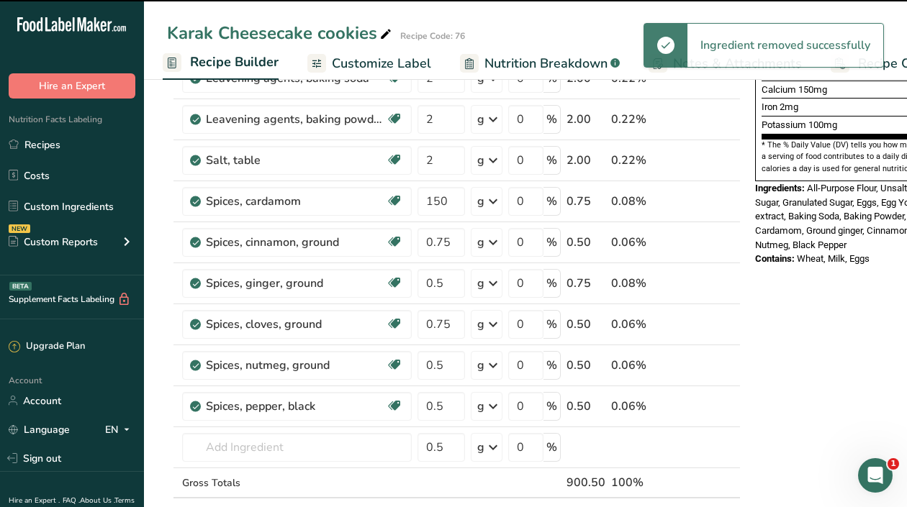
type input "0.75"
type input "0.5"
type input "0.75"
type input "0.5"
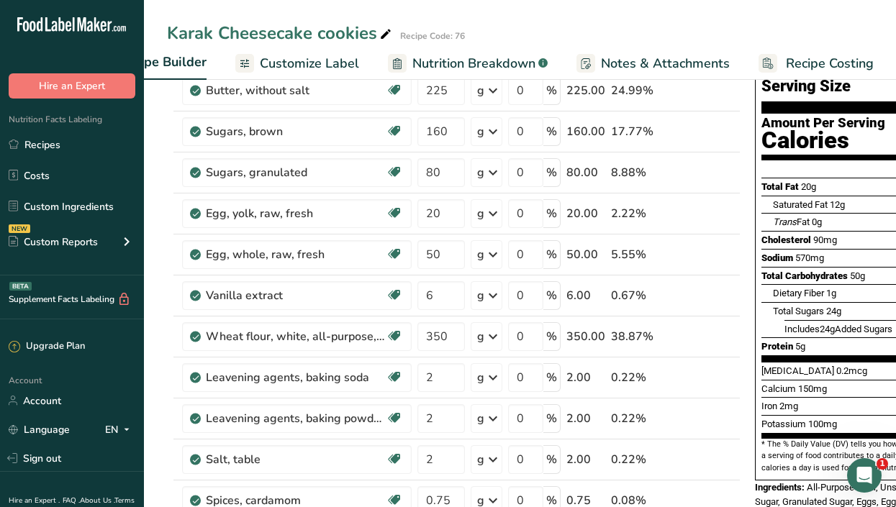
scroll to position [0, 0]
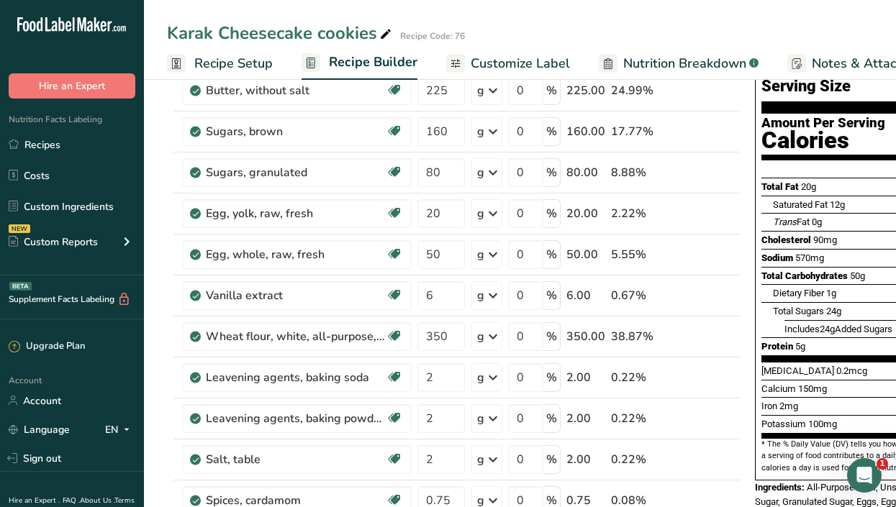
click at [519, 54] on span "Customize Label" at bounding box center [520, 63] width 99 height 19
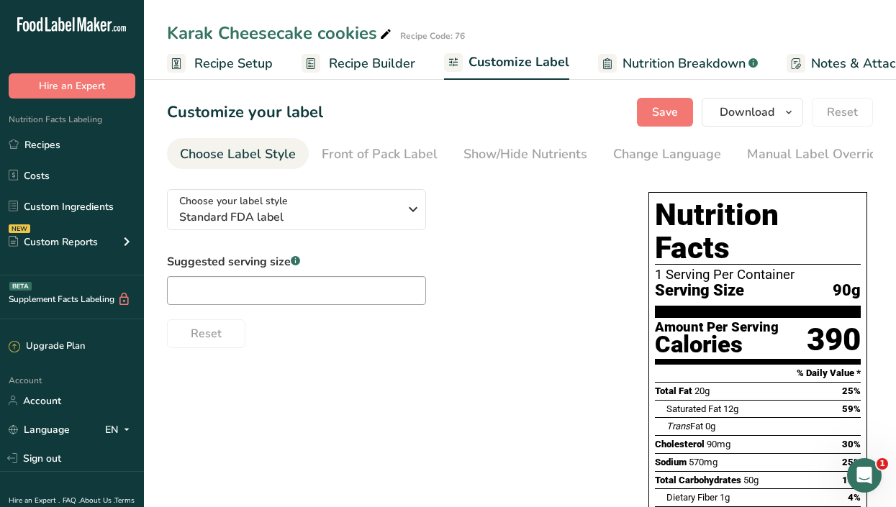
click at [217, 63] on span "Recipe Setup" at bounding box center [233, 63] width 78 height 19
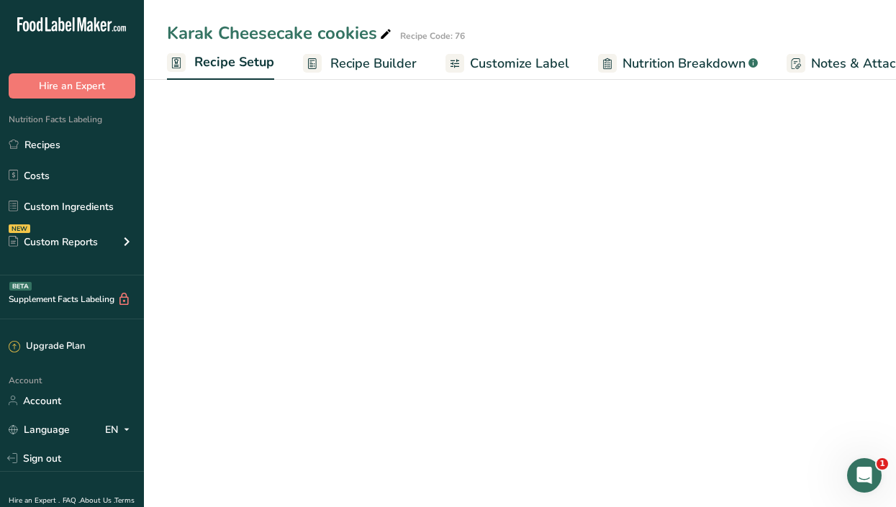
scroll to position [0, 5]
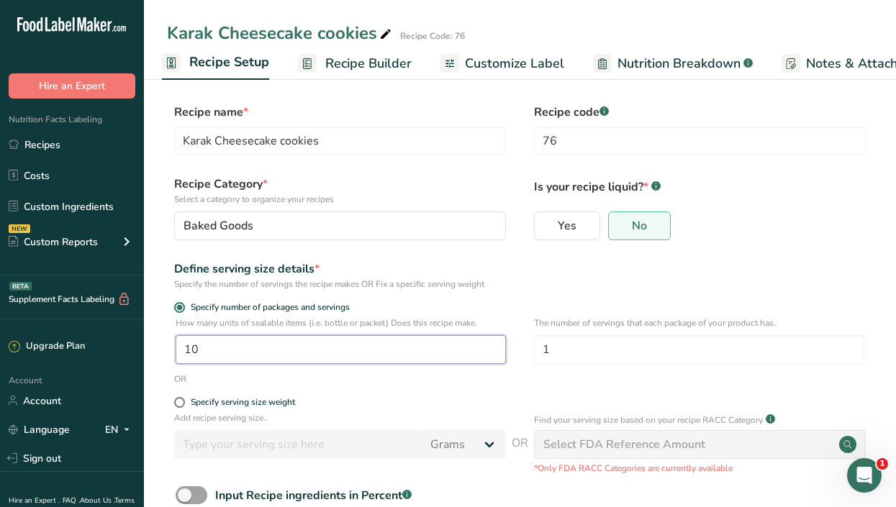
click at [222, 348] on input "10" at bounding box center [341, 349] width 330 height 29
type input "1"
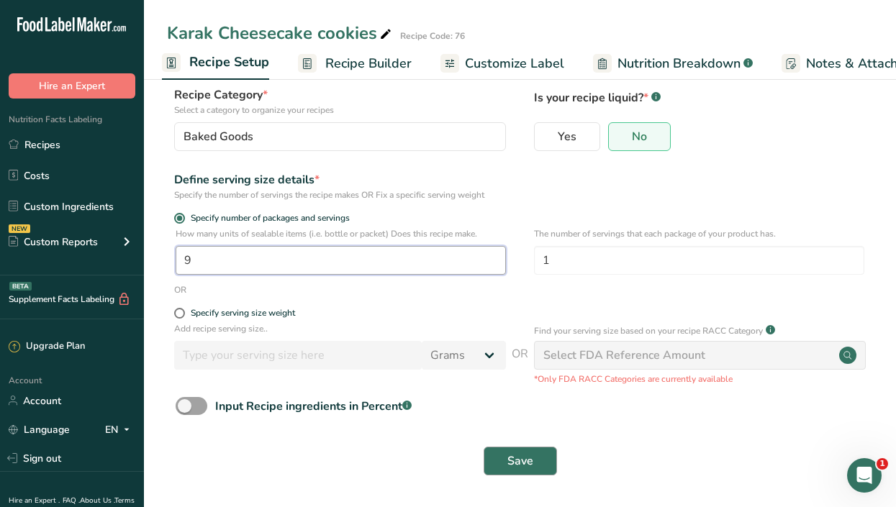
type input "9"
click at [521, 465] on span "Save" at bounding box center [520, 461] width 26 height 17
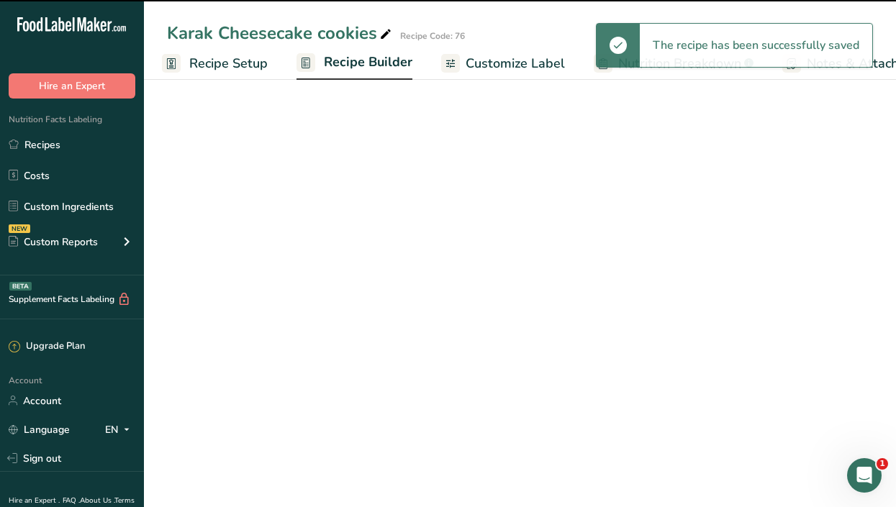
click at [361, 63] on span "Recipe Builder" at bounding box center [368, 62] width 89 height 19
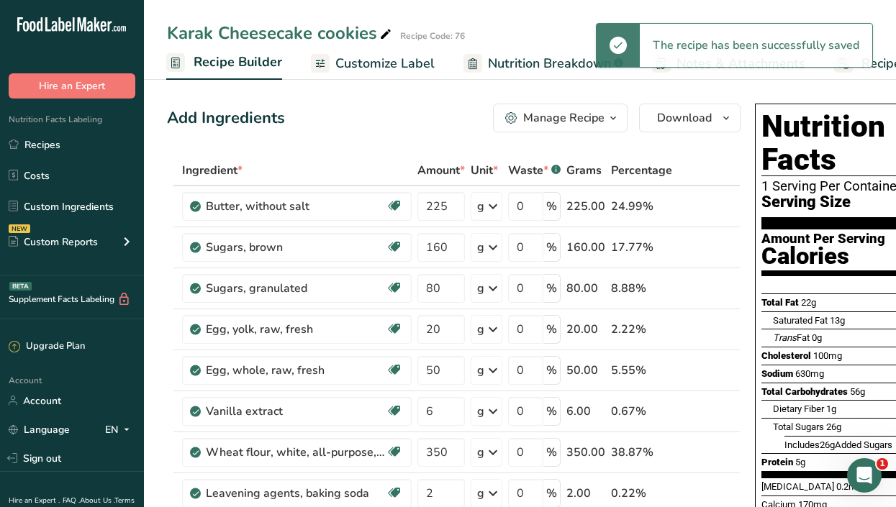
scroll to position [0, 139]
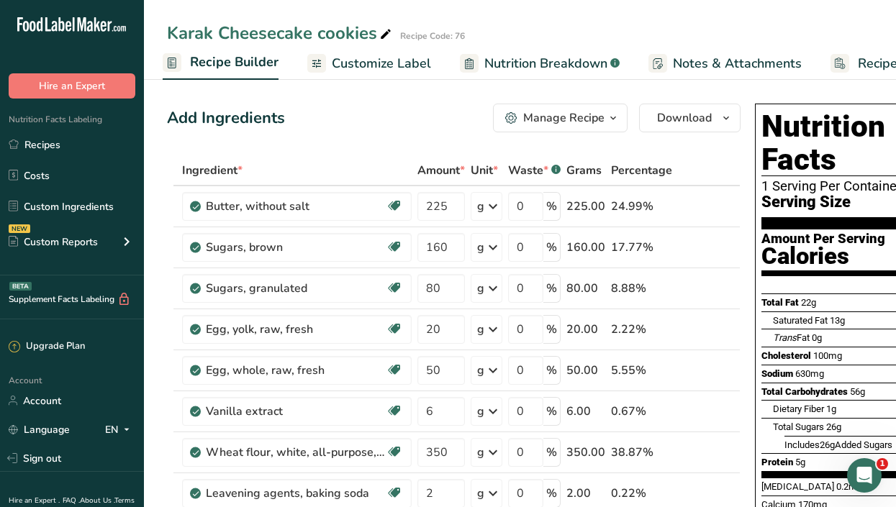
click at [368, 62] on span "Customize Label" at bounding box center [381, 63] width 99 height 19
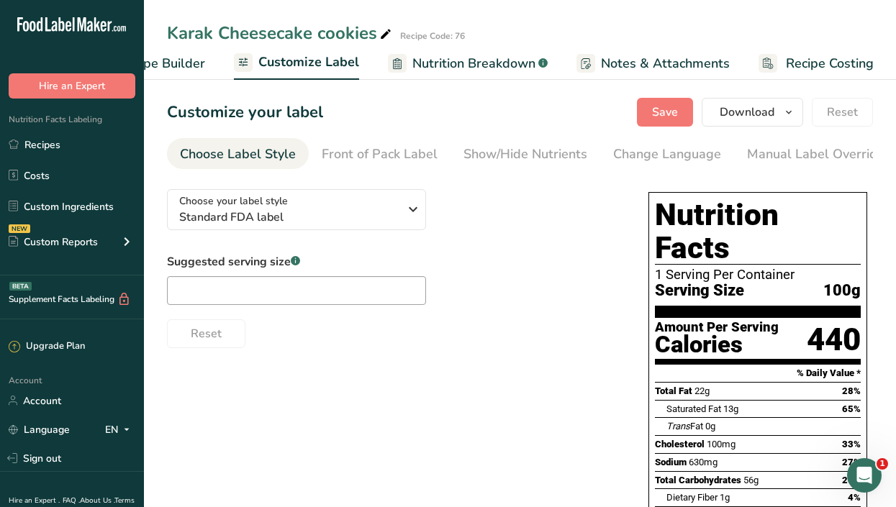
scroll to position [0, 211]
click at [830, 70] on span "Recipe Costing" at bounding box center [829, 63] width 88 height 19
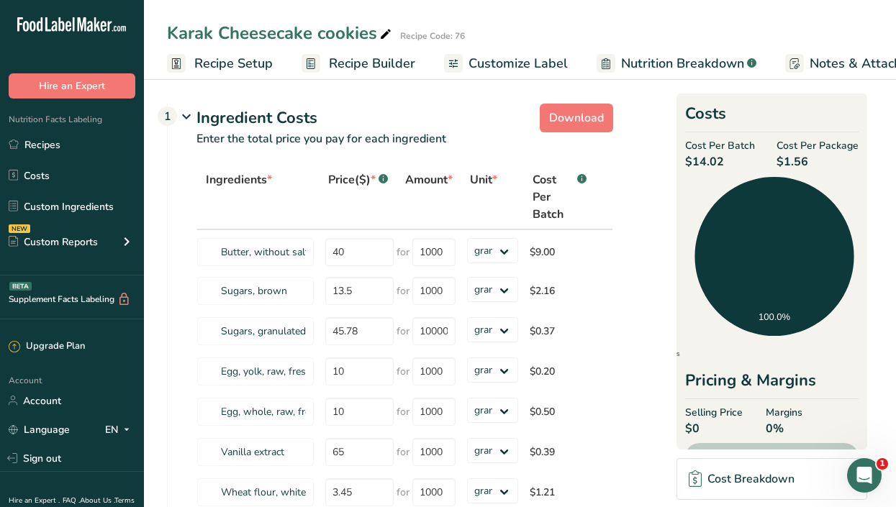
click at [222, 58] on span "Recipe Setup" at bounding box center [233, 63] width 78 height 19
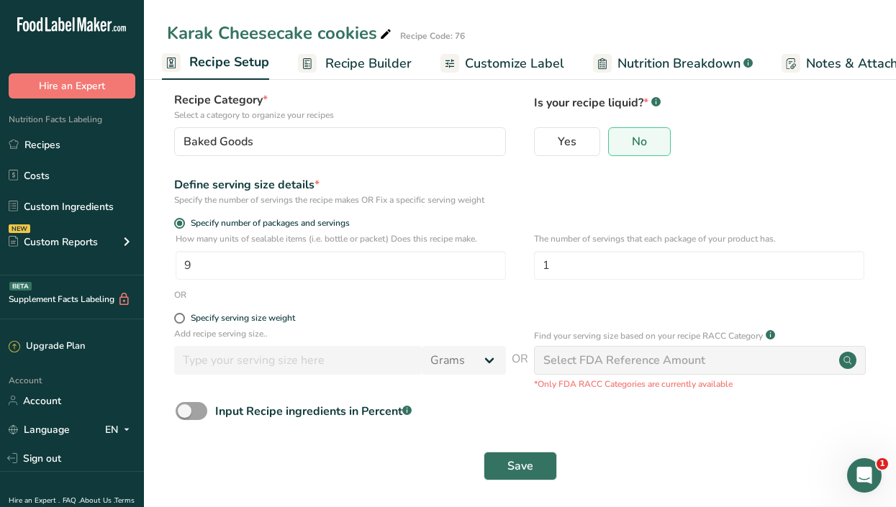
scroll to position [83, 0]
click at [200, 271] on input "9" at bounding box center [341, 266] width 330 height 29
type input "14"
click at [533, 469] on button "Save" at bounding box center [520, 467] width 73 height 29
click at [533, 469] on div "Save" at bounding box center [520, 467] width 689 height 29
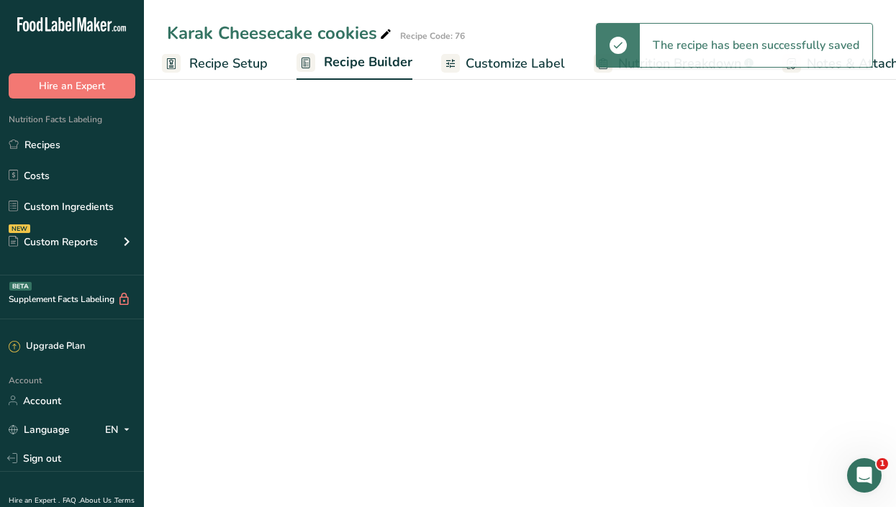
click at [479, 60] on span "Customize Label" at bounding box center [515, 63] width 99 height 19
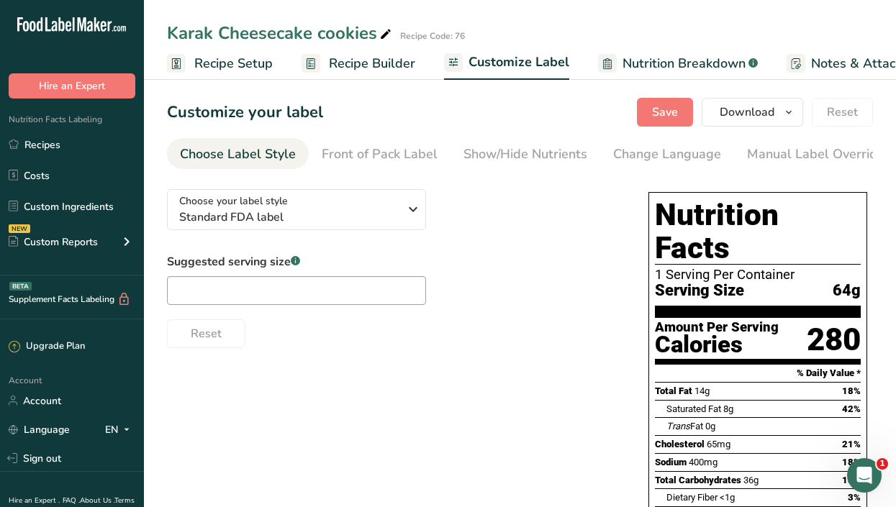
click at [219, 67] on span "Recipe Setup" at bounding box center [233, 63] width 78 height 19
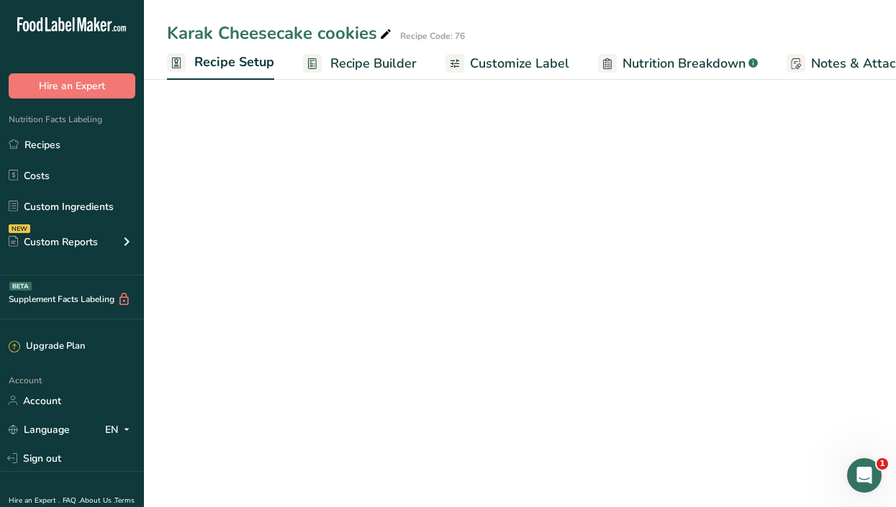
scroll to position [0, 5]
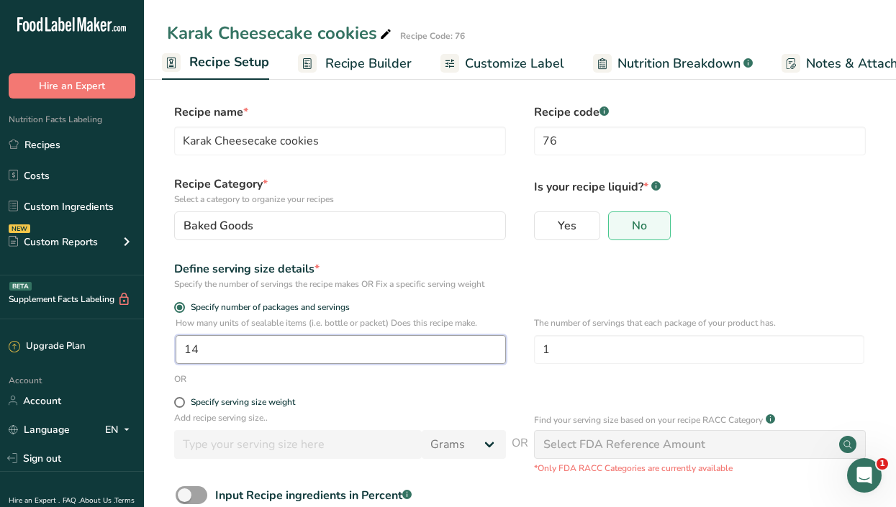
click at [227, 352] on input "14" at bounding box center [341, 349] width 330 height 29
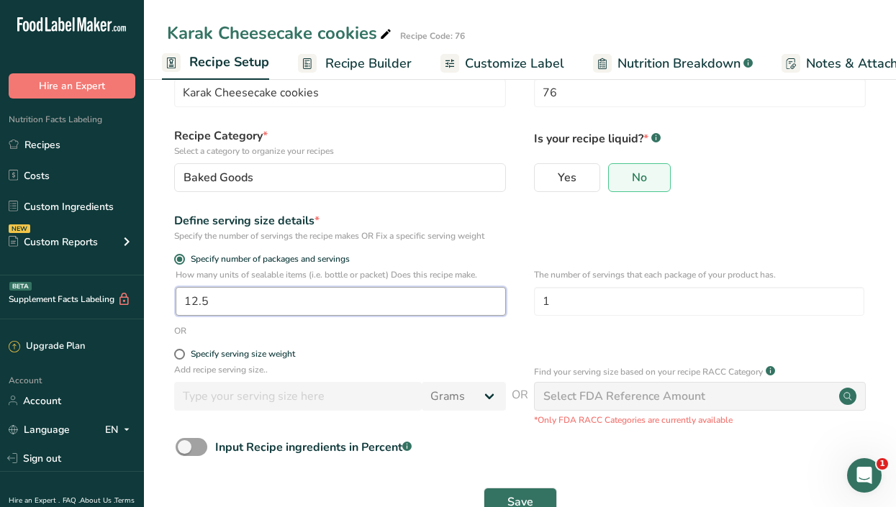
scroll to position [89, 0]
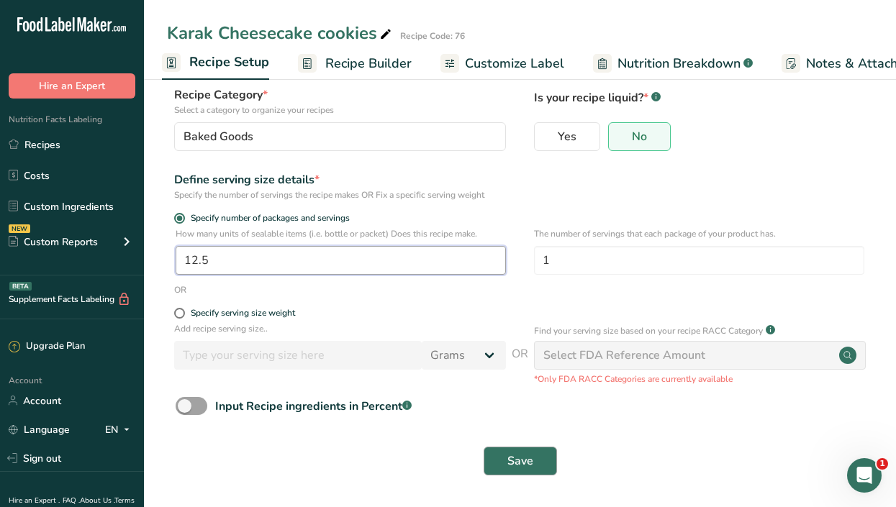
type input "12.5"
click at [532, 461] on span "Save" at bounding box center [520, 461] width 26 height 17
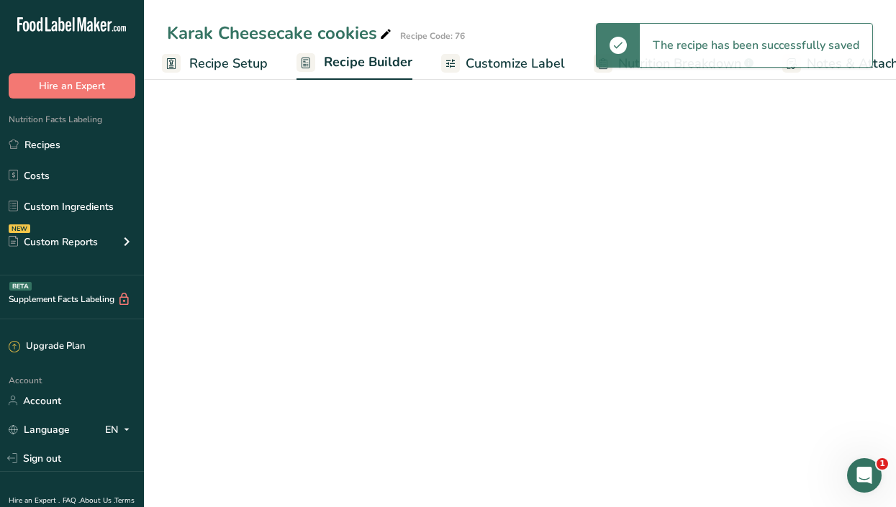
click at [502, 59] on span "Customize Label" at bounding box center [515, 63] width 99 height 19
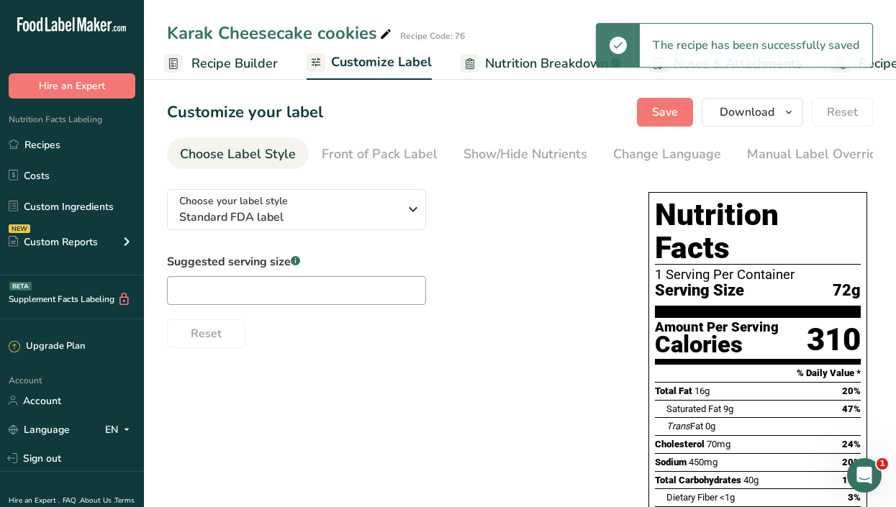
scroll to position [0, 211]
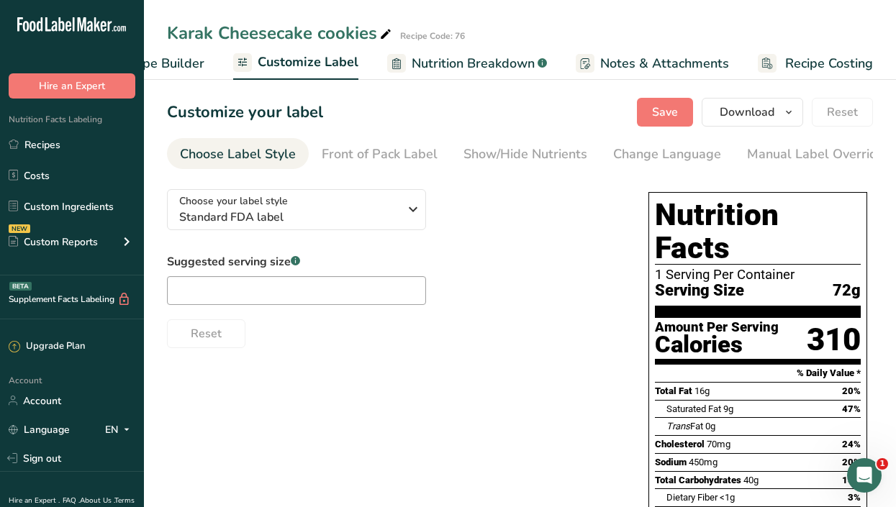
click at [167, 55] on span "Recipe Builder" at bounding box center [161, 63] width 86 height 19
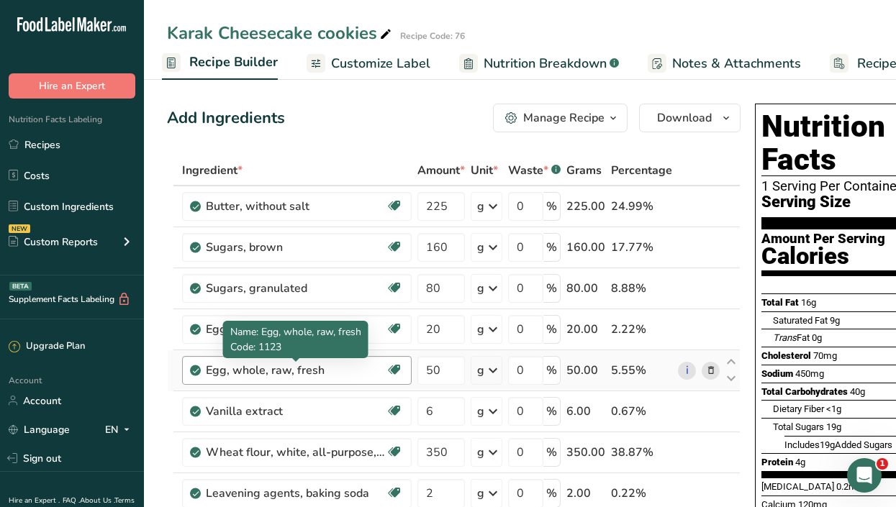
scroll to position [0, 139]
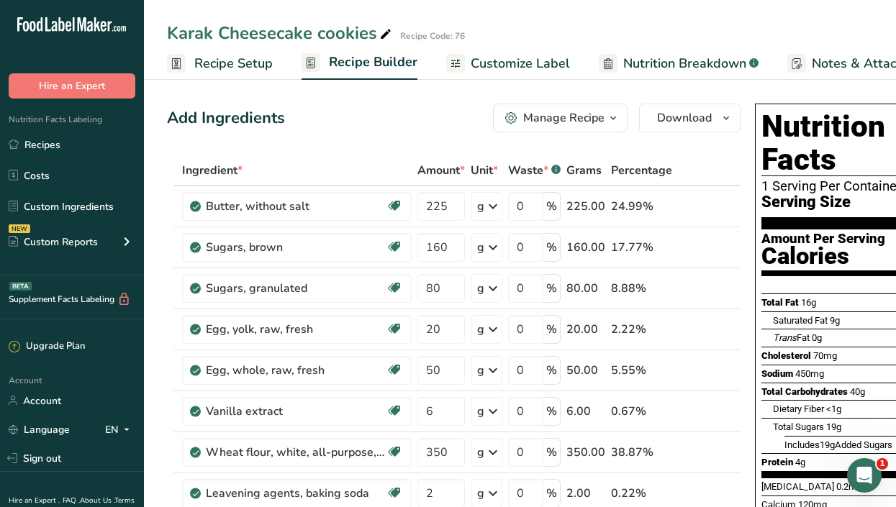
click at [217, 60] on span "Recipe Setup" at bounding box center [233, 63] width 78 height 19
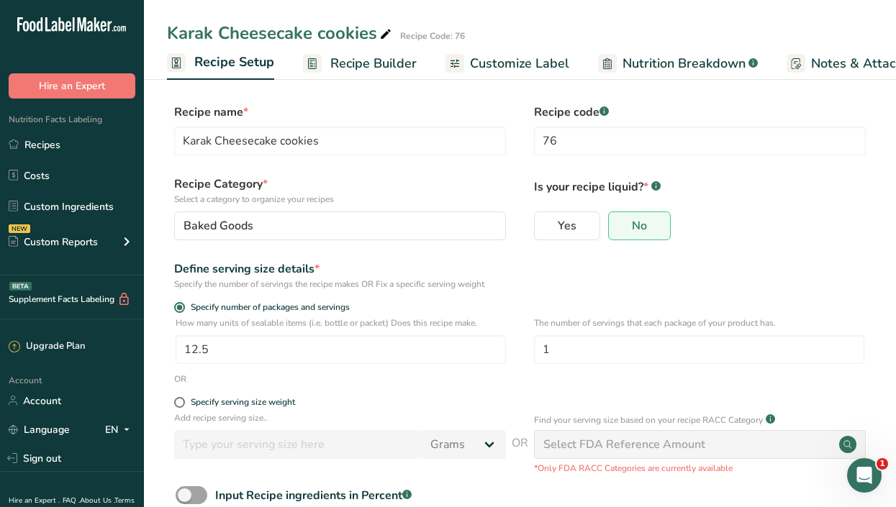
scroll to position [0, 5]
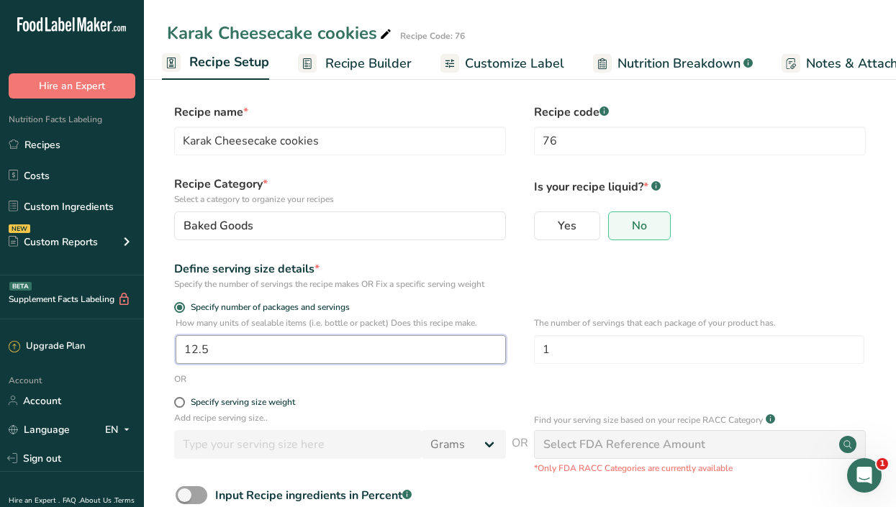
click at [253, 355] on input "12.5" at bounding box center [341, 349] width 330 height 29
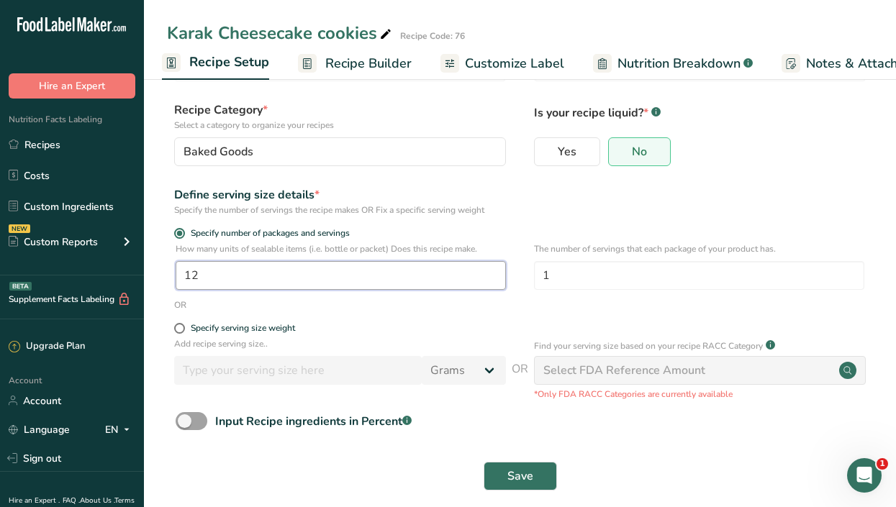
scroll to position [89, 0]
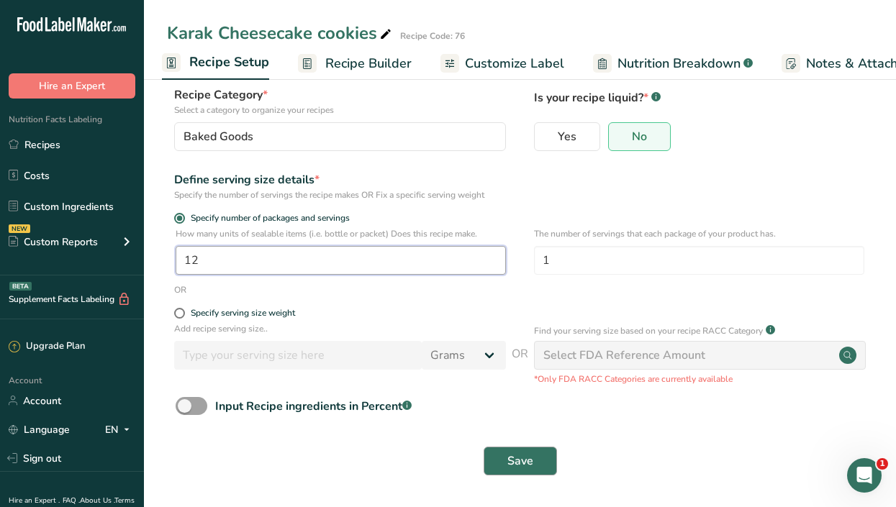
type input "12"
click at [514, 466] on span "Save" at bounding box center [520, 461] width 26 height 17
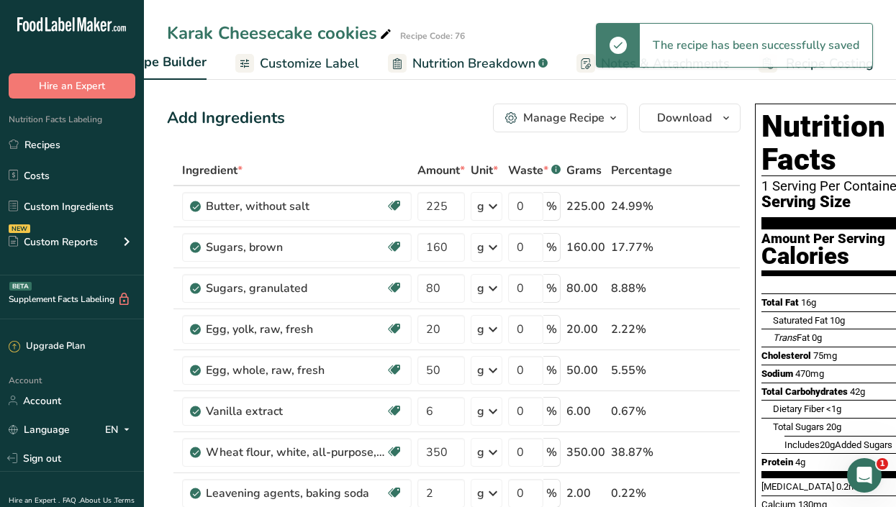
click at [309, 61] on span "Customize Label" at bounding box center [309, 63] width 99 height 19
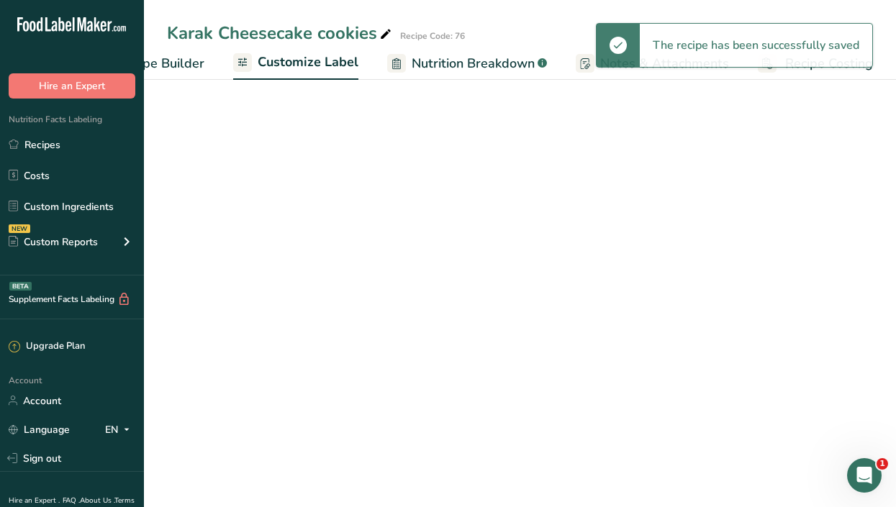
scroll to position [0, 211]
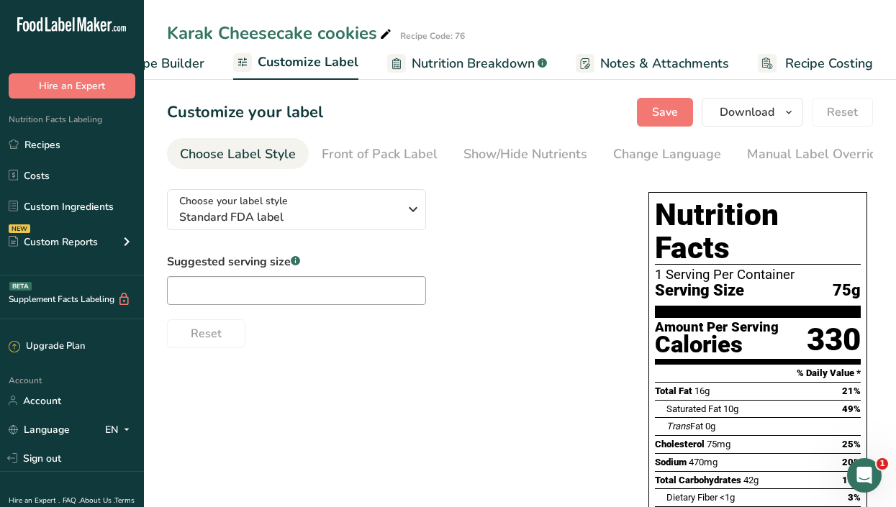
click at [819, 59] on span "Recipe Costing" at bounding box center [829, 63] width 88 height 19
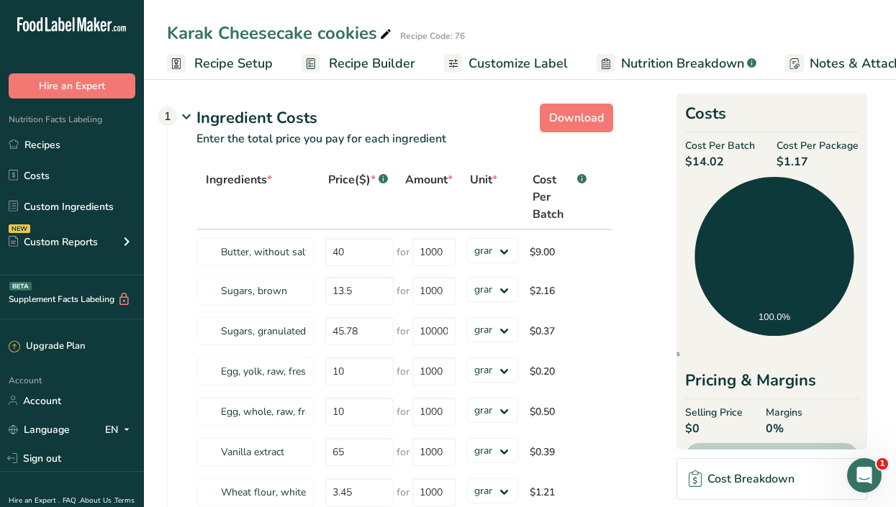
click at [353, 58] on span "Recipe Builder" at bounding box center [372, 63] width 86 height 19
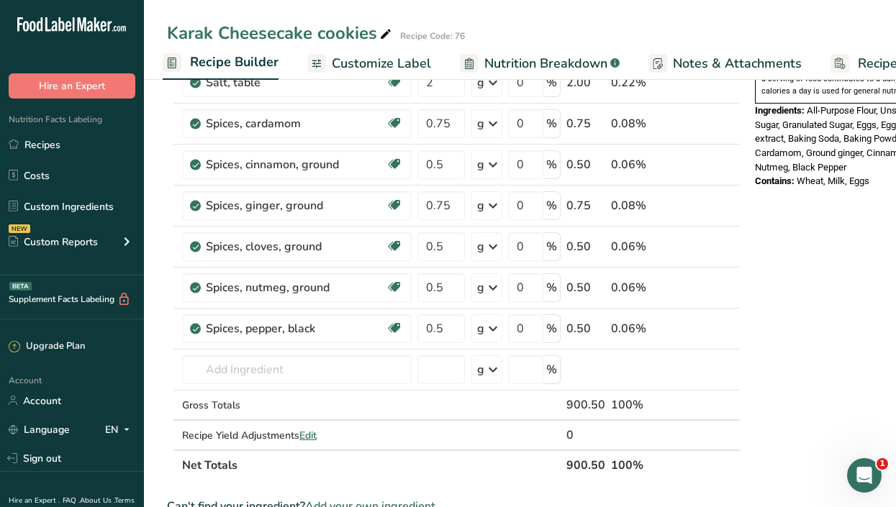
scroll to position [591, 0]
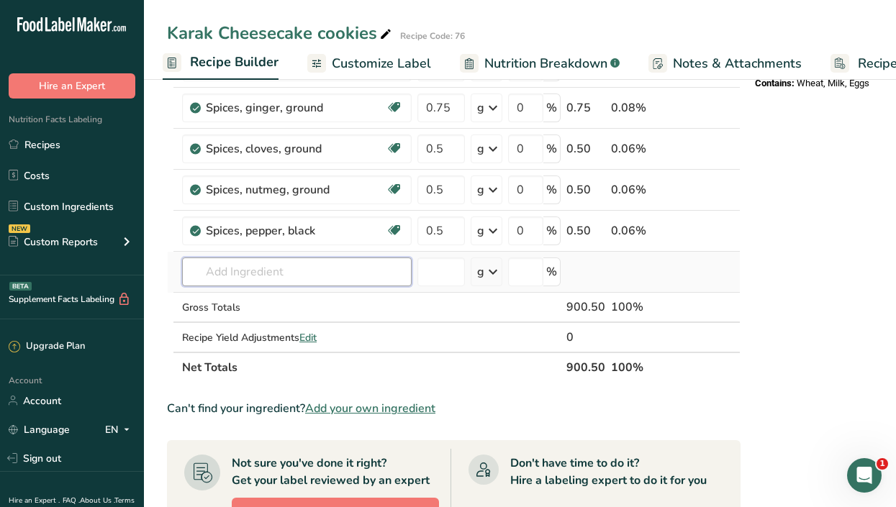
click at [335, 267] on input "text" at bounding box center [297, 272] width 230 height 29
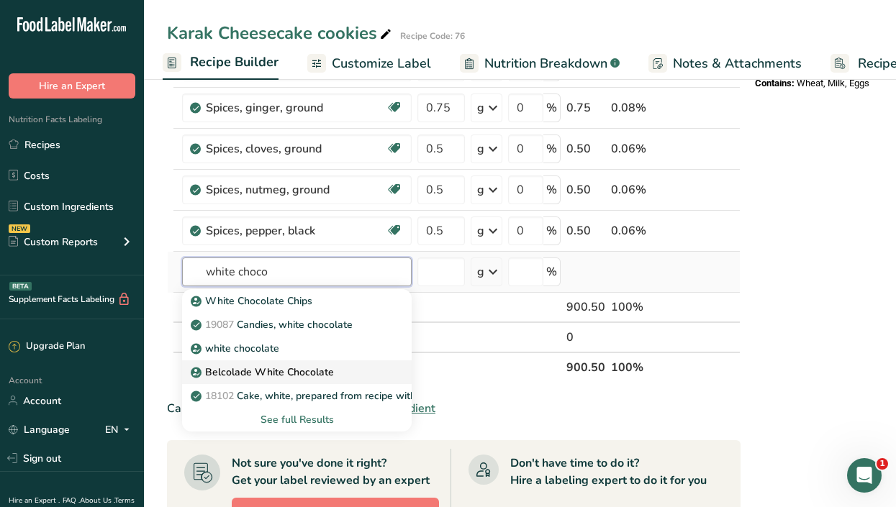
type input "white choco"
click at [295, 374] on p "Belcolade White Chocolate" at bounding box center [264, 372] width 140 height 15
type input "Belcolade White Chocolate"
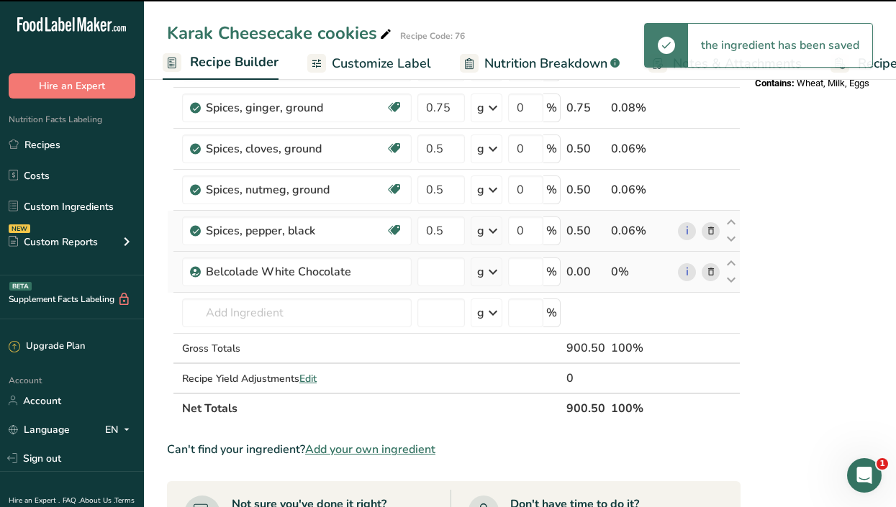
type input "0"
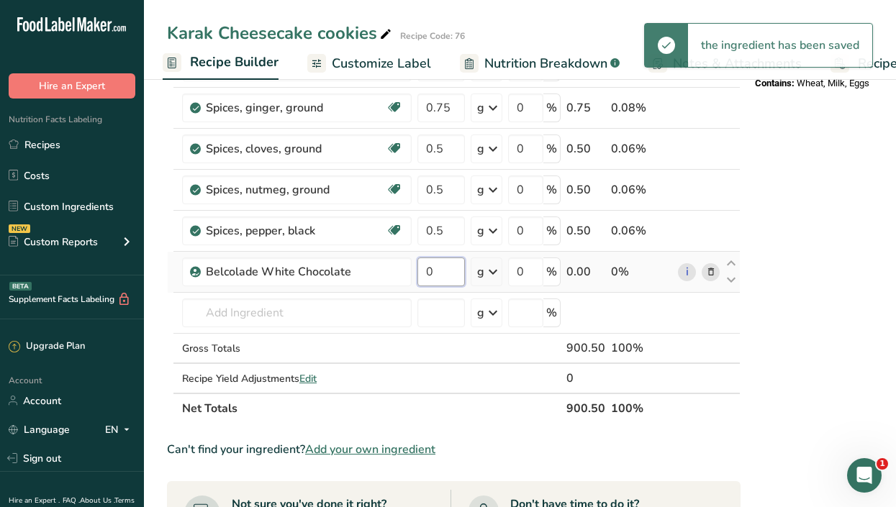
click at [449, 276] on input "0" at bounding box center [440, 272] width 47 height 29
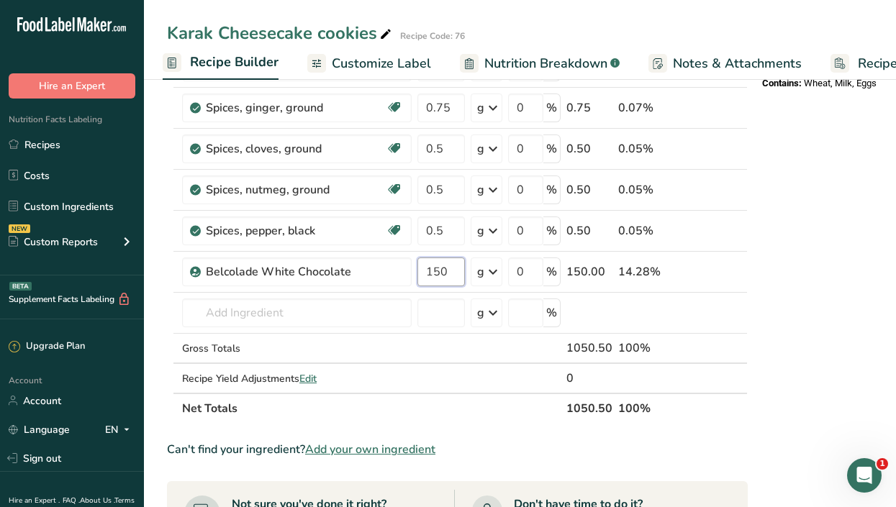
type input "150"
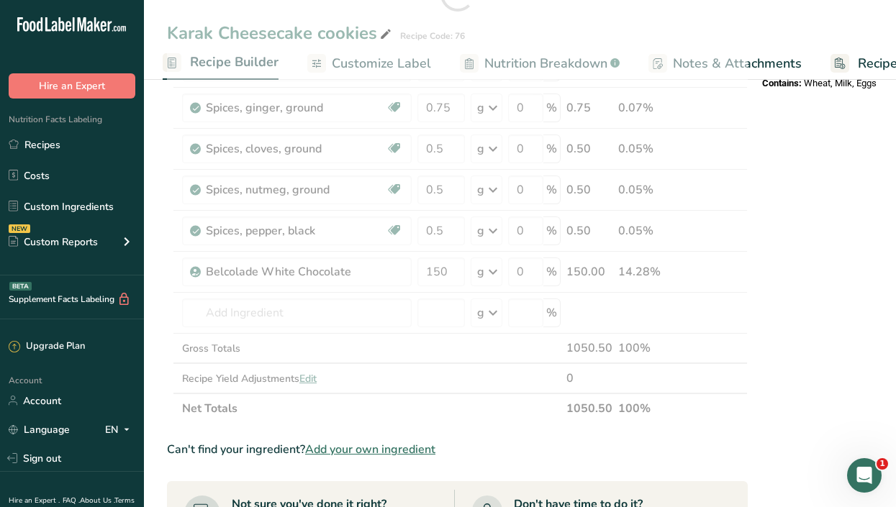
click at [791, 325] on div "Nutrition Facts 1 Serving Per Container Serving Size 75g Amount Per Serving Cal…" at bounding box center [871, 208] width 230 height 1402
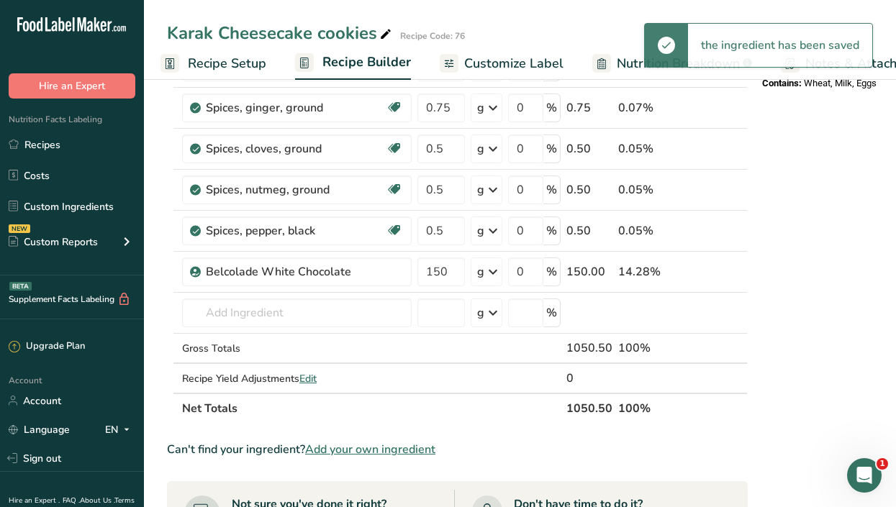
scroll to position [0, 0]
drag, startPoint x: 225, startPoint y: 61, endPoint x: 314, endPoint y: 57, distance: 90.1
click at [225, 61] on span "Recipe Setup" at bounding box center [233, 63] width 78 height 19
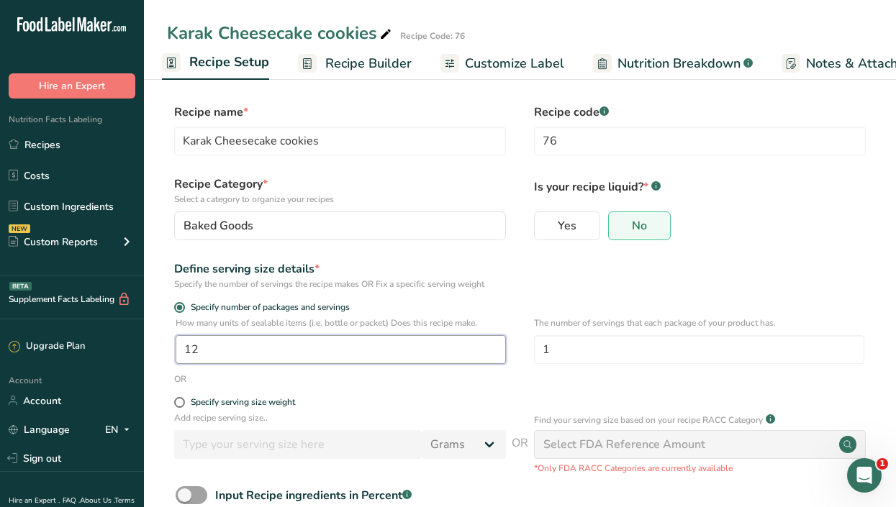
click at [223, 346] on input "12" at bounding box center [341, 349] width 330 height 29
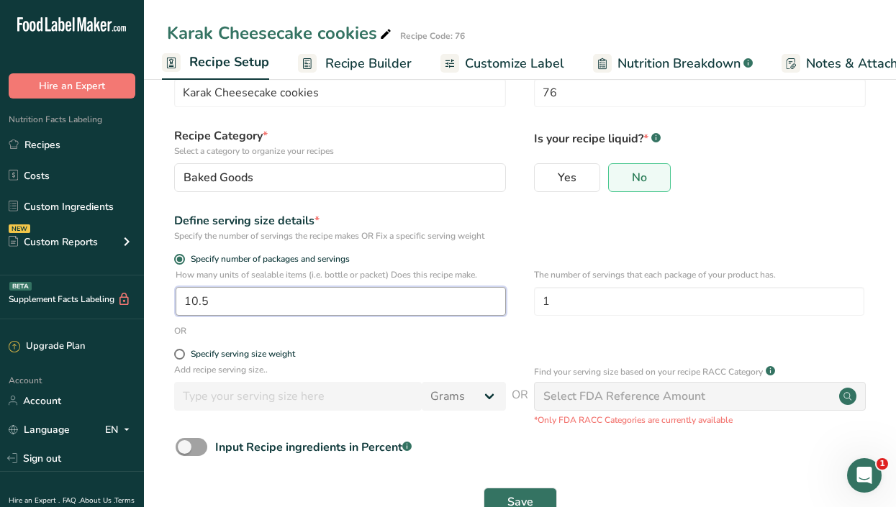
scroll to position [89, 0]
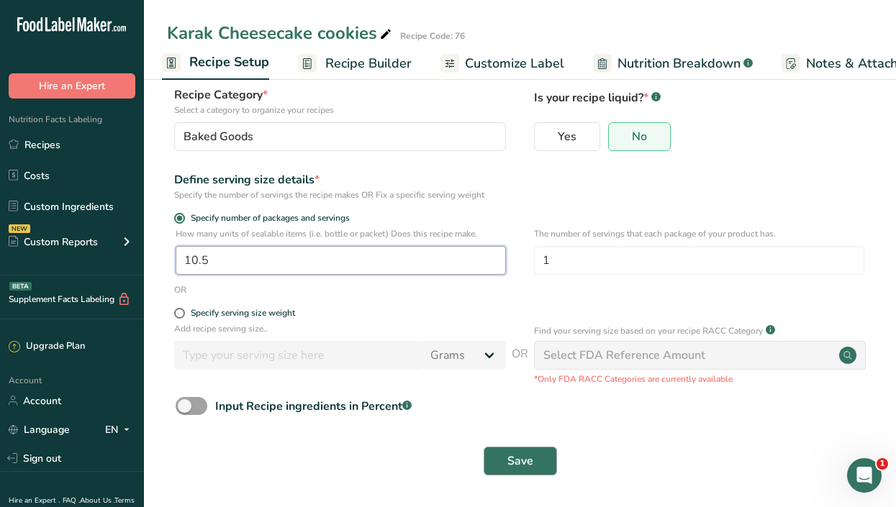
type input "10.5"
click at [513, 463] on span "Save" at bounding box center [520, 461] width 26 height 17
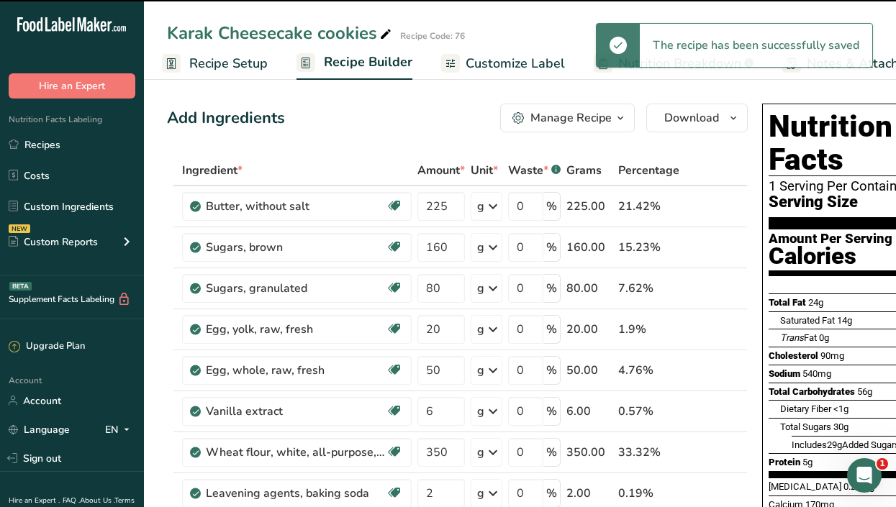
click at [509, 64] on span "Customize Label" at bounding box center [515, 63] width 99 height 19
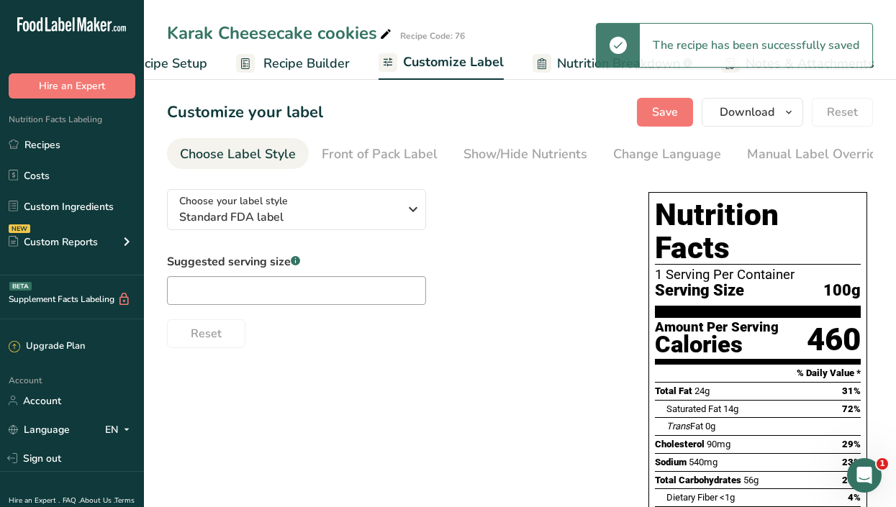
scroll to position [0, 211]
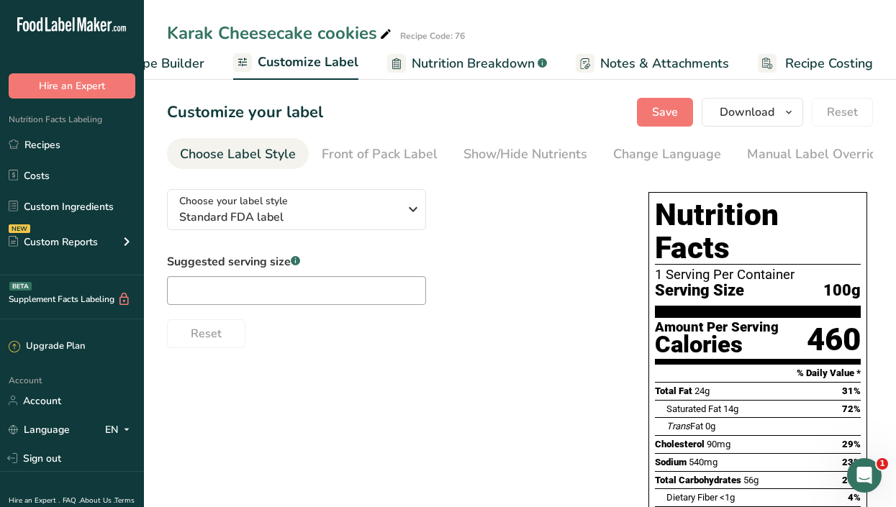
click at [836, 63] on span "Recipe Costing" at bounding box center [829, 63] width 88 height 19
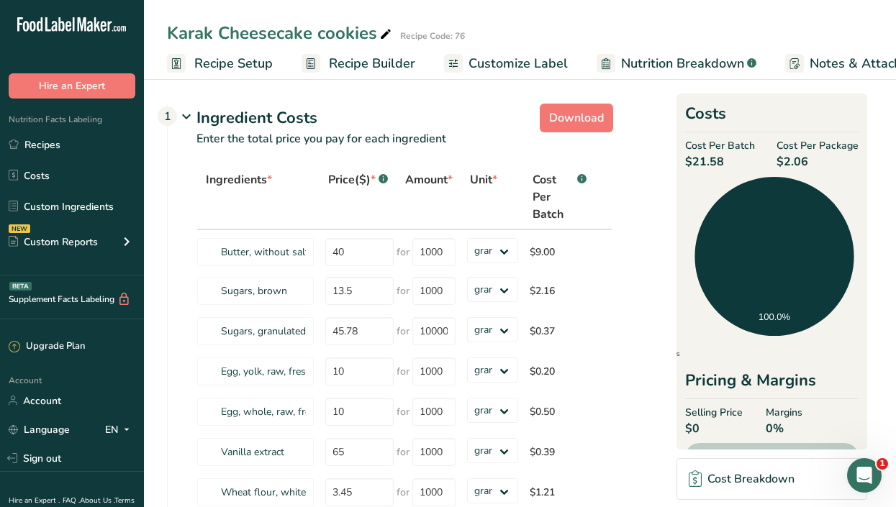
click at [224, 63] on span "Recipe Setup" at bounding box center [233, 63] width 78 height 19
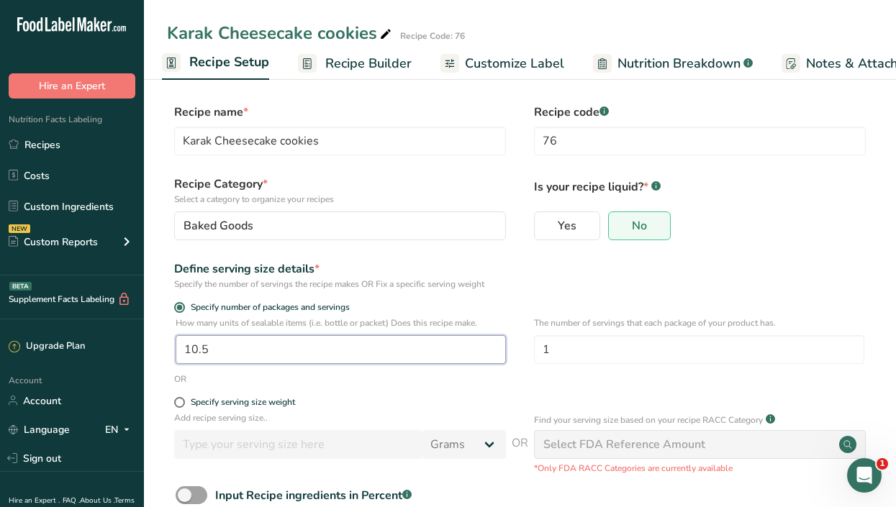
click at [232, 353] on input "10.5" at bounding box center [341, 349] width 330 height 29
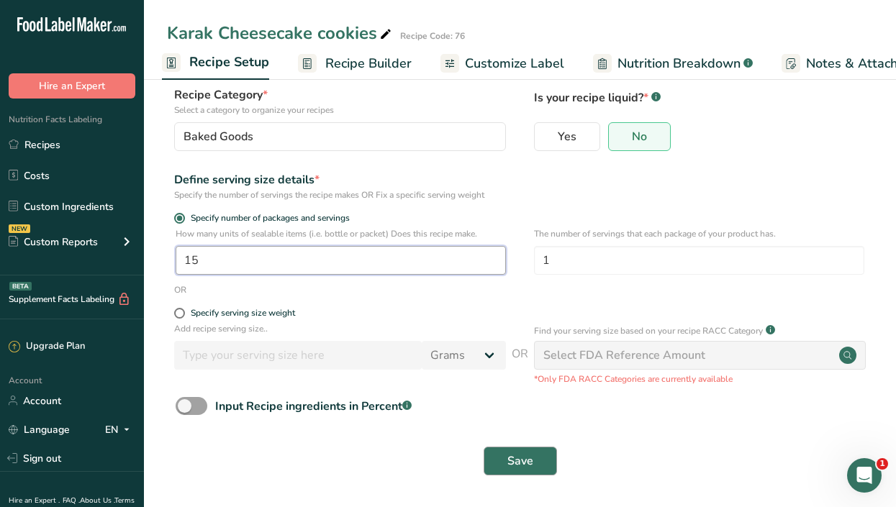
type input "15"
click at [520, 455] on span "Save" at bounding box center [520, 461] width 26 height 17
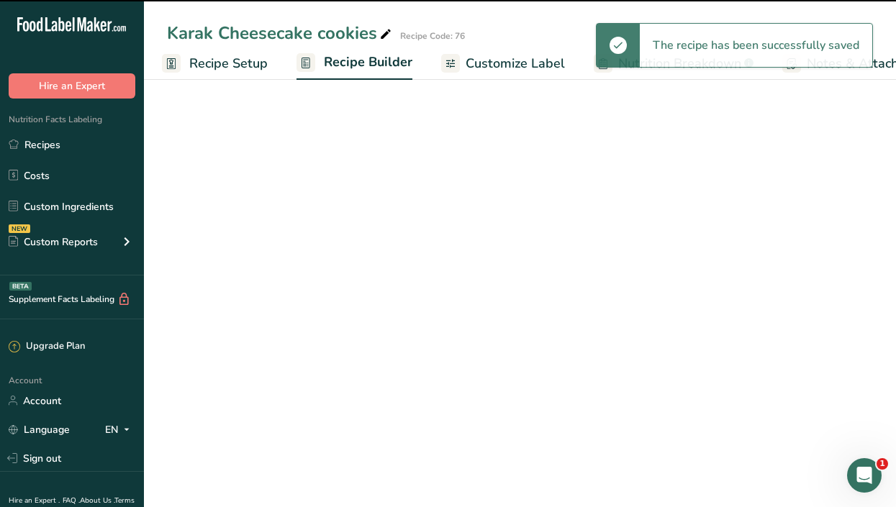
click at [488, 67] on span "Customize Label" at bounding box center [515, 63] width 99 height 19
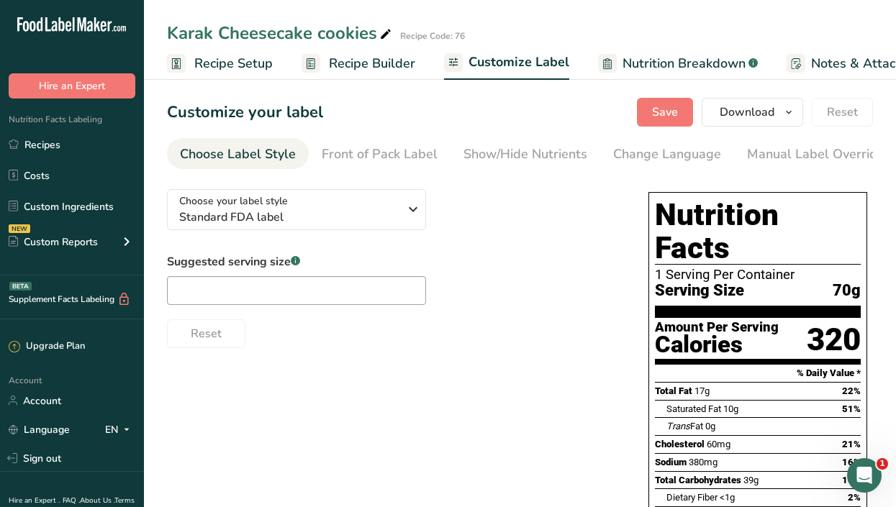
click at [214, 64] on span "Recipe Setup" at bounding box center [233, 63] width 78 height 19
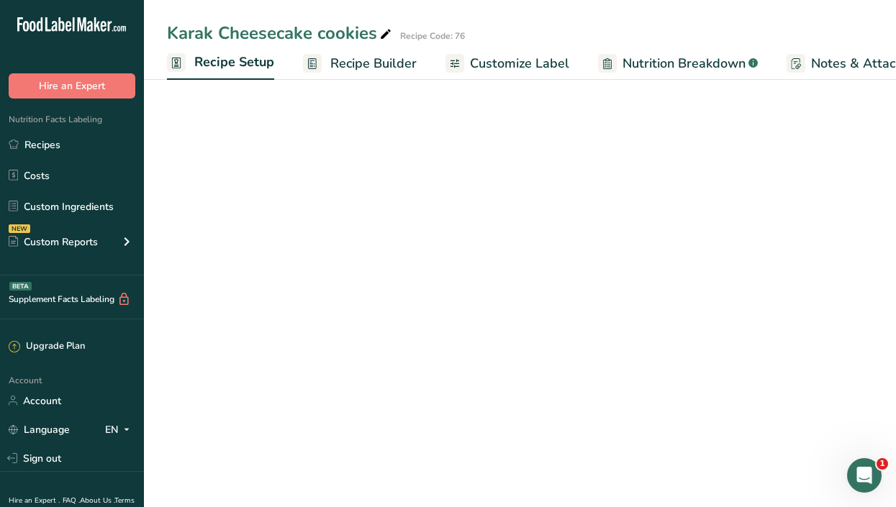
scroll to position [0, 5]
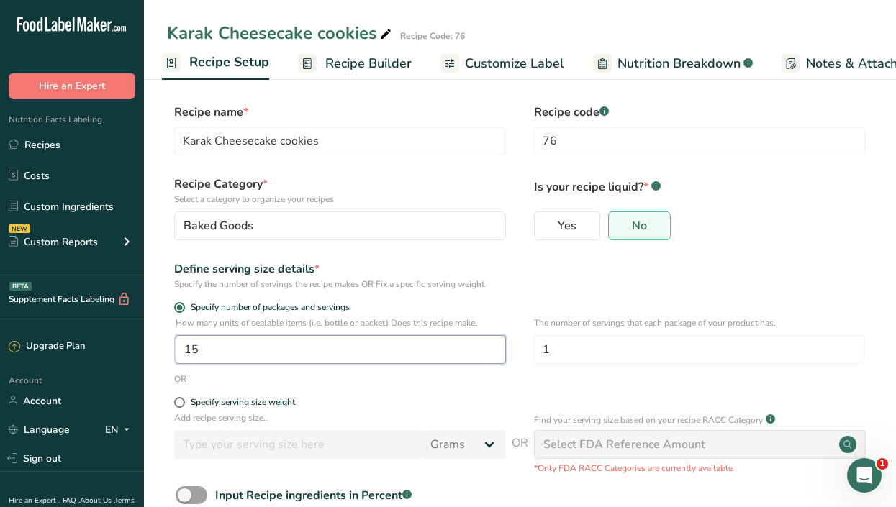
click at [225, 348] on input "15" at bounding box center [341, 349] width 330 height 29
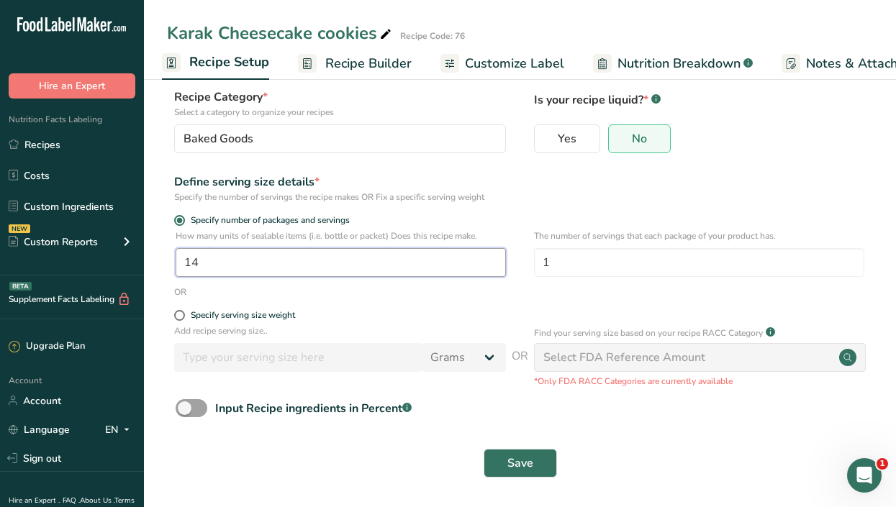
scroll to position [89, 0]
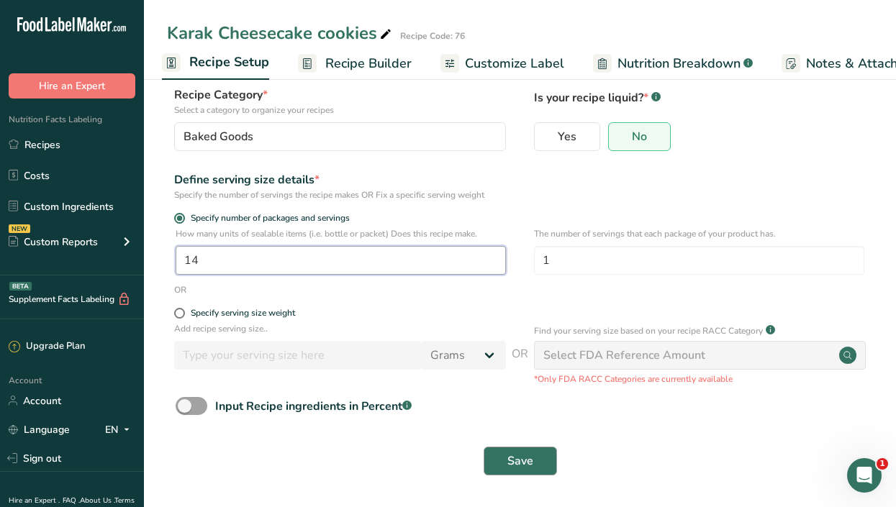
type input "14"
click at [505, 461] on button "Save" at bounding box center [520, 461] width 73 height 29
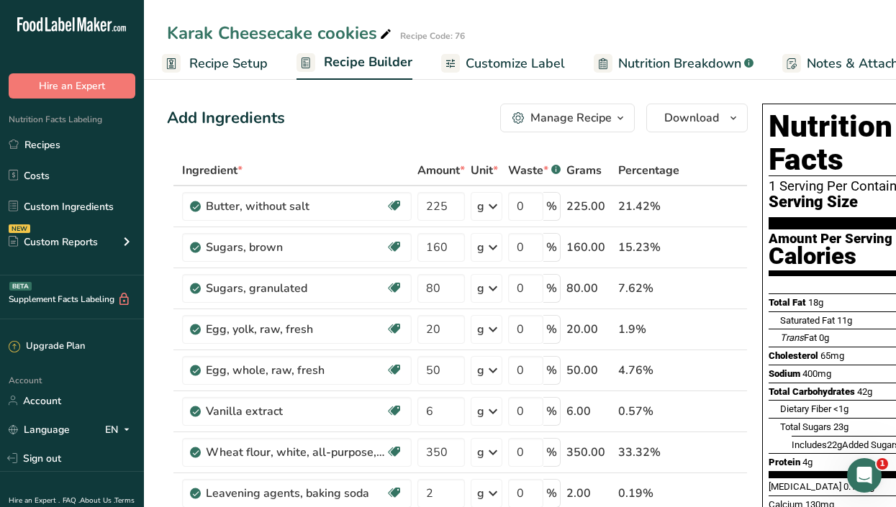
click at [491, 63] on span "Customize Label" at bounding box center [515, 63] width 99 height 19
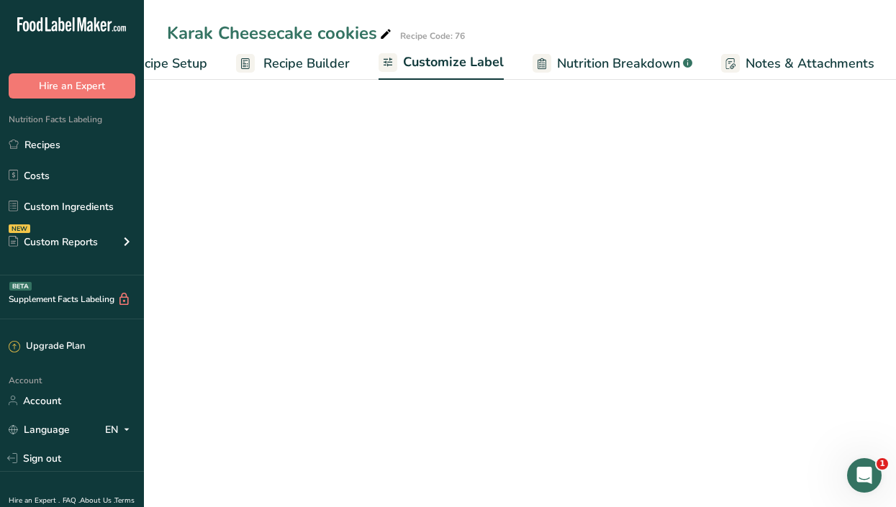
scroll to position [0, 211]
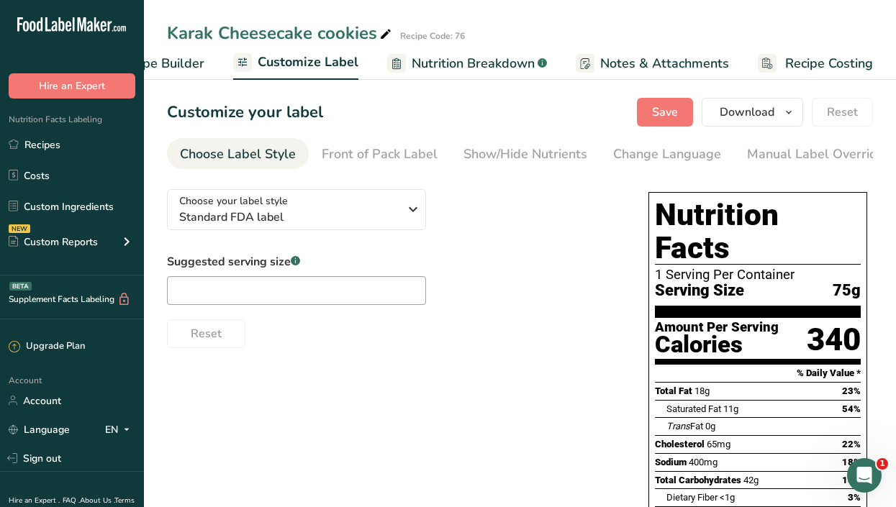
click at [820, 60] on span "Recipe Costing" at bounding box center [829, 63] width 88 height 19
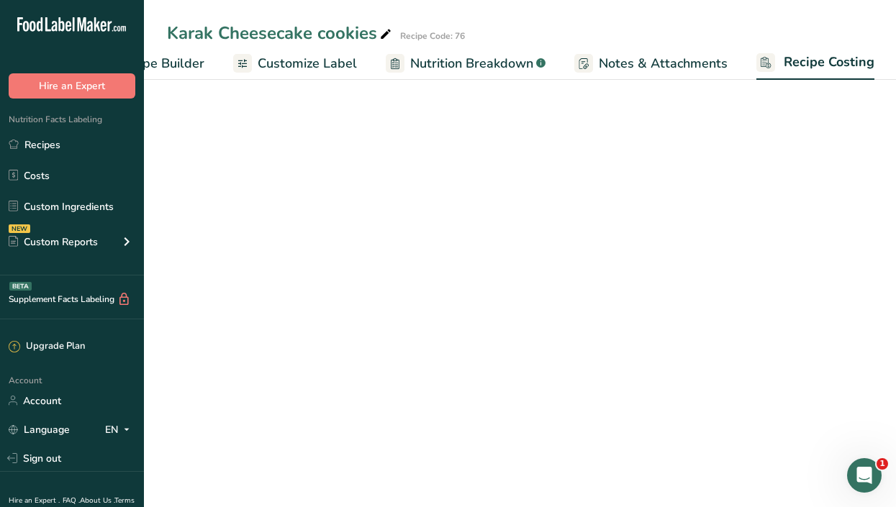
scroll to position [0, 211]
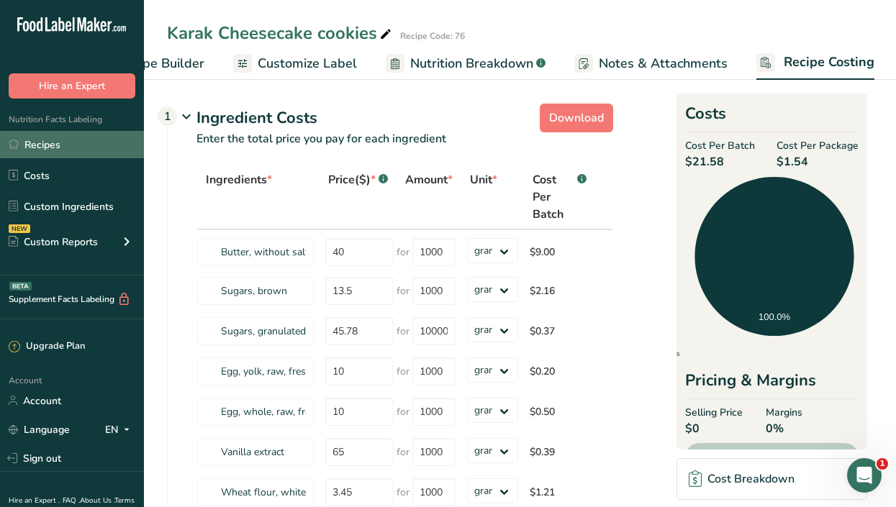
click at [56, 152] on link "Recipes" at bounding box center [72, 144] width 144 height 27
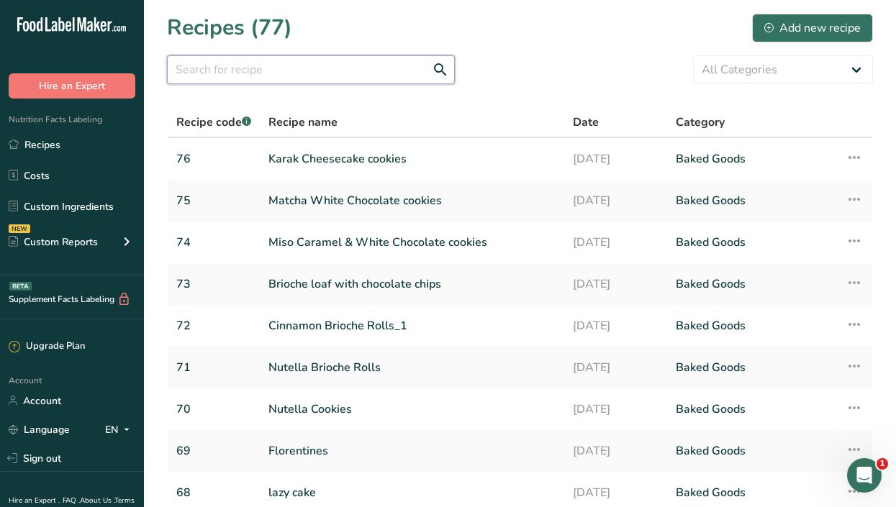
click at [230, 77] on input "text" at bounding box center [311, 69] width 288 height 29
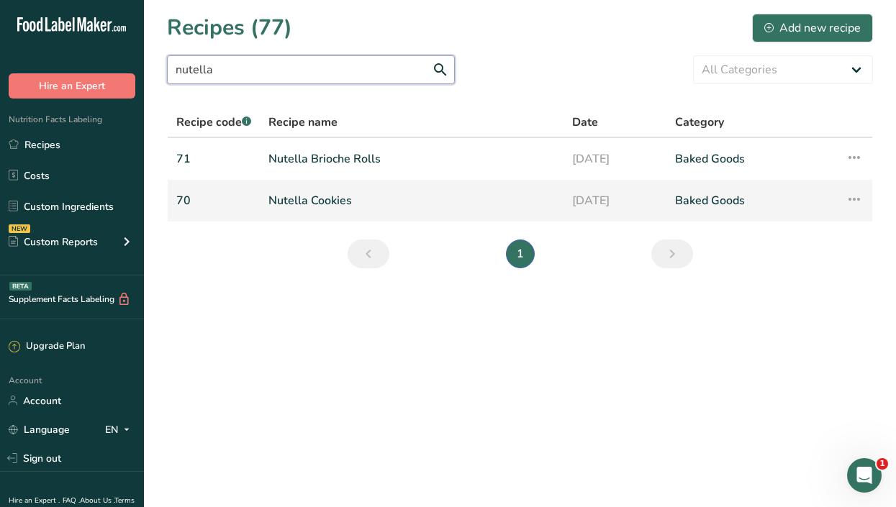
type input "nutella"
click at [313, 196] on link "Nutella Cookies" at bounding box center [411, 201] width 286 height 30
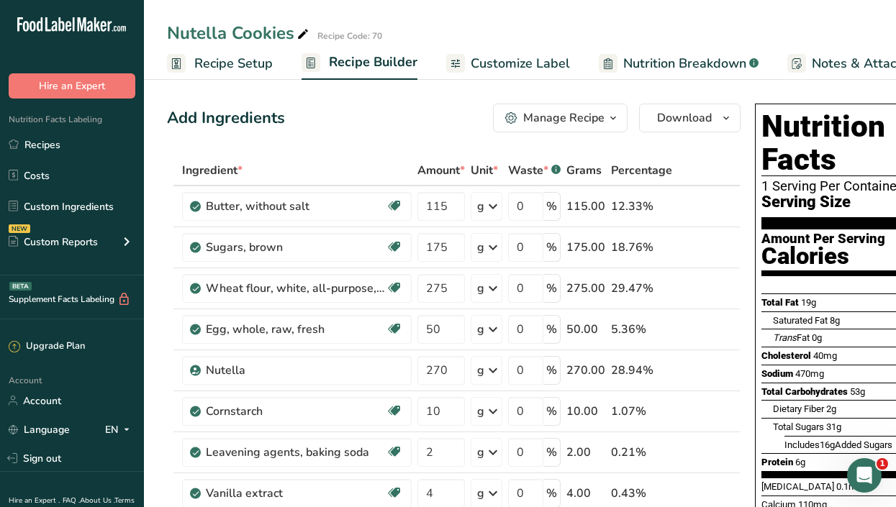
click at [520, 63] on span "Customize Label" at bounding box center [520, 63] width 99 height 19
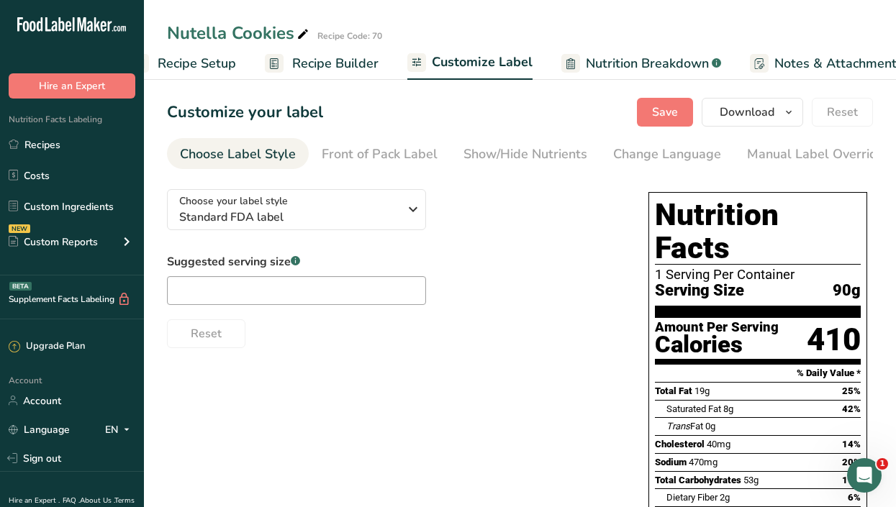
scroll to position [0, 211]
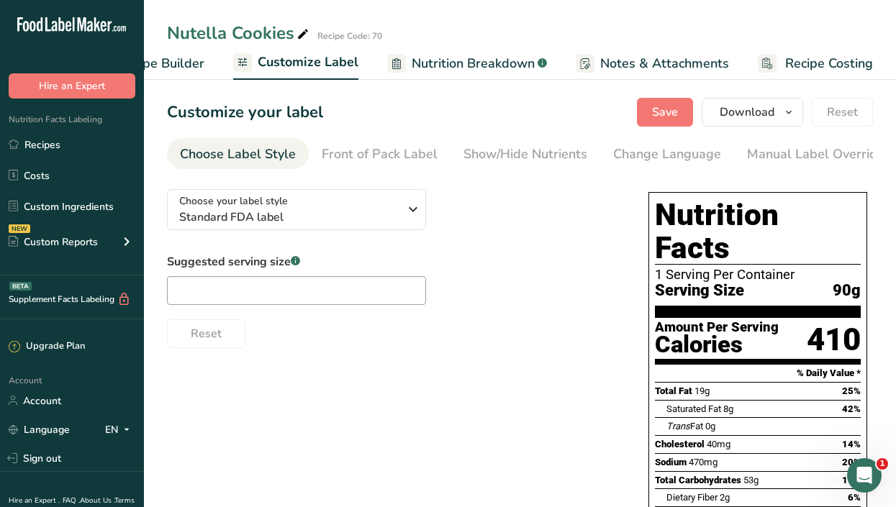
click at [208, 91] on section "Customize your label Save Download Choose what to show on your downloaded label…" at bounding box center [520, 427] width 752 height 704
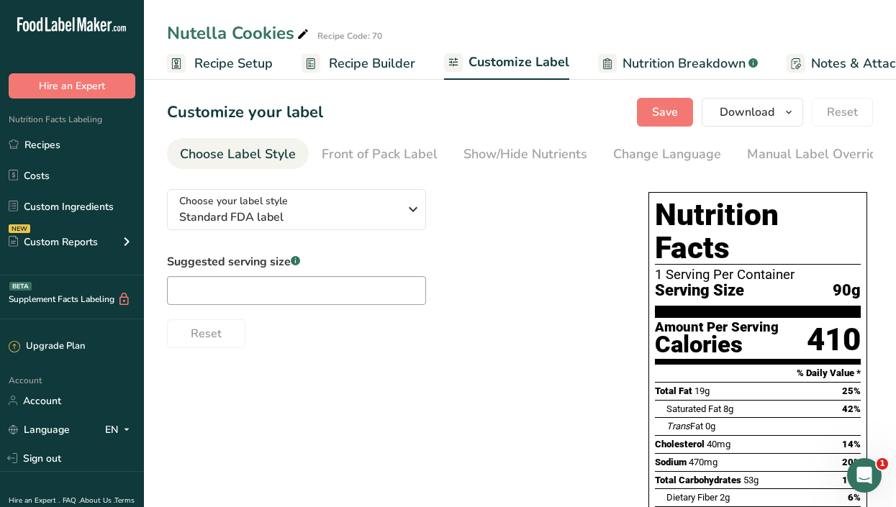
click at [219, 63] on span "Recipe Setup" at bounding box center [233, 63] width 78 height 19
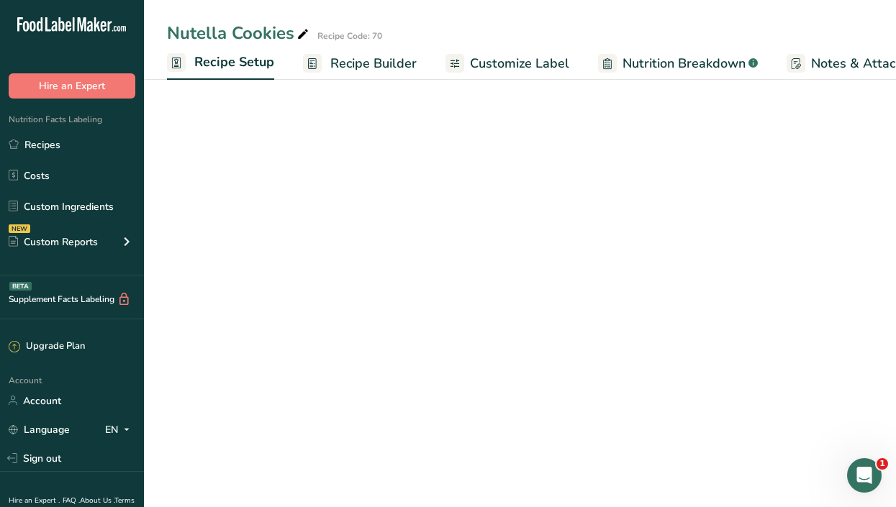
scroll to position [0, 5]
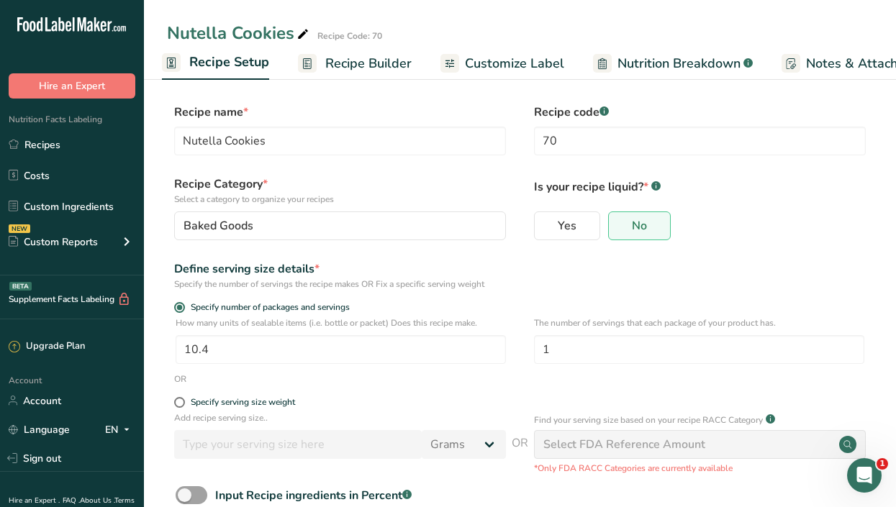
click at [864, 79] on ul "Recipe Setup Recipe Builder Customize Label Nutrition Breakdown .a-a{fill:#3473…" at bounding box center [623, 63] width 969 height 34
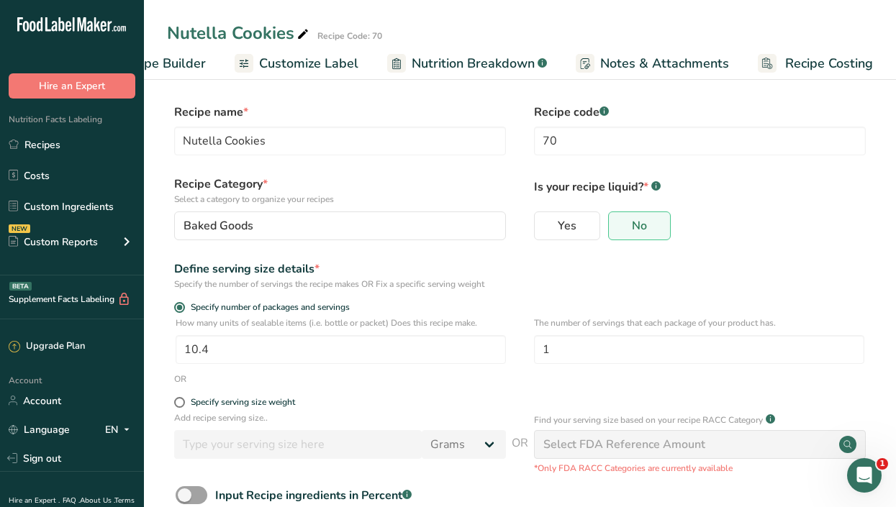
click at [835, 57] on span "Recipe Costing" at bounding box center [829, 63] width 88 height 19
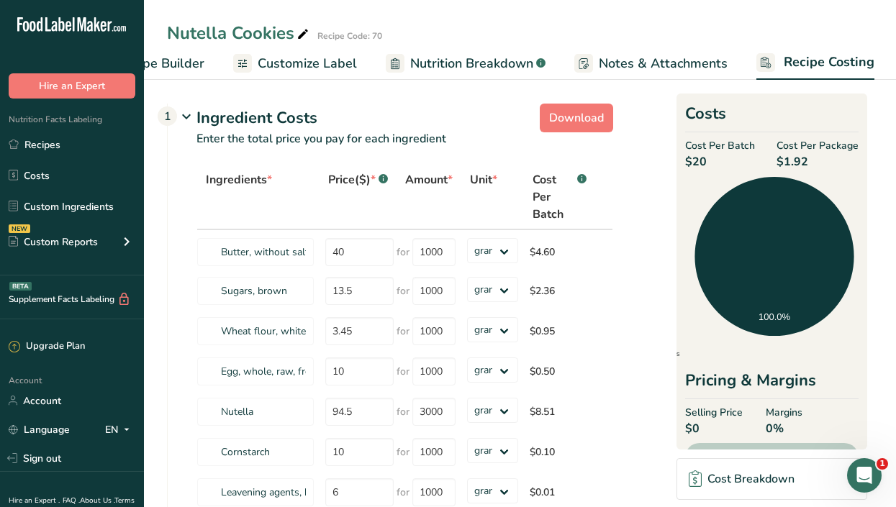
click at [196, 91] on section "Download Ingredient Costs 1 Enter the total price you pay for each ingredient I…" at bounding box center [520, 460] width 752 height 770
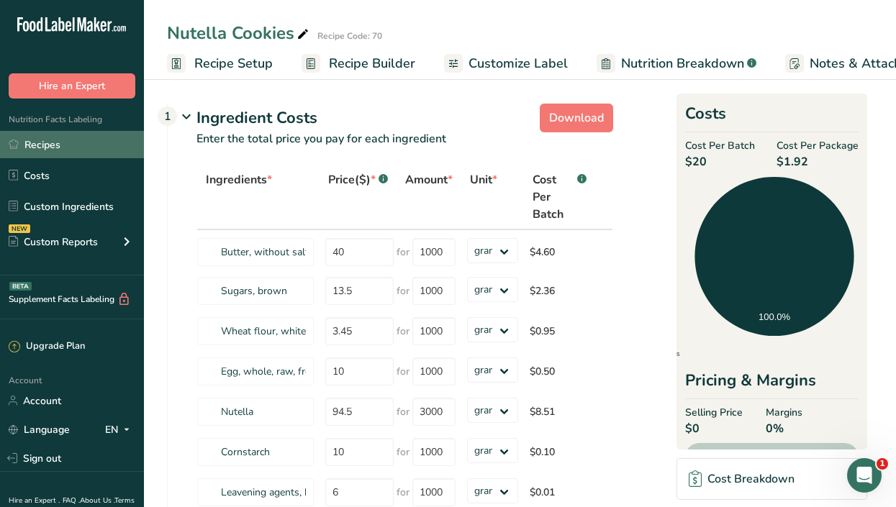
click at [63, 148] on link "Recipes" at bounding box center [72, 144] width 144 height 27
